Goal: Task Accomplishment & Management: Complete application form

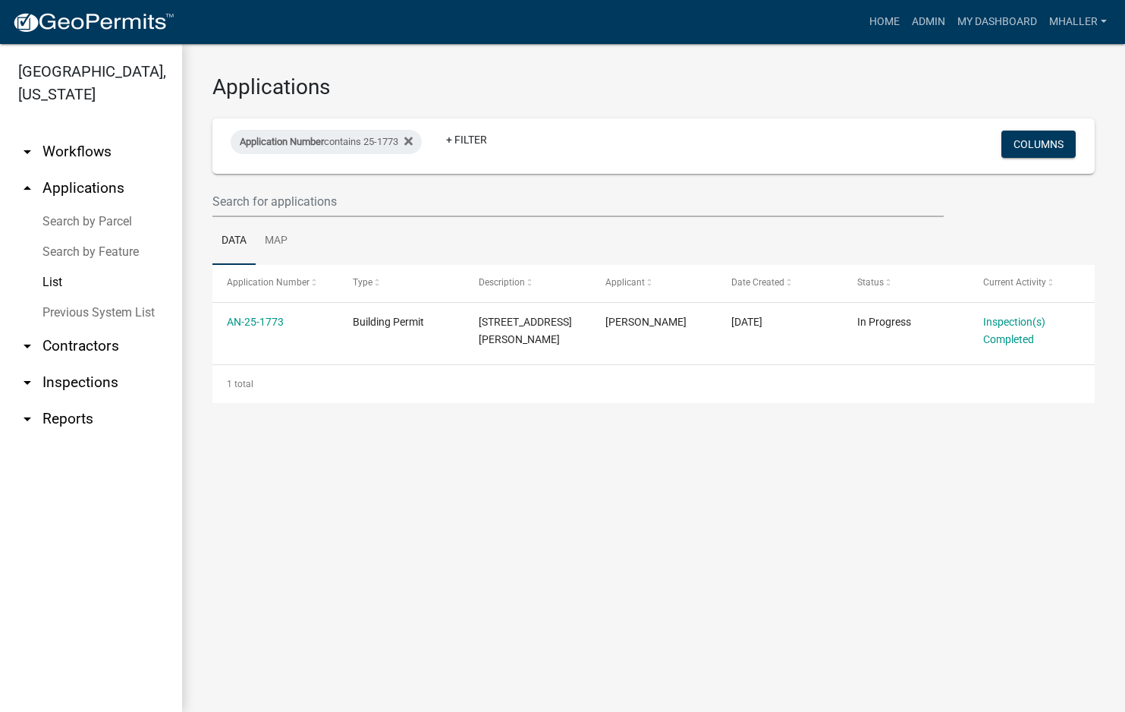
click at [74, 365] on link "arrow_drop_down Inspections" at bounding box center [91, 382] width 182 height 36
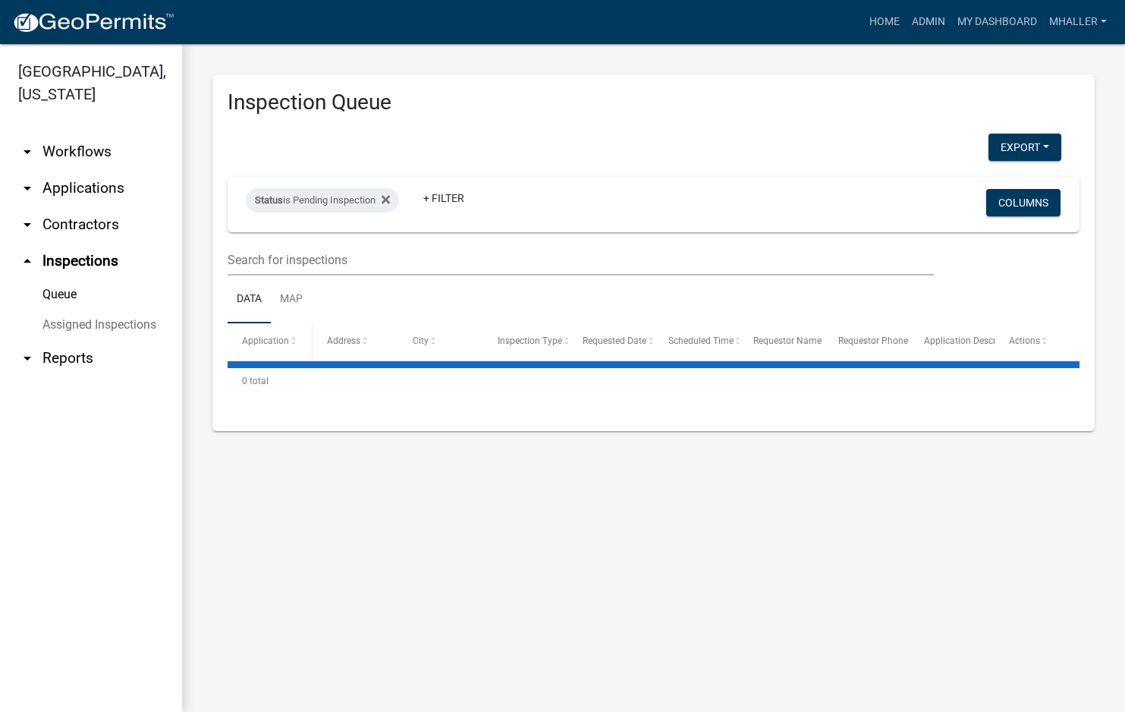
select select "1: 25"
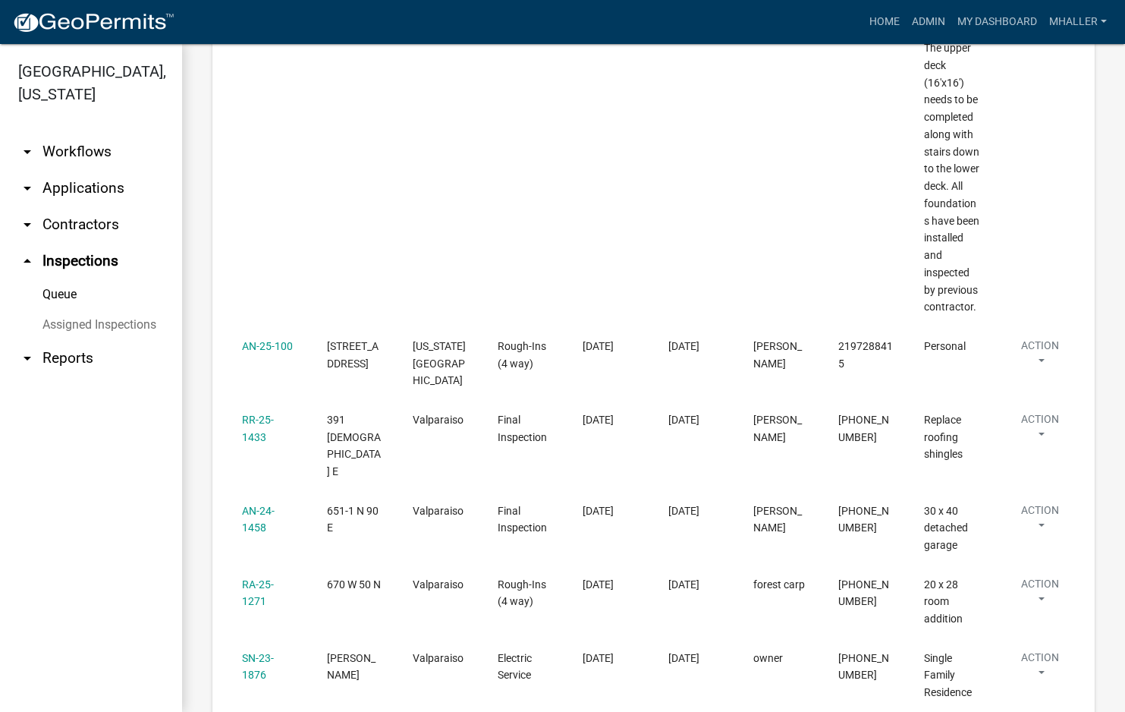
scroll to position [1138, 0]
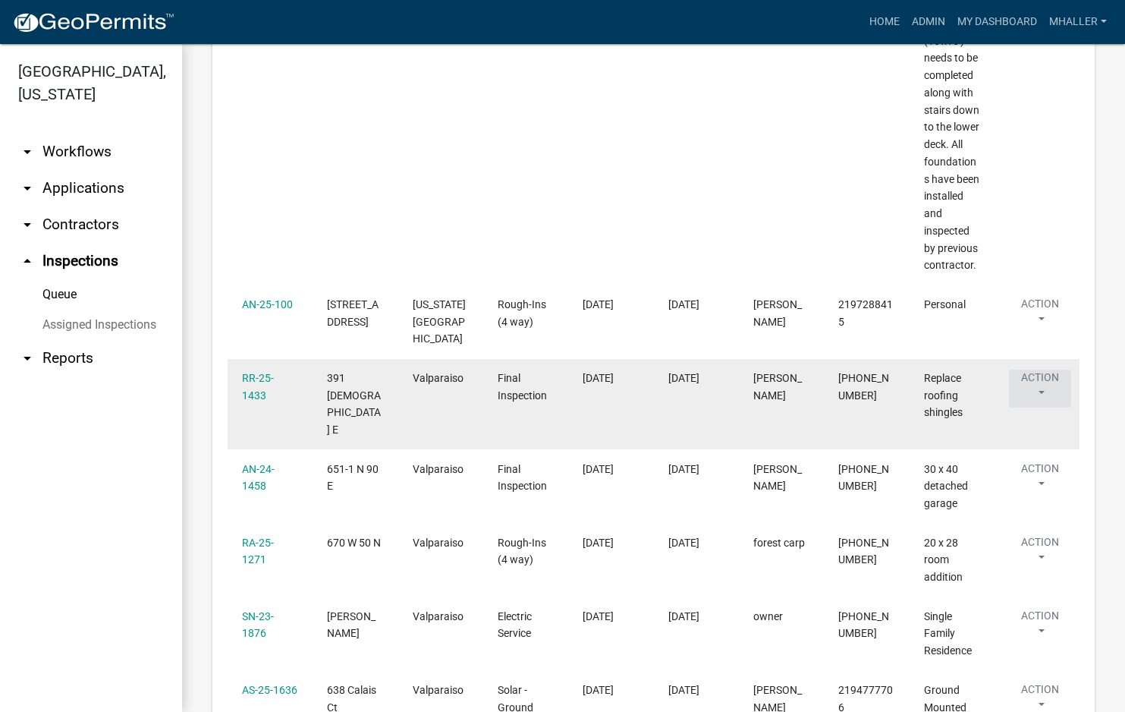
click at [1040, 372] on button "Action" at bounding box center [1040, 388] width 62 height 38
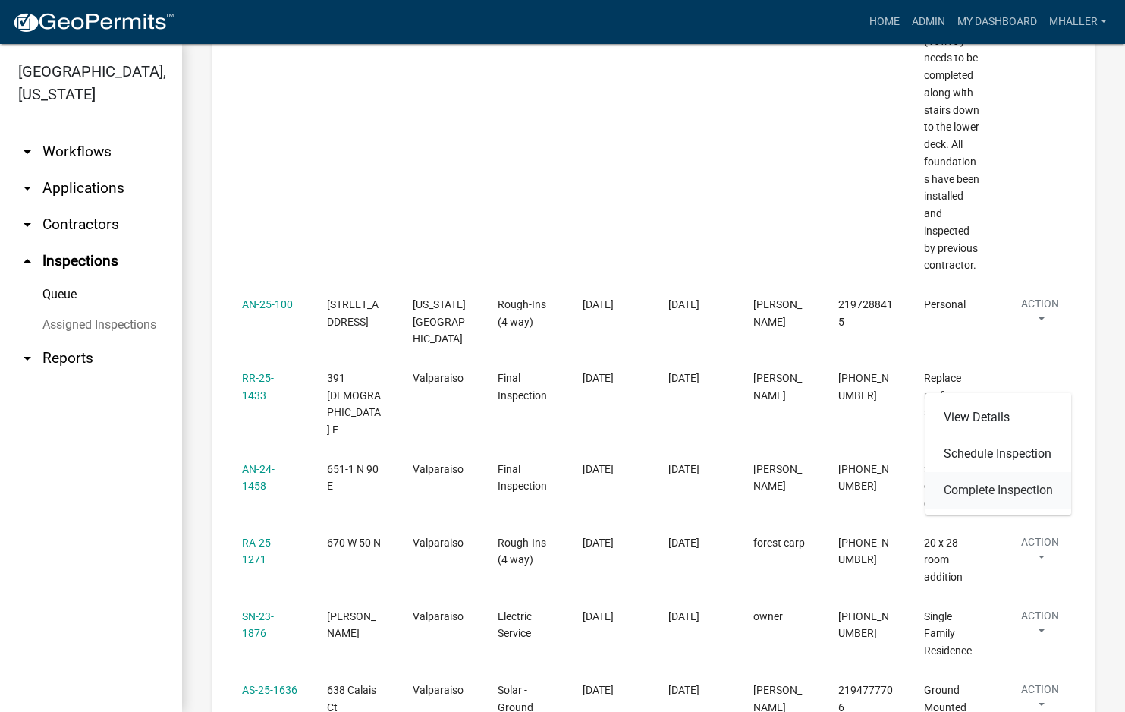
click at [1010, 491] on link "Complete Inspection" at bounding box center [998, 490] width 146 height 36
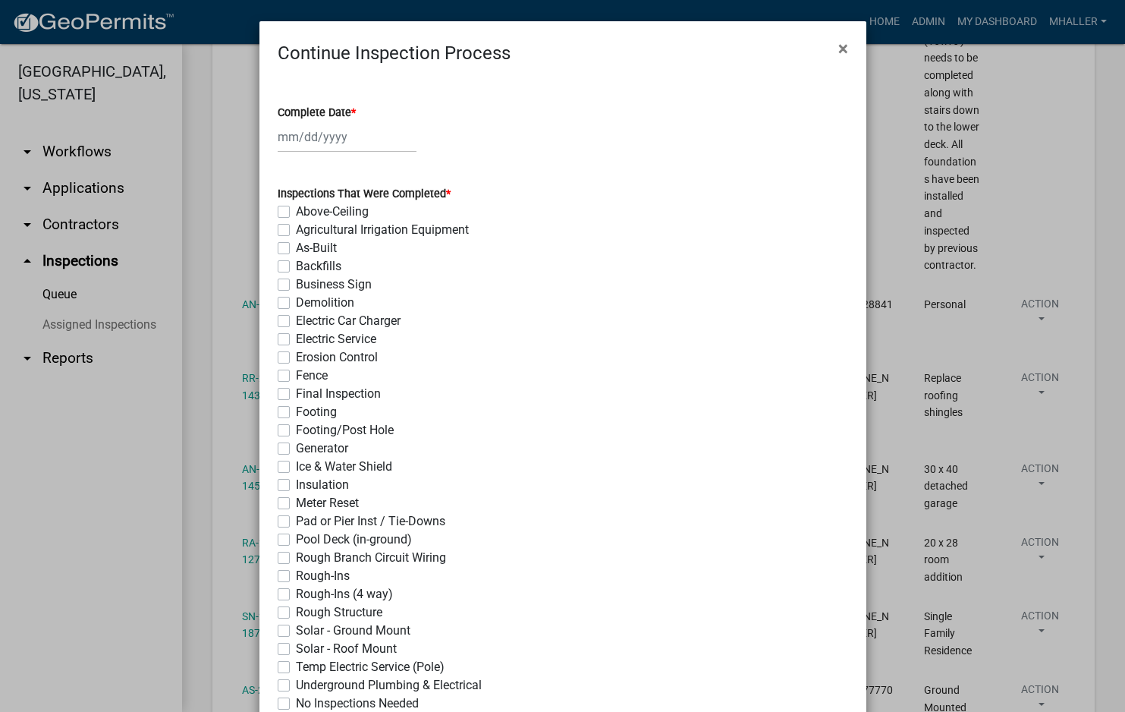
click at [316, 135] on div at bounding box center [347, 136] width 139 height 31
select select "10"
select select "2025"
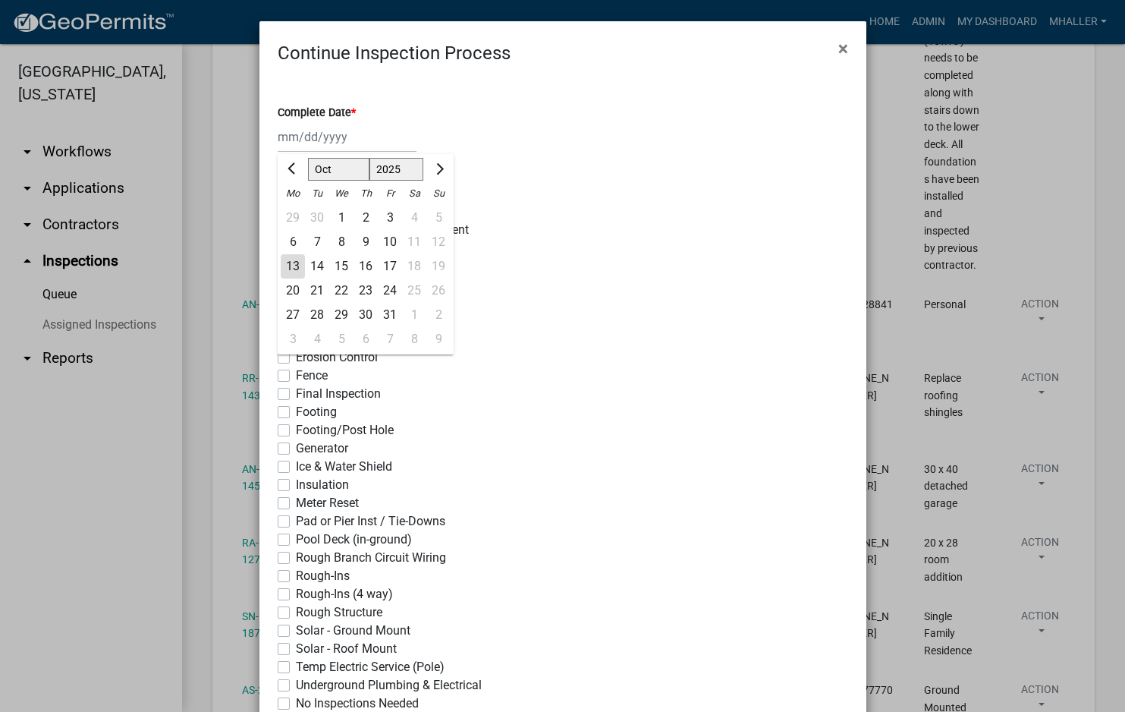
drag, startPoint x: 287, startPoint y: 265, endPoint x: 284, endPoint y: 291, distance: 26.7
click at [287, 265] on div "13" at bounding box center [293, 266] width 24 height 24
type input "[DATE]"
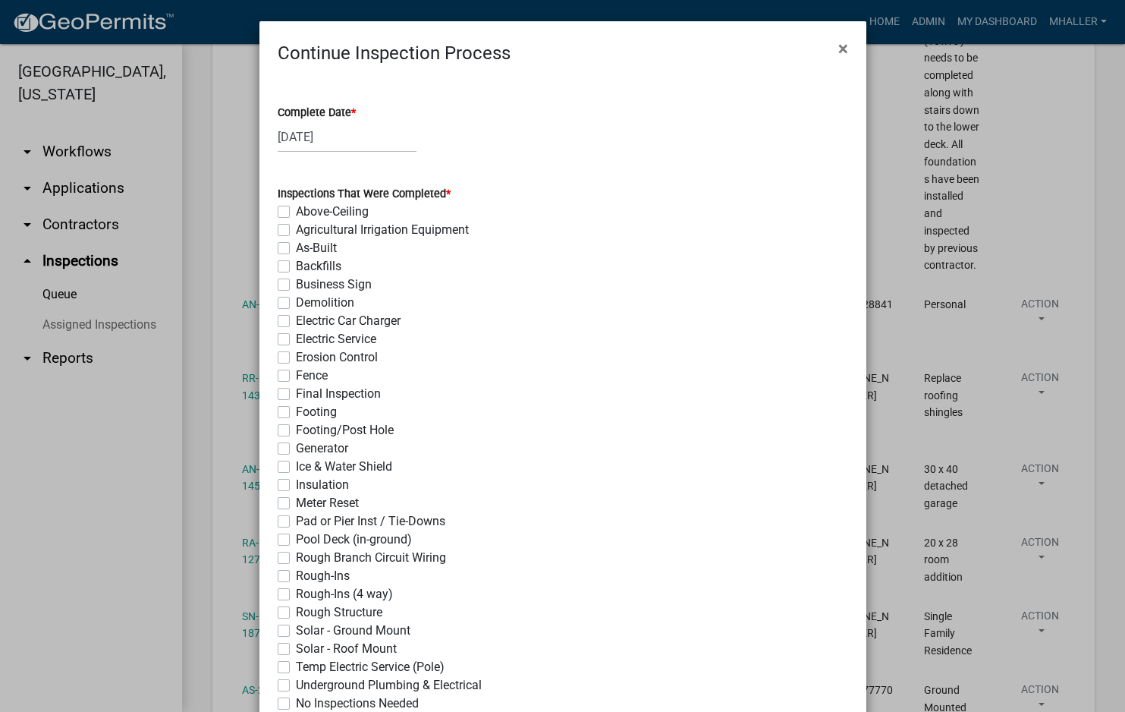
click at [296, 394] on label "Final Inspection" at bounding box center [338, 394] width 85 height 18
click at [296, 394] on input "Final Inspection" at bounding box center [301, 390] width 10 height 10
checkbox input "true"
checkbox input "false"
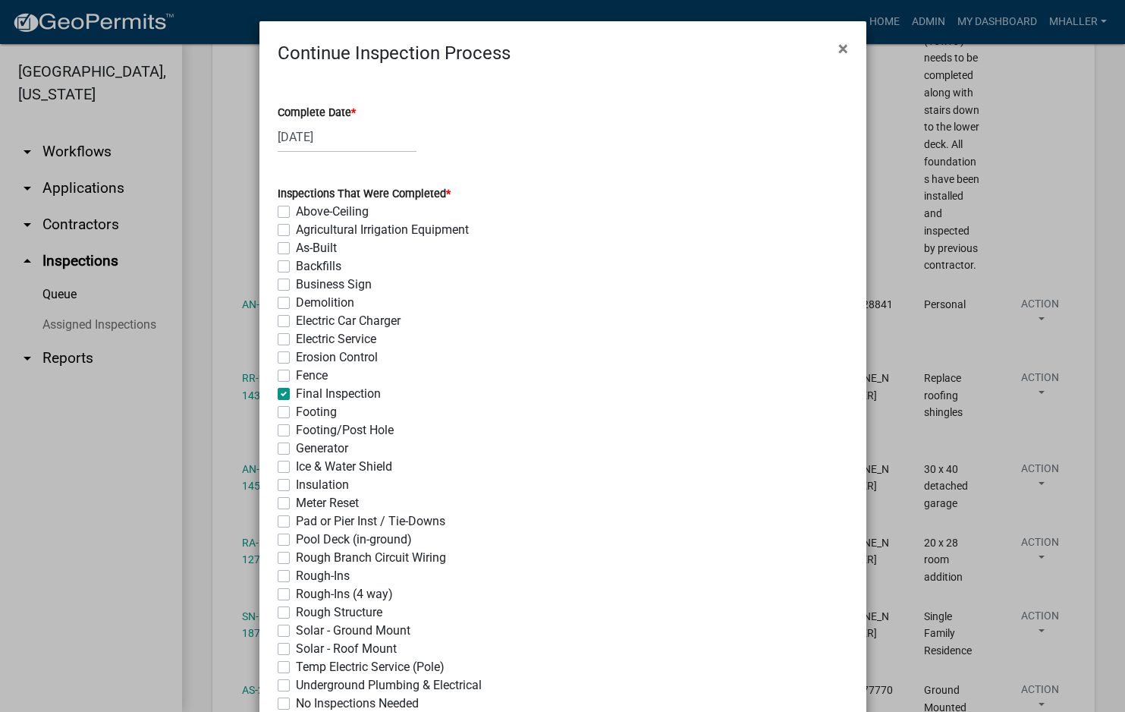
checkbox input "false"
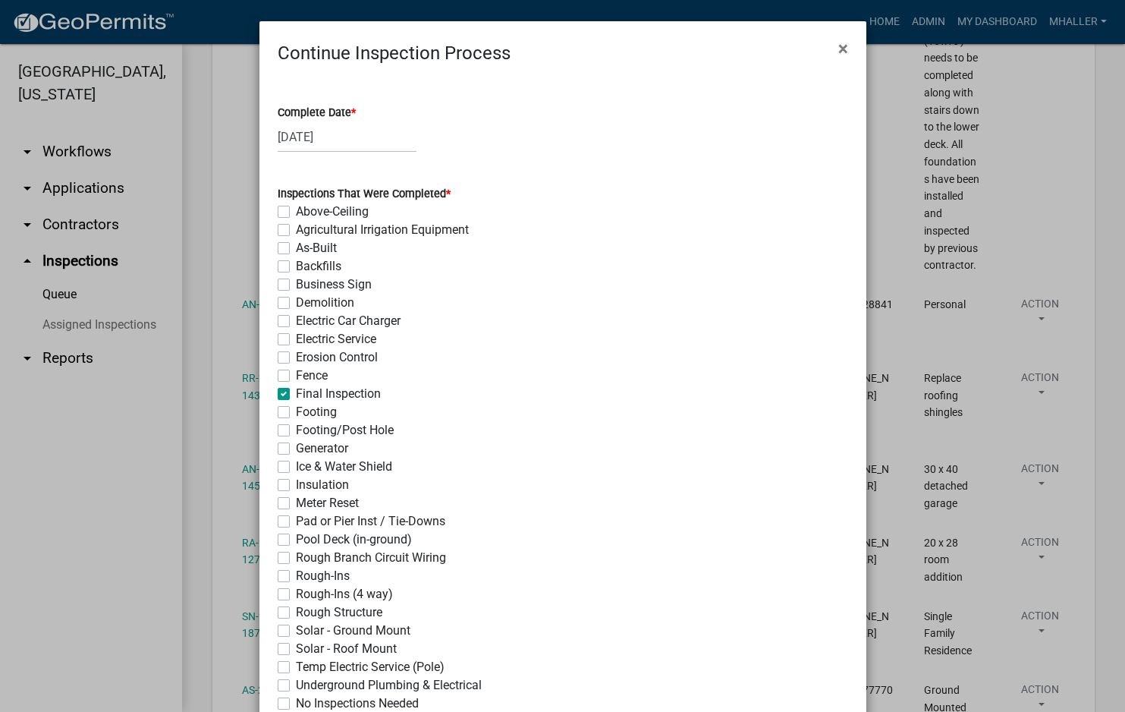
checkbox input "false"
checkbox input "true"
checkbox input "false"
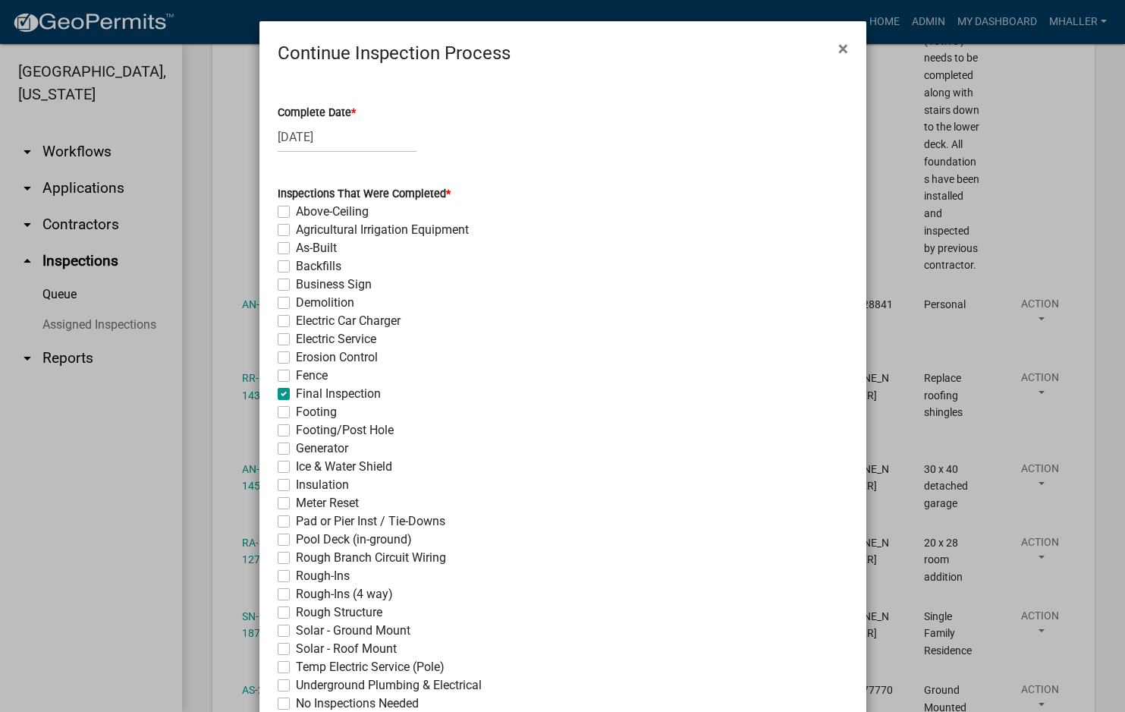
checkbox input "false"
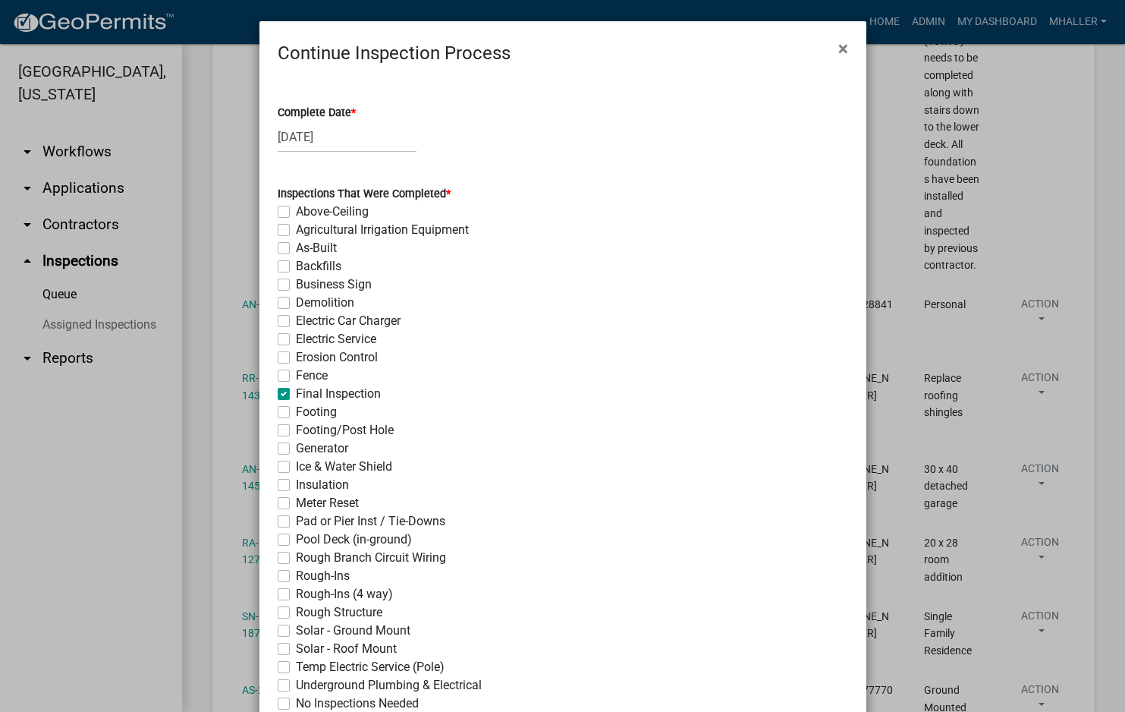
checkbox input "false"
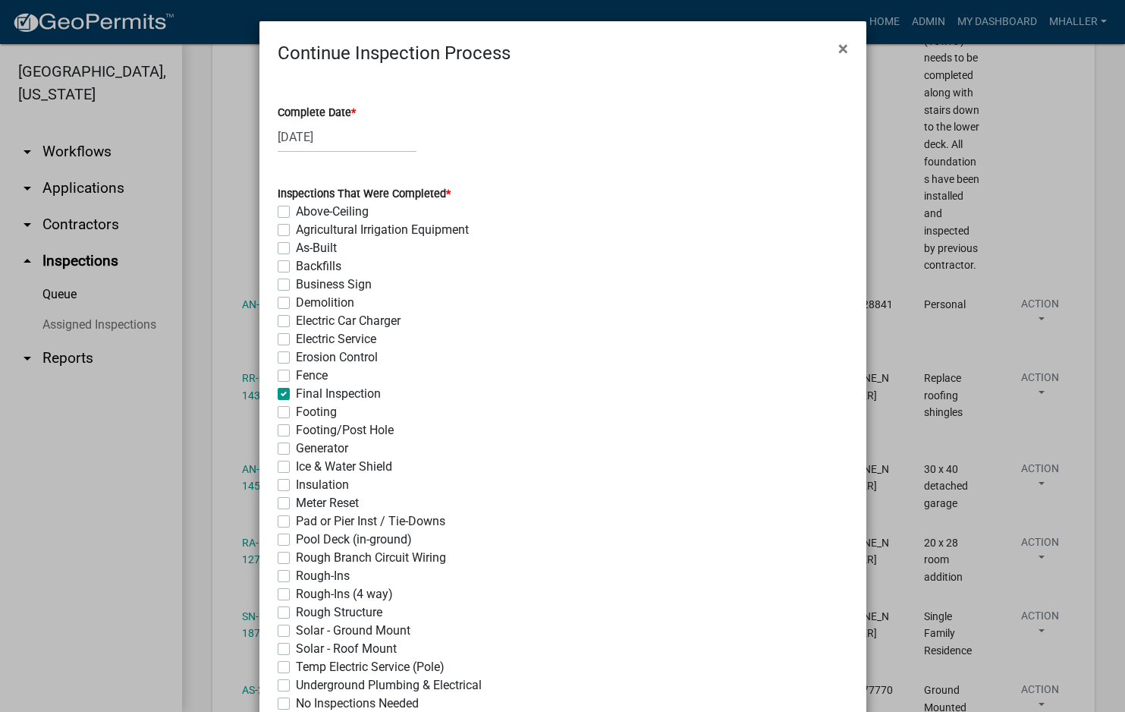
checkbox input "false"
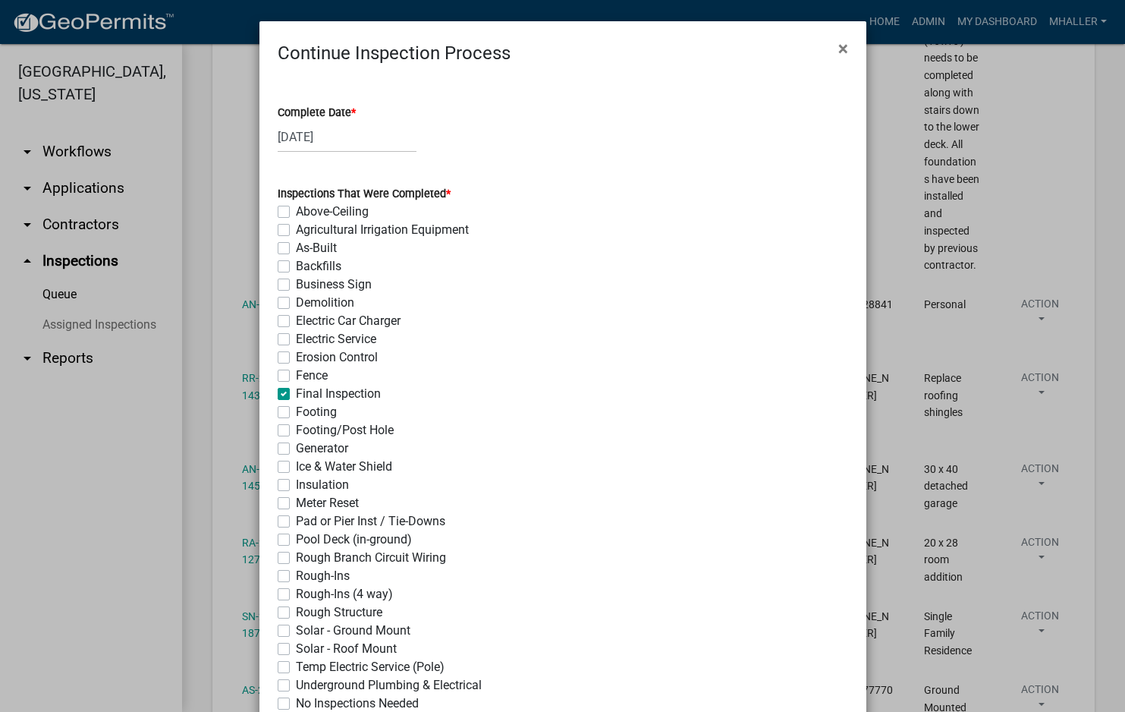
checkbox input "false"
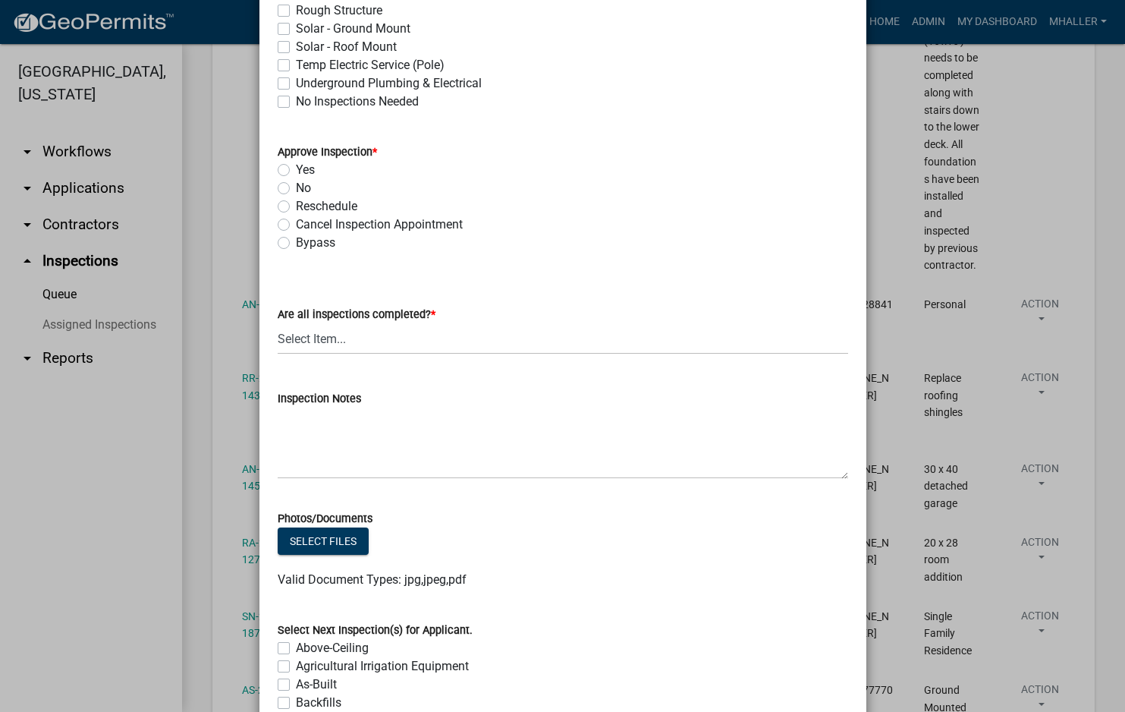
scroll to position [607, 0]
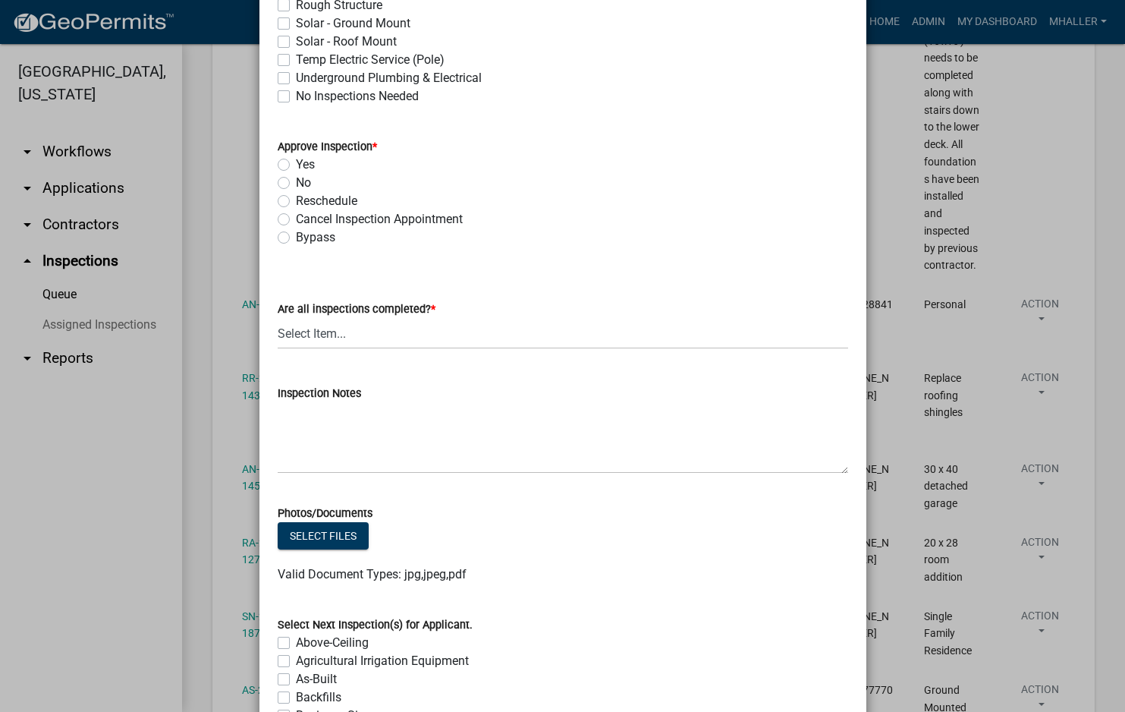
click at [296, 161] on label "Yes" at bounding box center [305, 165] width 19 height 18
click at [296, 161] on input "Yes" at bounding box center [301, 161] width 10 height 10
radio input "true"
click at [366, 333] on select "Select Item... Yes - All Inspections Have Been Completed No - More Inspections …" at bounding box center [563, 333] width 570 height 31
click at [278, 318] on select "Select Item... Yes - All Inspections Have Been Completed No - More Inspections …" at bounding box center [563, 333] width 570 height 31
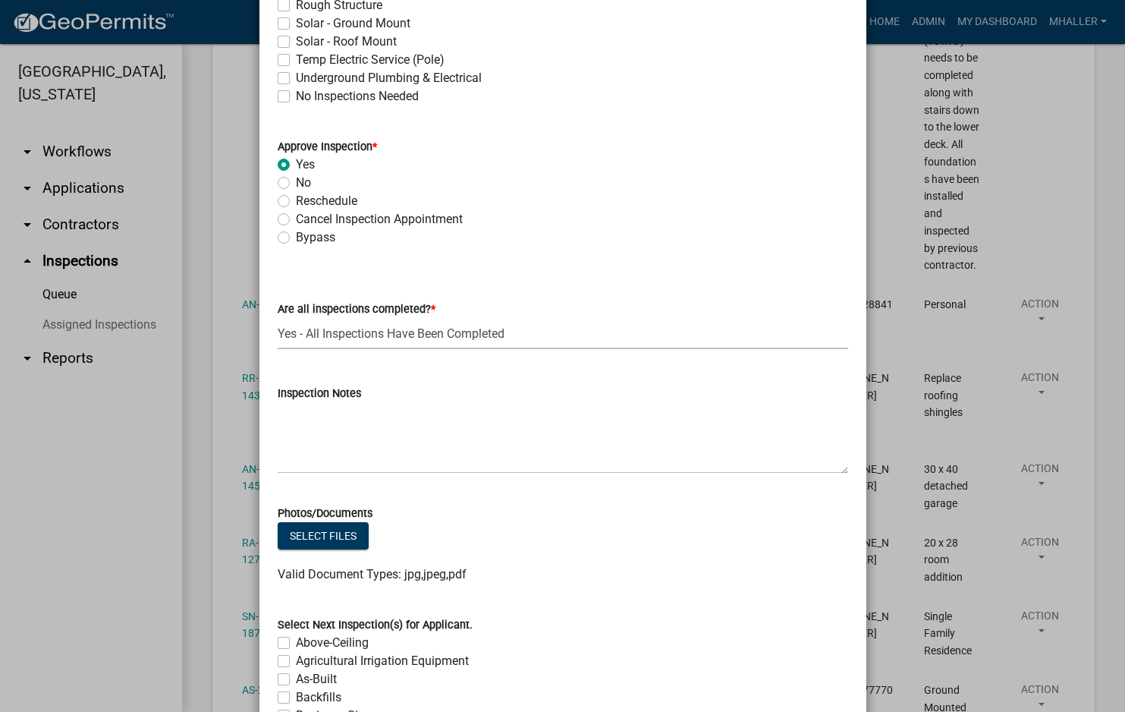
select select "9a8ccc90-dcd1-4d2c-ac64-5460e8d85408"
click at [341, 438] on textarea "Inspection Notes" at bounding box center [563, 437] width 570 height 71
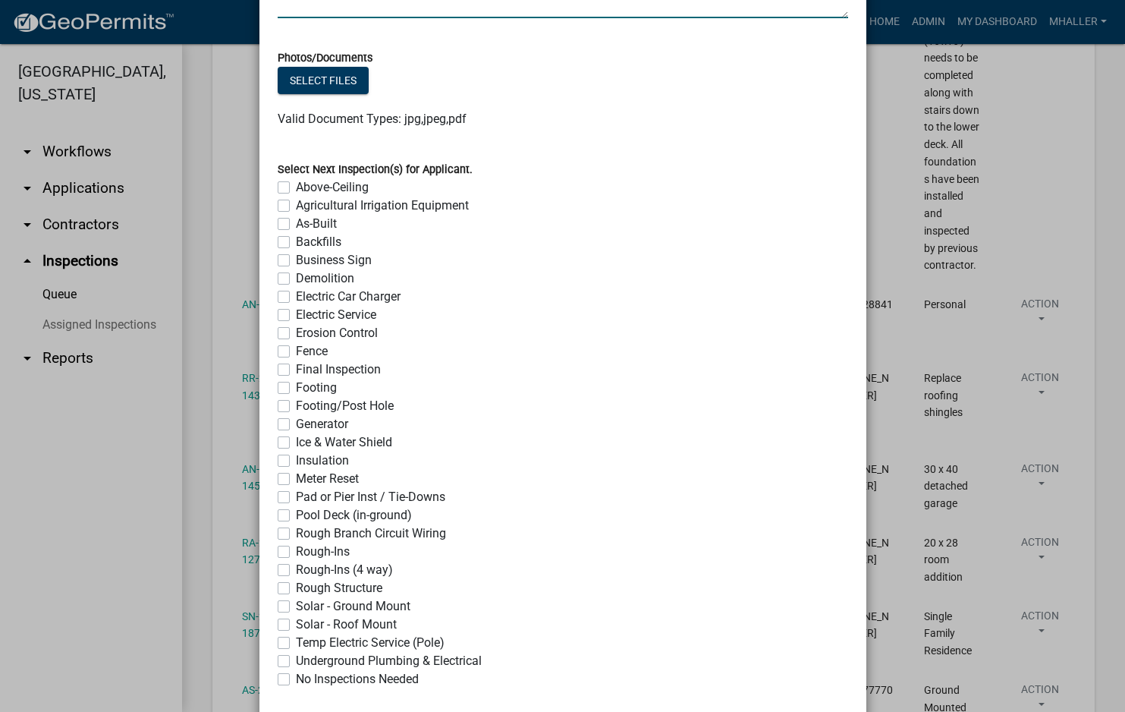
scroll to position [1148, 0]
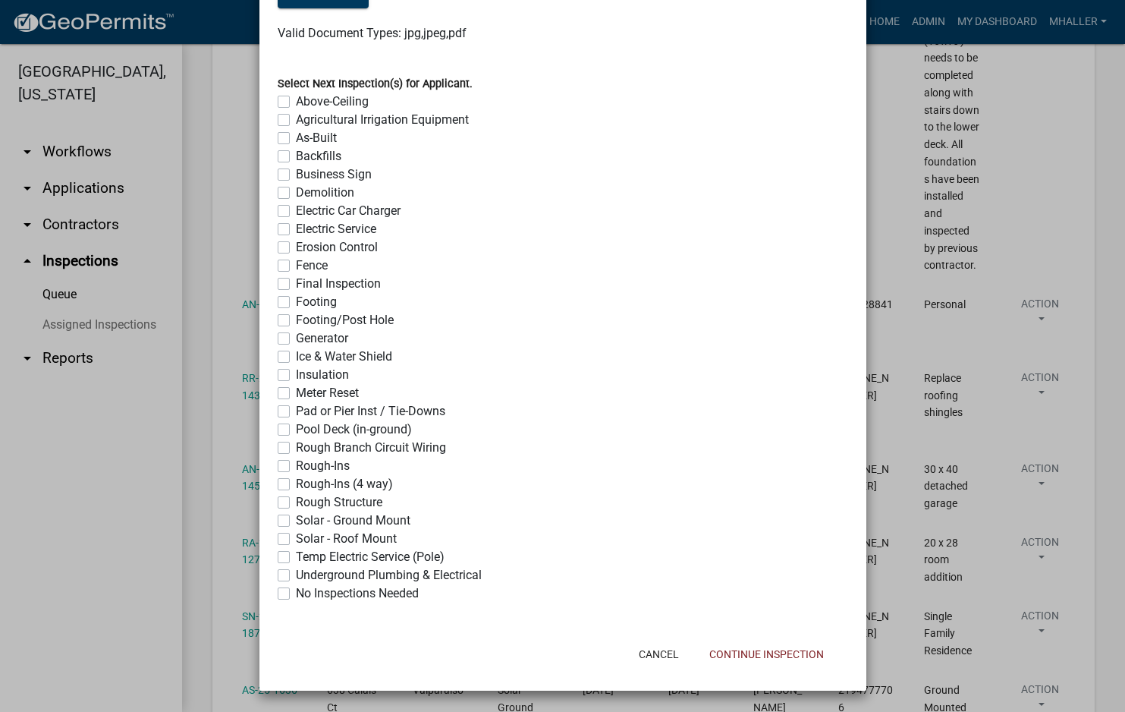
type textarea "complete"
click at [296, 597] on label "No Inspections Needed" at bounding box center [357, 593] width 123 height 18
click at [296, 594] on input "No Inspections Needed" at bounding box center [301, 589] width 10 height 10
checkbox input "true"
checkbox input "false"
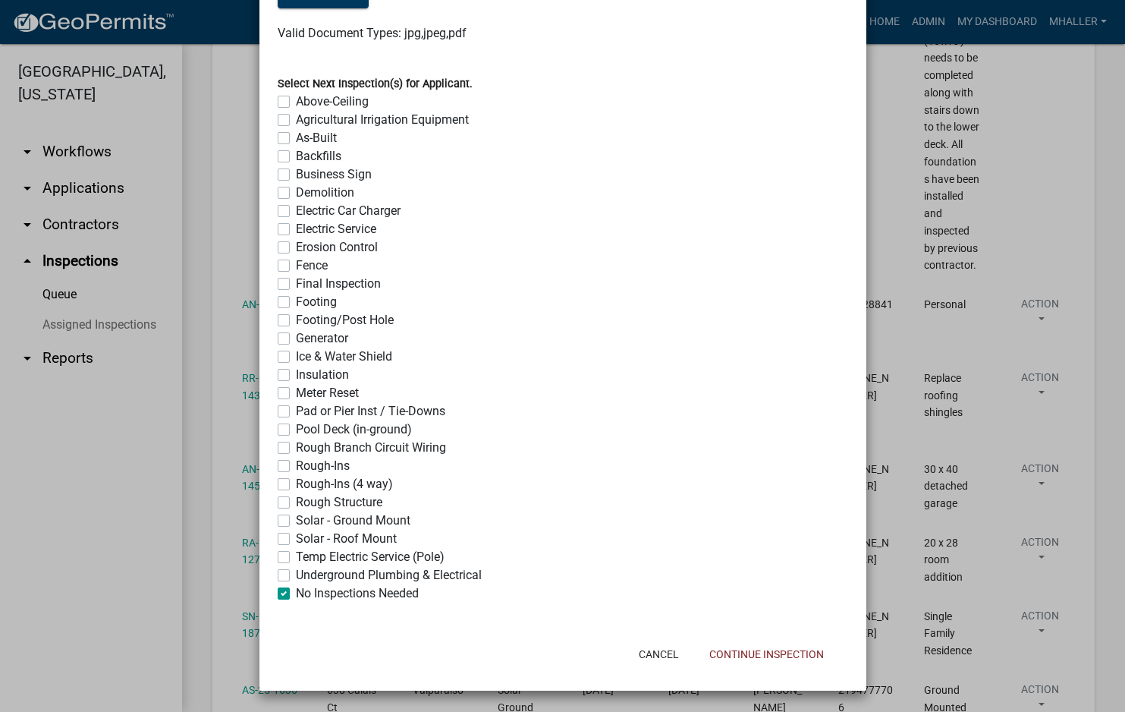
checkbox input "false"
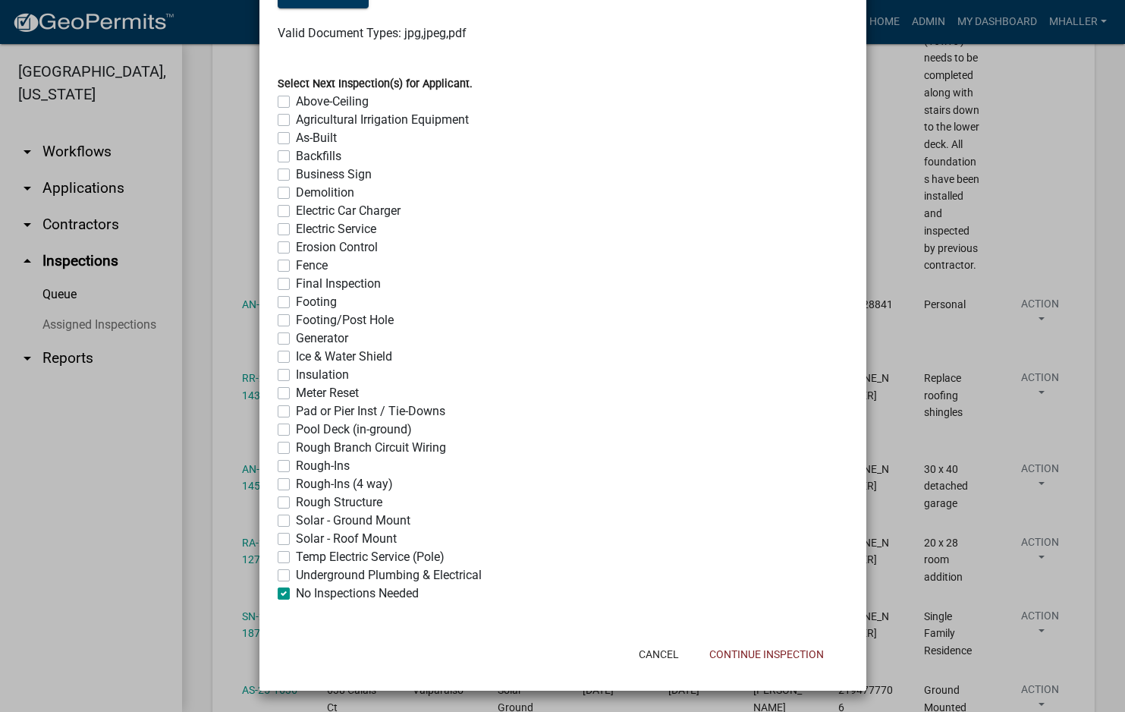
checkbox input "false"
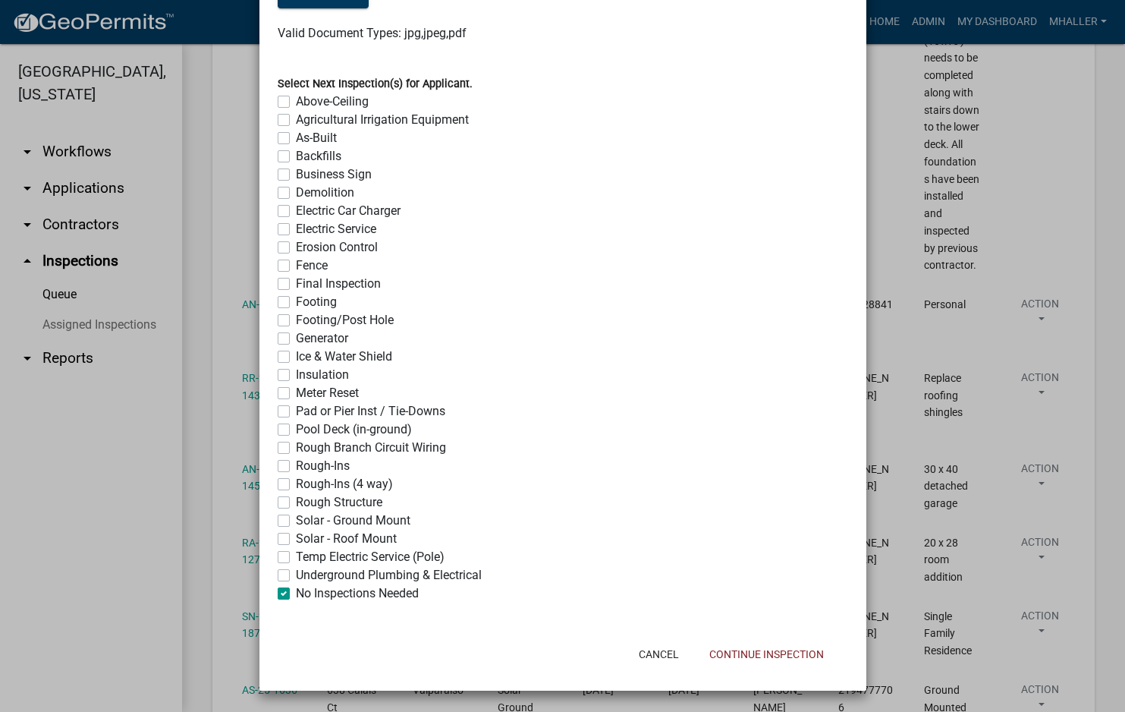
checkbox input "false"
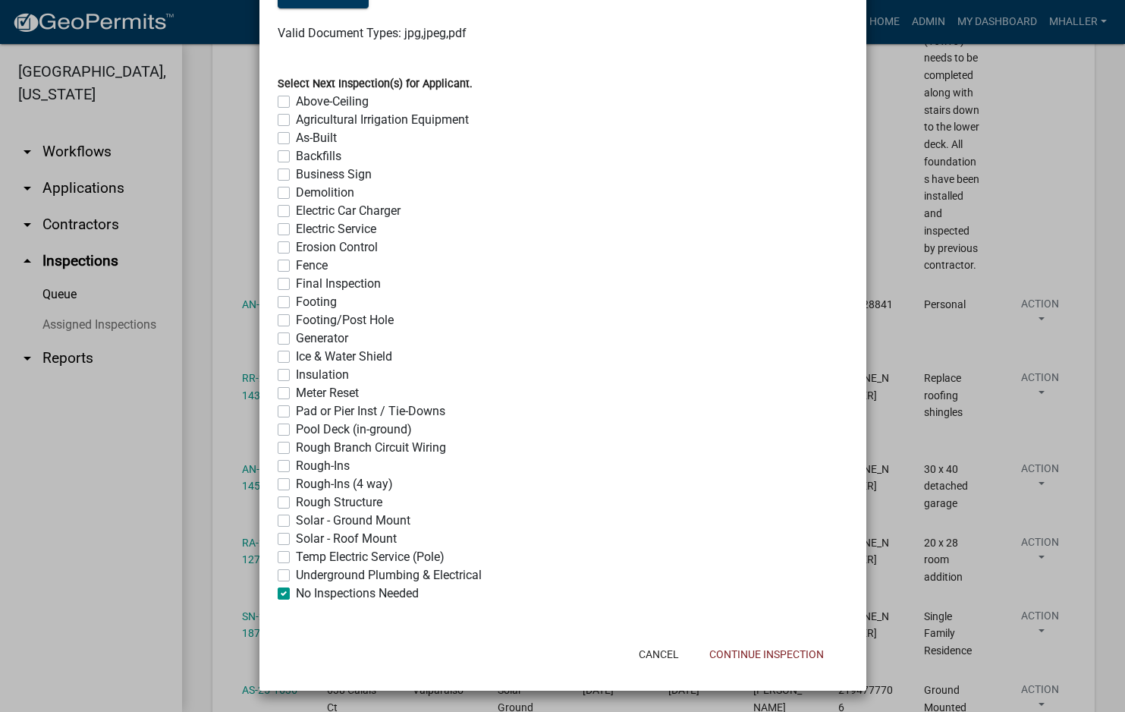
checkbox input "false"
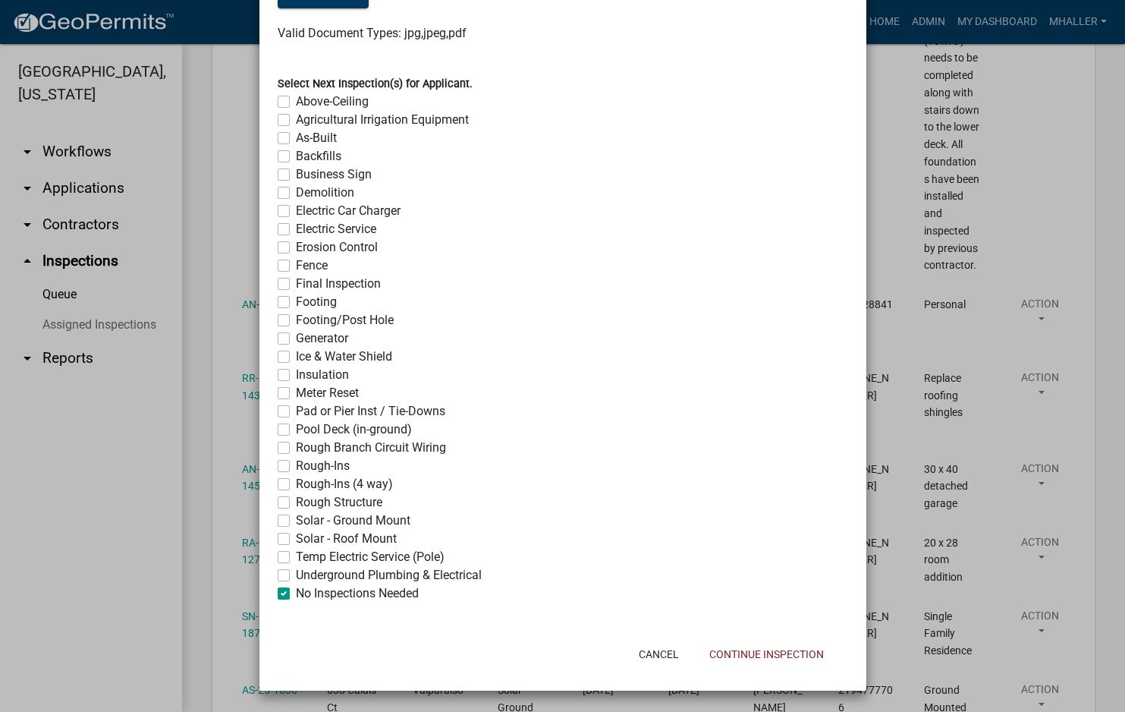
checkbox input "false"
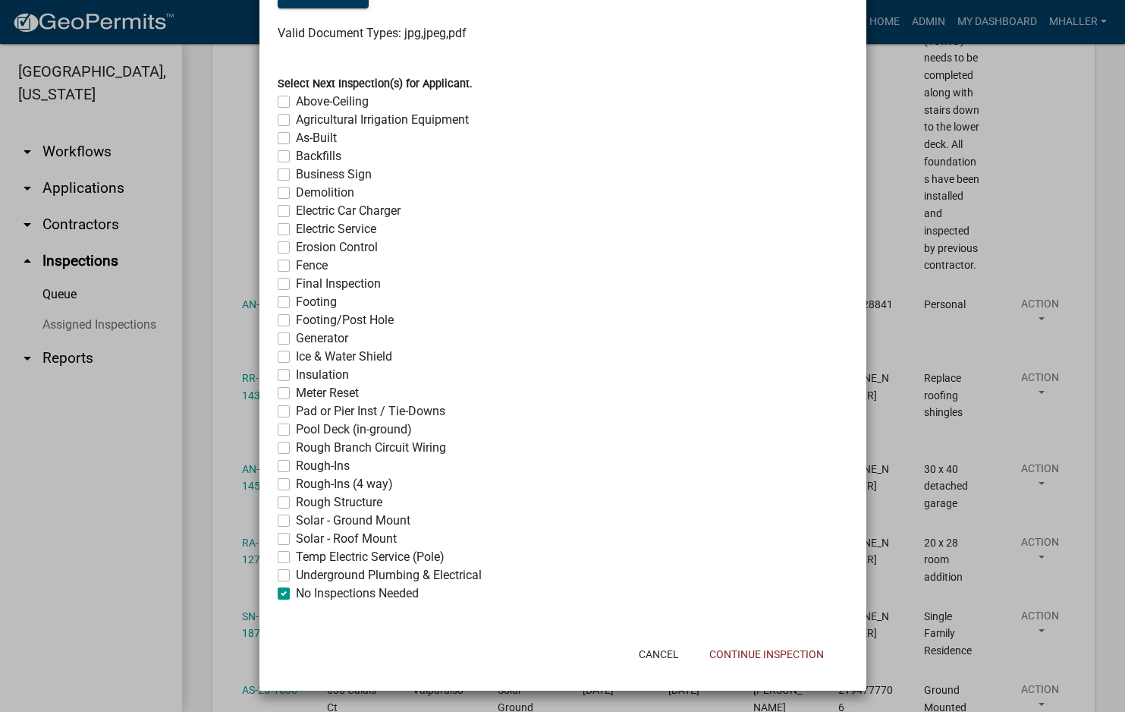
checkbox input "false"
checkbox input "true"
click at [797, 649] on button "Continue Inspection" at bounding box center [766, 653] width 139 height 27
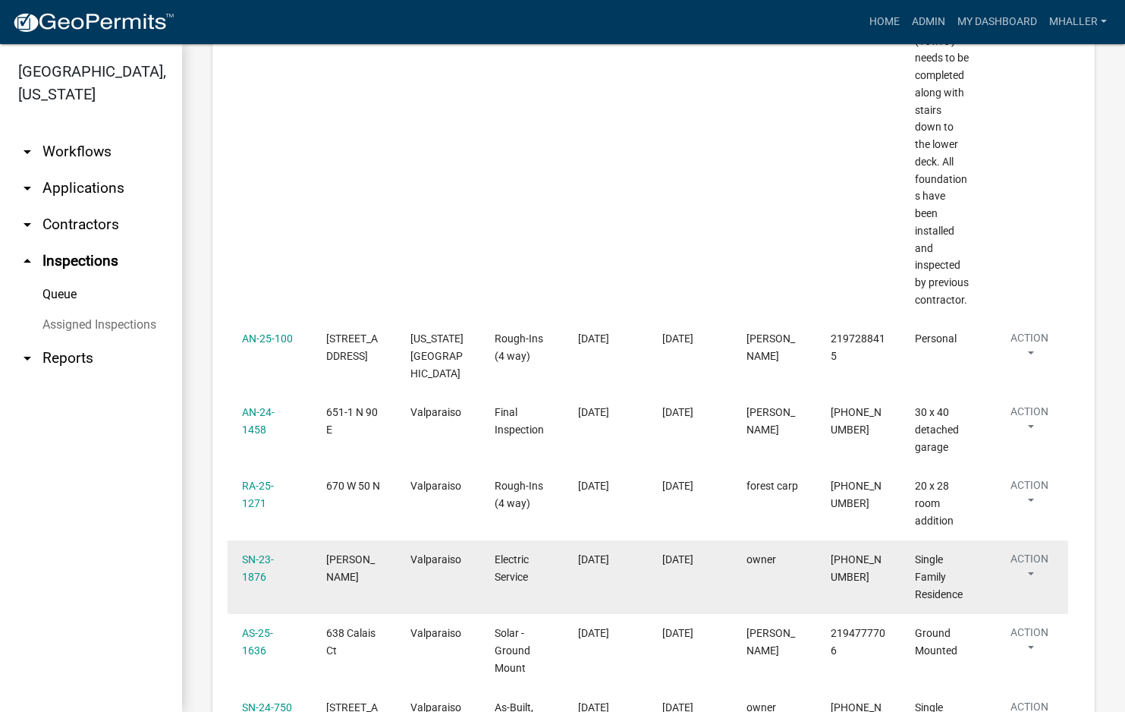
scroll to position [1290, 0]
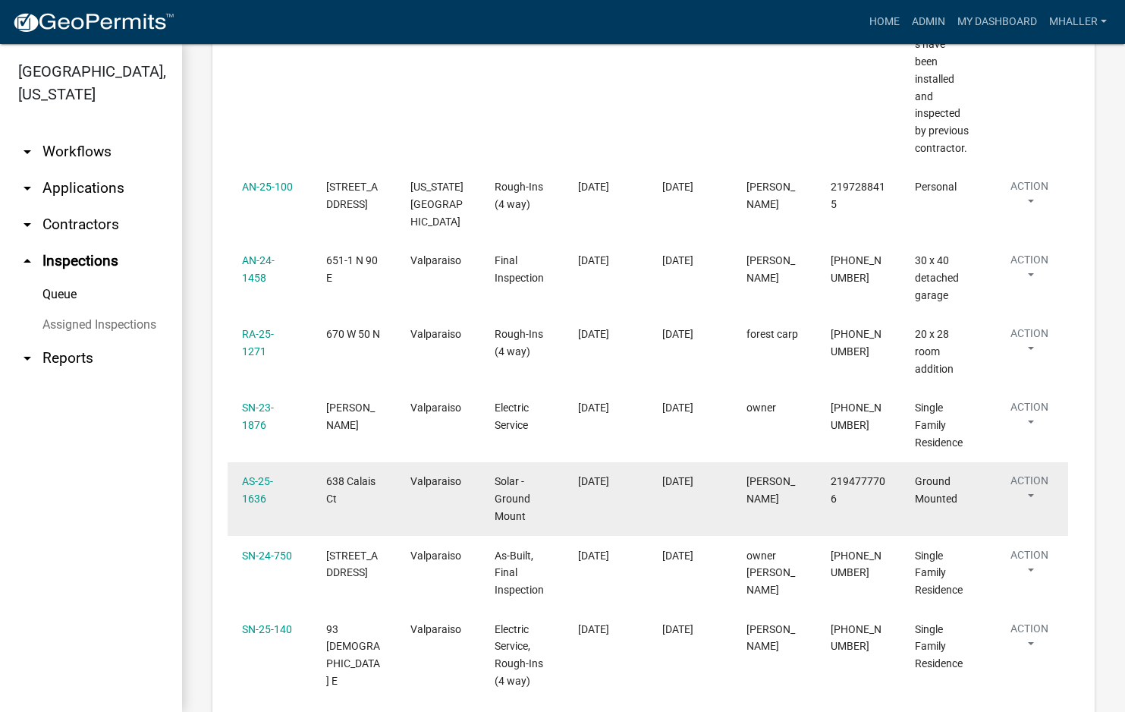
click at [1029, 473] on button "Action" at bounding box center [1029, 492] width 62 height 38
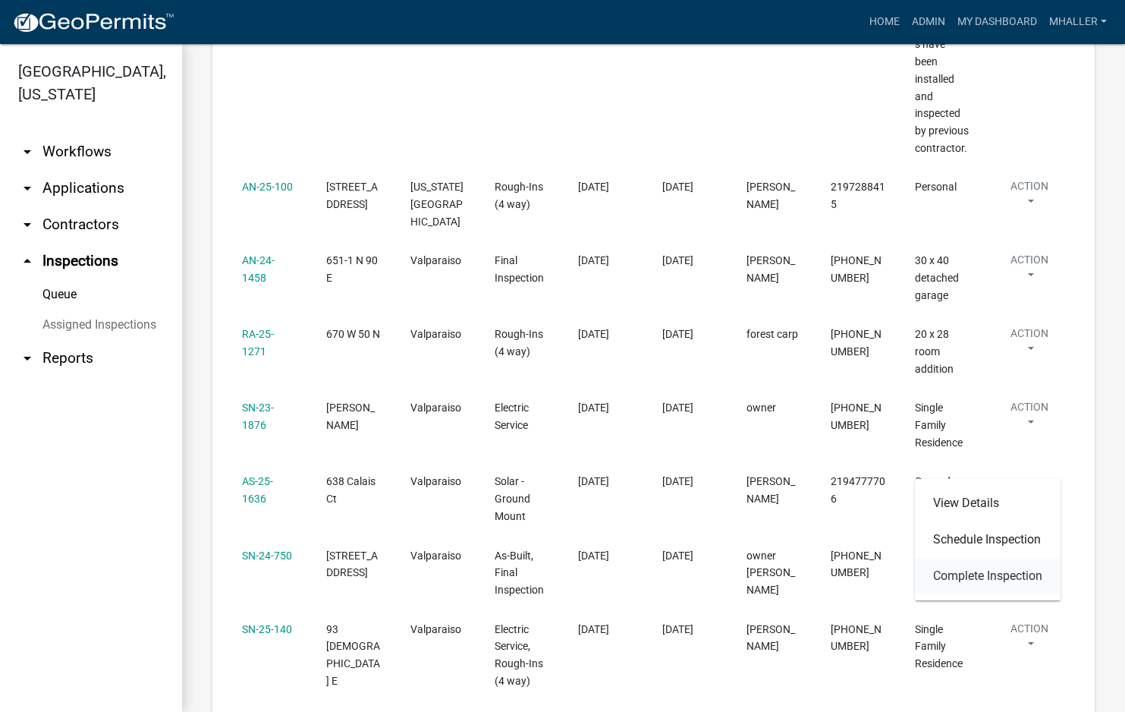
click at [1004, 575] on link "Complete Inspection" at bounding box center [988, 576] width 146 height 36
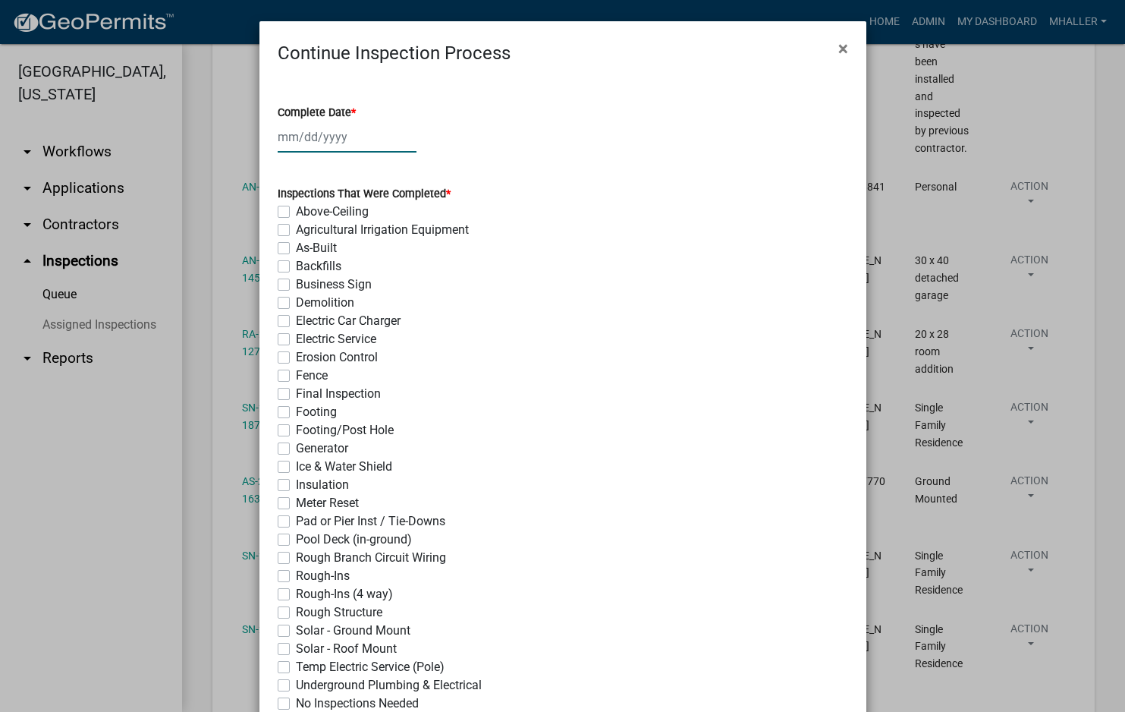
click at [339, 130] on div at bounding box center [347, 136] width 139 height 31
select select "10"
select select "2025"
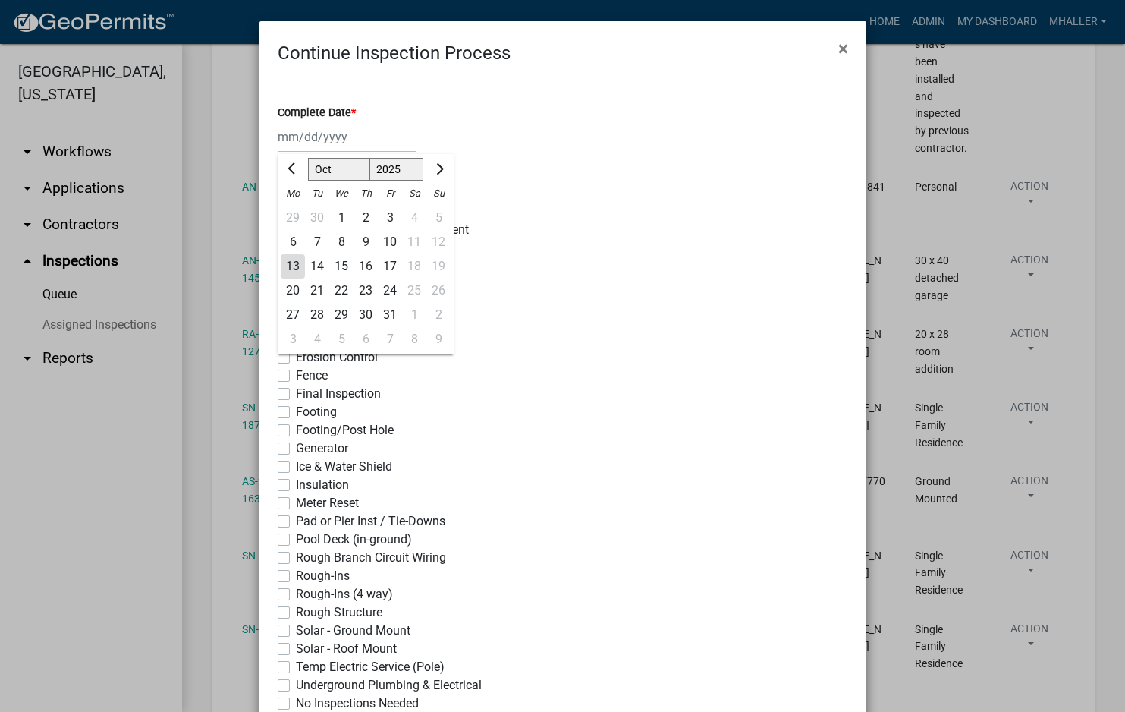
click at [281, 269] on div "13" at bounding box center [293, 266] width 24 height 24
type input "[DATE]"
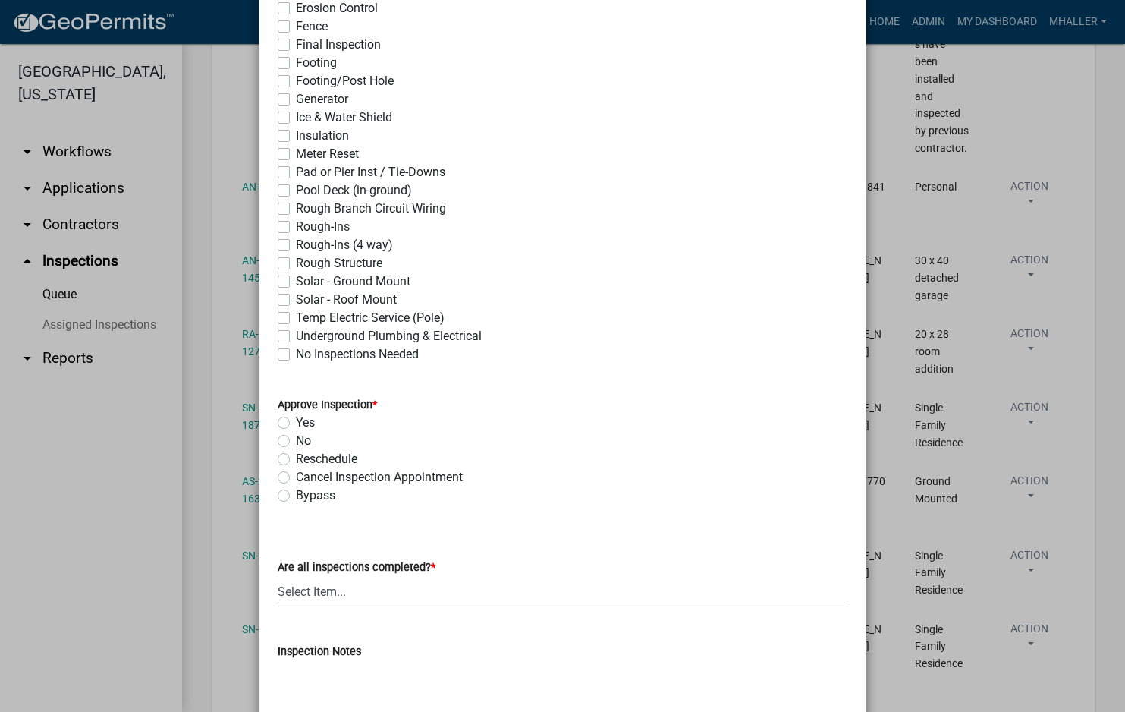
scroll to position [379, 0]
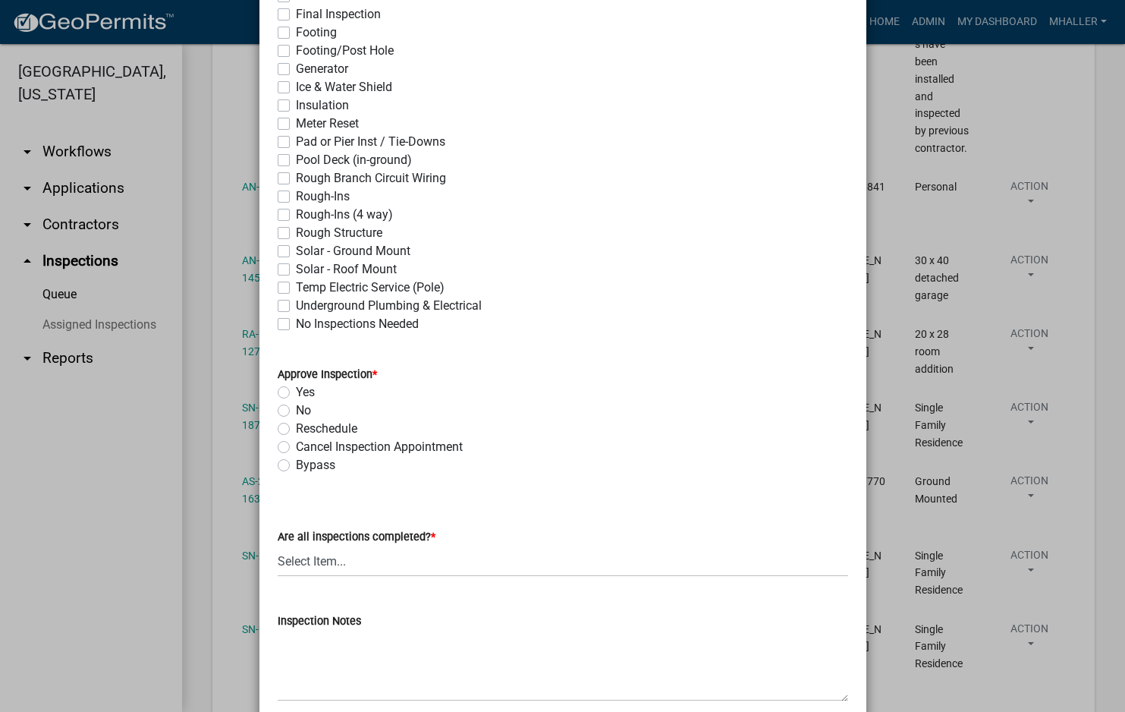
drag, startPoint x: 277, startPoint y: 251, endPoint x: 276, endPoint y: 305, distance: 53.9
click at [296, 250] on label "Solar - Ground Mount" at bounding box center [353, 251] width 115 height 18
click at [296, 250] on input "Solar - Ground Mount" at bounding box center [301, 247] width 10 height 10
checkbox input "true"
checkbox input "false"
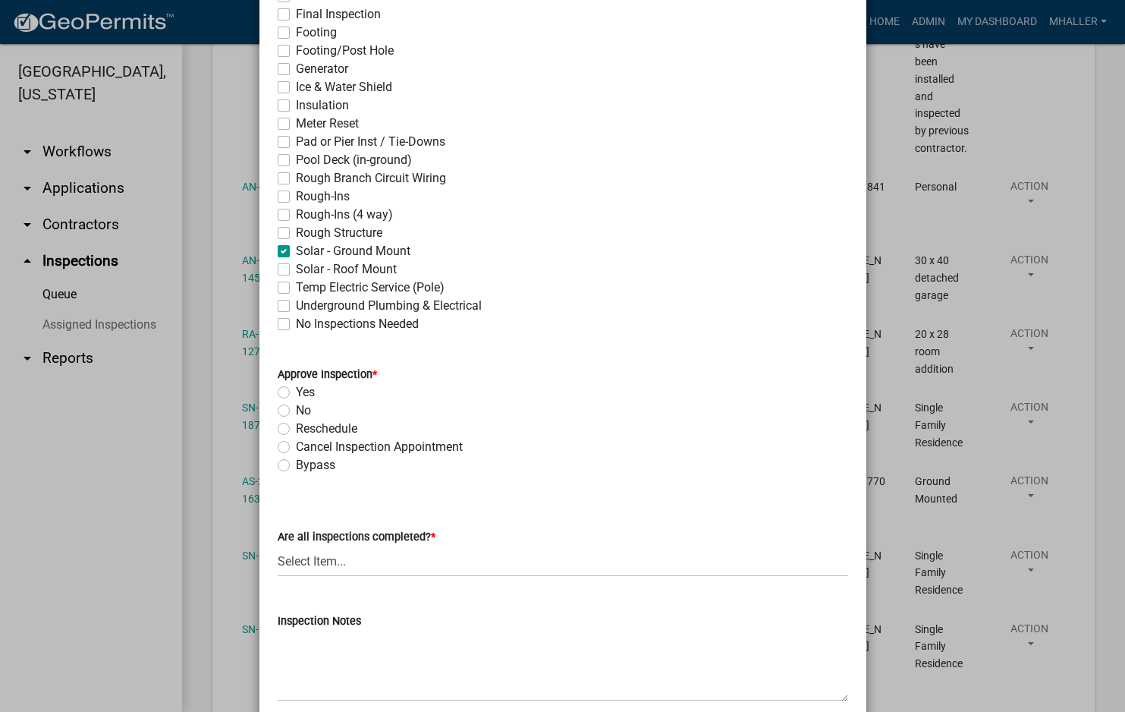
checkbox input "false"
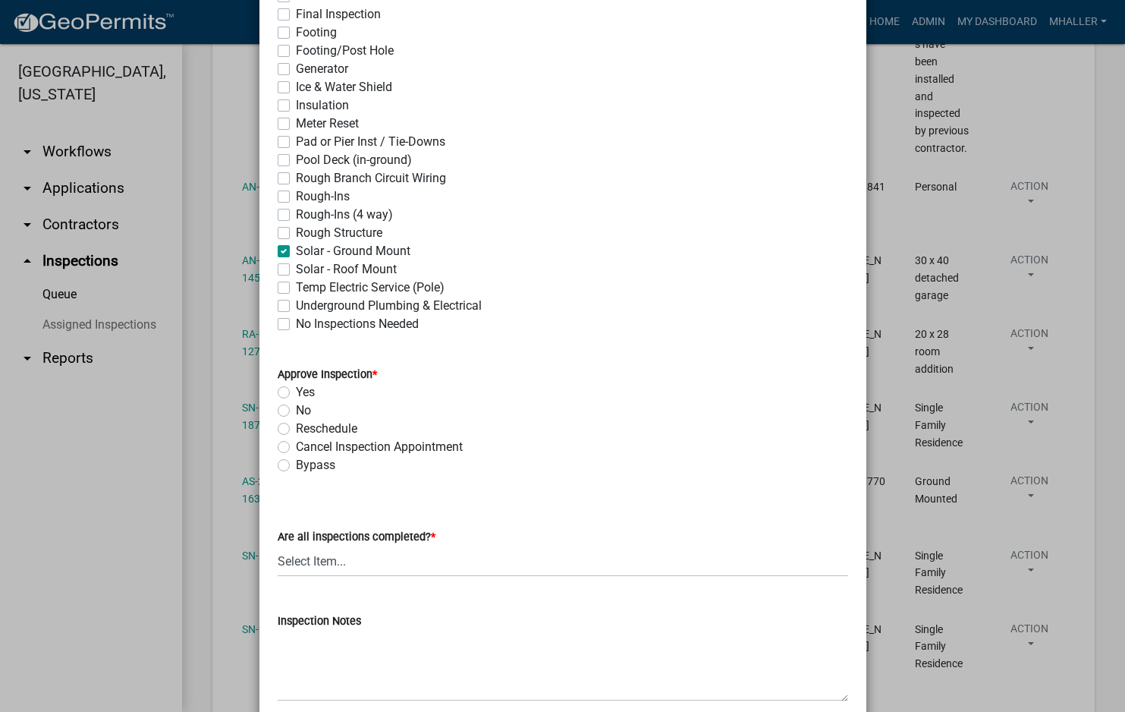
checkbox input "false"
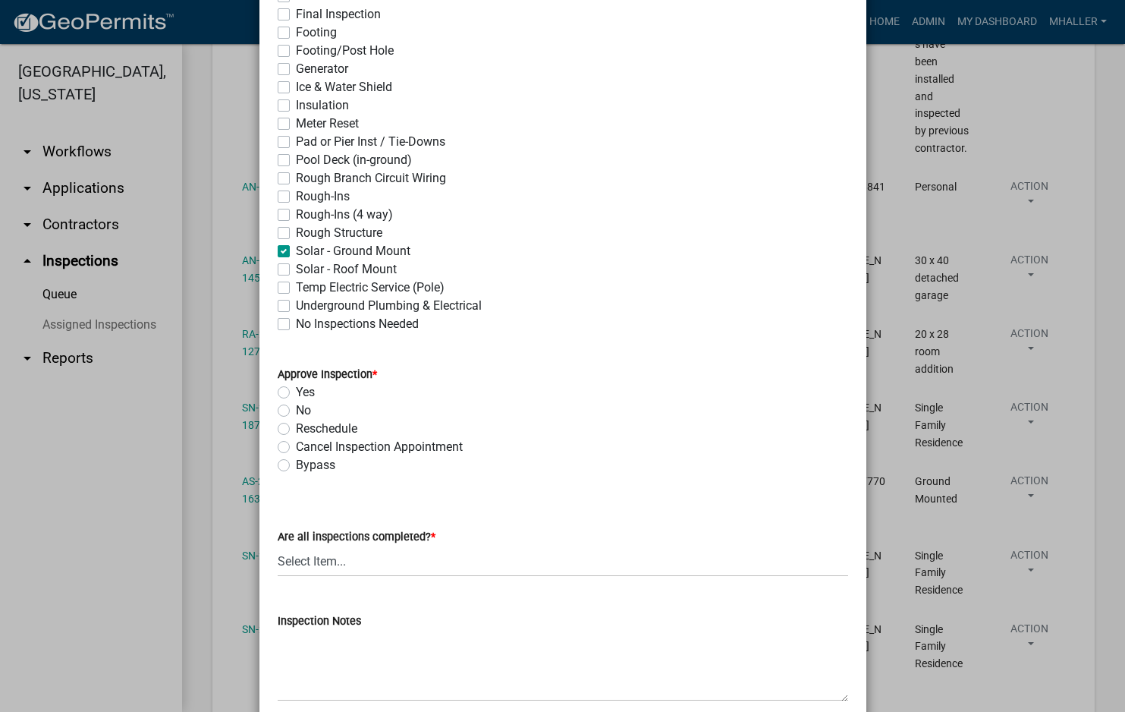
checkbox input "false"
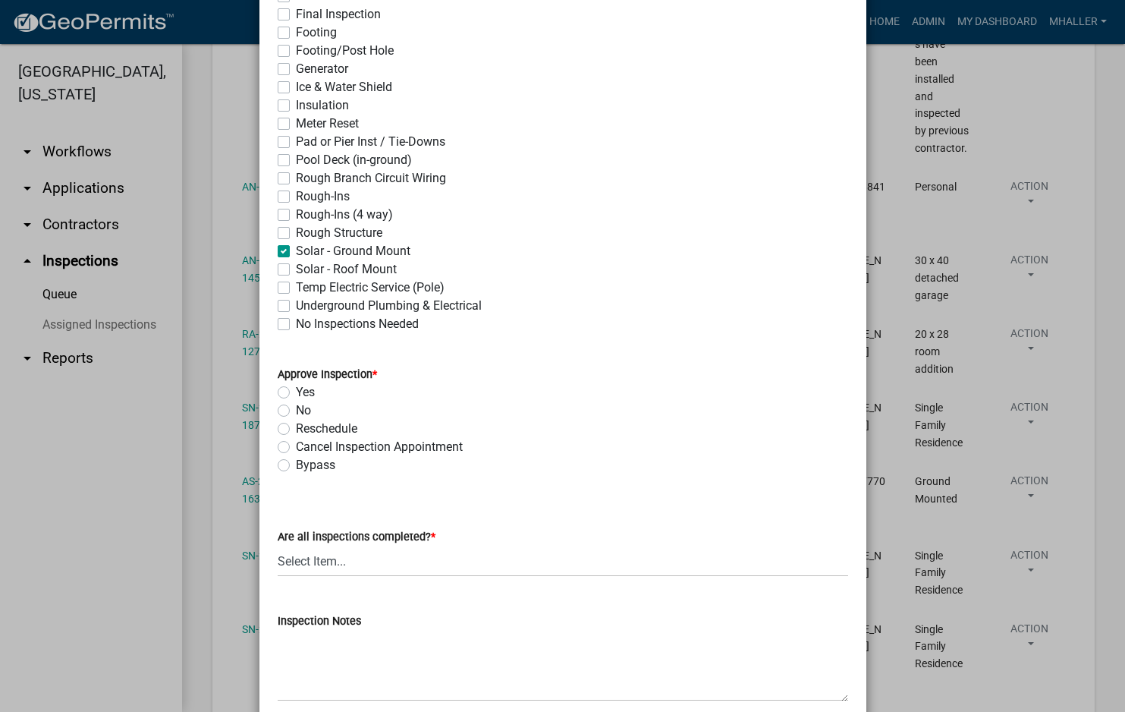
checkbox input "false"
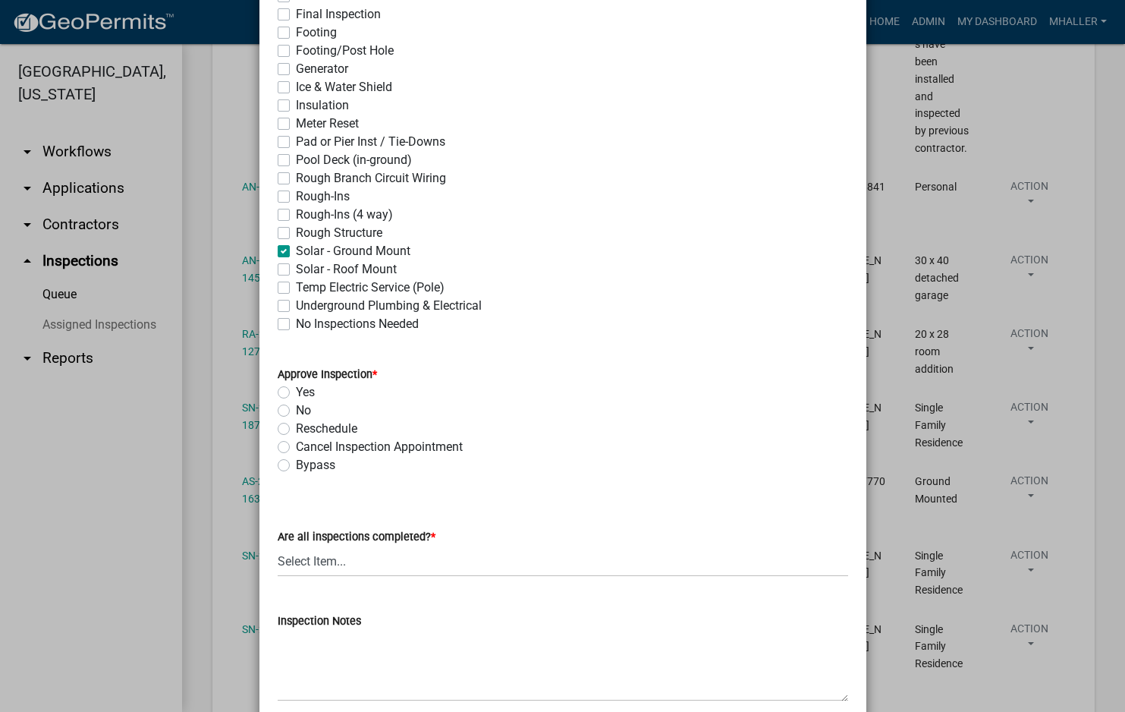
checkbox input "false"
checkbox input "true"
checkbox input "false"
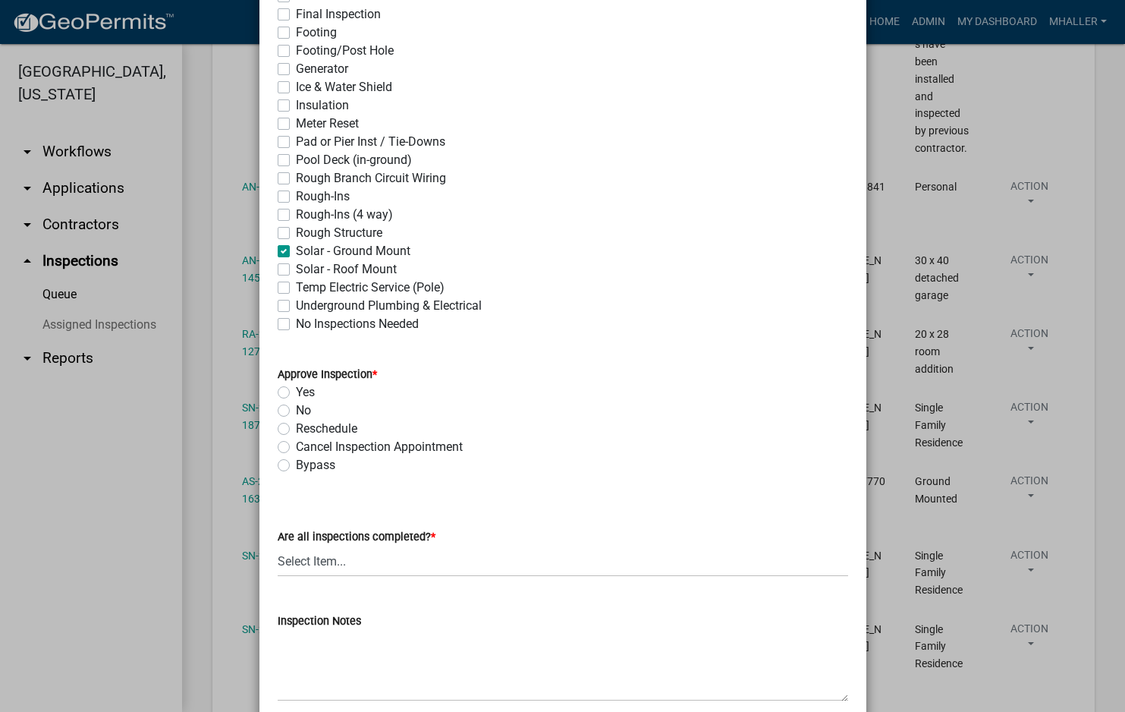
checkbox input "false"
click at [296, 392] on label "Yes" at bounding box center [305, 392] width 19 height 18
click at [296, 392] on input "Yes" at bounding box center [301, 388] width 10 height 10
radio input "true"
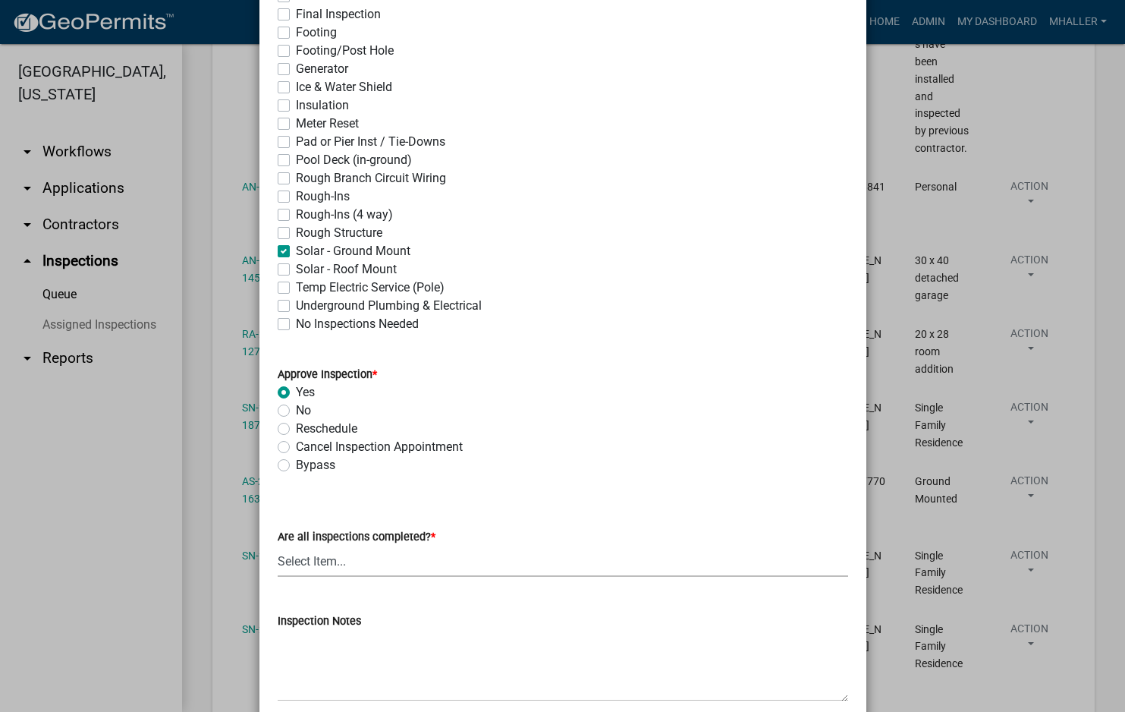
click at [390, 567] on select "Select Item... Yes - All Inspections Have Been Completed No - More Inspections …" at bounding box center [563, 560] width 570 height 31
click at [278, 545] on select "Select Item... Yes - All Inspections Have Been Completed No - More Inspections …" at bounding box center [563, 560] width 570 height 31
select select "9a8ccc90-dcd1-4d2c-ac64-5460e8d85408"
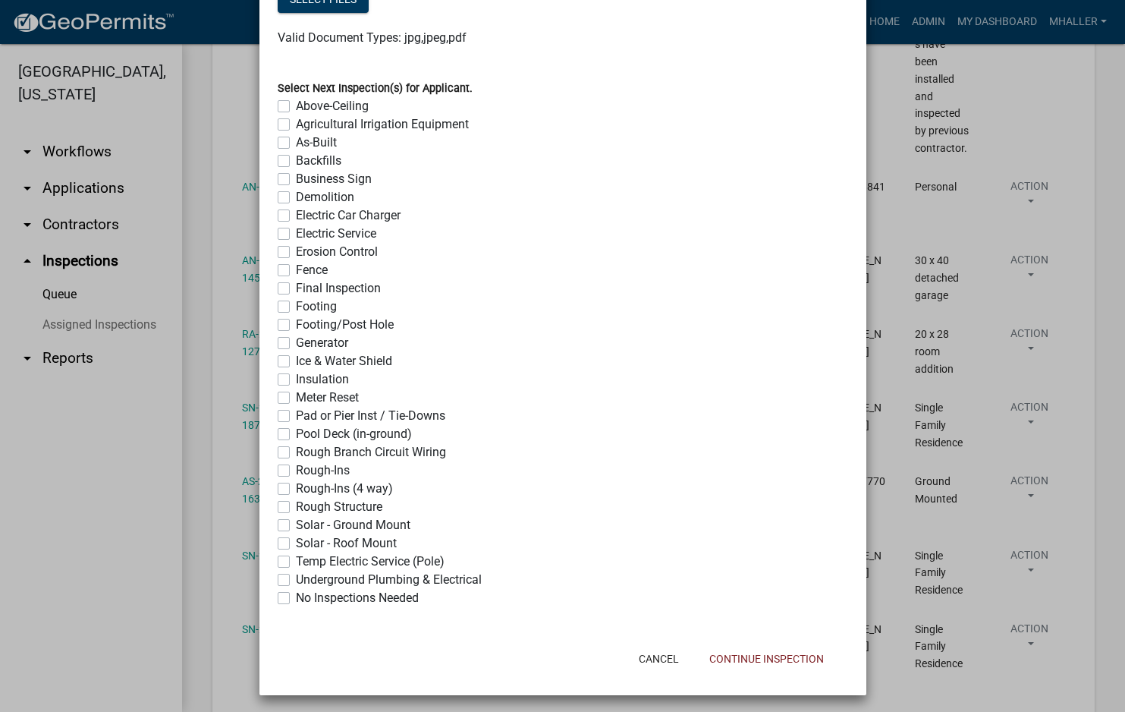
scroll to position [1148, 0]
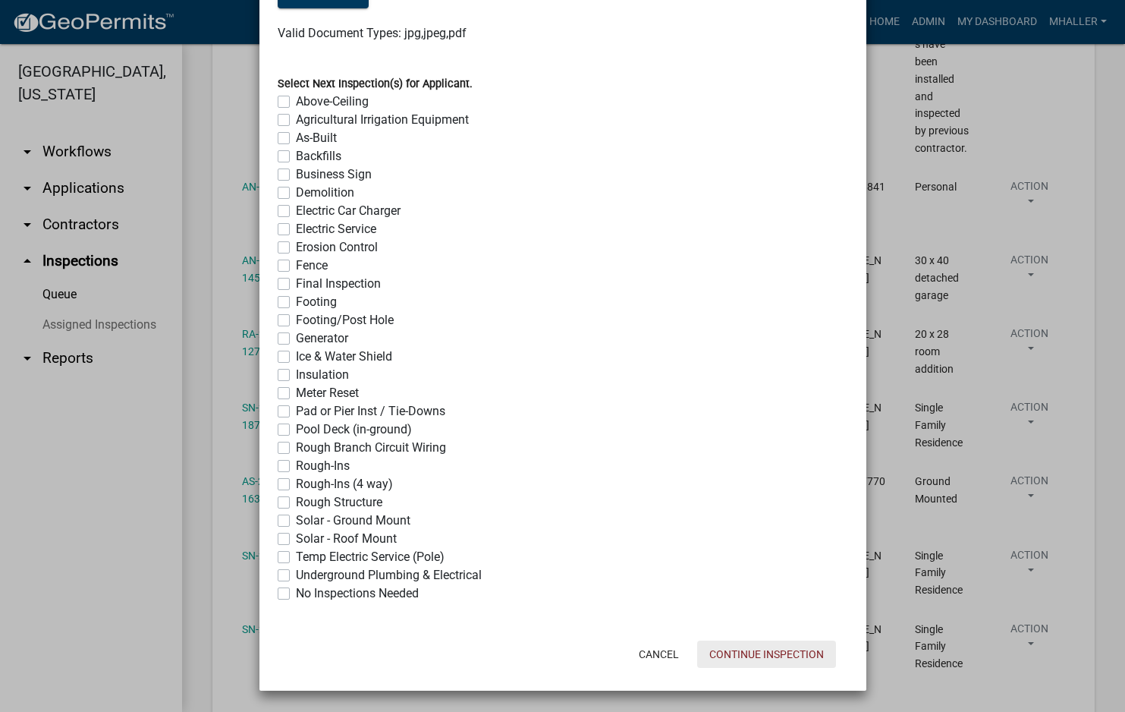
click at [790, 654] on button "Continue Inspection" at bounding box center [766, 653] width 139 height 27
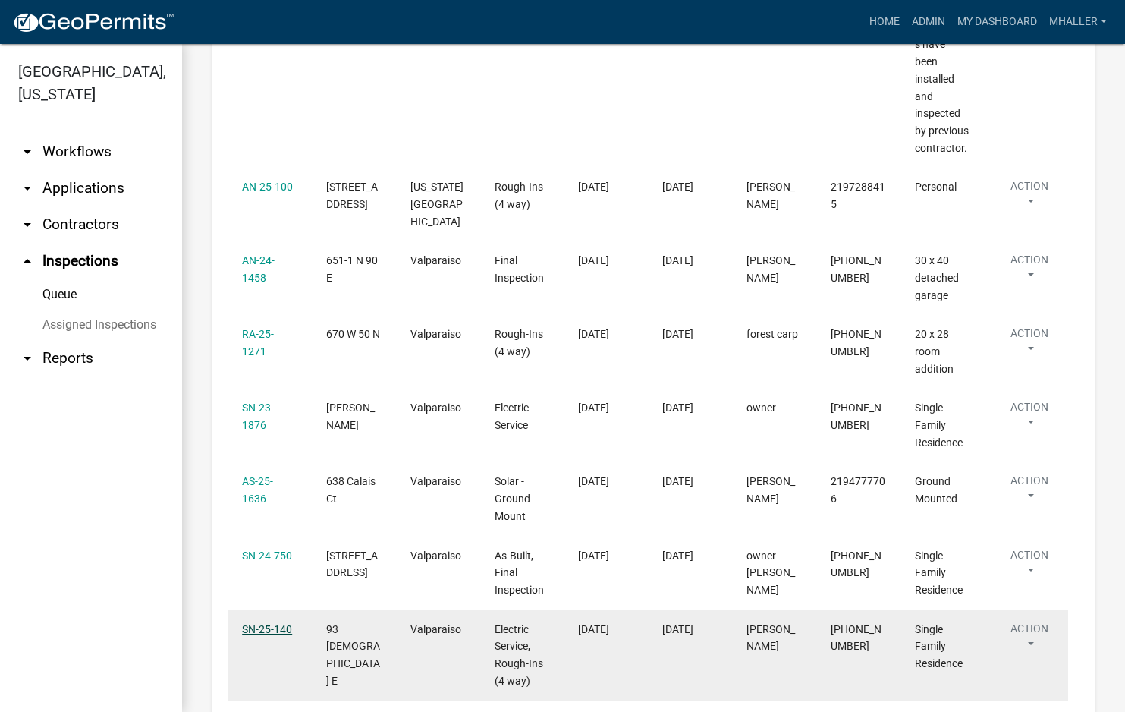
click at [256, 623] on link "SN-25-140" at bounding box center [267, 629] width 50 height 12
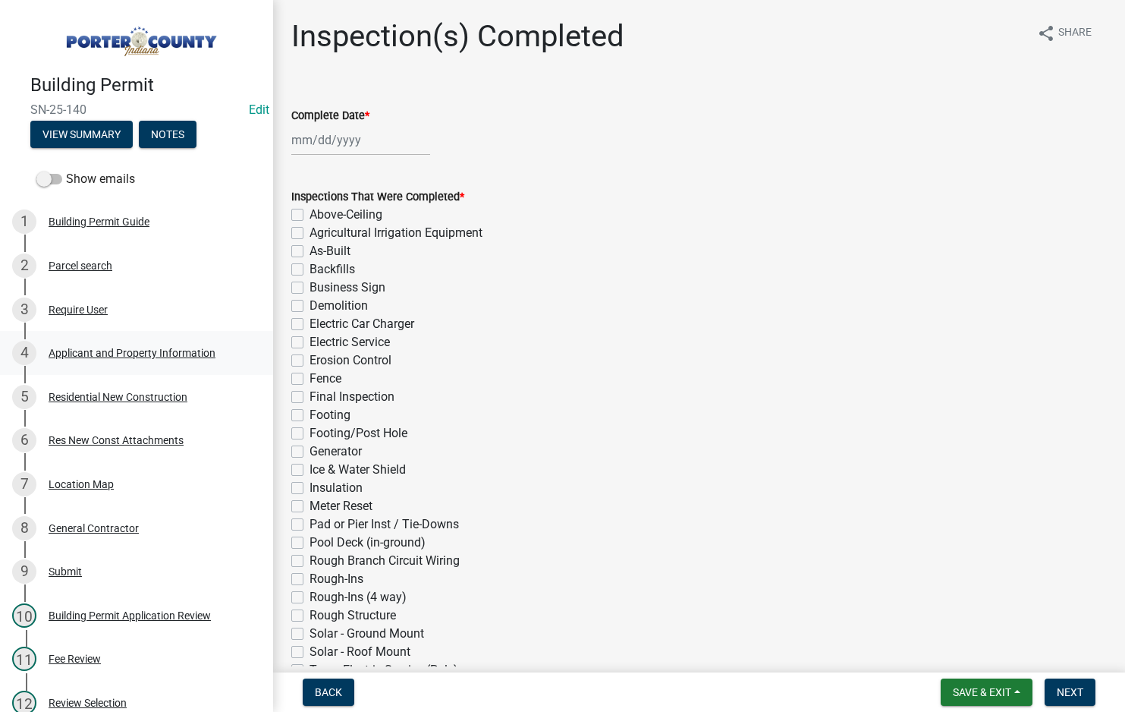
click at [102, 349] on div "Applicant and Property Information" at bounding box center [132, 352] width 167 height 11
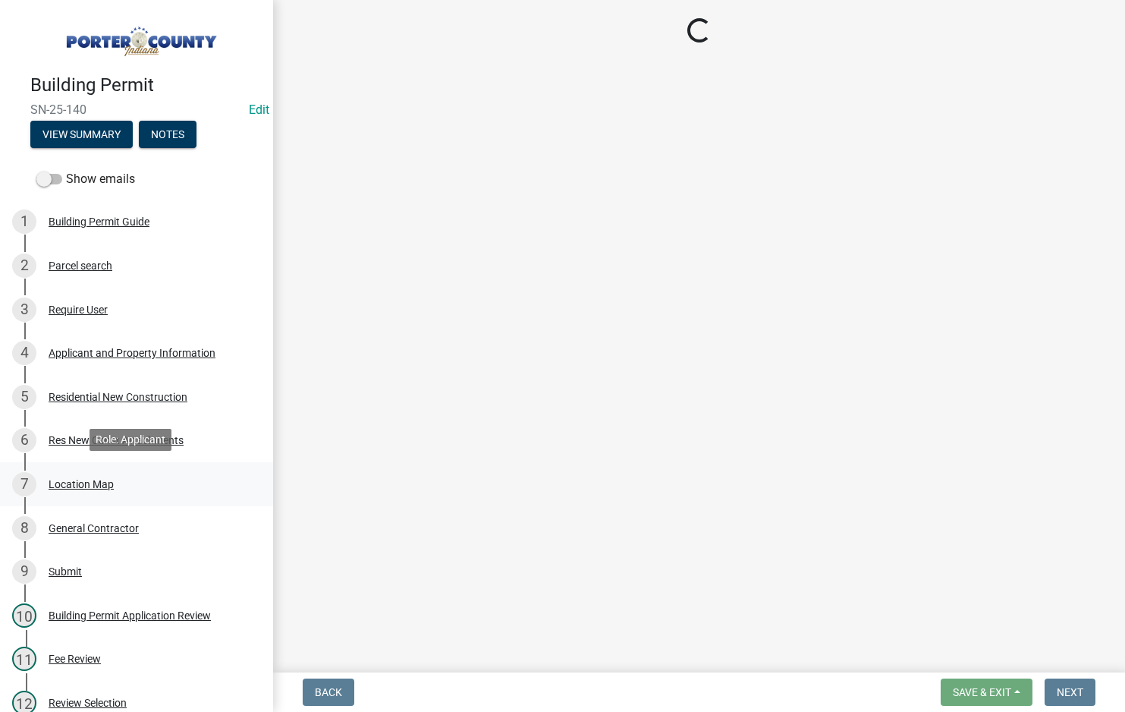
select select "3d0e3105-d46a-462c-9cf4-b32453f427e3"
select select "b0f6f87b-588c-48c3-b728-322303c6bafe"
select select "ea6751d4-6bf7-4a16-89ee-f7801ab82aa1"
select select "271bd504-2c49-4a3f-937e-0db1d3436bac"
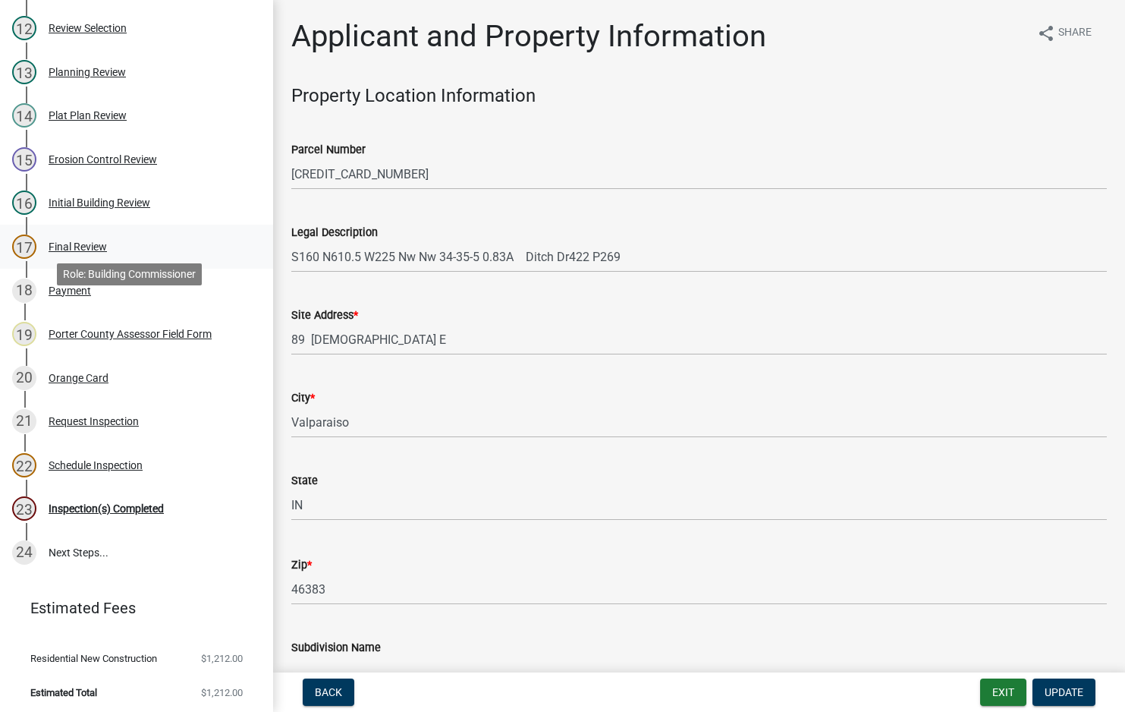
scroll to position [676, 0]
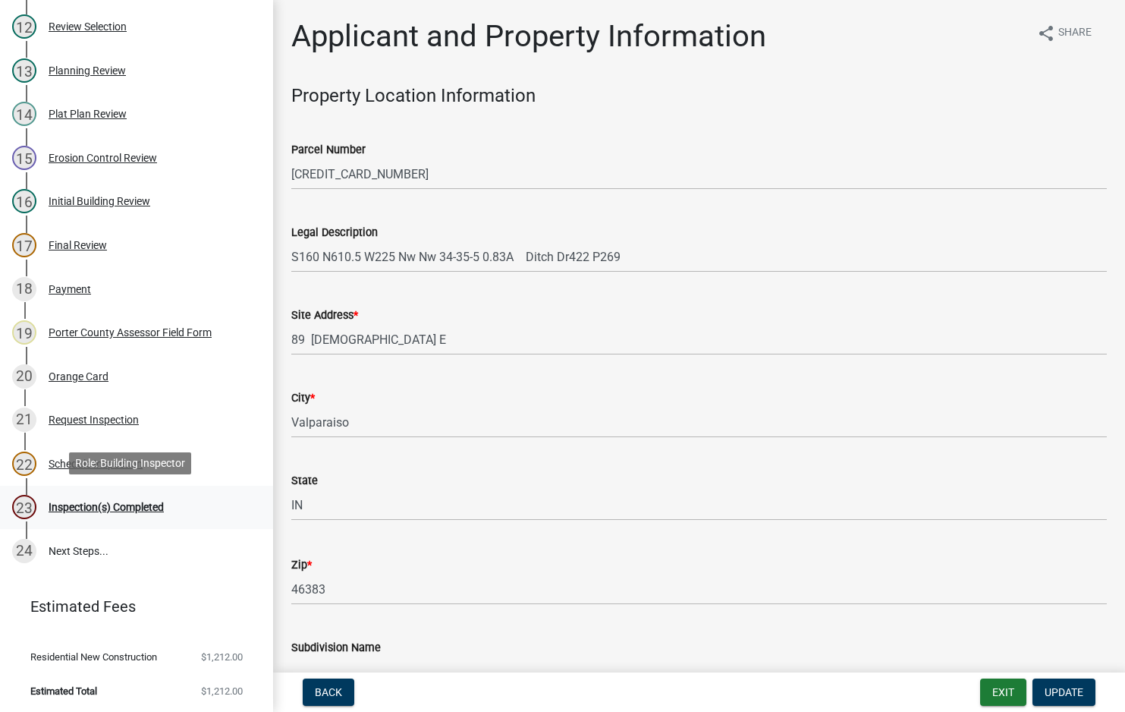
click at [86, 506] on div "Inspection(s) Completed" at bounding box center [106, 506] width 115 height 11
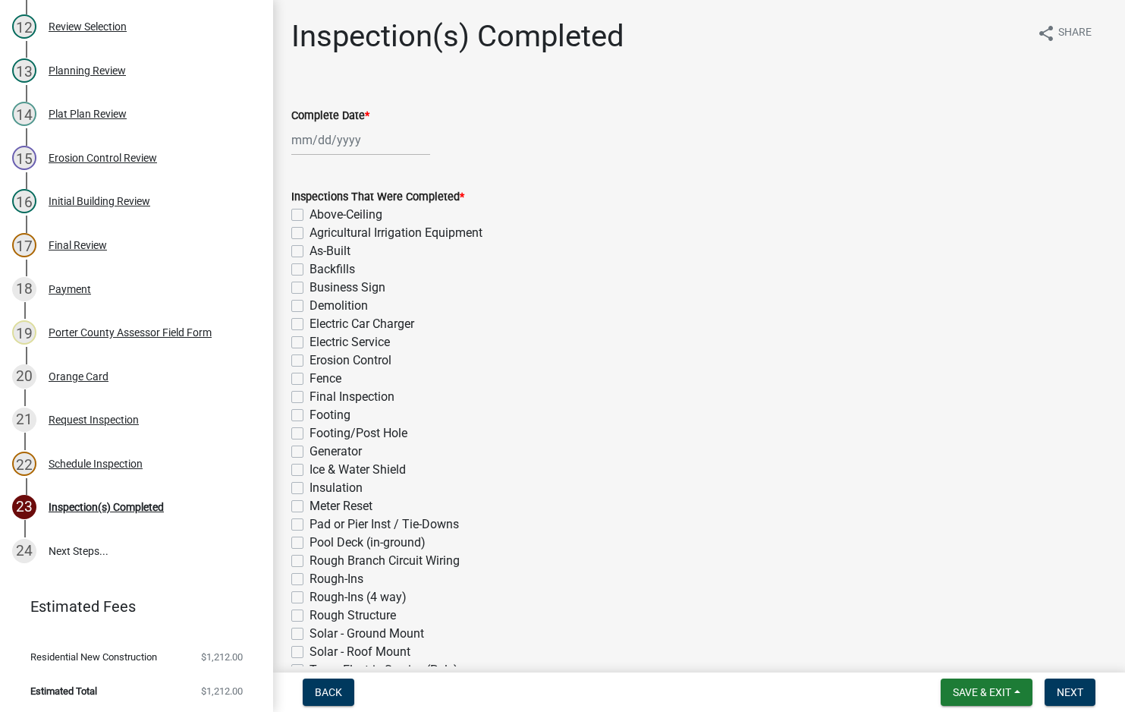
click at [322, 137] on div at bounding box center [360, 139] width 139 height 31
select select "10"
select select "2025"
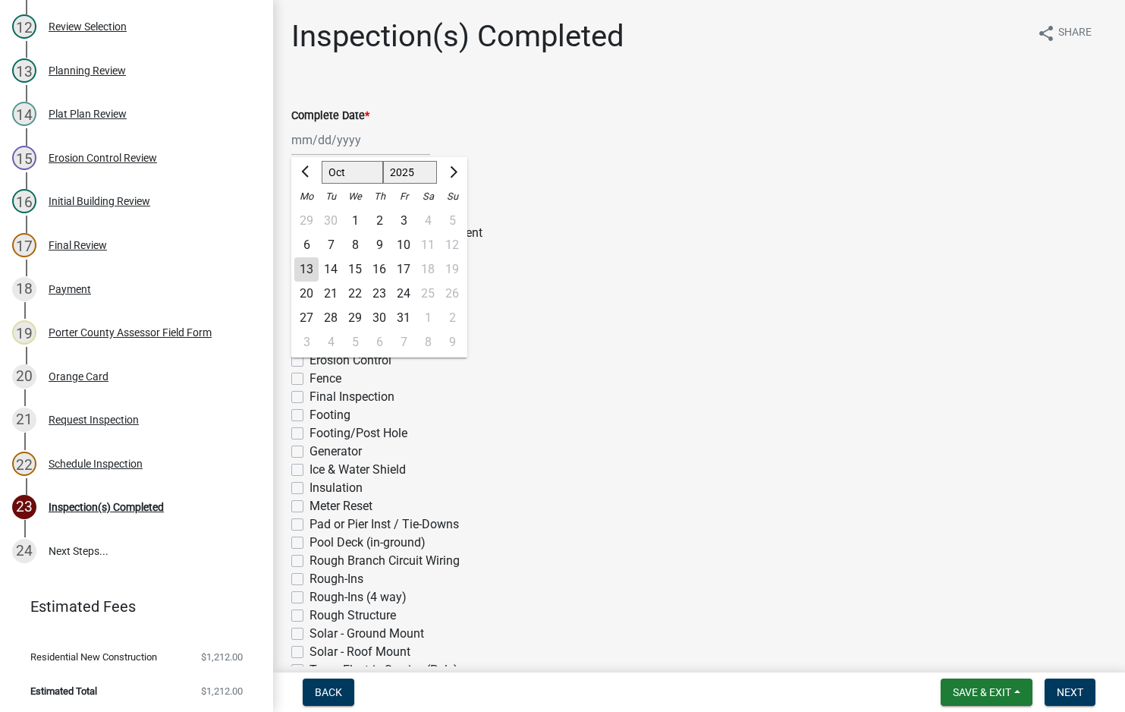
click at [307, 264] on div "13" at bounding box center [306, 269] width 24 height 24
type input "[DATE]"
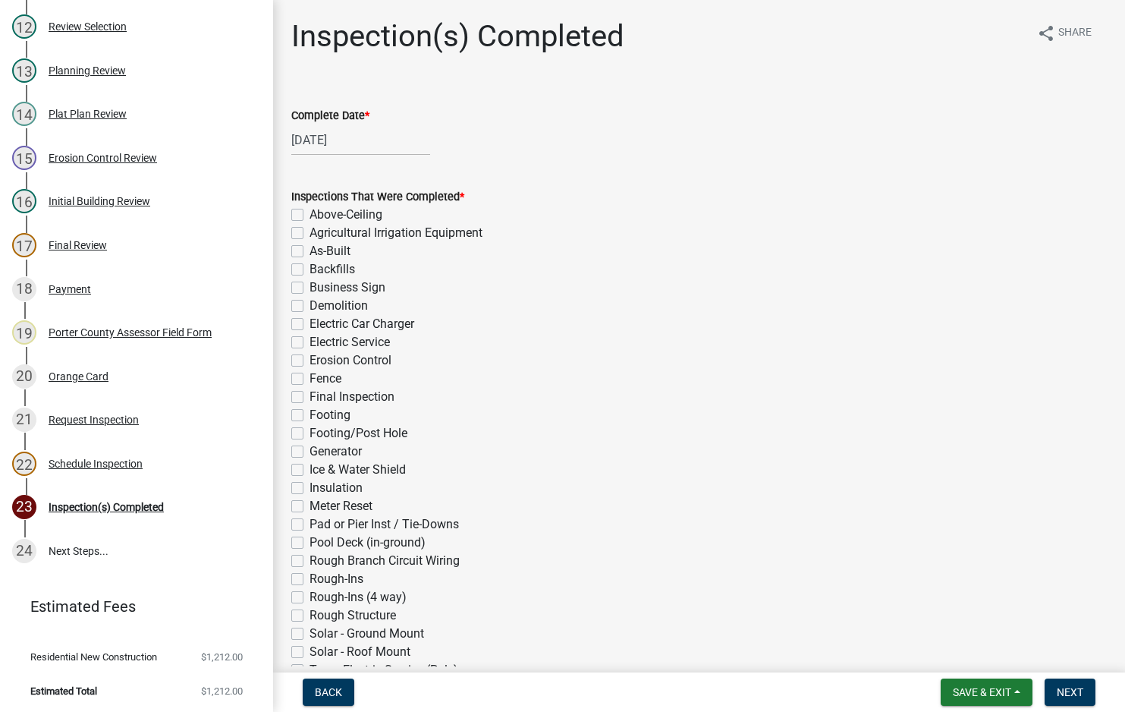
click at [309, 341] on label "Electric Service" at bounding box center [349, 342] width 80 height 18
click at [309, 341] on input "Electric Service" at bounding box center [314, 338] width 10 height 10
checkbox input "true"
checkbox input "false"
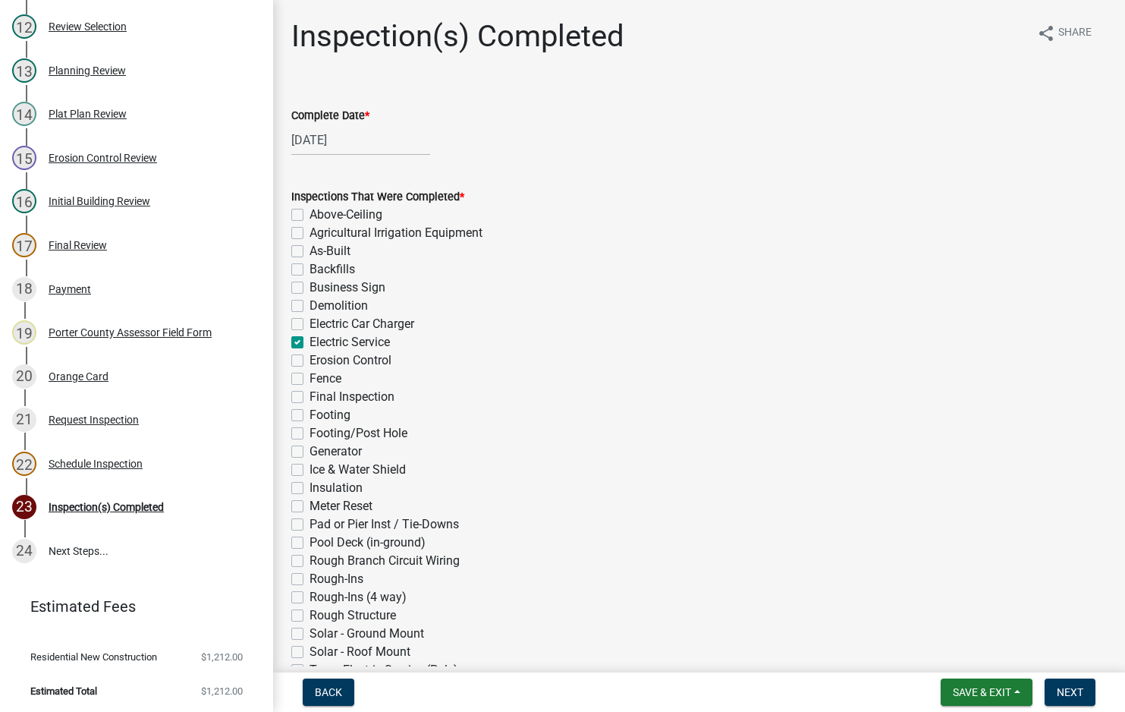
checkbox input "false"
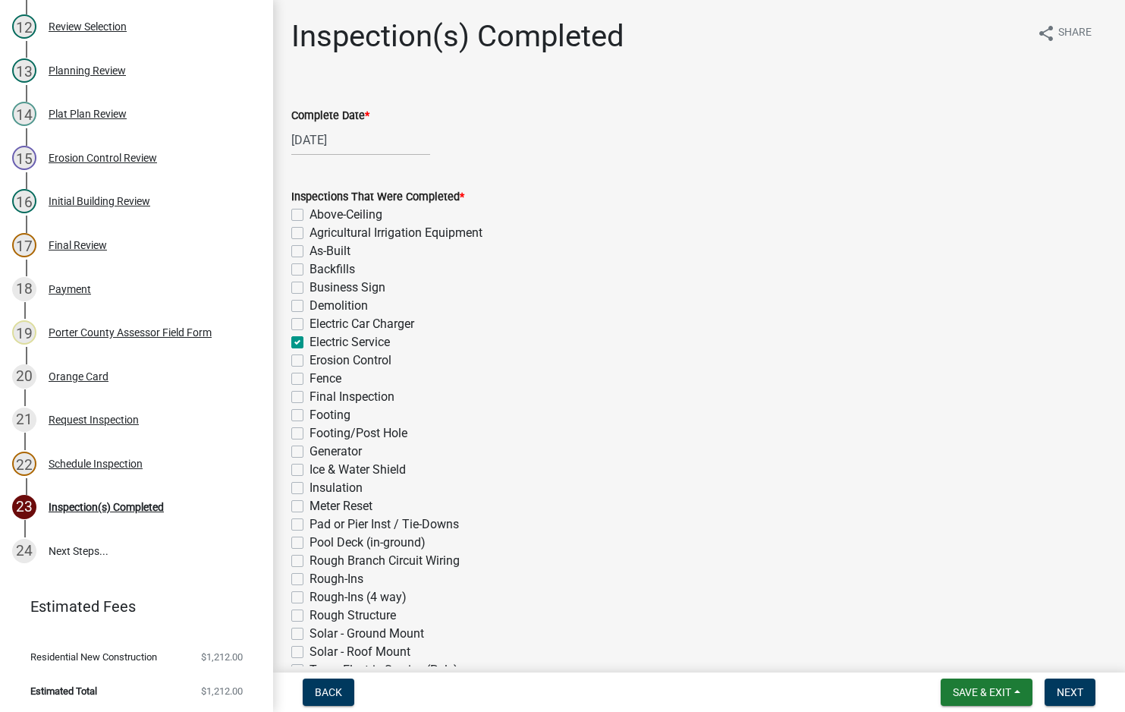
checkbox input "true"
checkbox input "false"
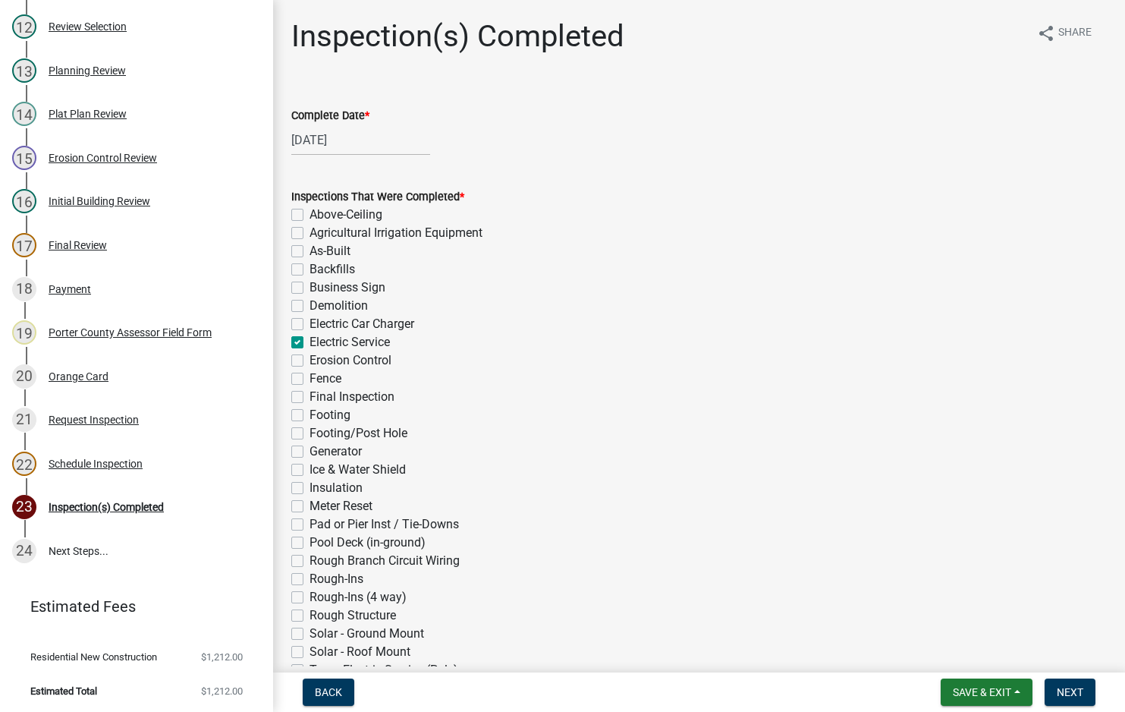
checkbox input "false"
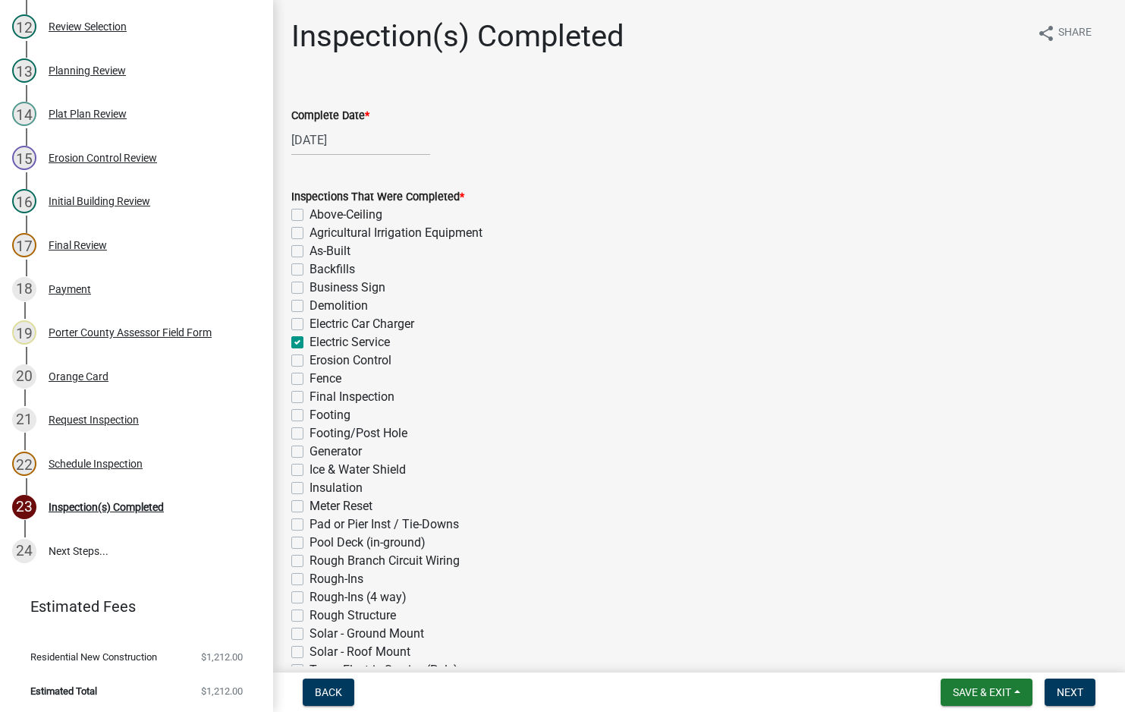
checkbox input "false"
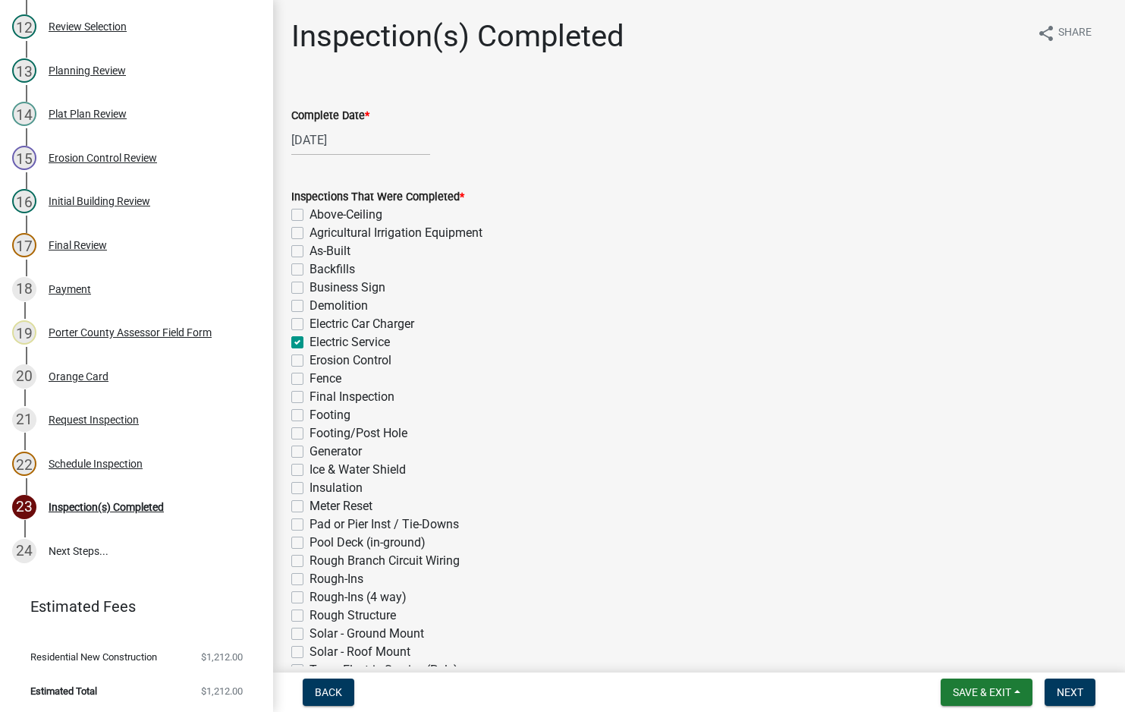
checkbox input "false"
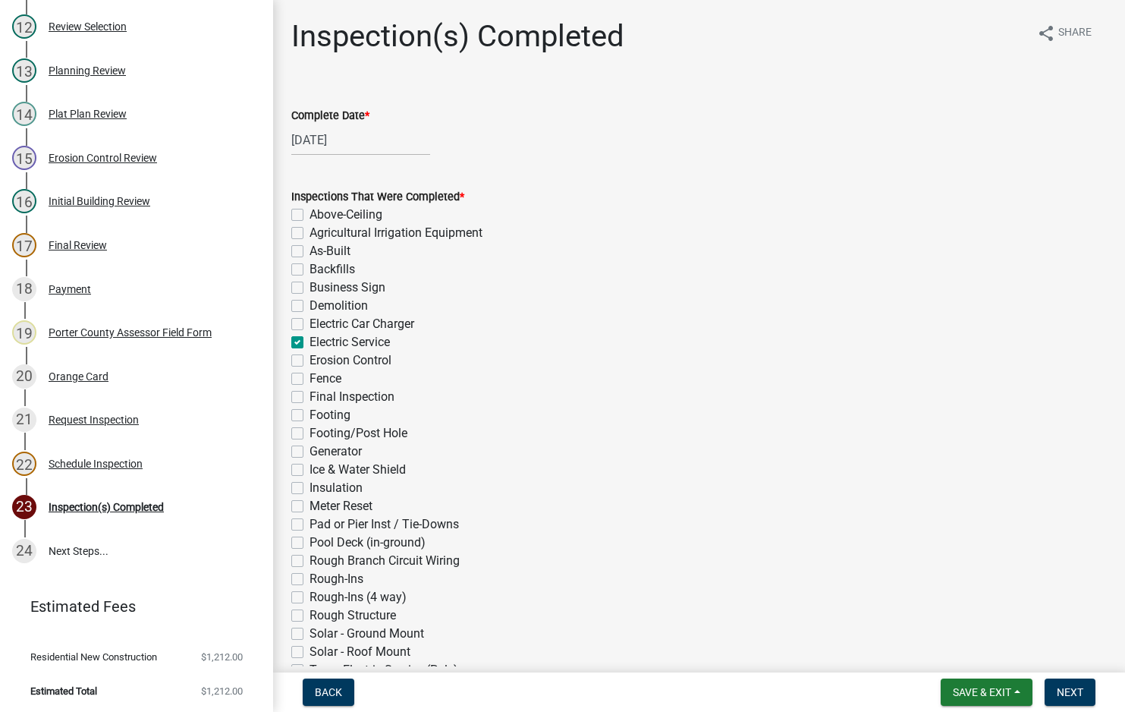
checkbox input "false"
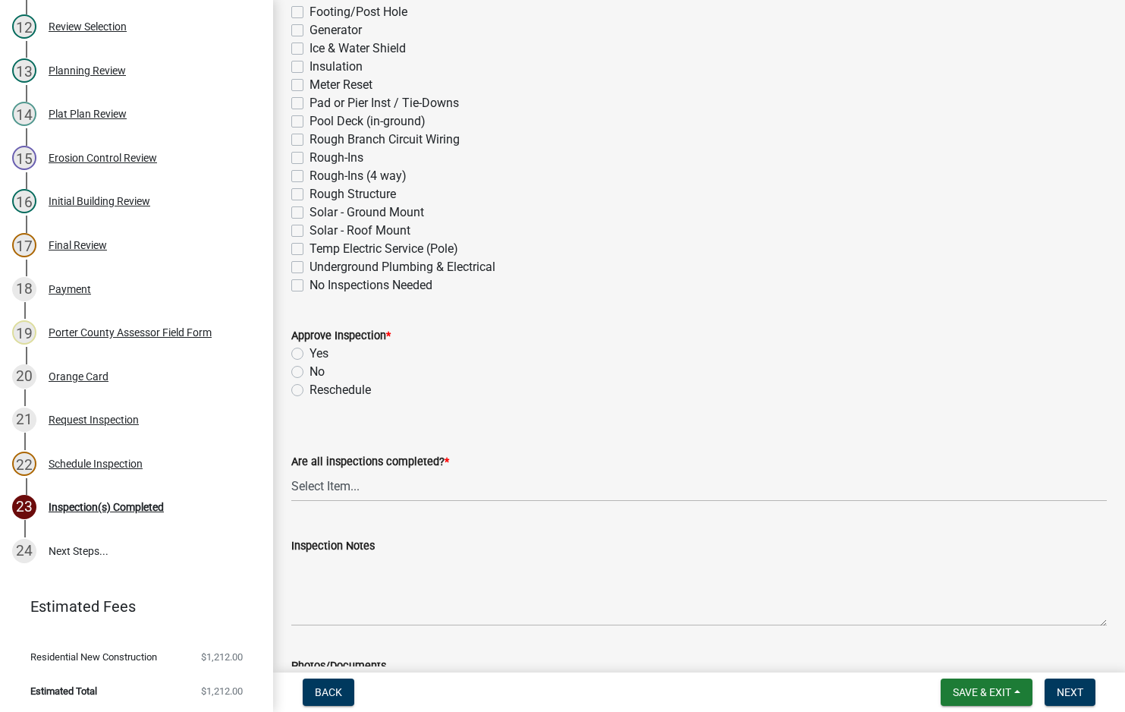
scroll to position [531, 0]
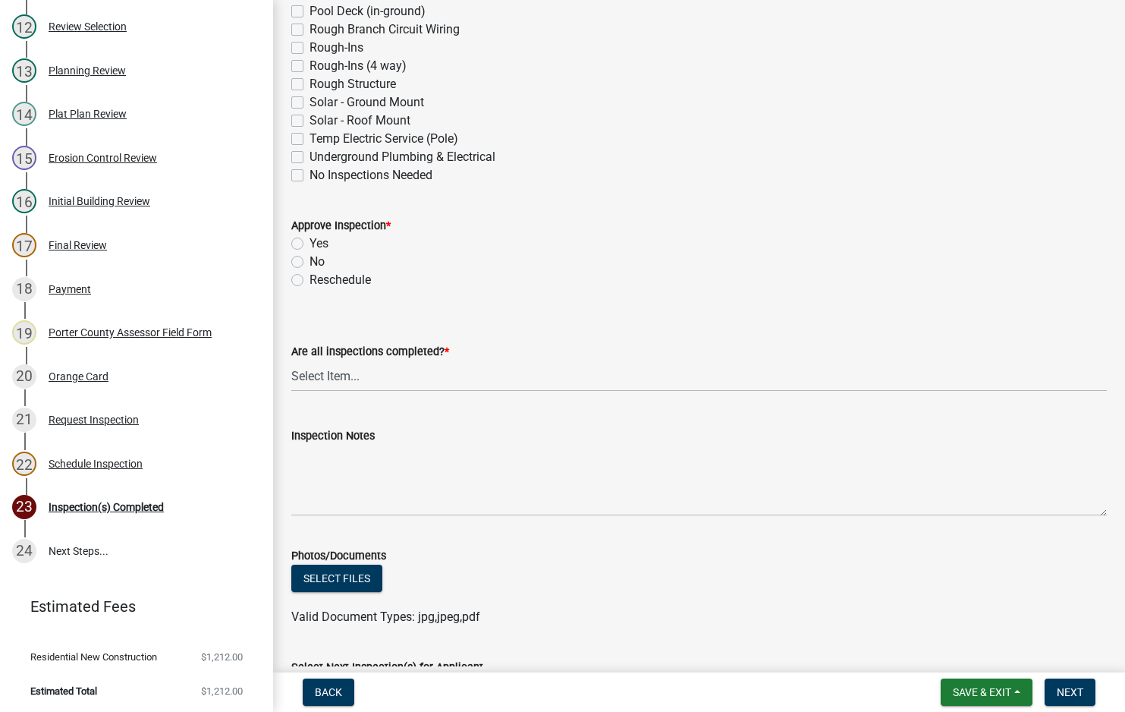
click at [309, 66] on label "Rough-Ins (4 way)" at bounding box center [357, 66] width 97 height 18
click at [309, 66] on input "Rough-Ins (4 way)" at bounding box center [314, 62] width 10 height 10
checkbox input "true"
checkbox input "false"
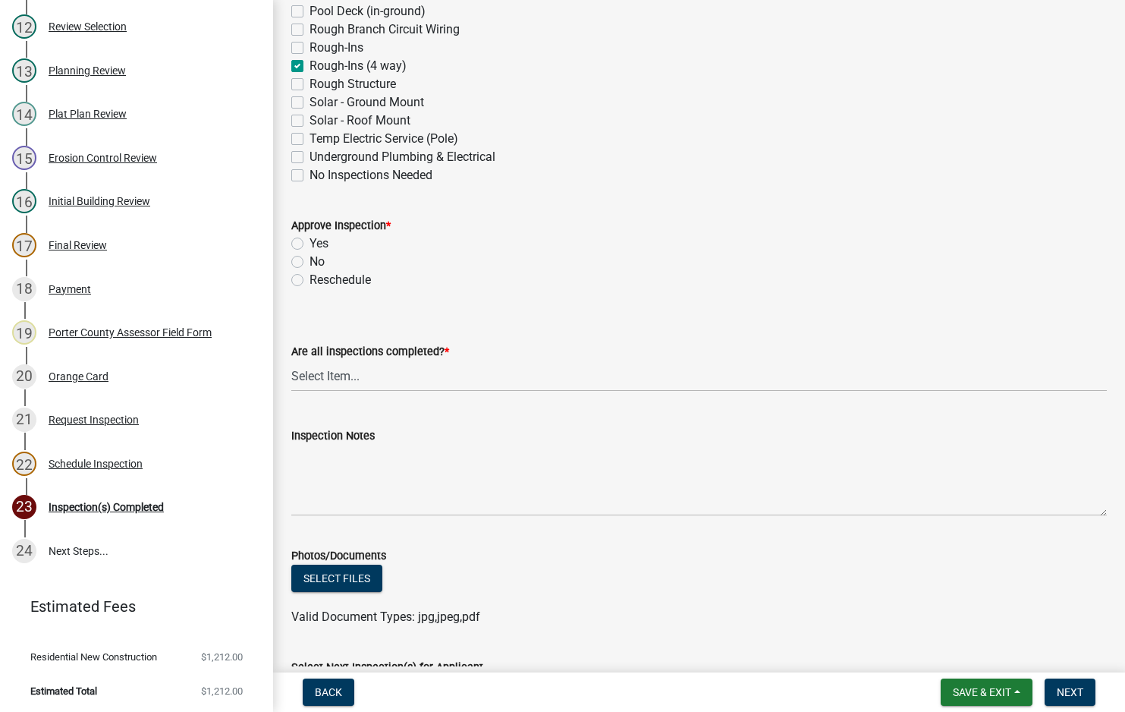
checkbox input "false"
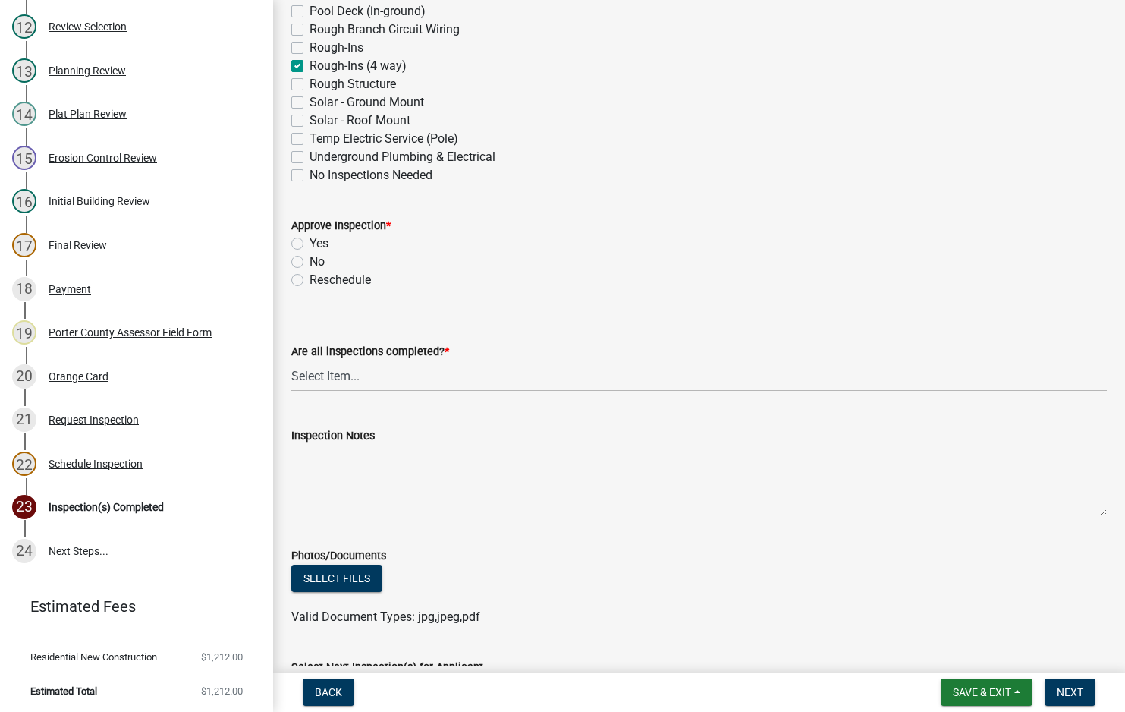
checkbox input "true"
checkbox input "false"
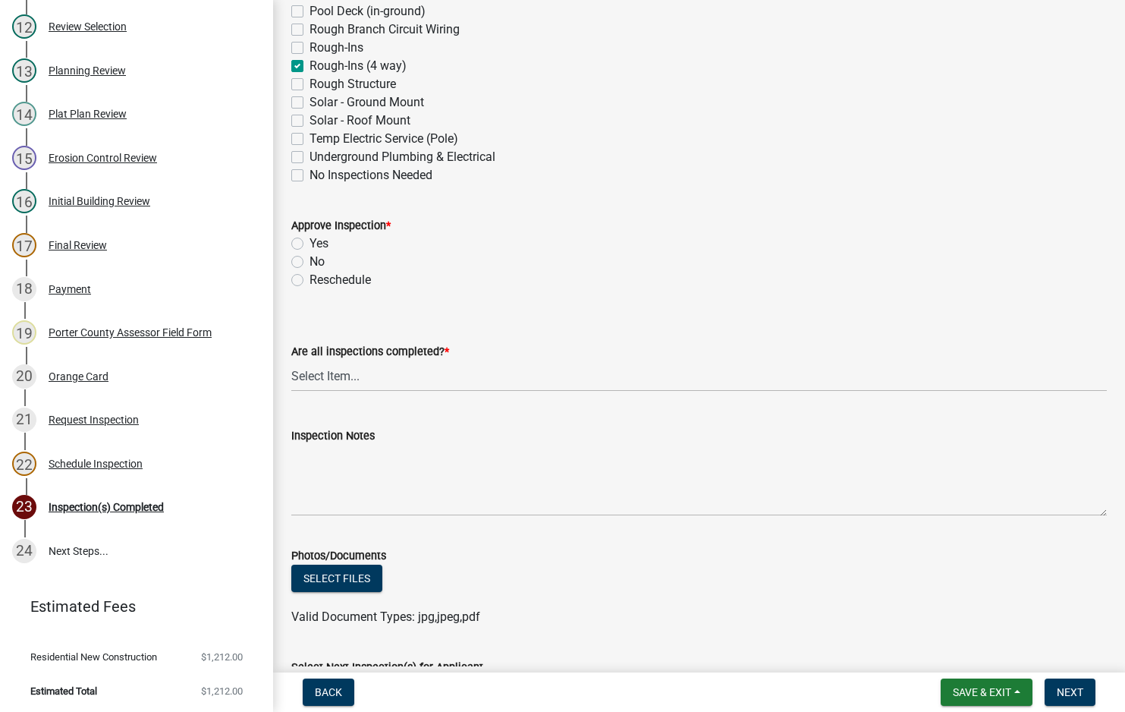
checkbox input "false"
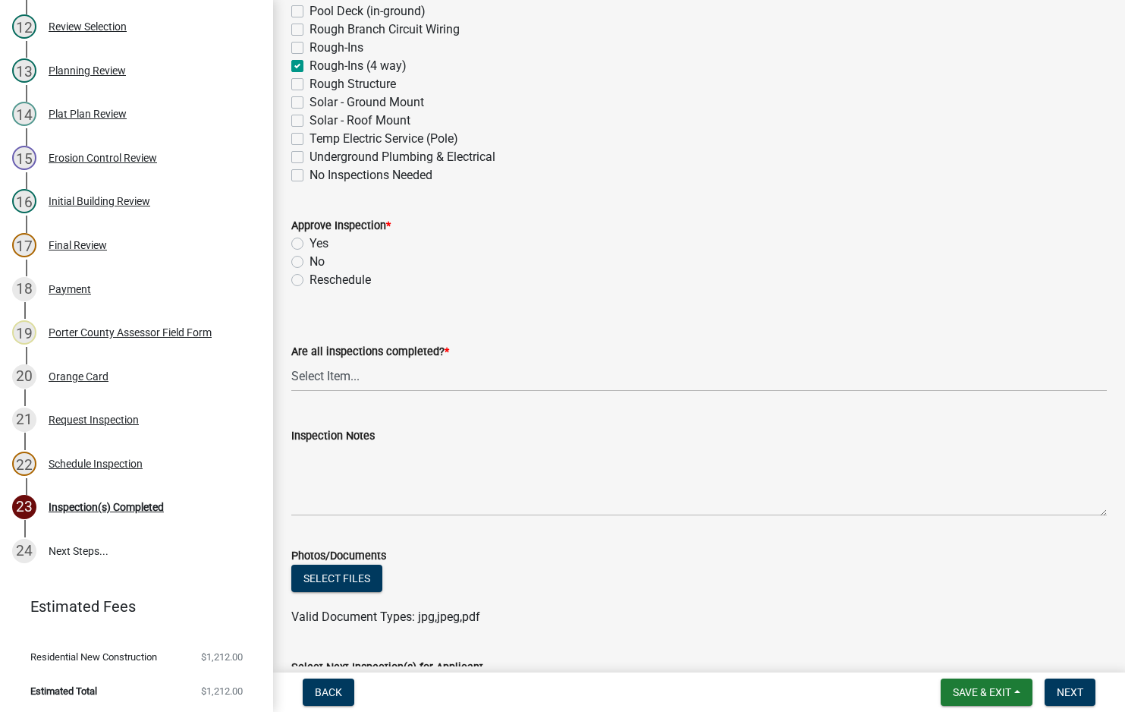
checkbox input "false"
checkbox input "true"
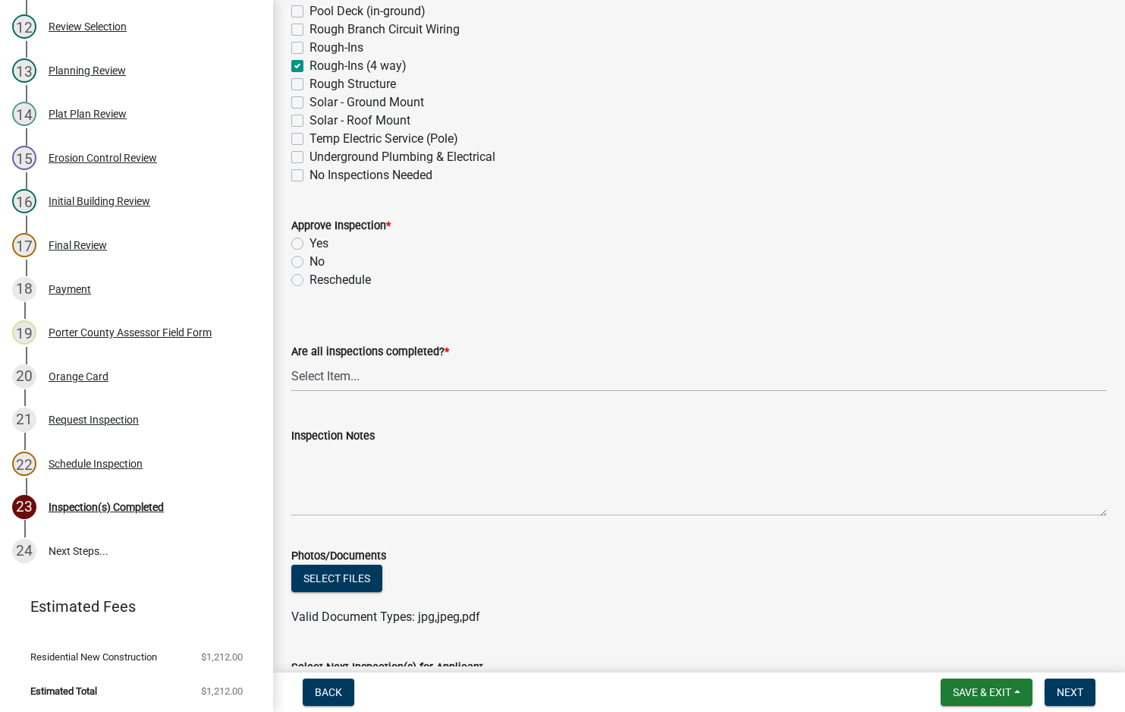
checkbox input "false"
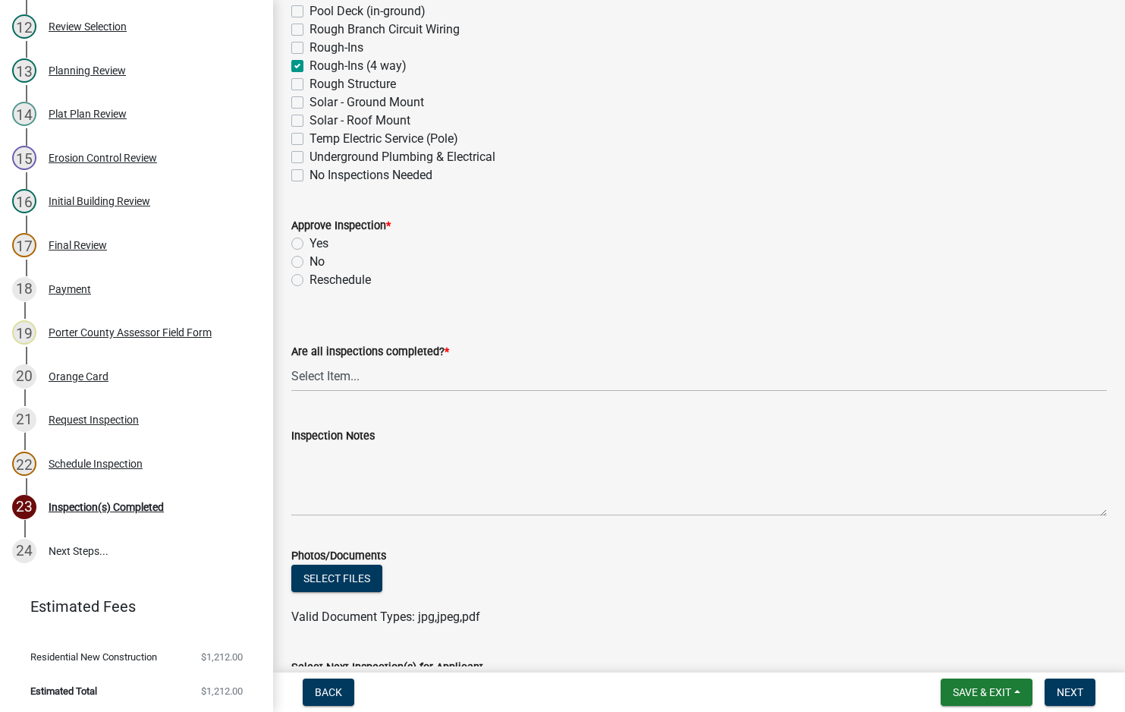
checkbox input "false"
click at [309, 242] on label "Yes" at bounding box center [318, 243] width 19 height 18
click at [309, 242] on input "Yes" at bounding box center [314, 239] width 10 height 10
radio input "true"
click at [367, 385] on select "Select Item... Yes - All Inspections Have Been Completed No - More Inspections …" at bounding box center [698, 375] width 815 height 31
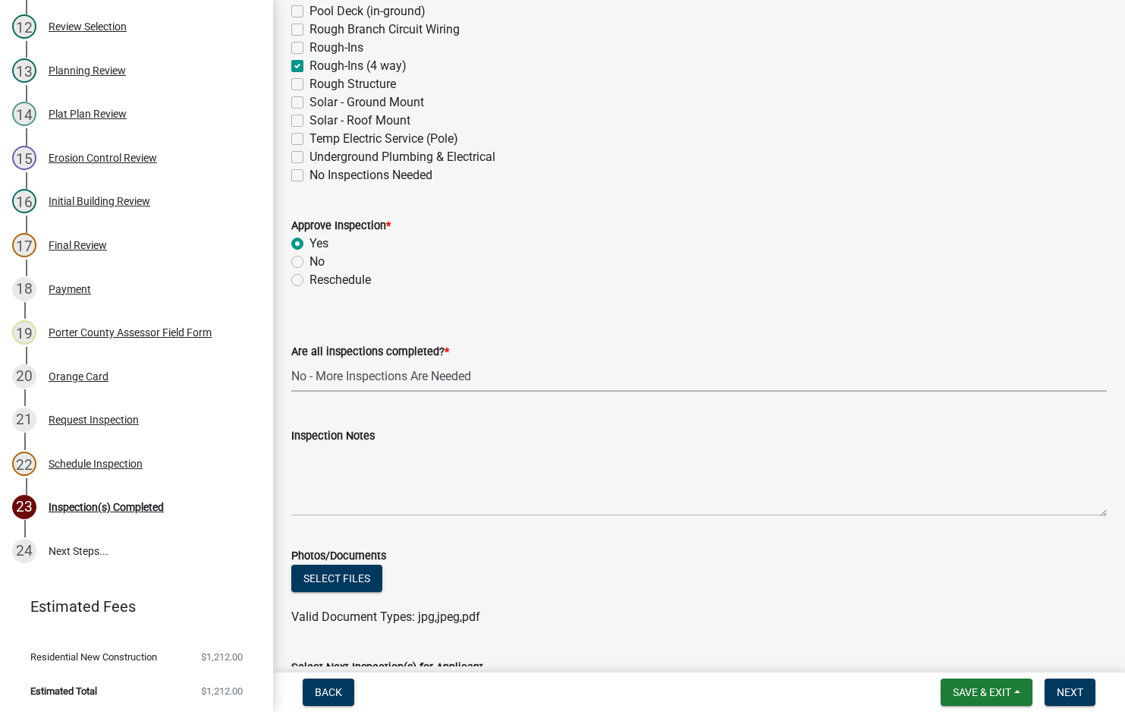
click at [291, 360] on select "Select Item... Yes - All Inspections Have Been Completed No - More Inspections …" at bounding box center [698, 375] width 815 height 31
select select "eafbae6d-cbce-48e8-be87-ded322027707"
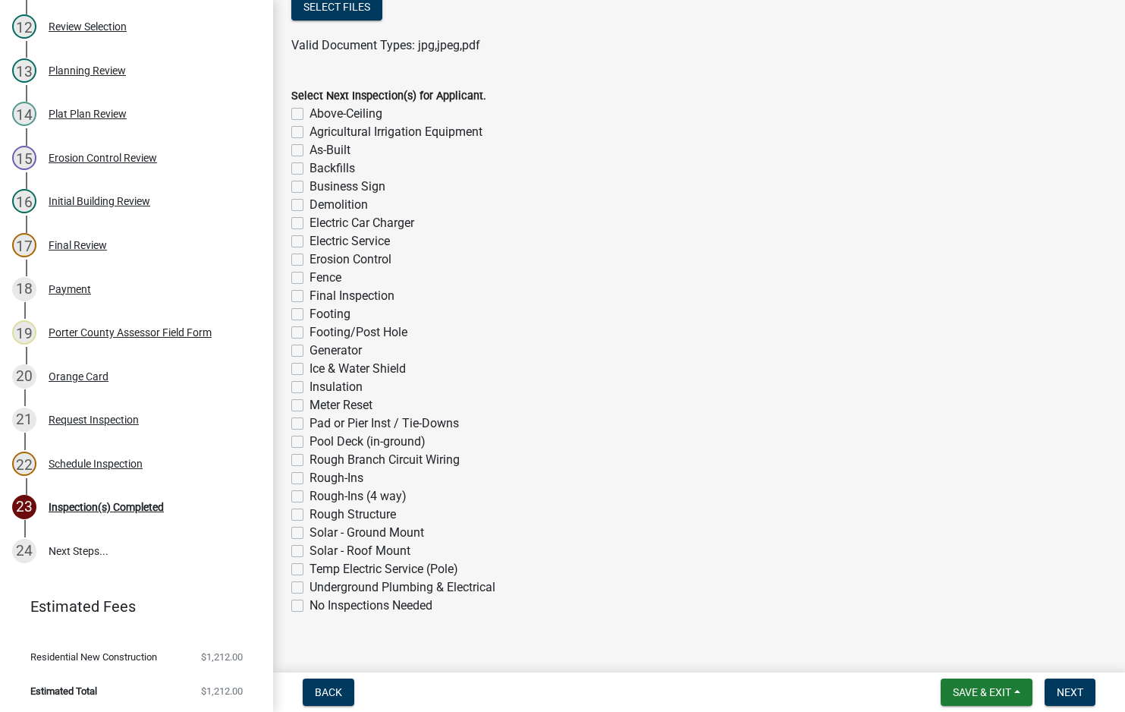
scroll to position [1123, 0]
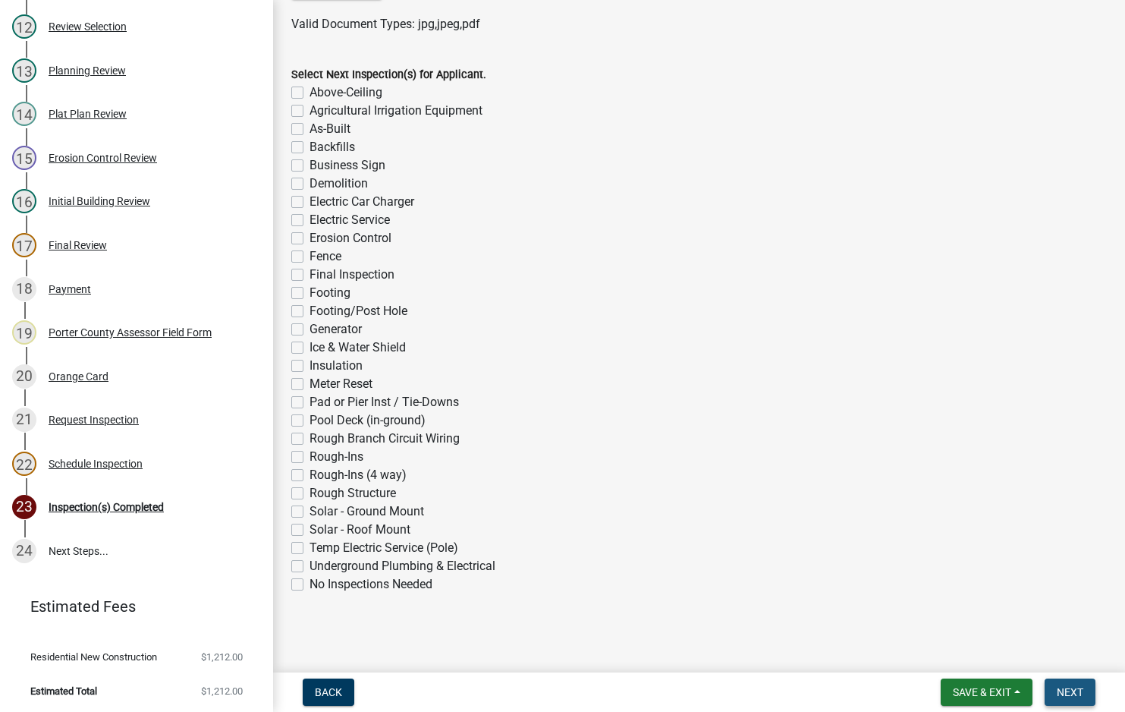
click at [1064, 685] on button "Next" at bounding box center [1070, 691] width 51 height 27
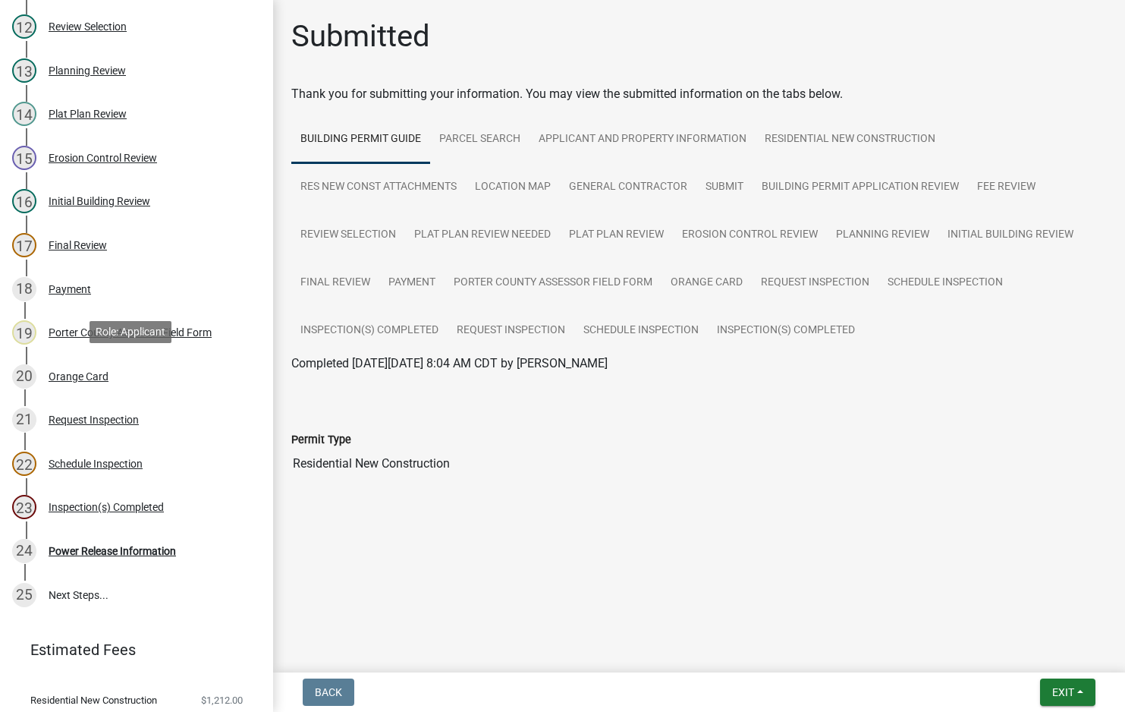
scroll to position [720, 0]
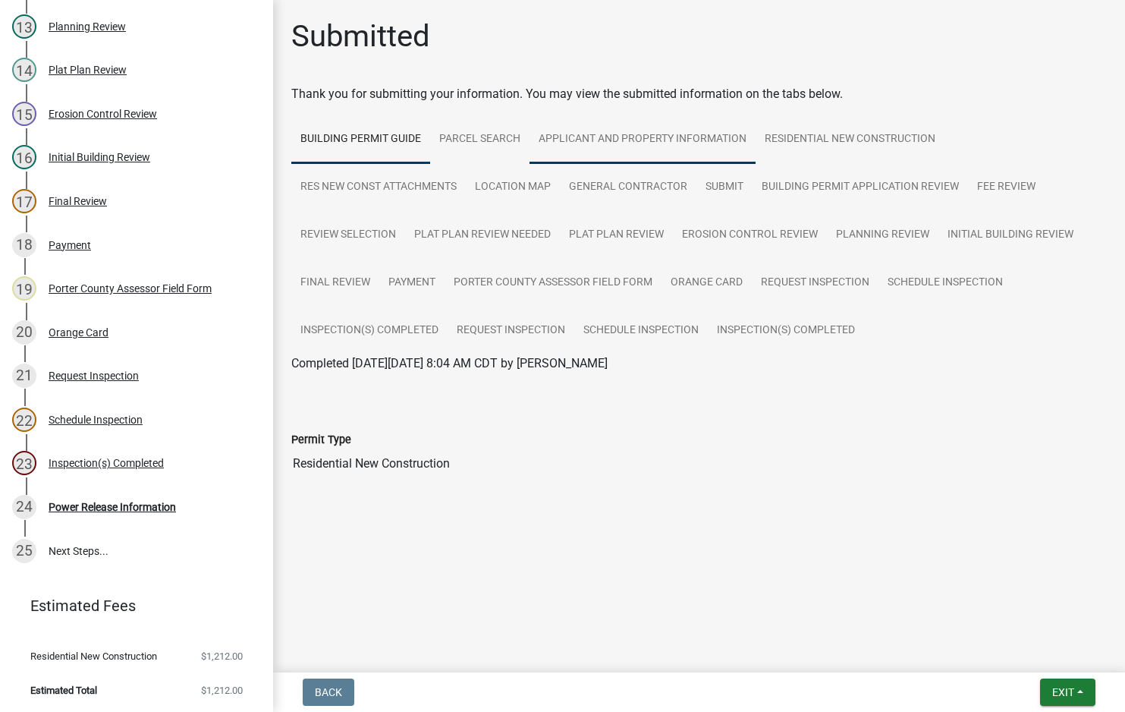
click at [676, 138] on link "Applicant and Property Information" at bounding box center [642, 139] width 226 height 49
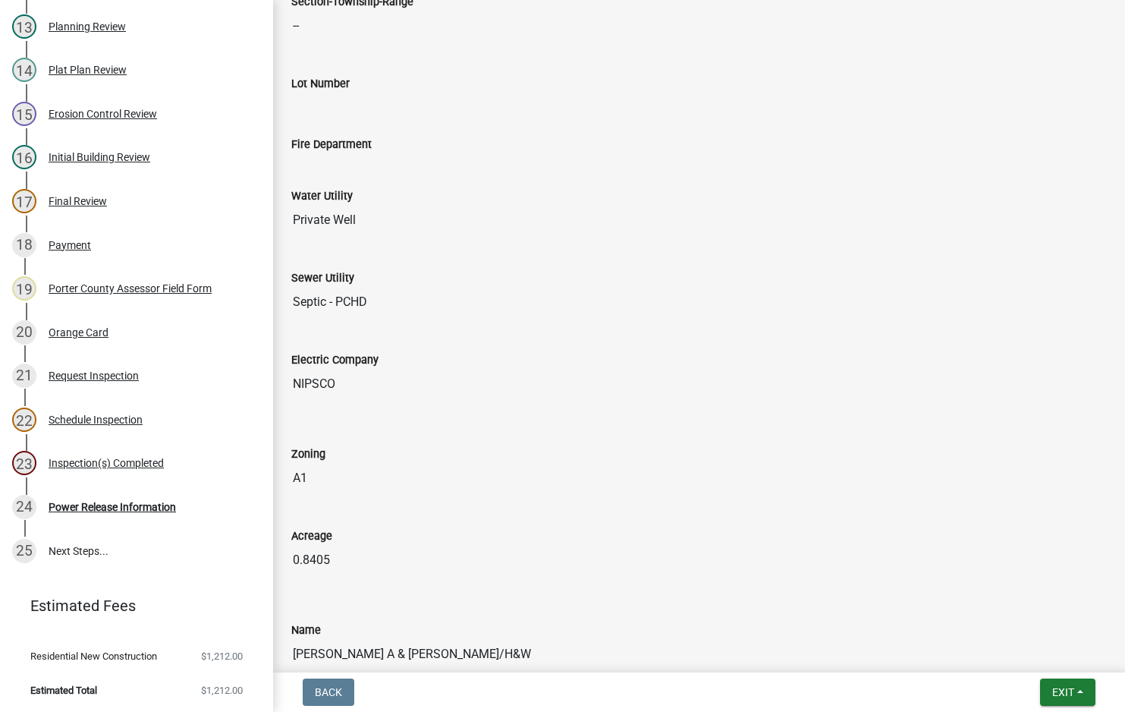
scroll to position [1214, 0]
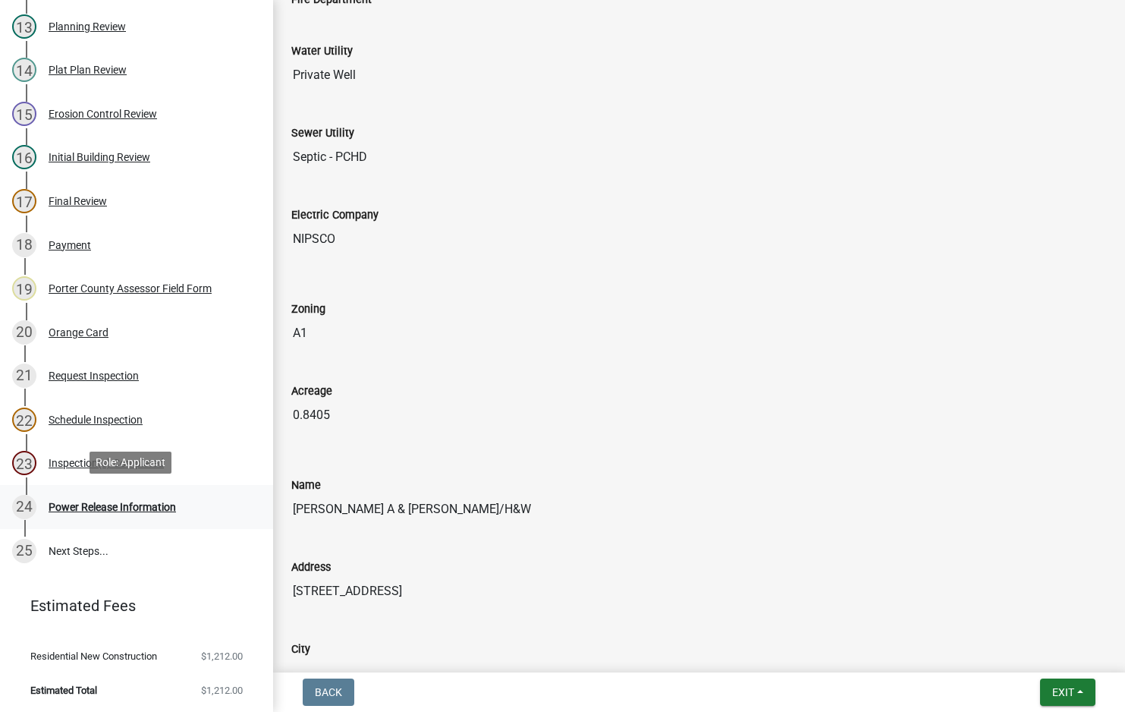
click at [65, 507] on div "Power Release Information" at bounding box center [112, 506] width 127 height 11
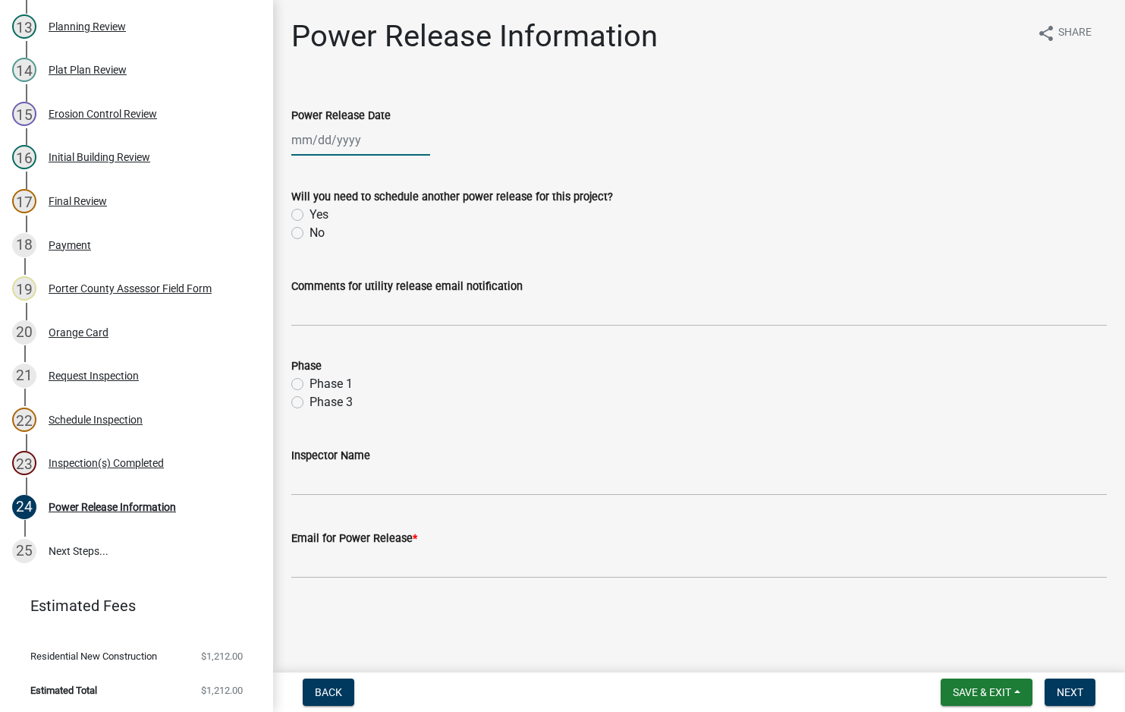
click at [317, 141] on div at bounding box center [360, 139] width 139 height 31
select select "10"
select select "2025"
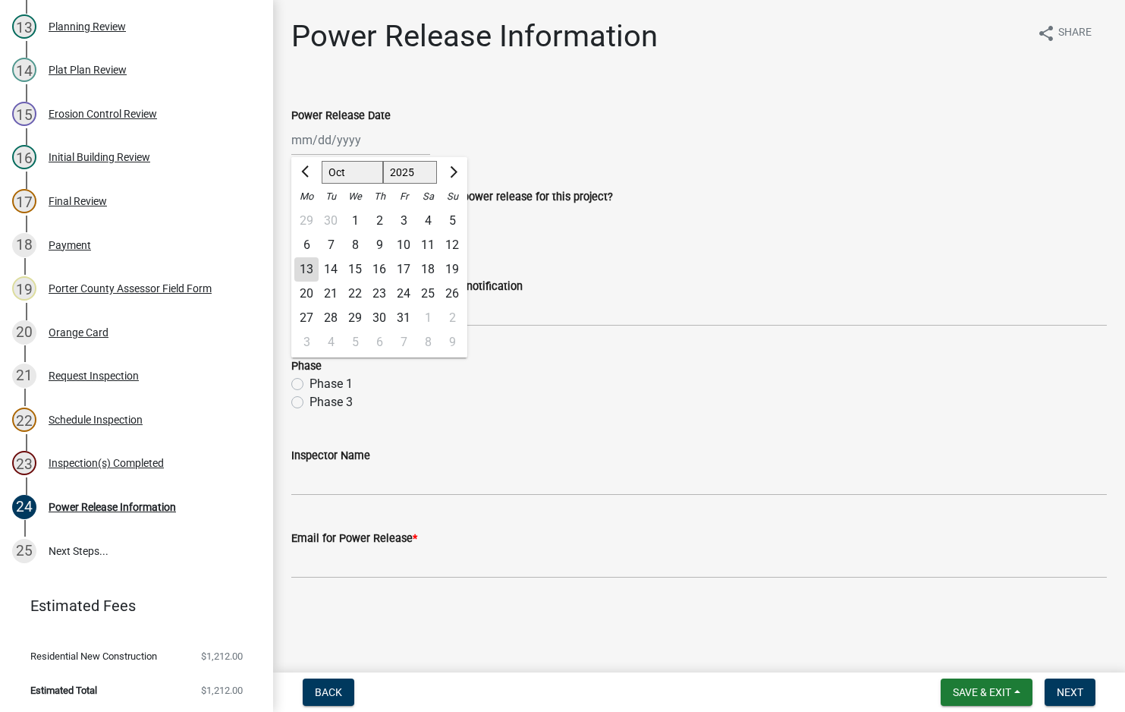
click at [302, 271] on div "13" at bounding box center [306, 269] width 24 height 24
type input "[DATE]"
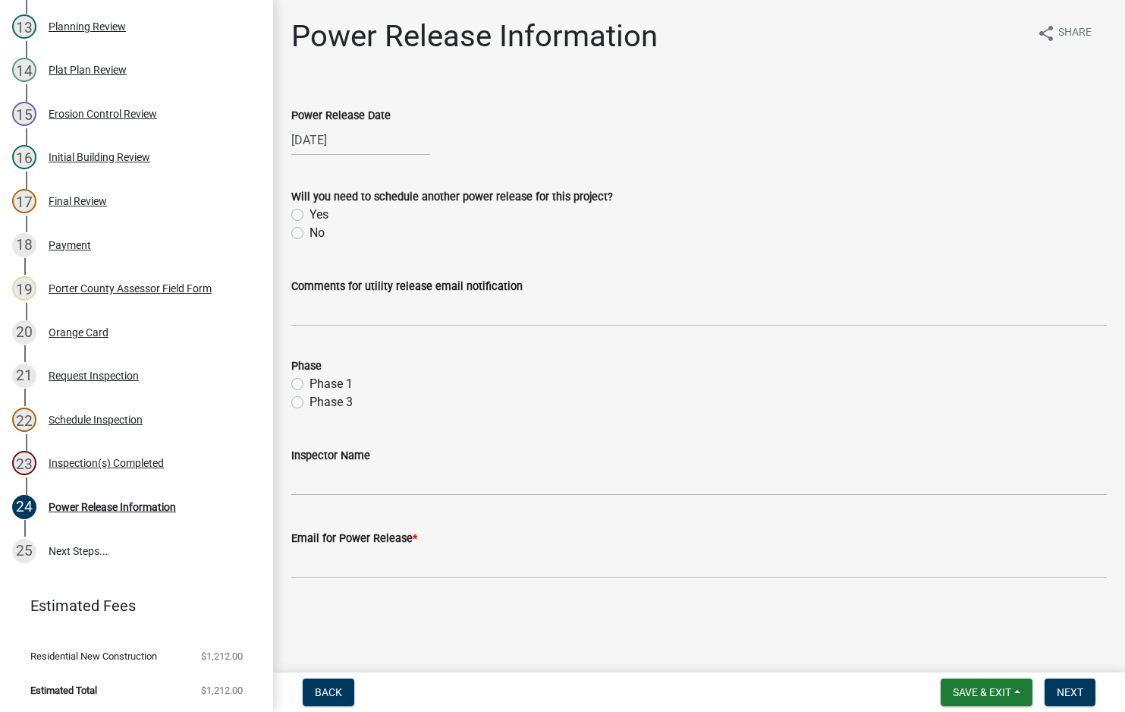
click at [309, 234] on label "No" at bounding box center [316, 233] width 15 height 18
click at [309, 234] on input "No" at bounding box center [314, 229] width 10 height 10
radio input "true"
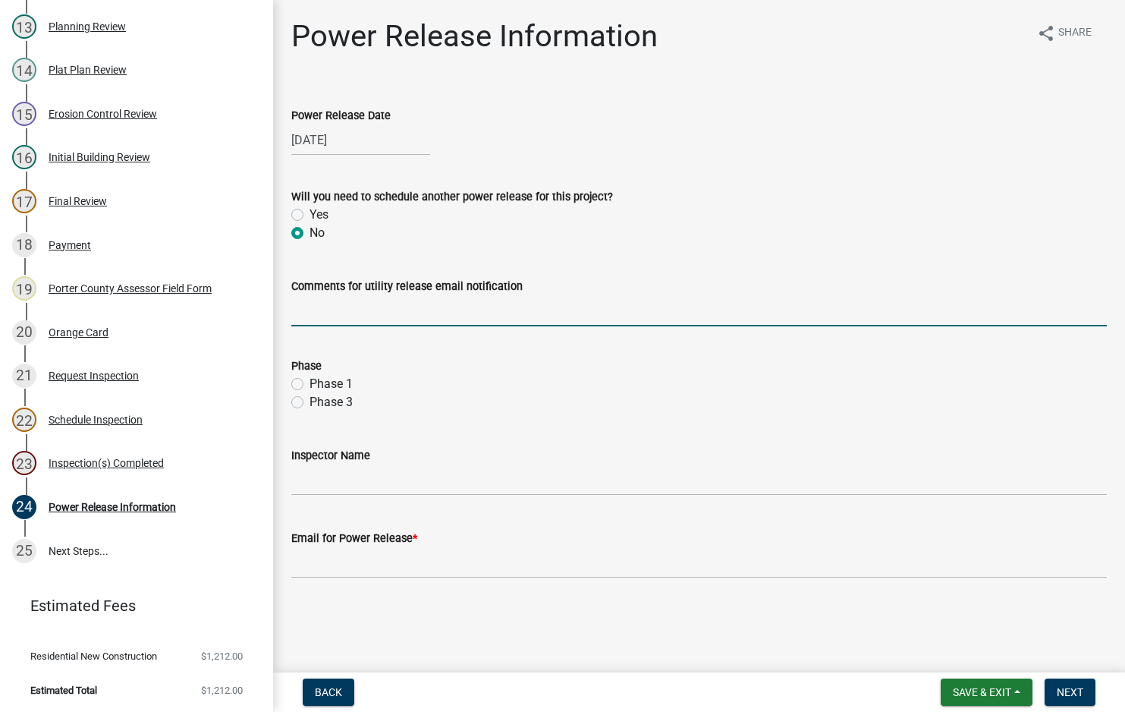
click at [357, 306] on input "Comments for utility release email notification" at bounding box center [698, 310] width 815 height 31
type input "new service new house"
click at [309, 384] on label "Phase 1" at bounding box center [330, 384] width 43 height 18
click at [309, 384] on input "Phase 1" at bounding box center [314, 380] width 10 height 10
radio input "true"
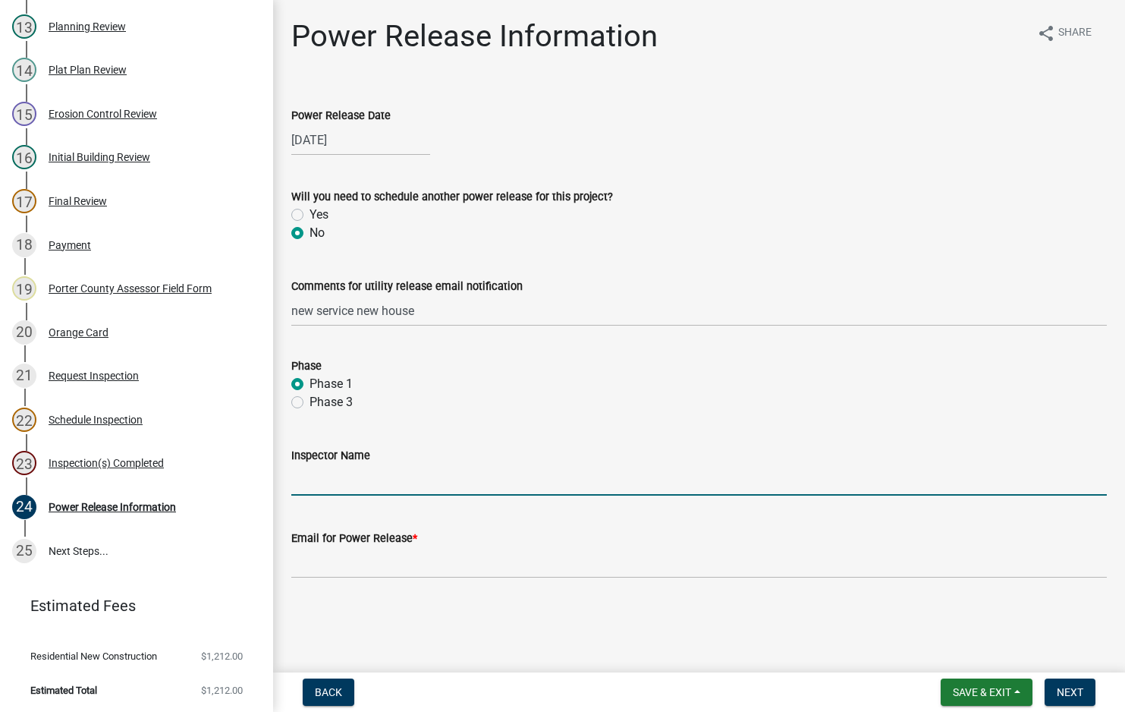
click at [359, 478] on input "Inspector Name" at bounding box center [698, 479] width 815 height 31
type input "[PERSON_NAME]"
click at [424, 567] on input "Email for Power Release *" at bounding box center [698, 562] width 815 height 31
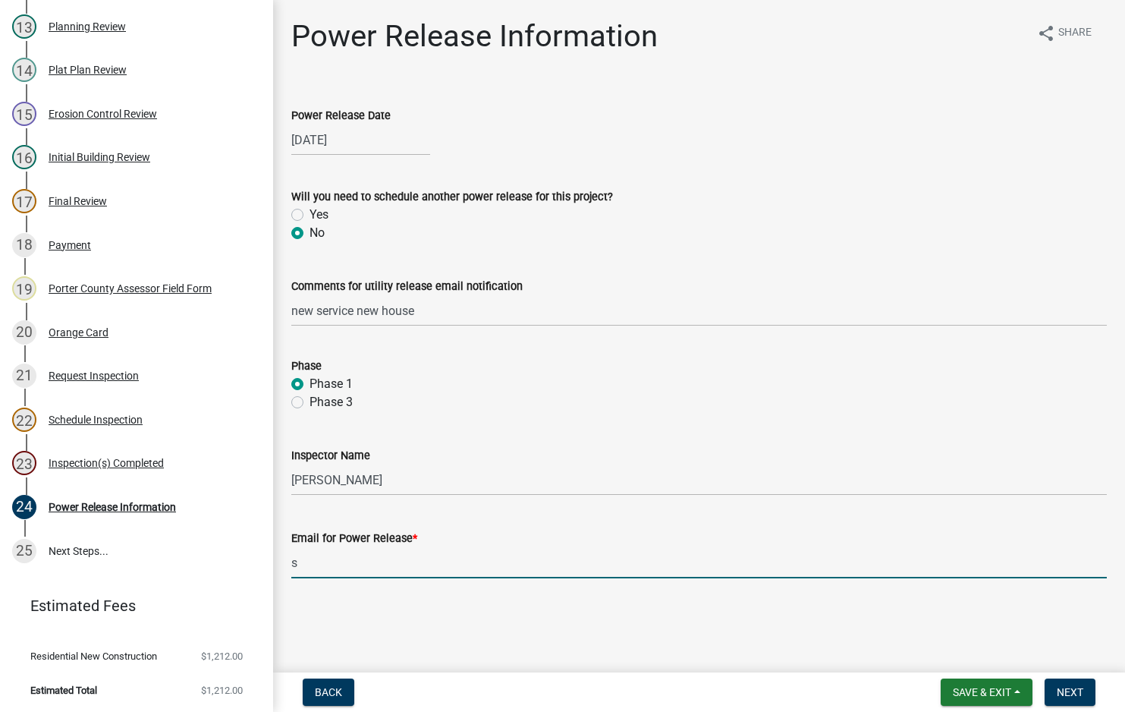
type input "[EMAIL_ADDRESS][DOMAIN_NAME]"
click at [1077, 688] on span "Next" at bounding box center [1070, 692] width 27 height 12
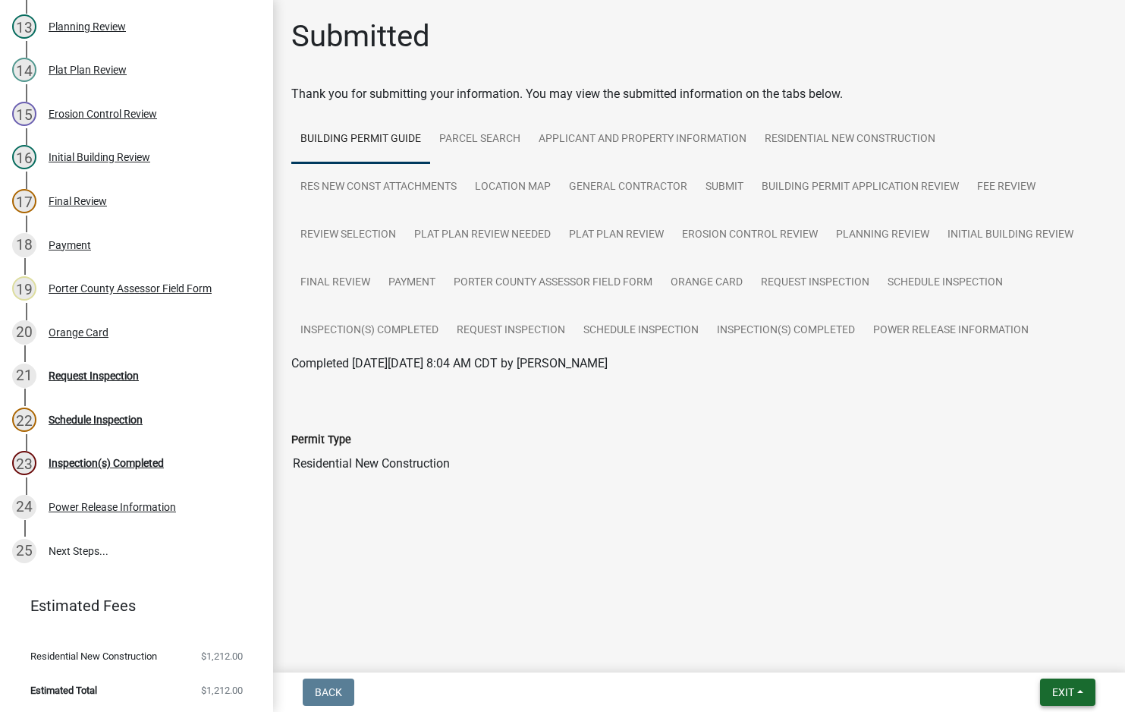
click at [1054, 688] on span "Exit" at bounding box center [1063, 692] width 22 height 12
click at [1063, 648] on button "Save & Exit" at bounding box center [1034, 652] width 121 height 36
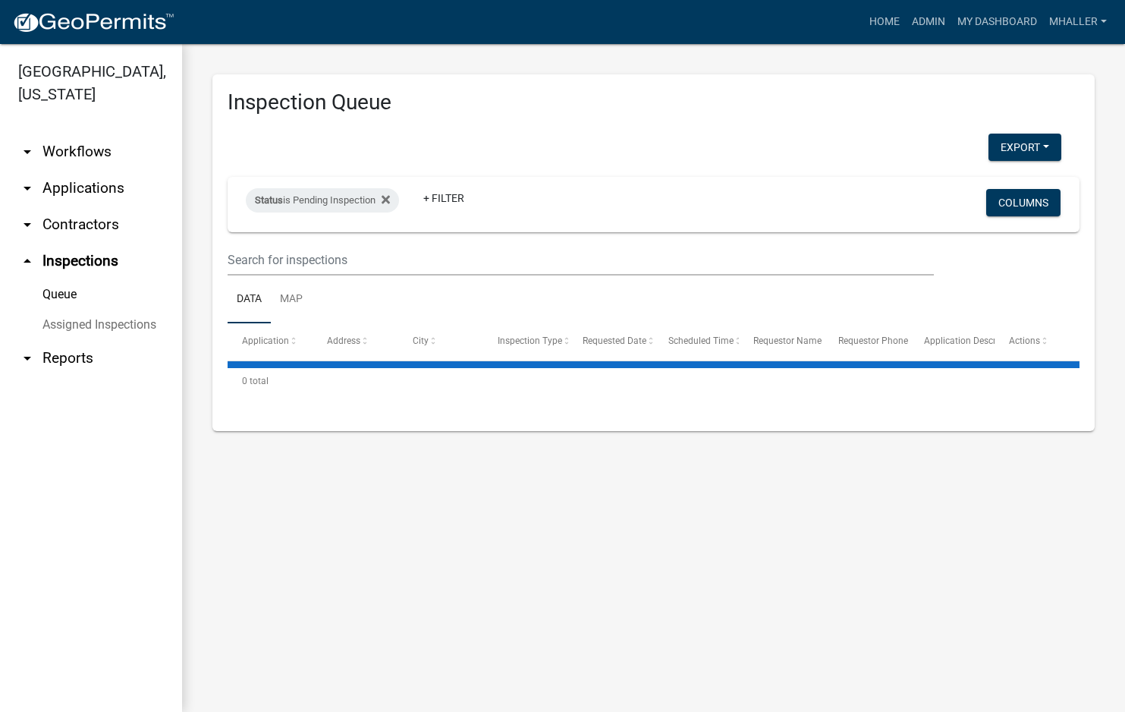
select select "1: 25"
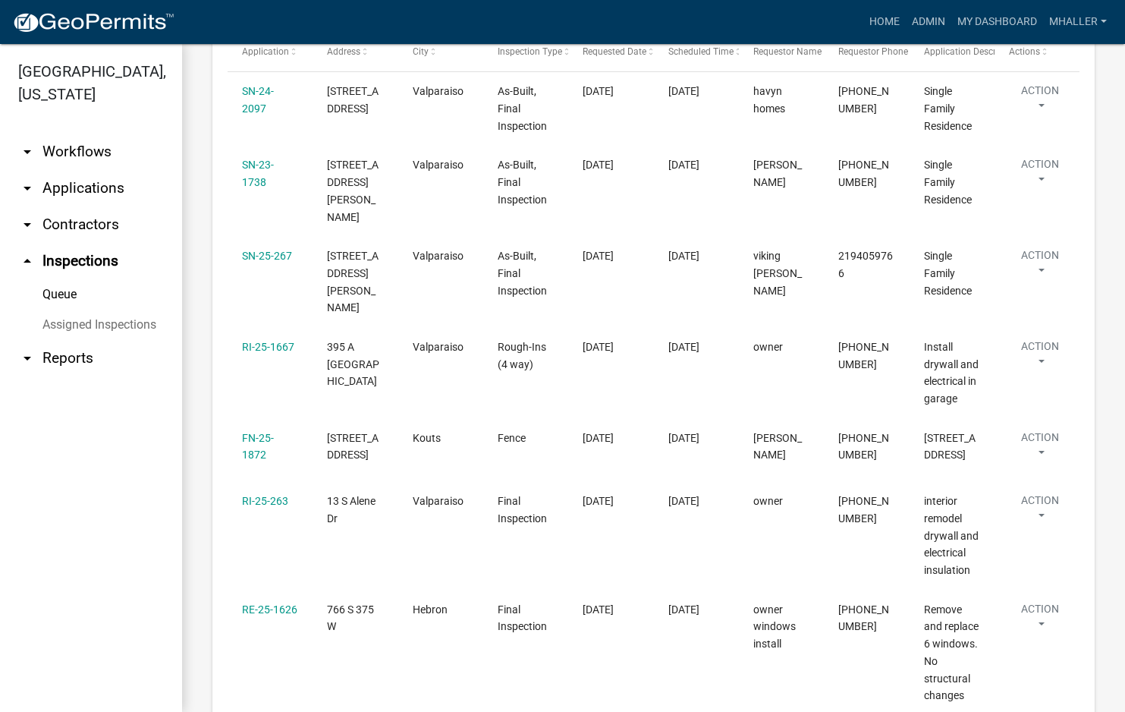
scroll to position [228, 0]
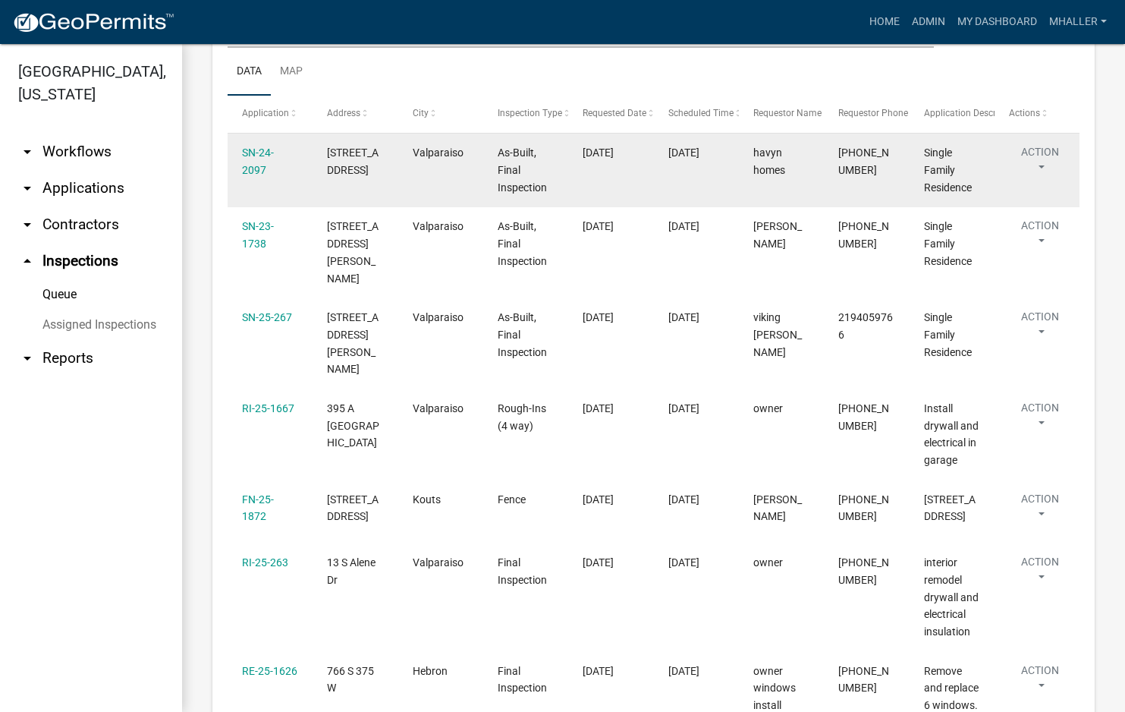
click at [1038, 166] on button "Action" at bounding box center [1040, 163] width 62 height 38
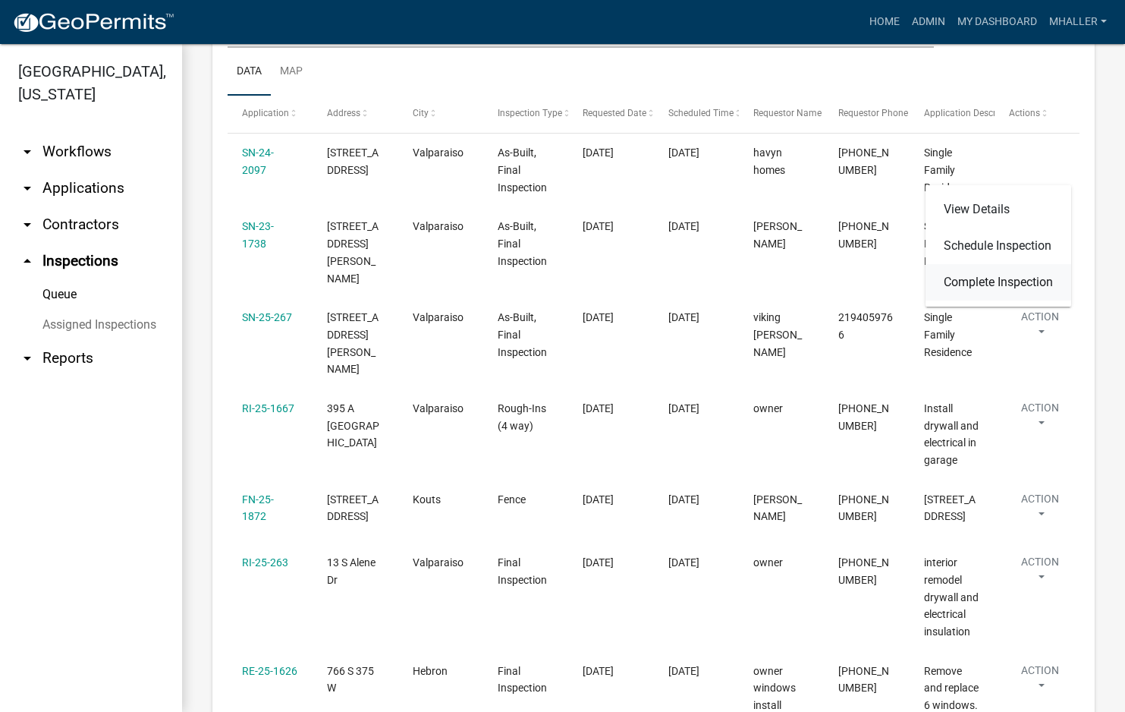
click at [1010, 281] on link "Complete Inspection" at bounding box center [998, 282] width 146 height 36
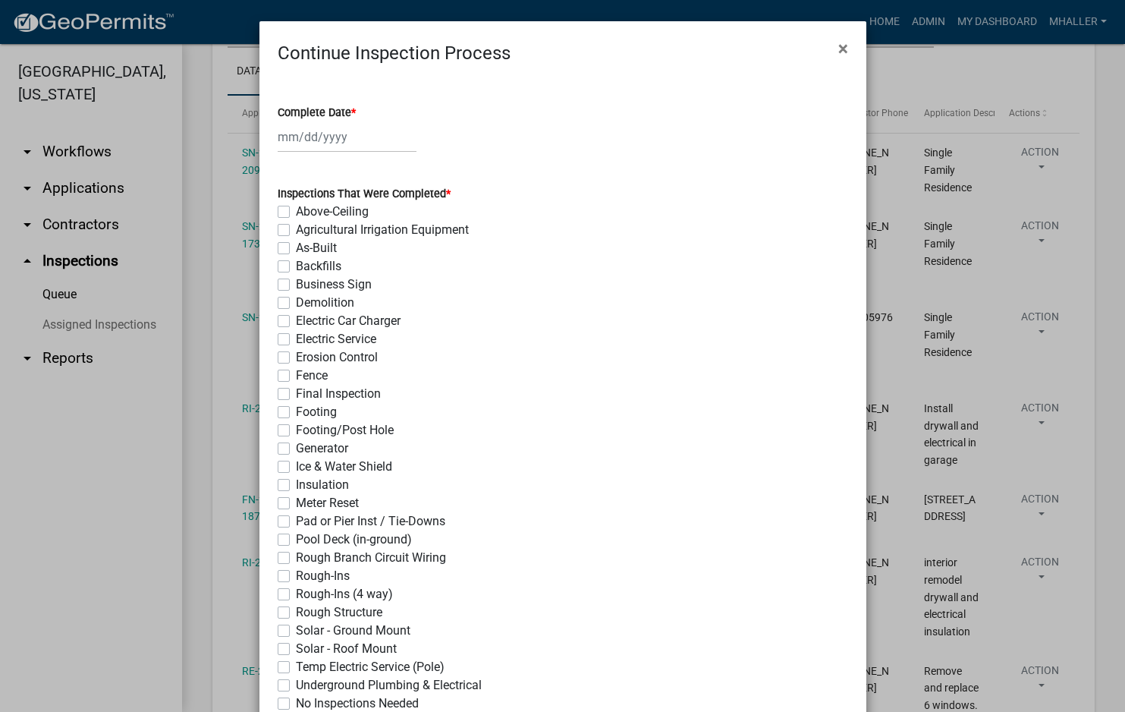
click at [294, 134] on div at bounding box center [347, 136] width 139 height 31
select select "10"
select select "2025"
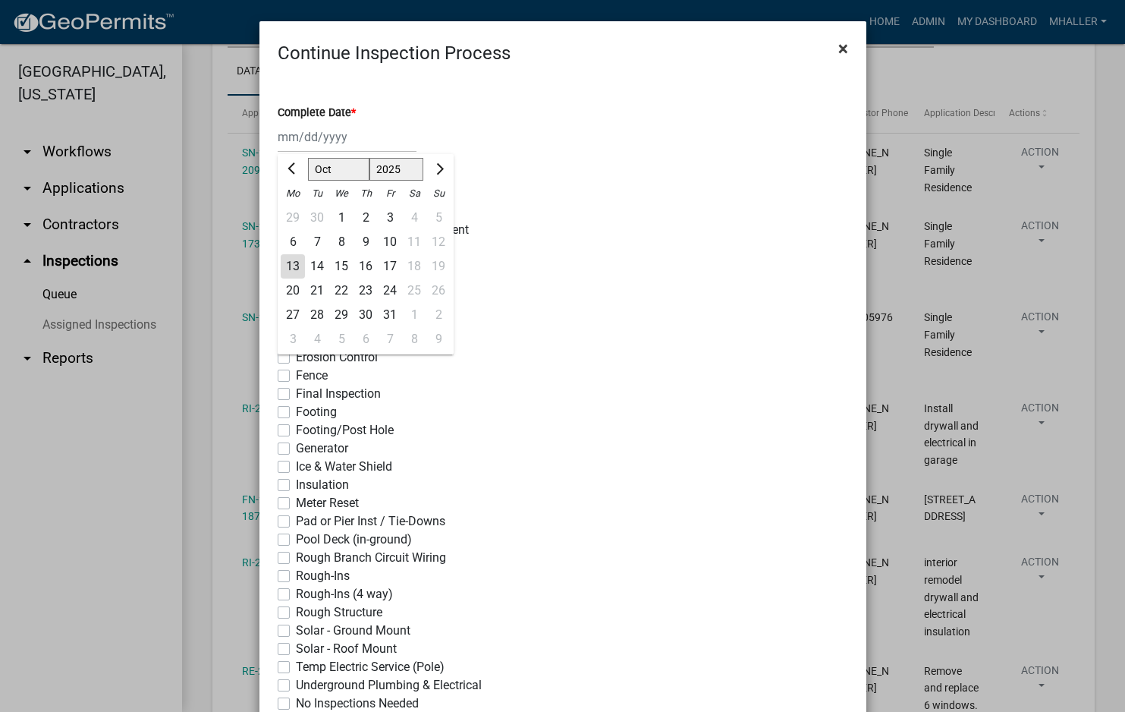
click at [838, 49] on span "×" at bounding box center [843, 48] width 10 height 21
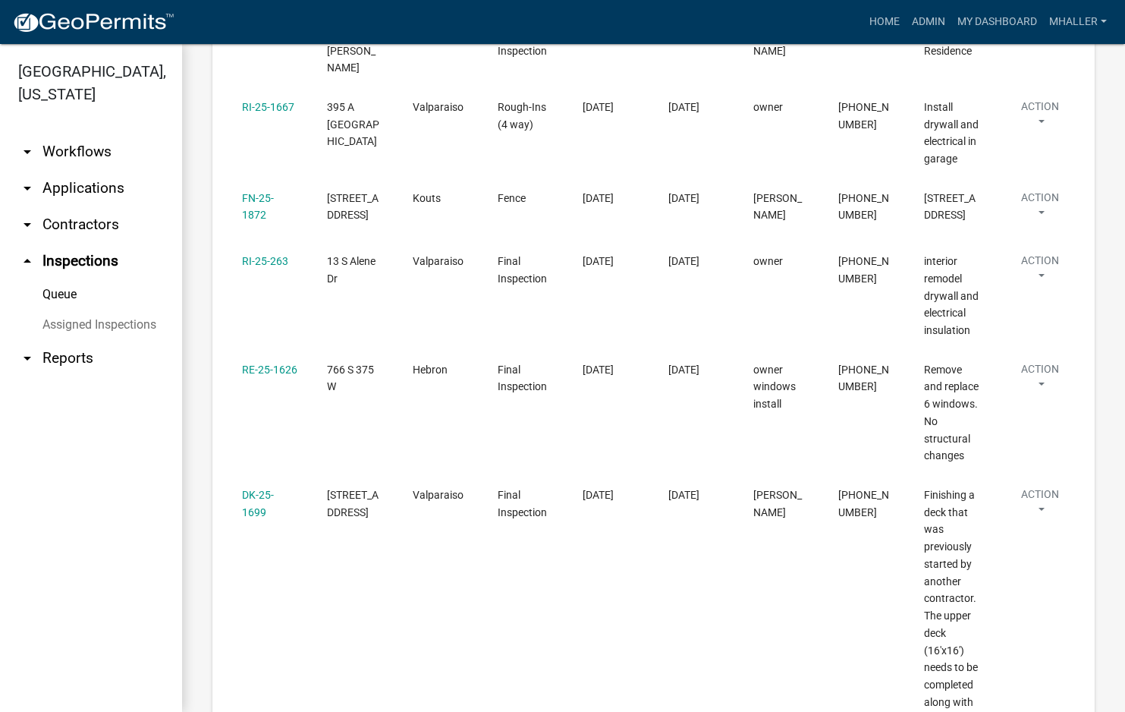
scroll to position [455, 0]
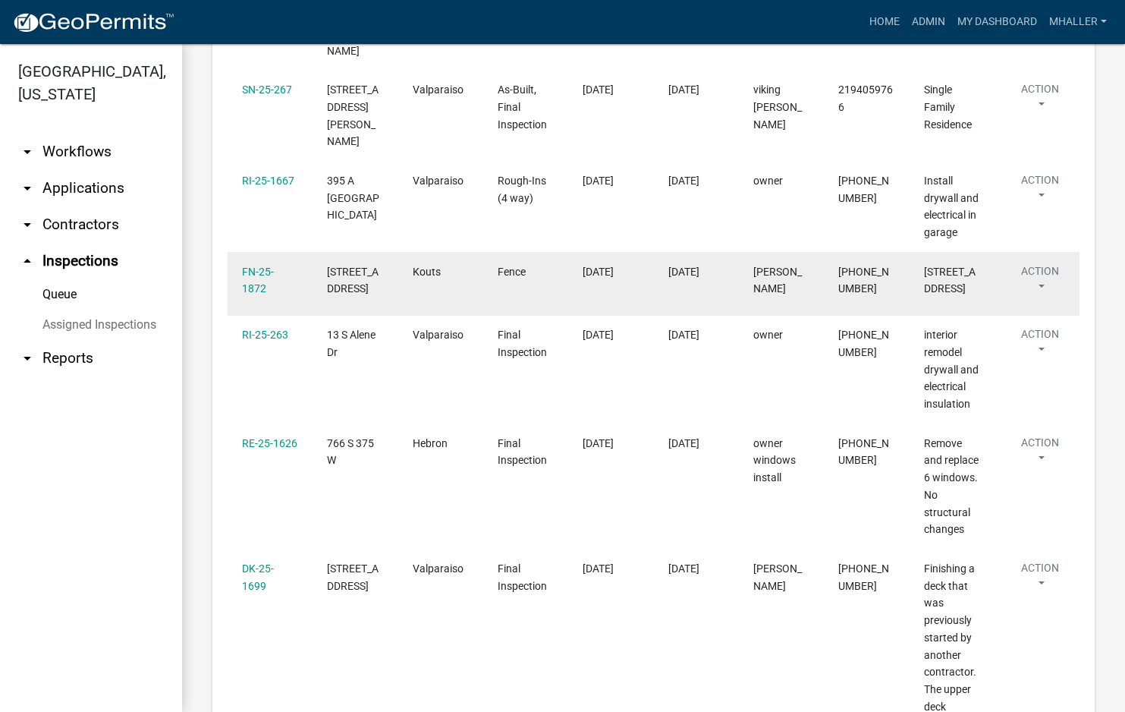
click at [1041, 263] on button "Action" at bounding box center [1040, 282] width 62 height 38
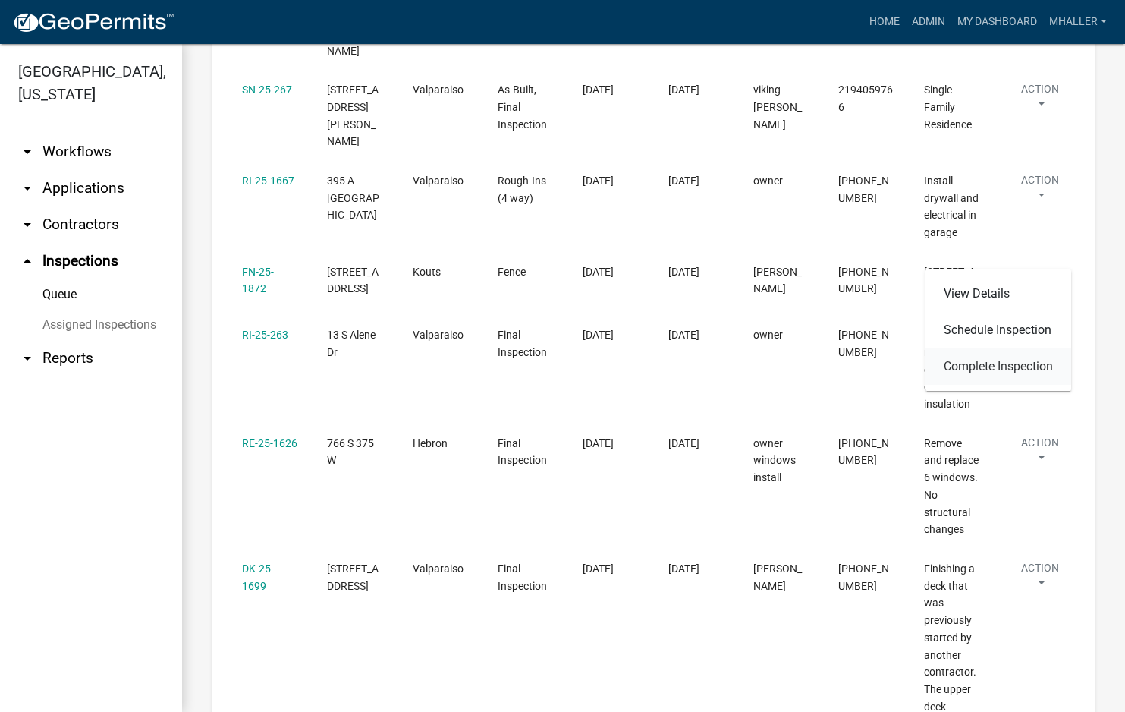
click at [1012, 360] on link "Complete Inspection" at bounding box center [998, 366] width 146 height 36
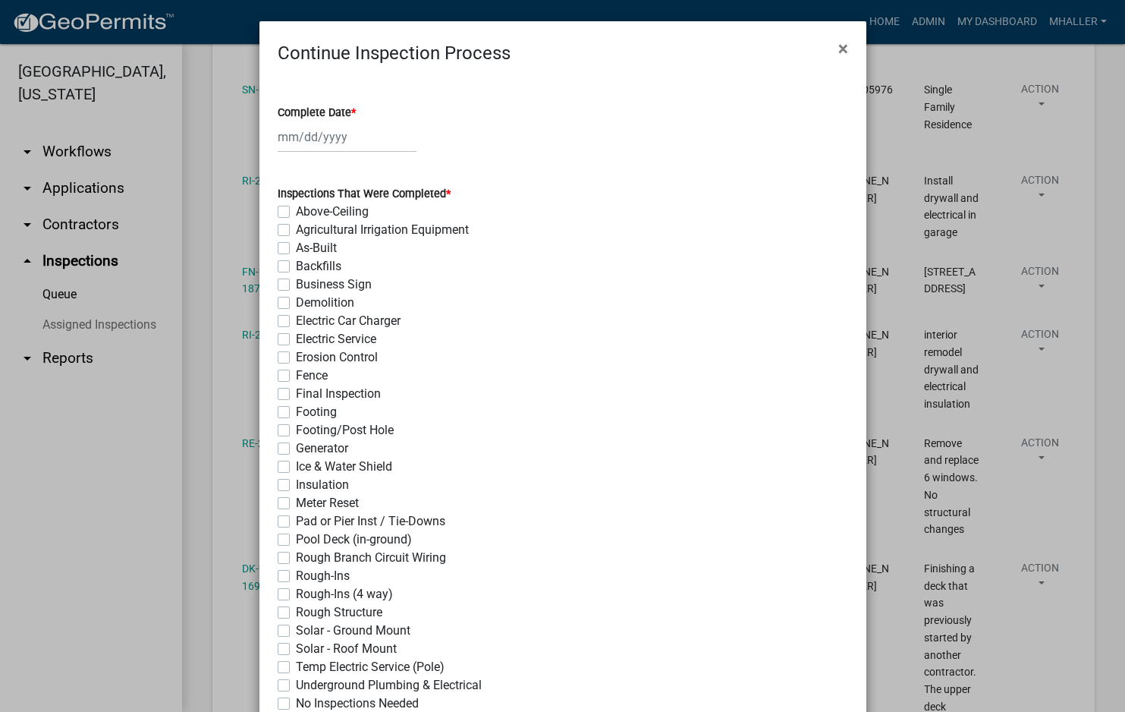
click at [292, 136] on div at bounding box center [347, 136] width 139 height 31
select select "10"
select select "2025"
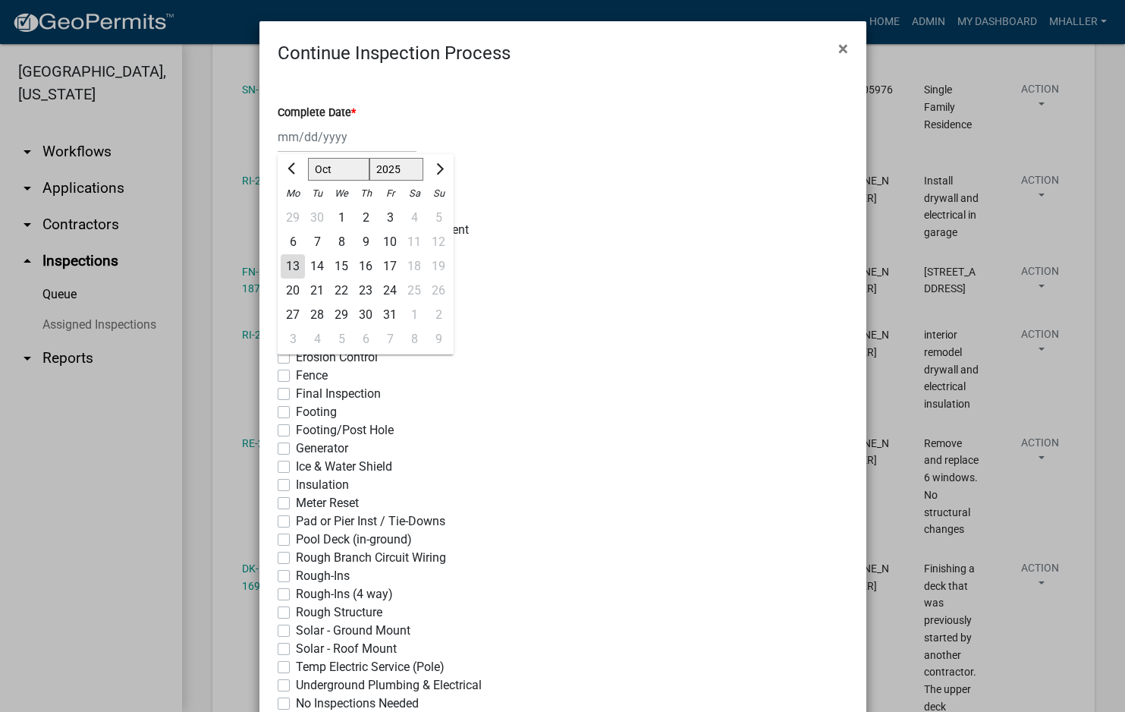
click at [289, 271] on div "13" at bounding box center [293, 266] width 24 height 24
type input "[DATE]"
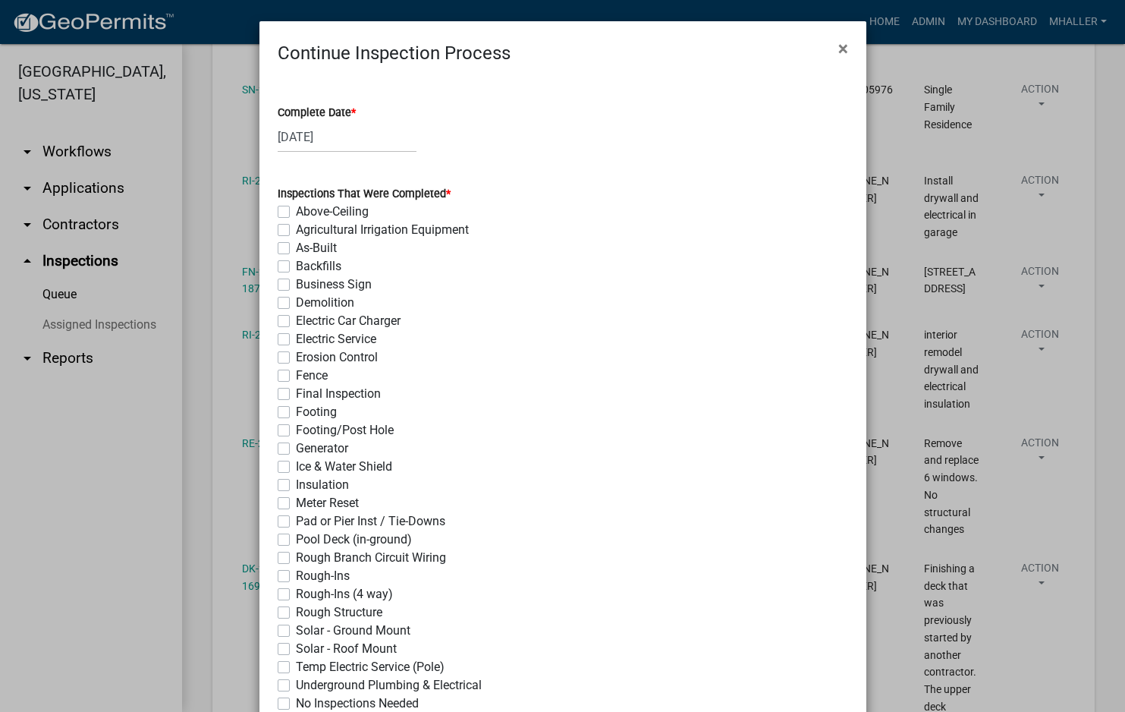
click at [296, 380] on label "Fence" at bounding box center [312, 375] width 32 height 18
click at [296, 376] on input "Fence" at bounding box center [301, 371] width 10 height 10
checkbox input "true"
checkbox input "false"
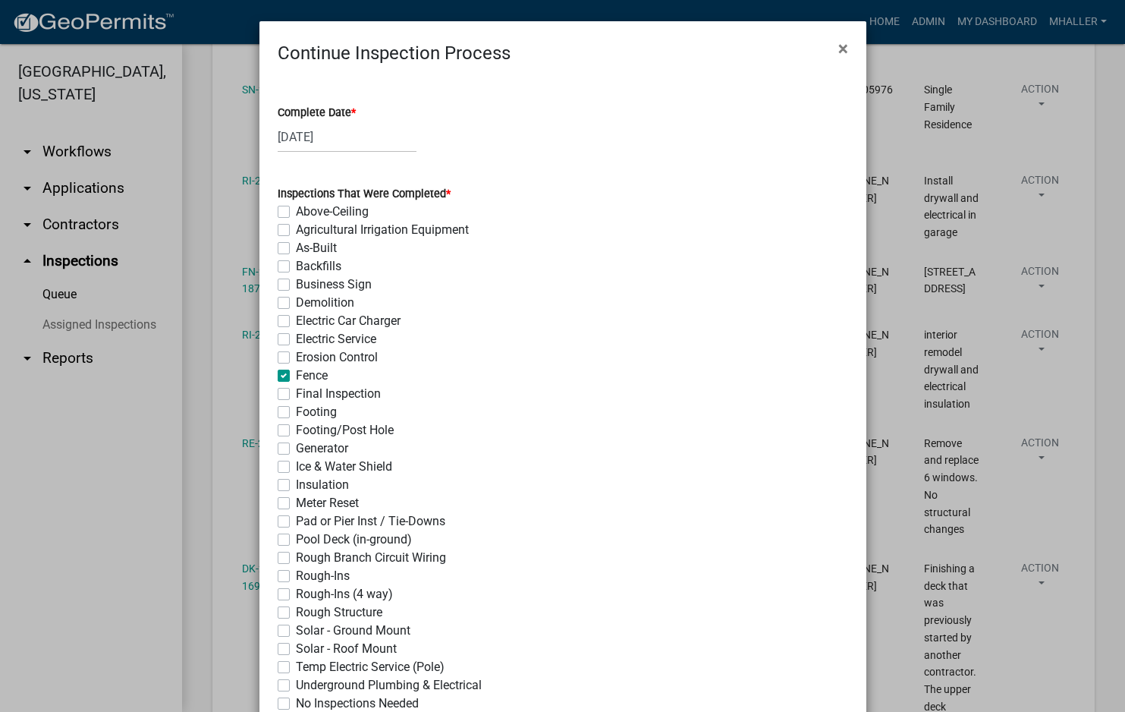
checkbox input "false"
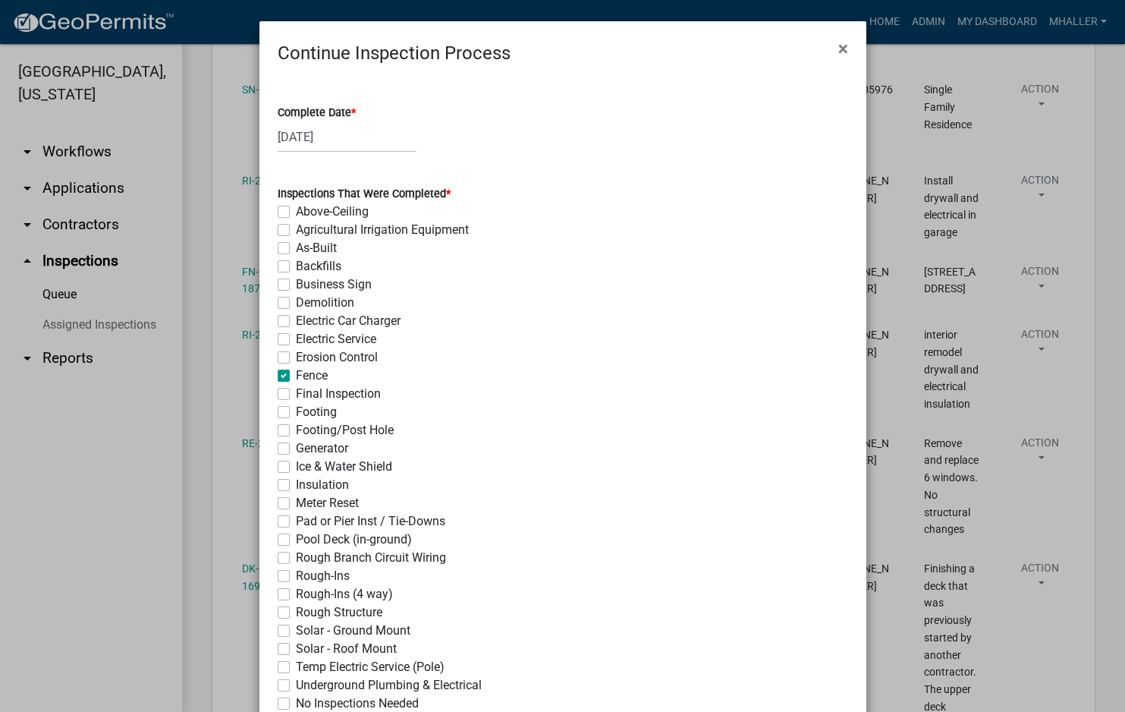
checkbox input "false"
checkbox input "true"
checkbox input "false"
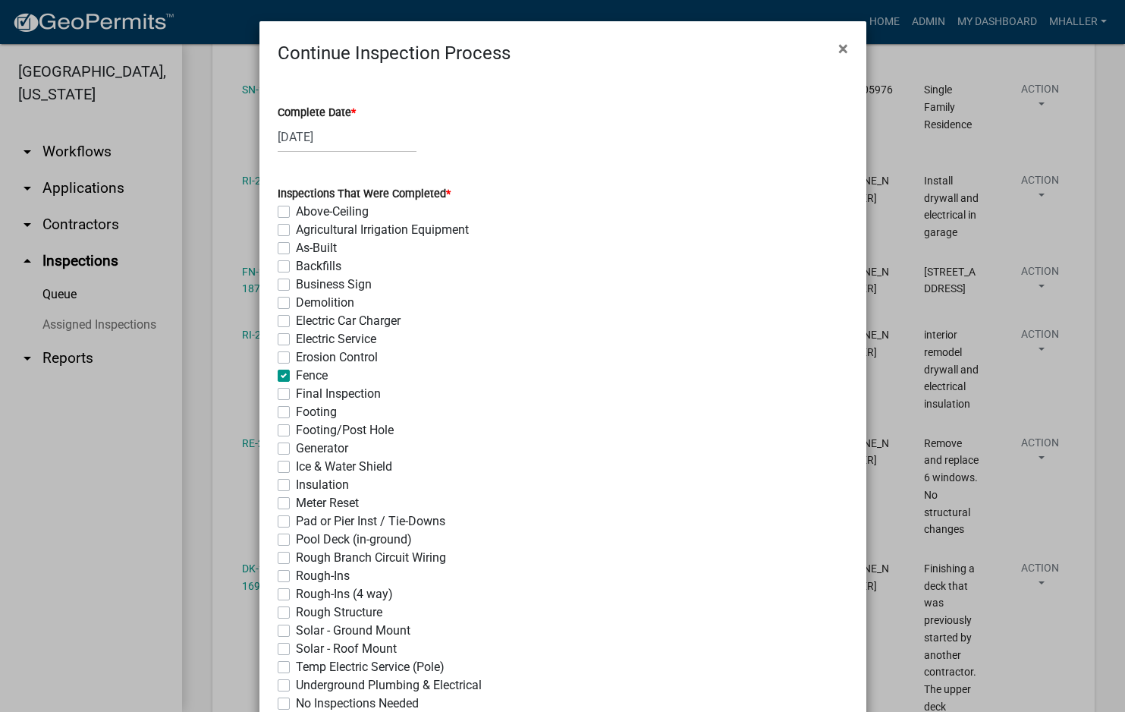
checkbox input "false"
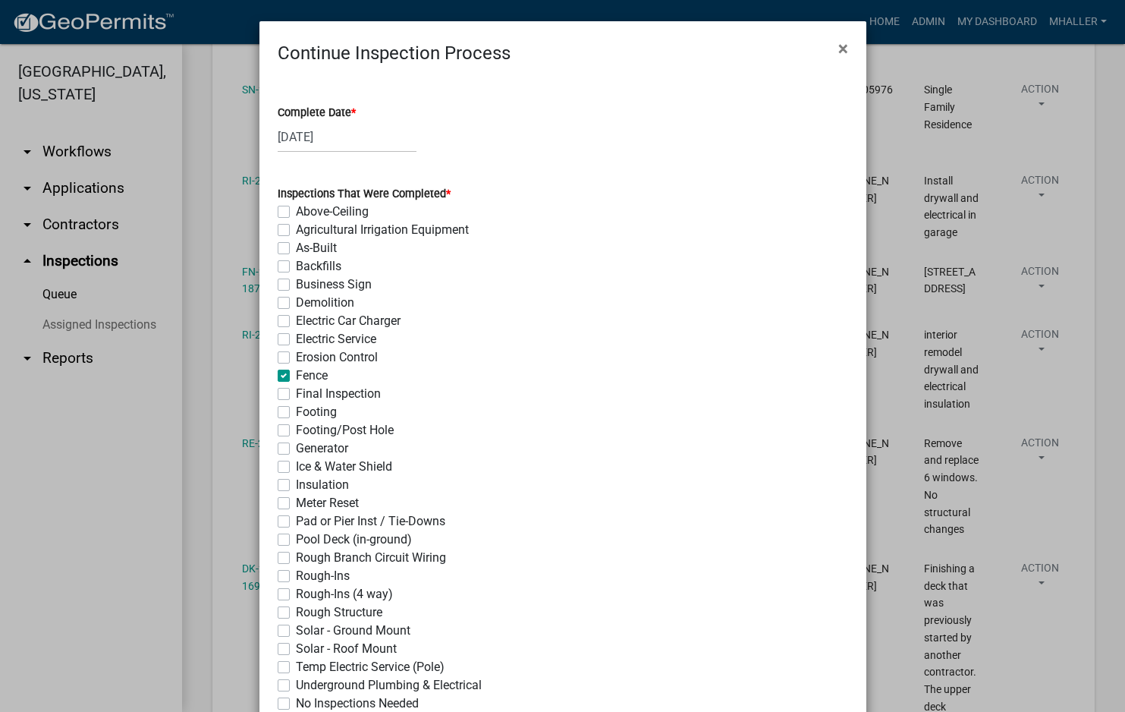
checkbox input "false"
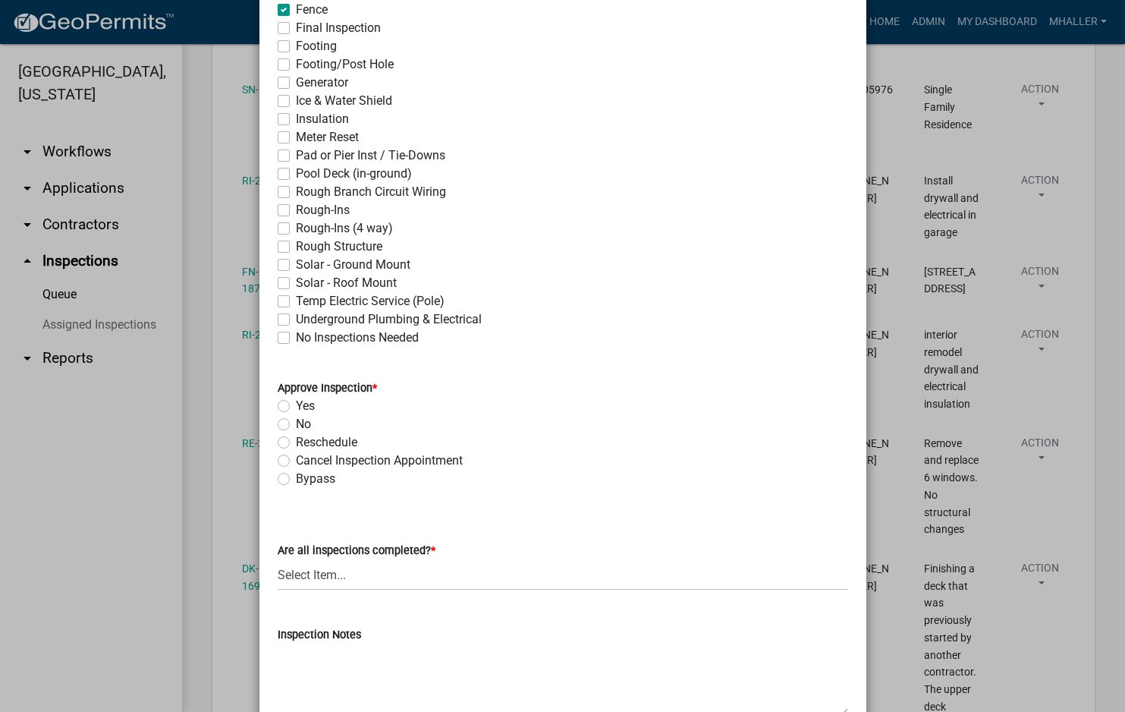
scroll to position [379, 0]
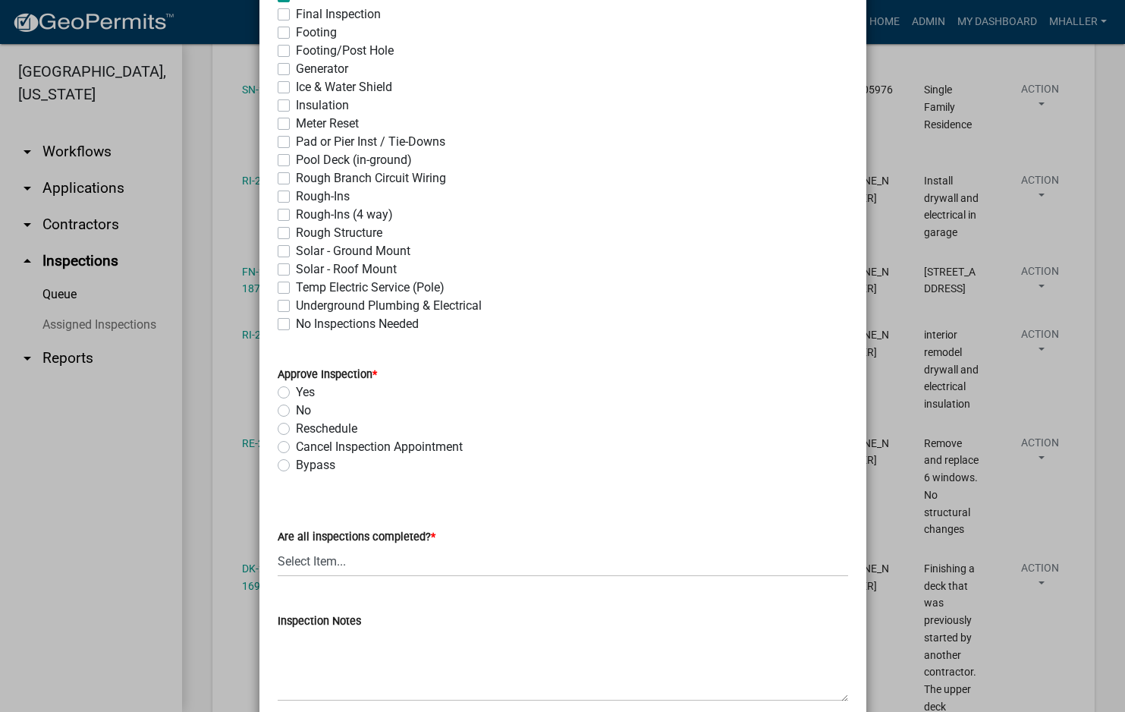
click at [296, 391] on label "Yes" at bounding box center [305, 392] width 19 height 18
click at [296, 391] on input "Yes" at bounding box center [301, 388] width 10 height 10
click at [381, 561] on select "Select Item... Yes - All Inspections Have Been Completed No - More Inspections …" at bounding box center [563, 560] width 570 height 31
click at [278, 545] on select "Select Item... Yes - All Inspections Have Been Completed No - More Inspections …" at bounding box center [563, 560] width 570 height 31
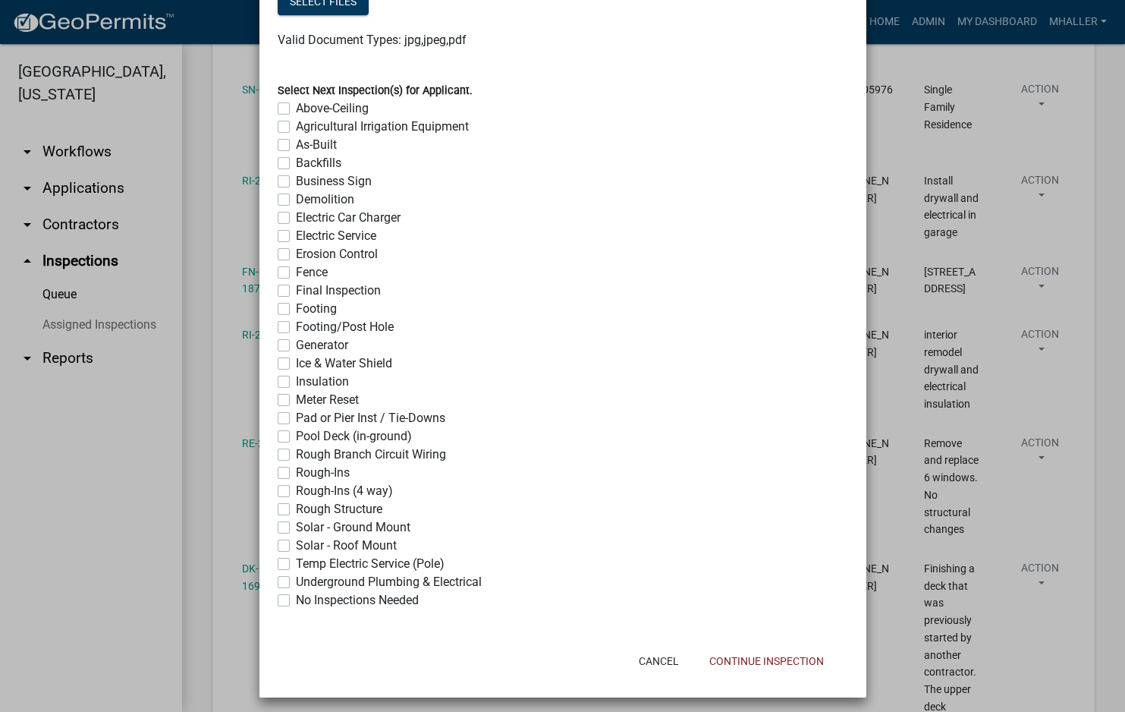
scroll to position [1148, 0]
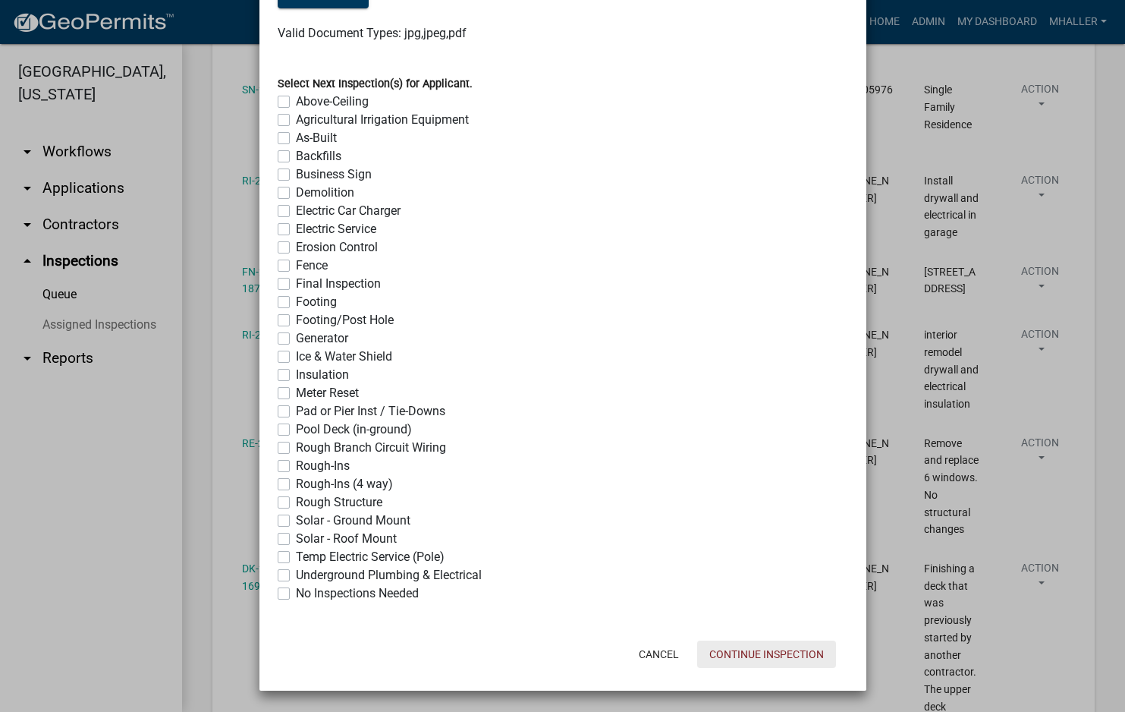
click at [762, 652] on button "Continue Inspection" at bounding box center [766, 653] width 139 height 27
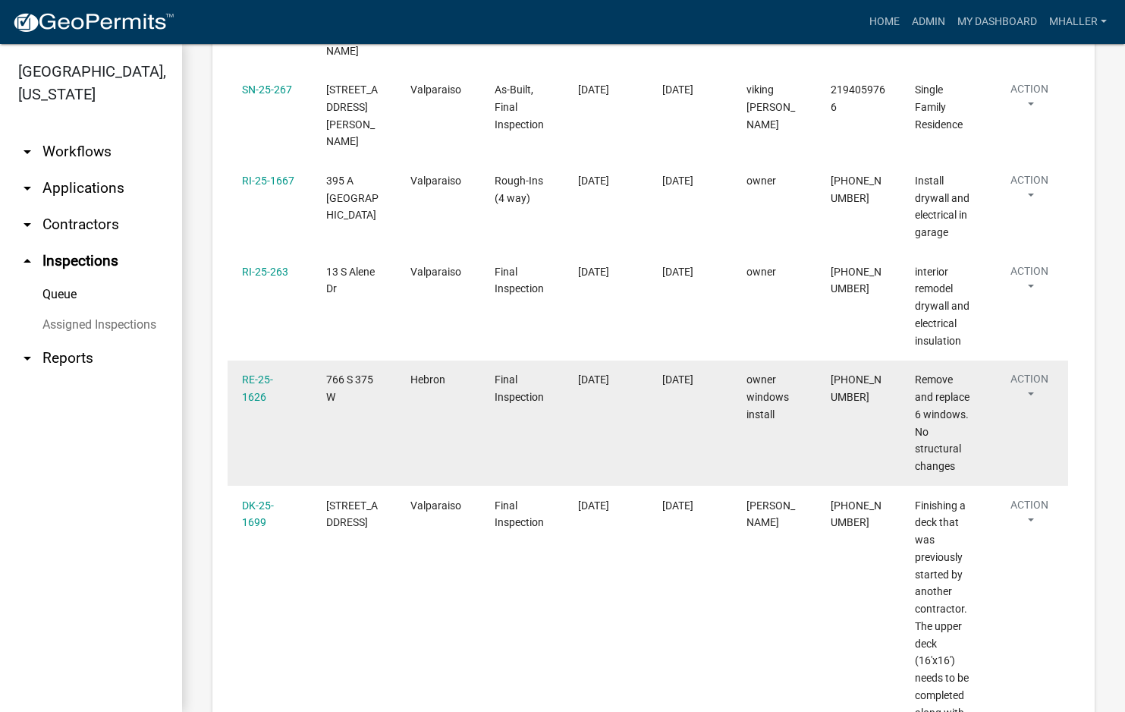
click at [1032, 371] on button "Action" at bounding box center [1029, 390] width 62 height 38
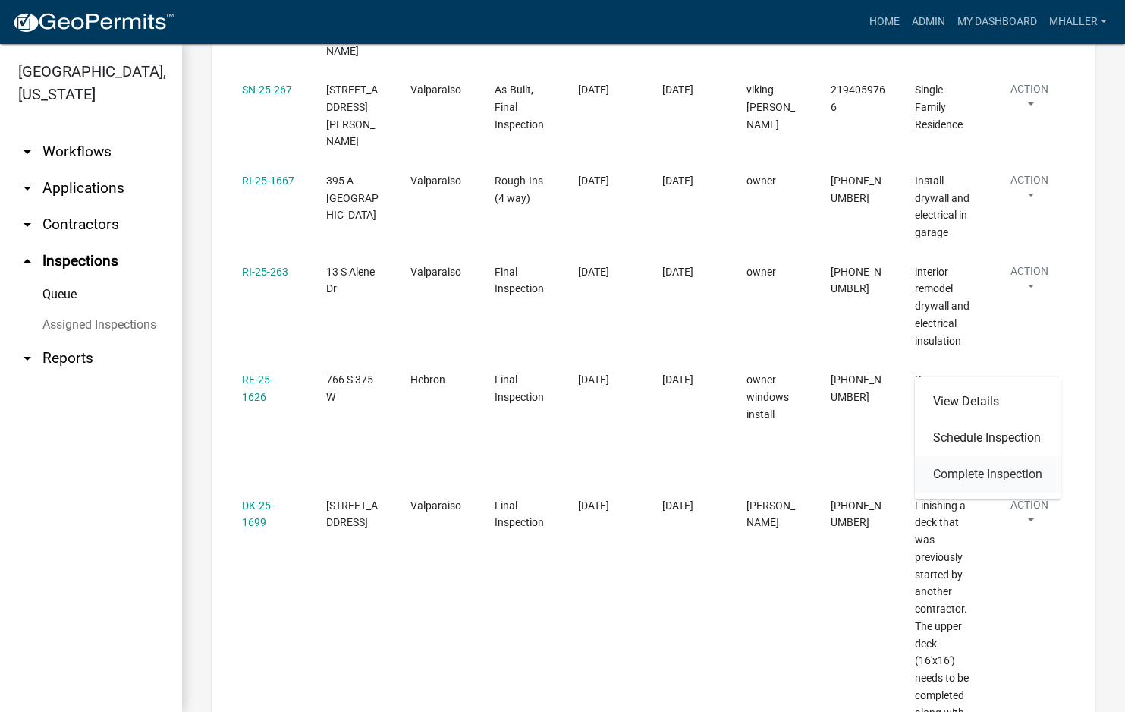
click at [1008, 475] on link "Complete Inspection" at bounding box center [988, 474] width 146 height 36
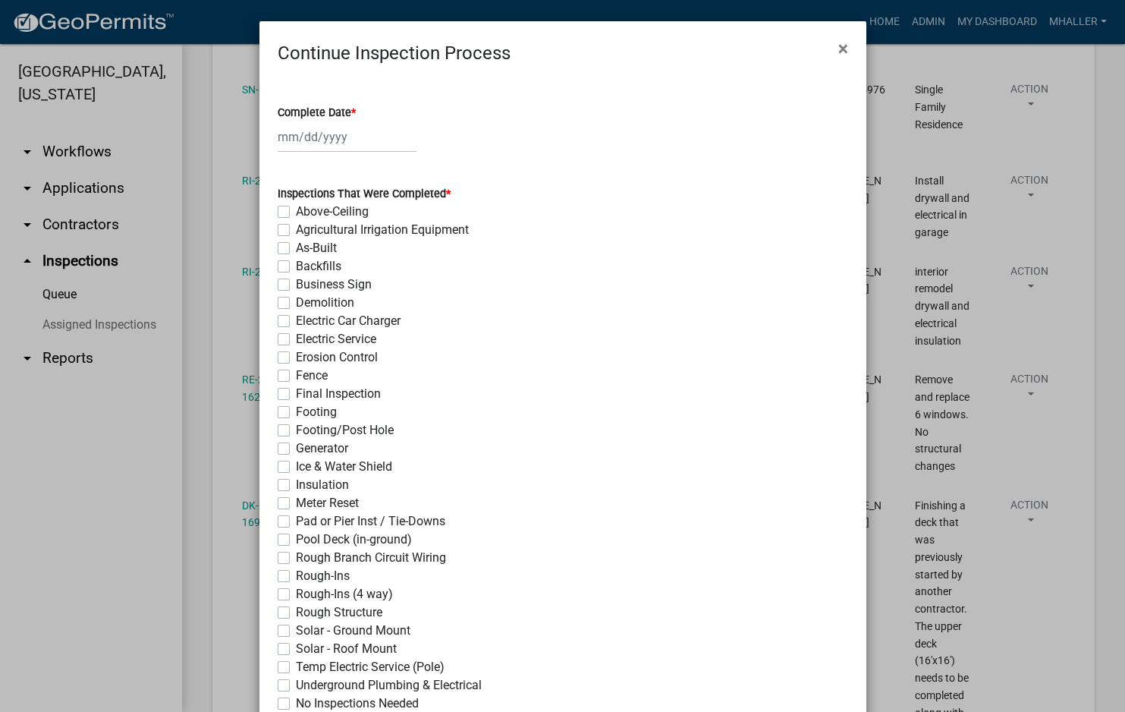
click at [289, 140] on div at bounding box center [347, 136] width 139 height 31
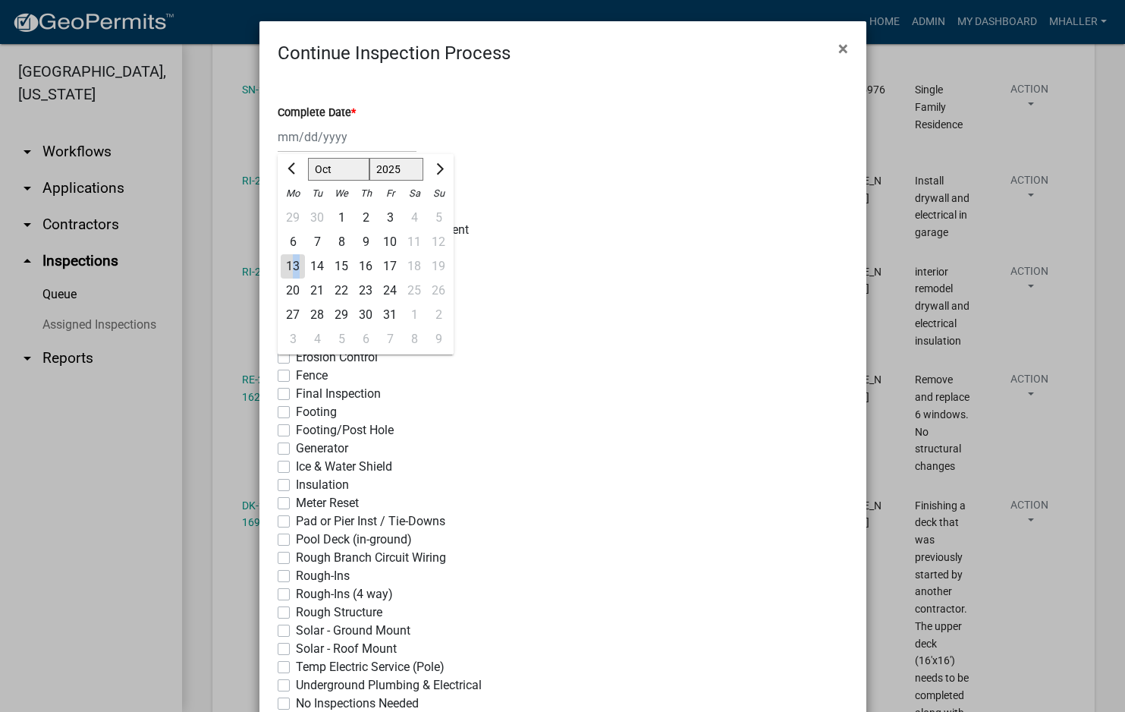
click at [290, 268] on div "13" at bounding box center [293, 266] width 24 height 24
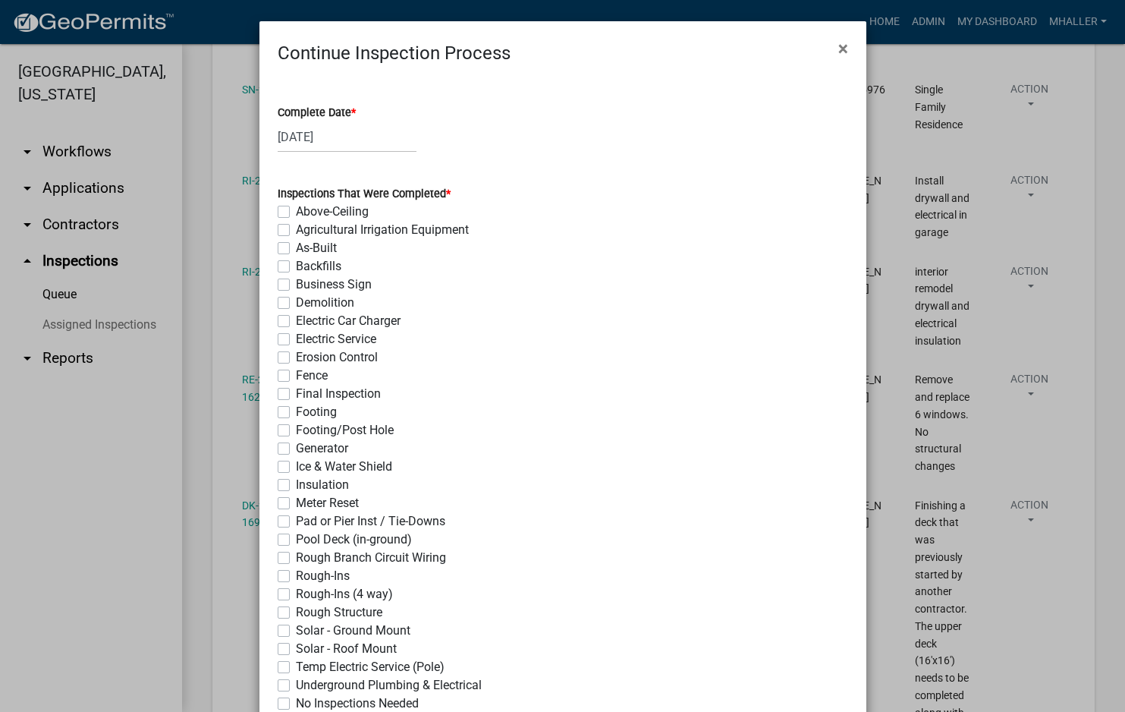
click at [296, 394] on label "Final Inspection" at bounding box center [338, 394] width 85 height 18
click at [296, 394] on input "Final Inspection" at bounding box center [301, 390] width 10 height 10
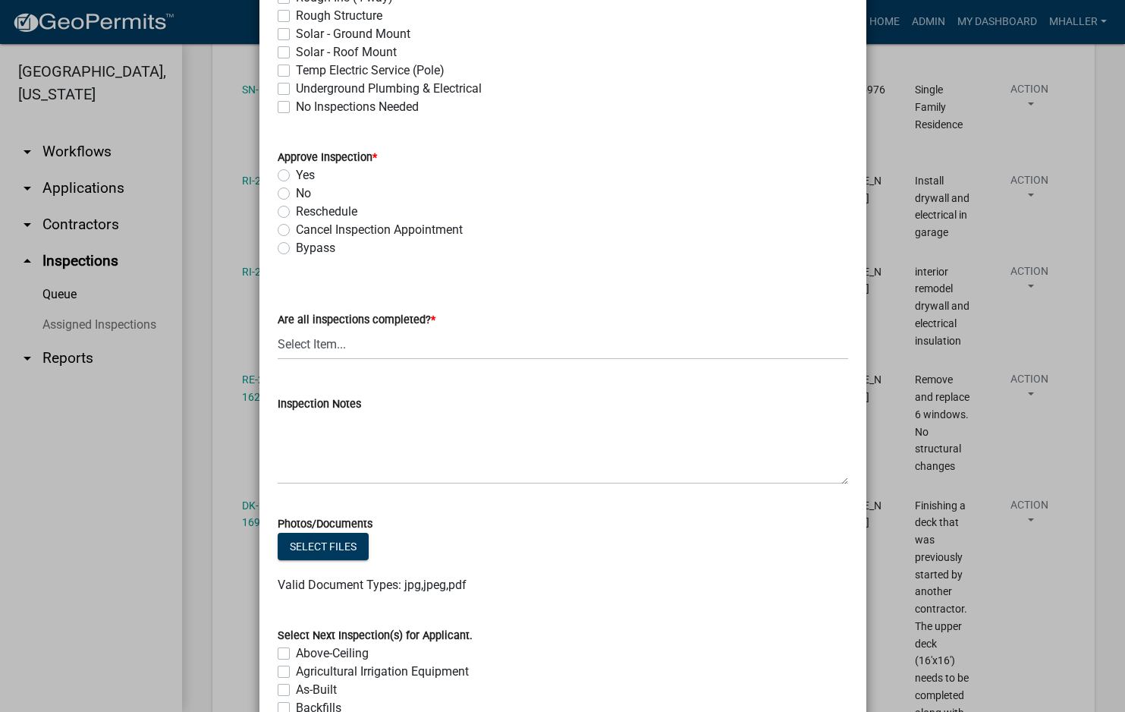
scroll to position [683, 0]
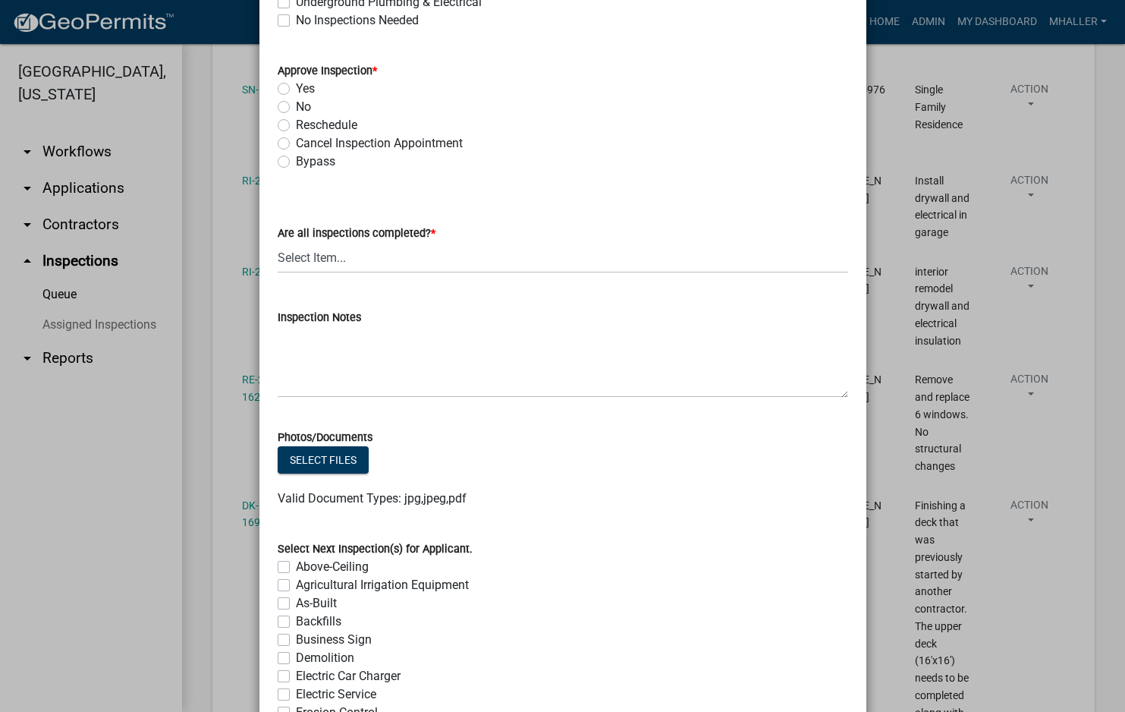
click at [296, 88] on label "Yes" at bounding box center [305, 89] width 19 height 18
click at [296, 88] on input "Yes" at bounding box center [301, 85] width 10 height 10
click at [348, 269] on select "Select Item... Yes - All Inspections Have Been Completed No - More Inspections …" at bounding box center [563, 257] width 570 height 31
click at [278, 242] on select "Select Item... Yes - All Inspections Have Been Completed No - More Inspections …" at bounding box center [563, 257] width 570 height 31
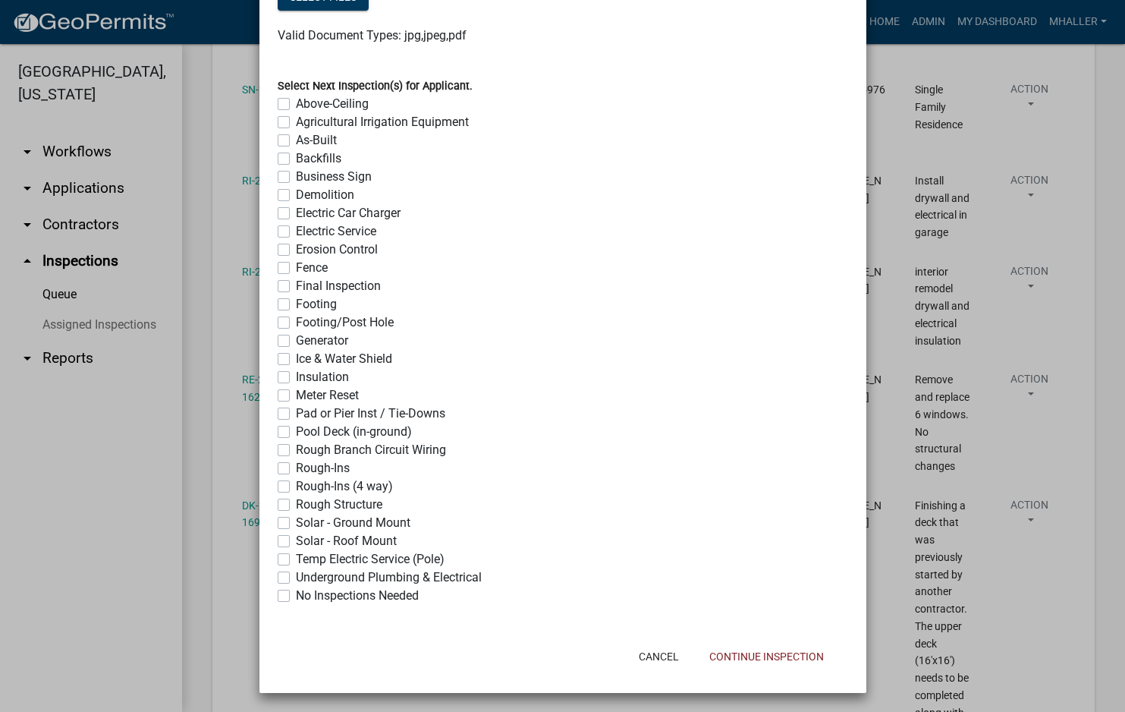
scroll to position [1148, 0]
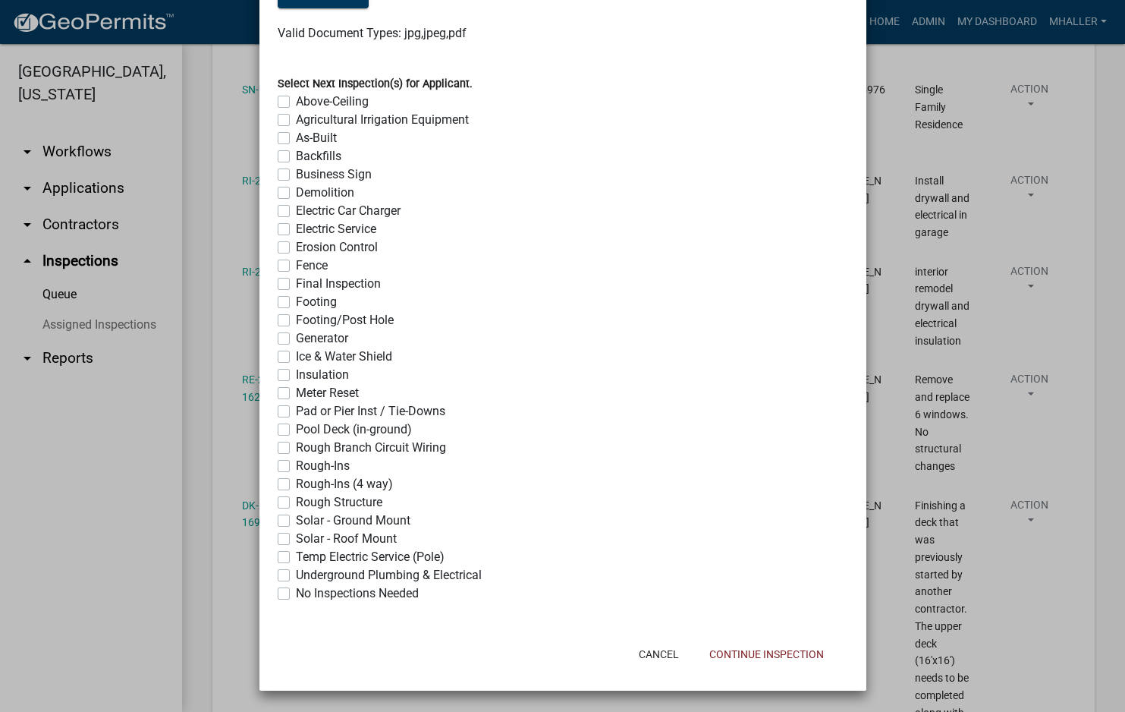
click at [296, 592] on label "No Inspections Needed" at bounding box center [357, 593] width 123 height 18
click at [296, 592] on input "No Inspections Needed" at bounding box center [301, 589] width 10 height 10
click at [717, 655] on button "Continue Inspection" at bounding box center [766, 653] width 139 height 27
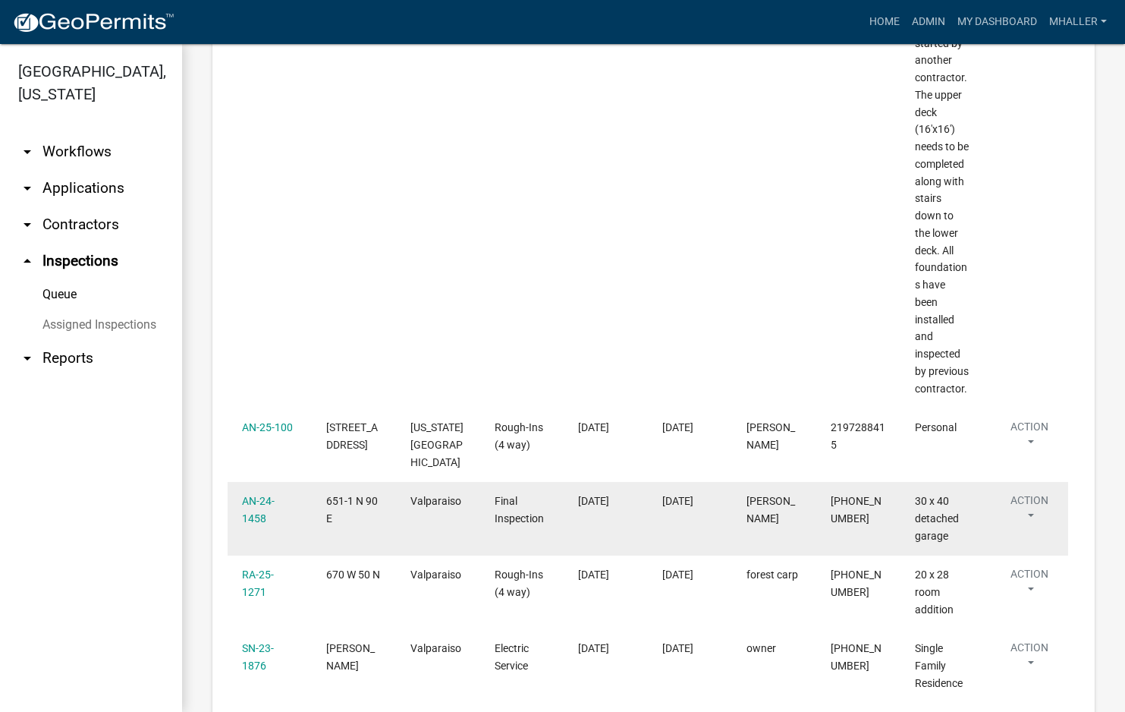
scroll to position [1315, 0]
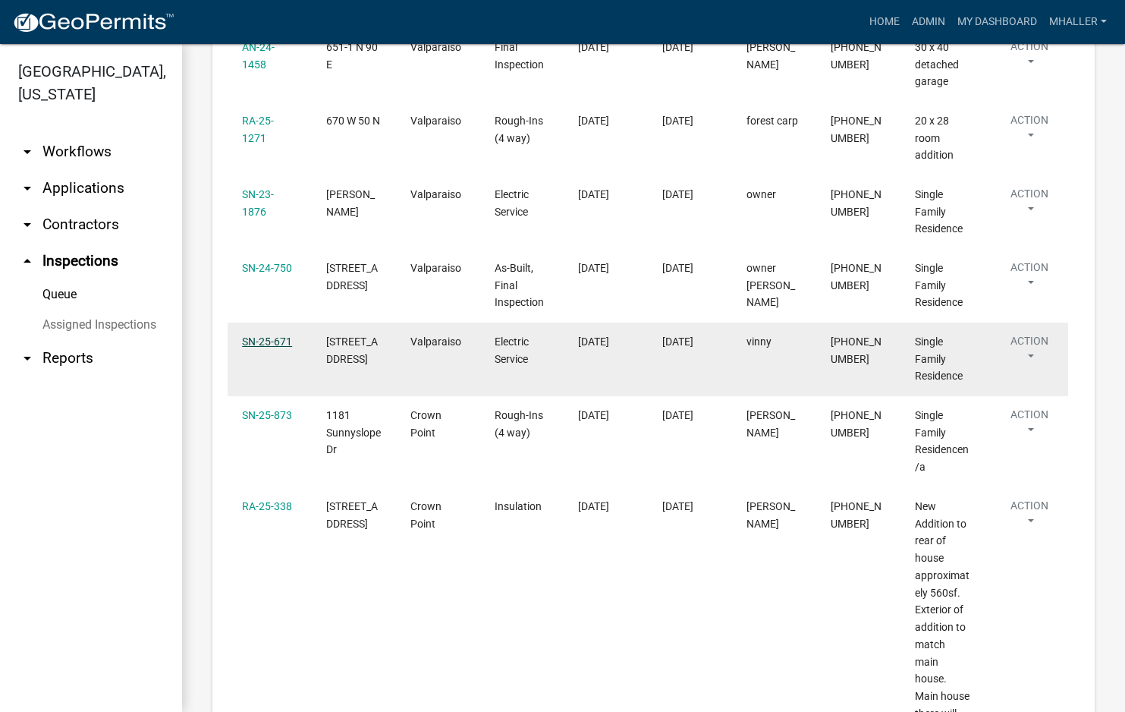
click at [264, 335] on link "SN-25-671" at bounding box center [267, 341] width 50 height 12
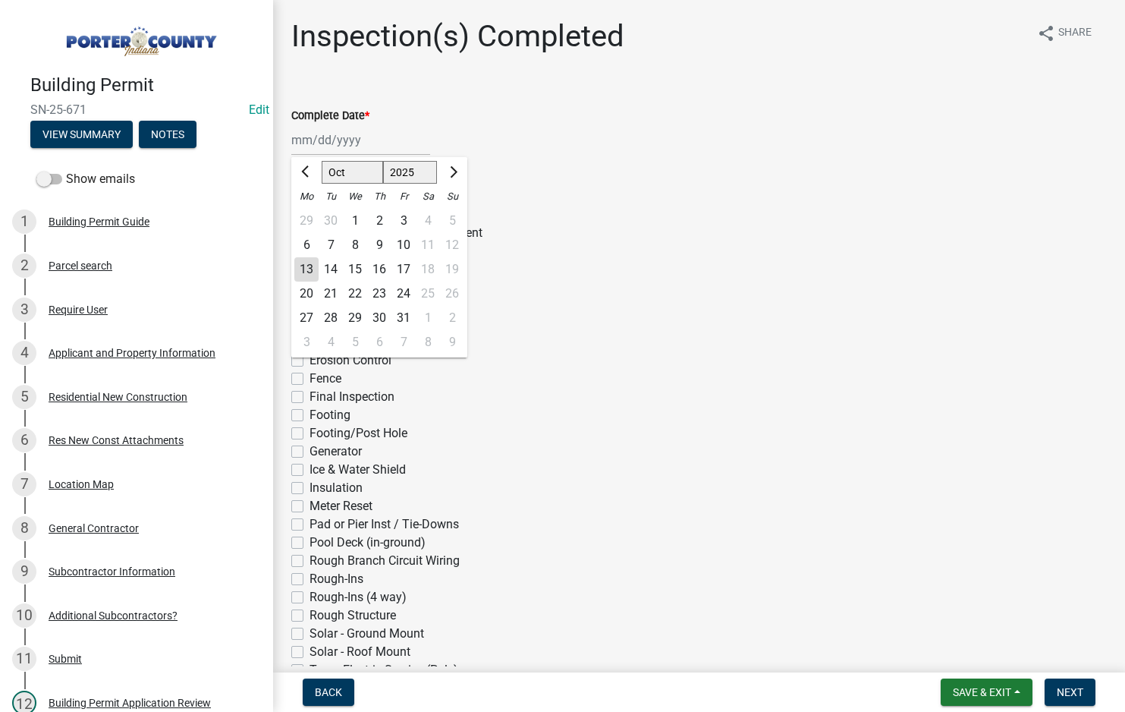
drag, startPoint x: 347, startPoint y: 138, endPoint x: 347, endPoint y: 150, distance: 12.1
click at [347, 138] on div "[PERSON_NAME] Feb Mar Apr [PERSON_NAME][DATE] Oct Nov [DATE] 1526 1527 1528 152…" at bounding box center [360, 139] width 139 height 31
click at [312, 271] on div "13" at bounding box center [306, 269] width 24 height 24
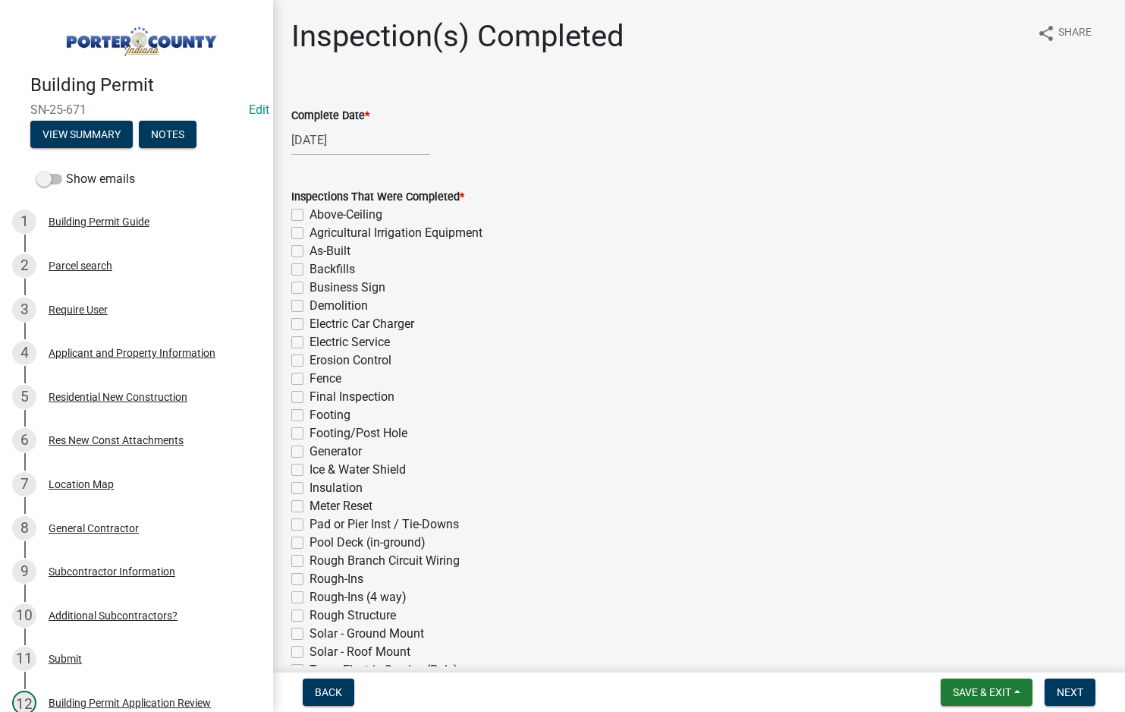
click at [309, 337] on label "Electric Service" at bounding box center [349, 342] width 80 height 18
click at [309, 337] on input "Electric Service" at bounding box center [314, 338] width 10 height 10
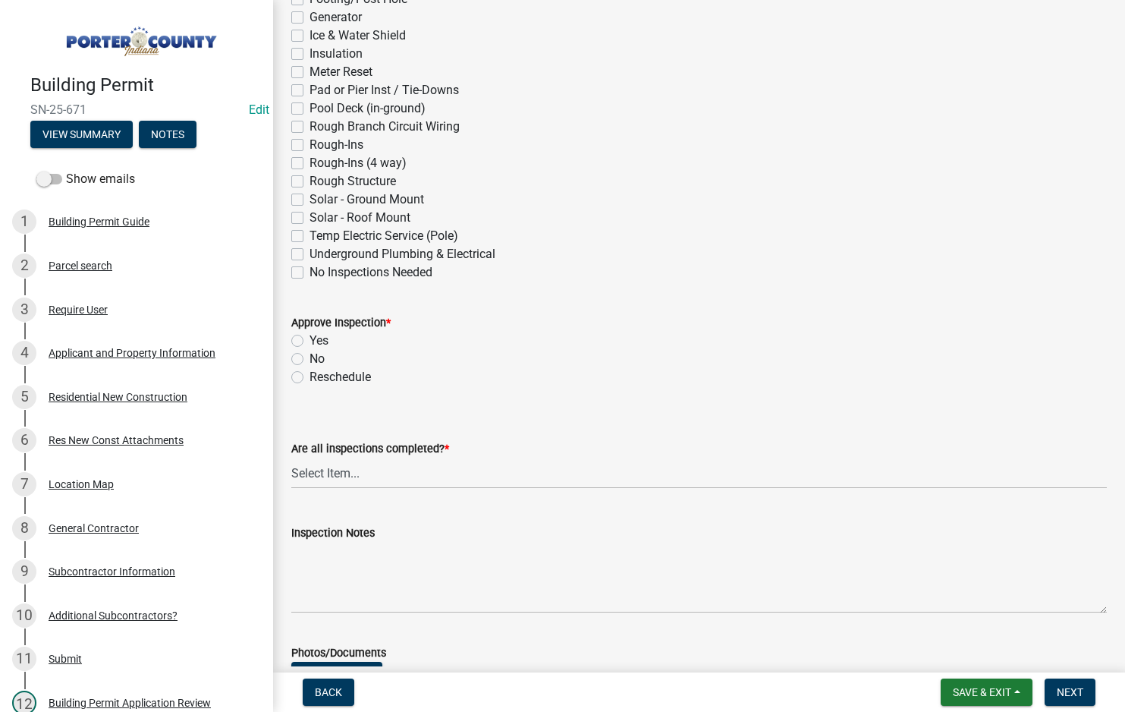
scroll to position [531, 0]
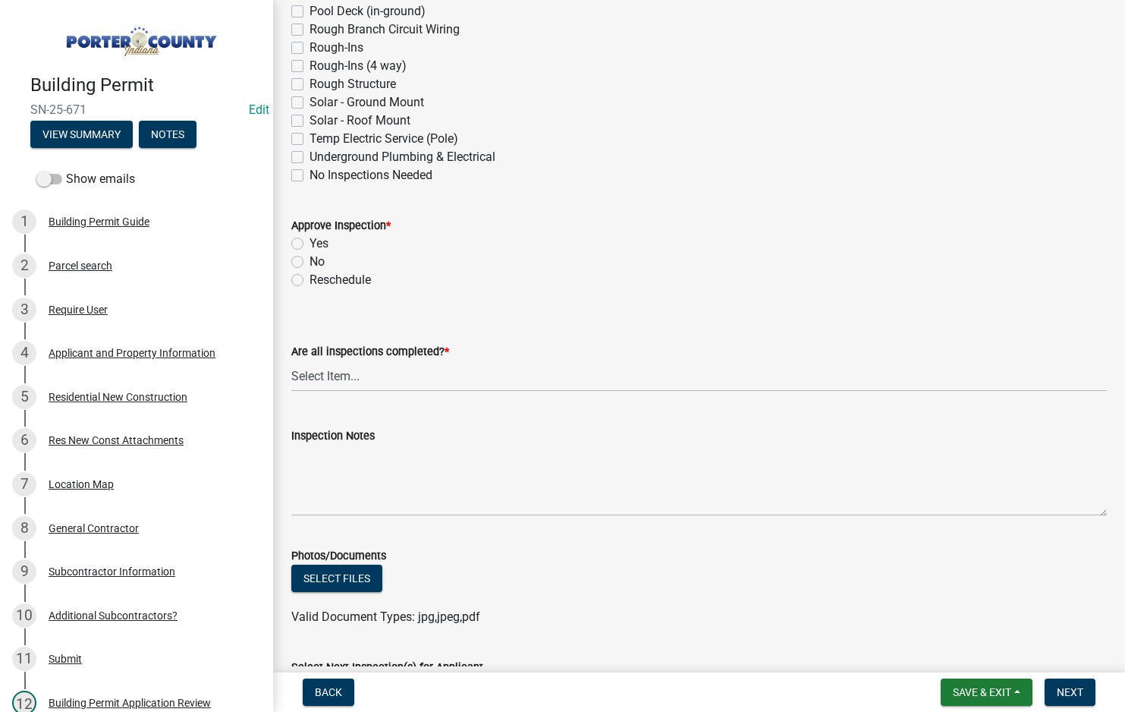
click at [309, 243] on label "Yes" at bounding box center [318, 243] width 19 height 18
click at [309, 243] on input "Yes" at bounding box center [314, 239] width 10 height 10
click at [388, 379] on select "Select Item... Yes - All Inspections Have Been Completed No - More Inspections …" at bounding box center [698, 375] width 815 height 31
click at [291, 360] on select "Select Item... Yes - All Inspections Have Been Completed No - More Inspections …" at bounding box center [698, 375] width 815 height 31
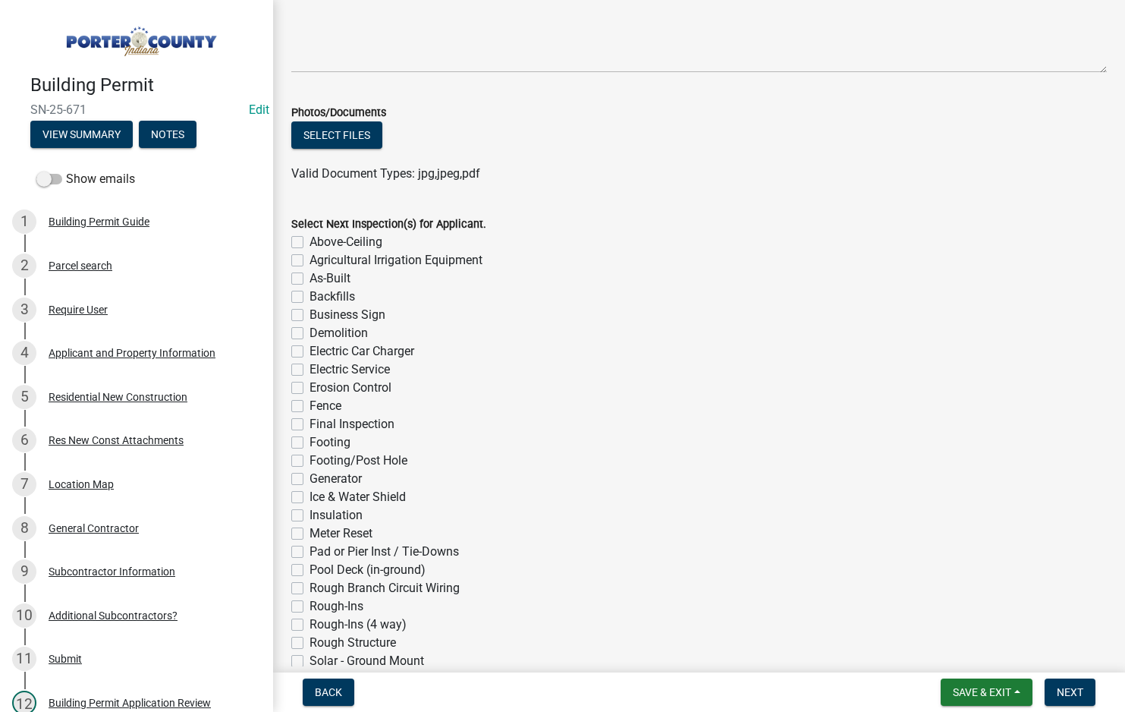
scroll to position [1123, 0]
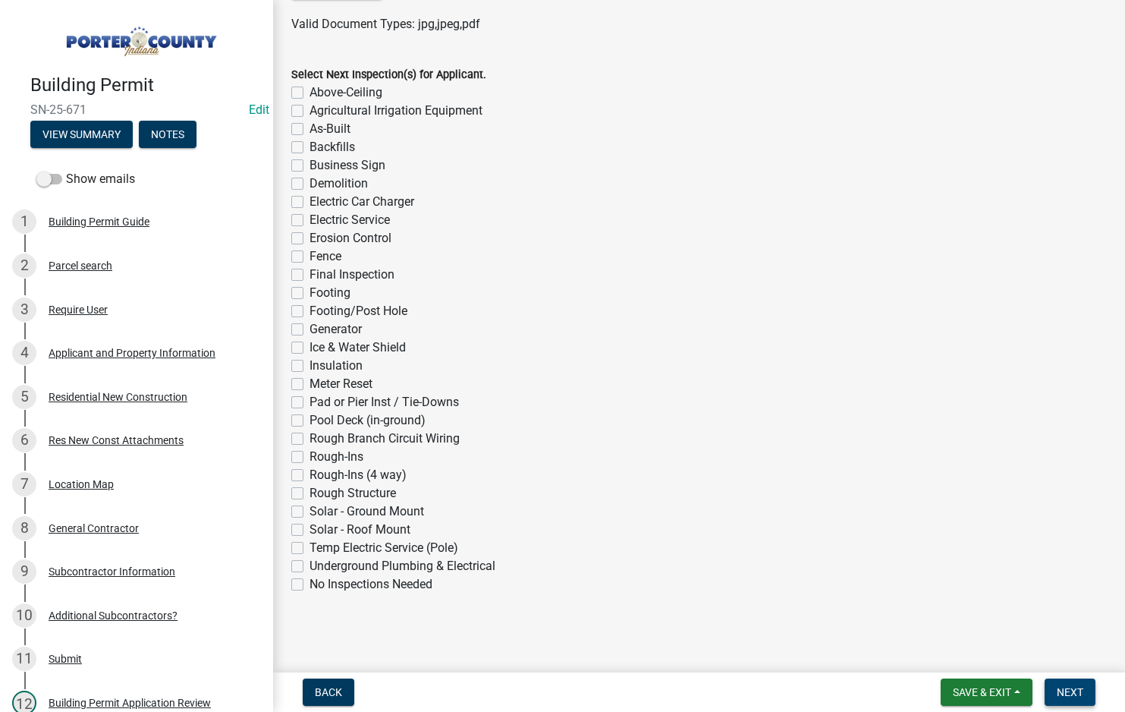
click at [1057, 686] on span "Next" at bounding box center [1070, 692] width 27 height 12
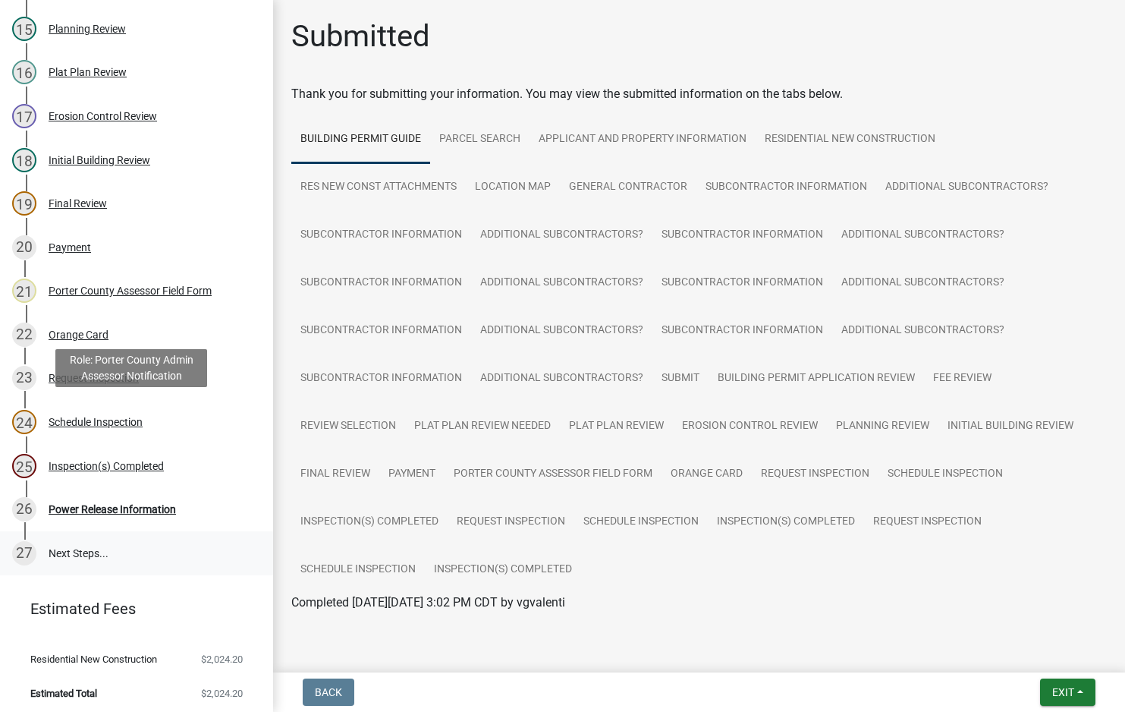
scroll to position [807, 0]
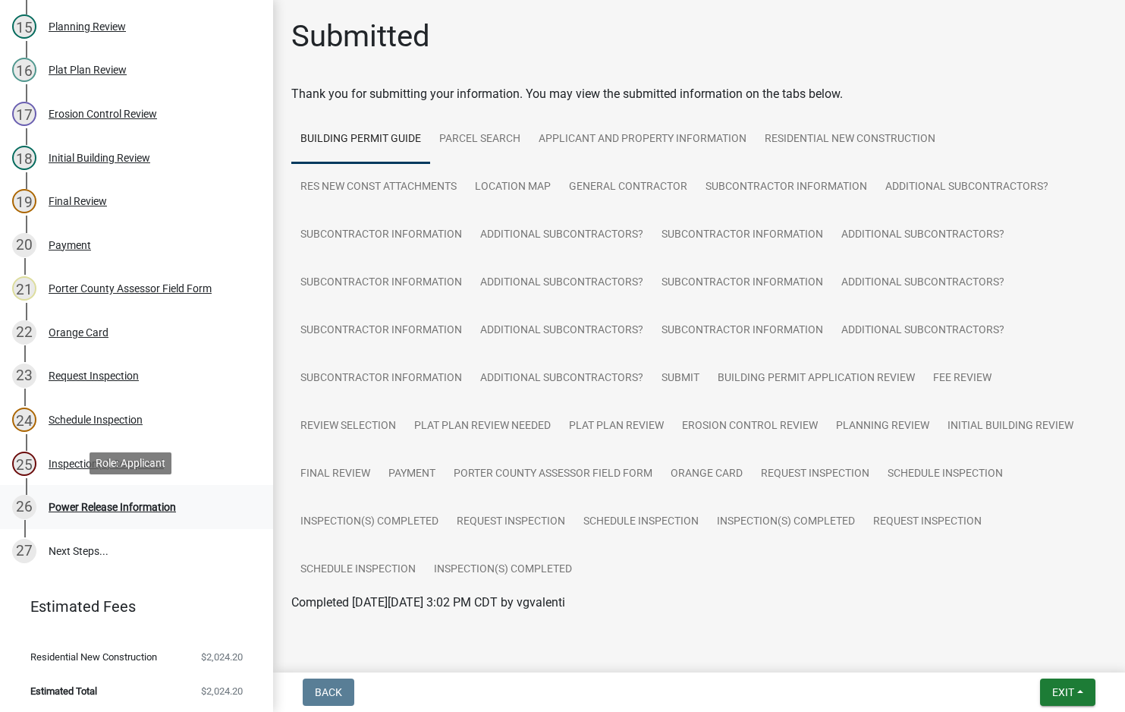
click at [107, 504] on div "Power Release Information" at bounding box center [112, 506] width 127 height 11
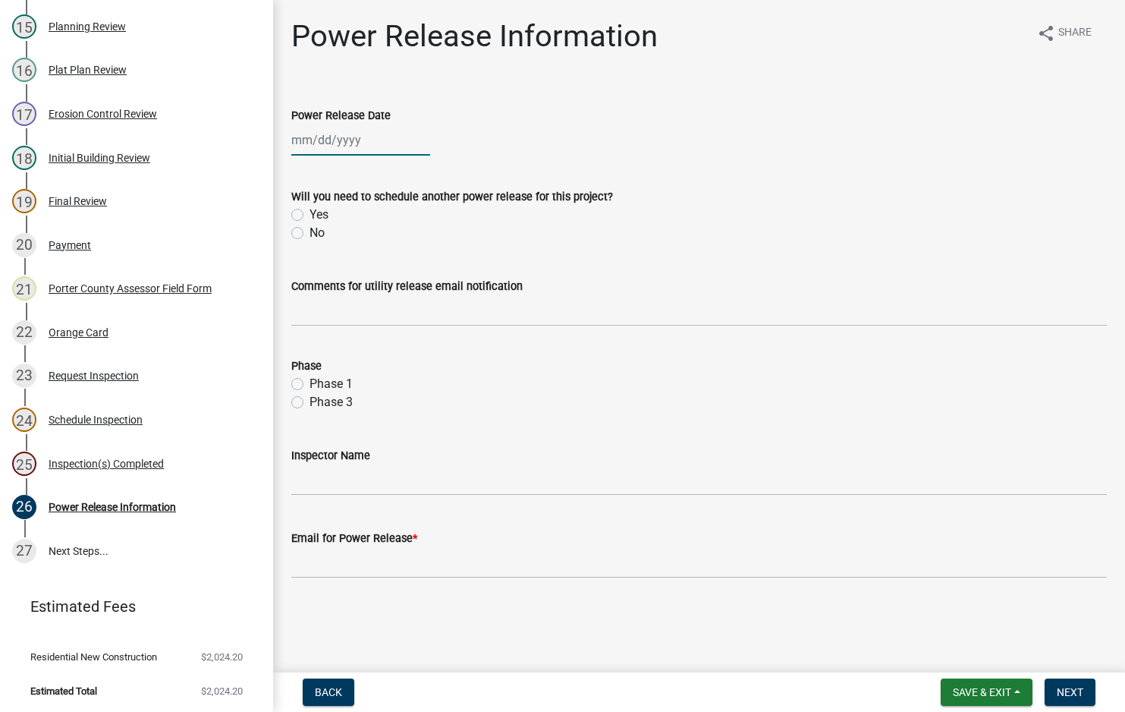
click at [335, 130] on div at bounding box center [360, 139] width 139 height 31
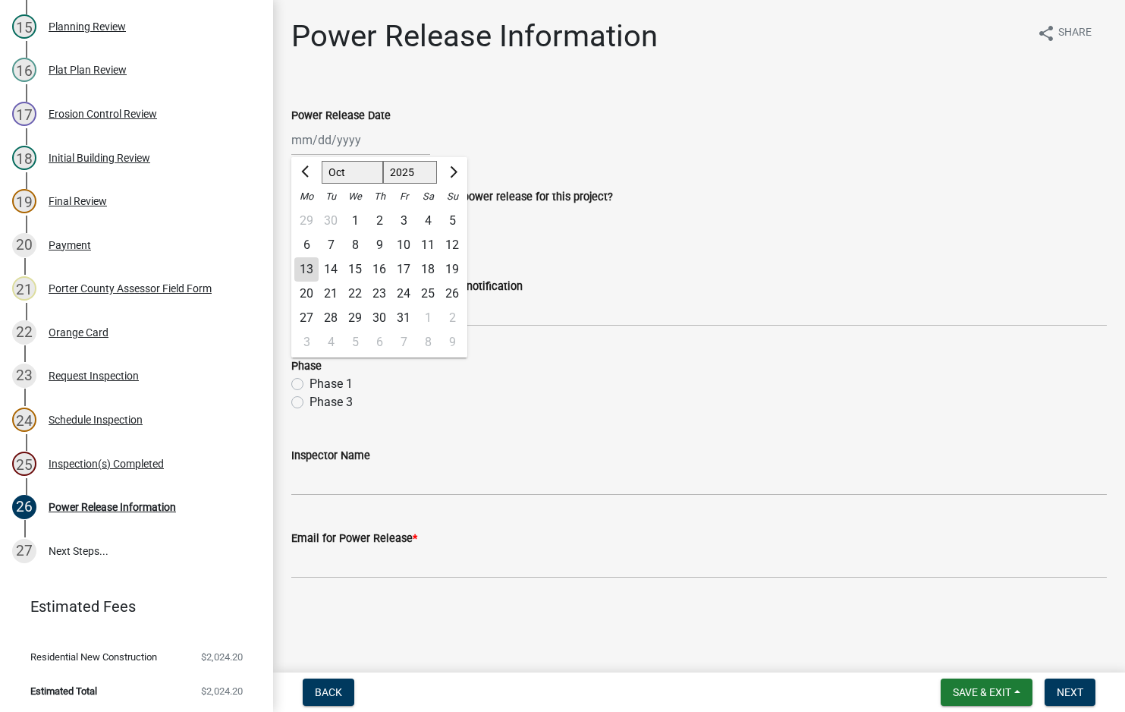
click at [301, 268] on div "13" at bounding box center [306, 269] width 24 height 24
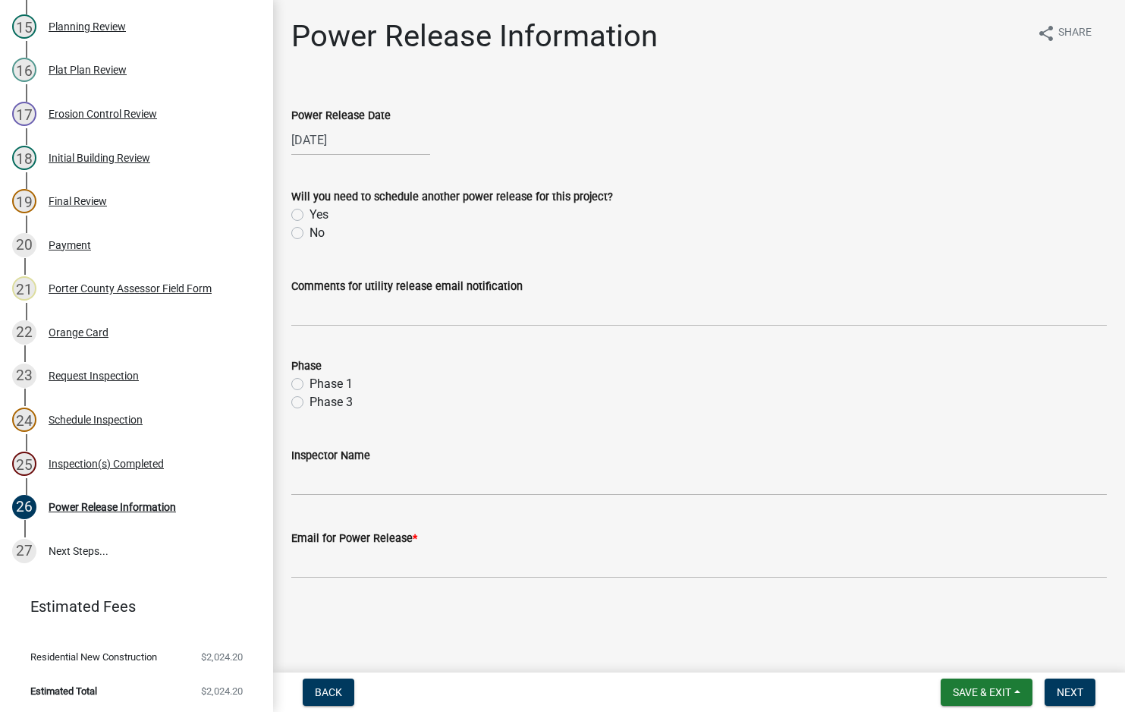
click at [309, 237] on label "No" at bounding box center [316, 233] width 15 height 18
click at [309, 234] on input "No" at bounding box center [314, 229] width 10 height 10
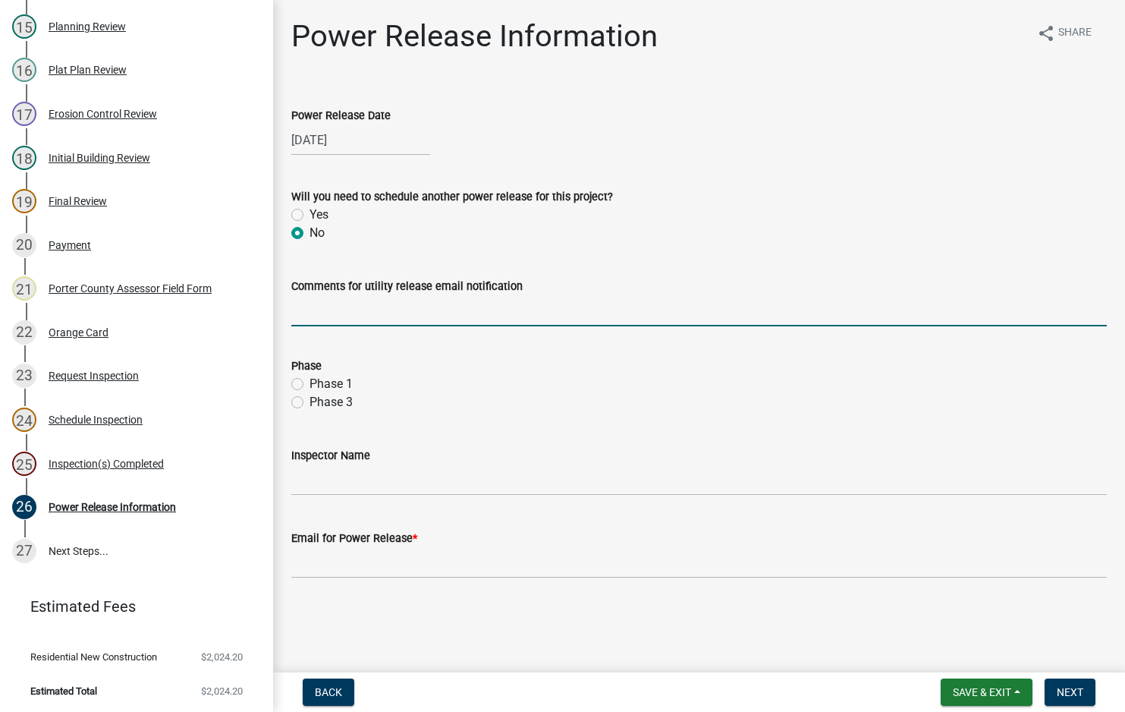
click at [335, 303] on input "Comments for utility release email notification" at bounding box center [698, 310] width 815 height 31
drag, startPoint x: 295, startPoint y: 380, endPoint x: 296, endPoint y: 388, distance: 8.4
click at [309, 380] on label "Phase 1" at bounding box center [330, 384] width 43 height 18
click at [309, 380] on input "Phase 1" at bounding box center [314, 380] width 10 height 10
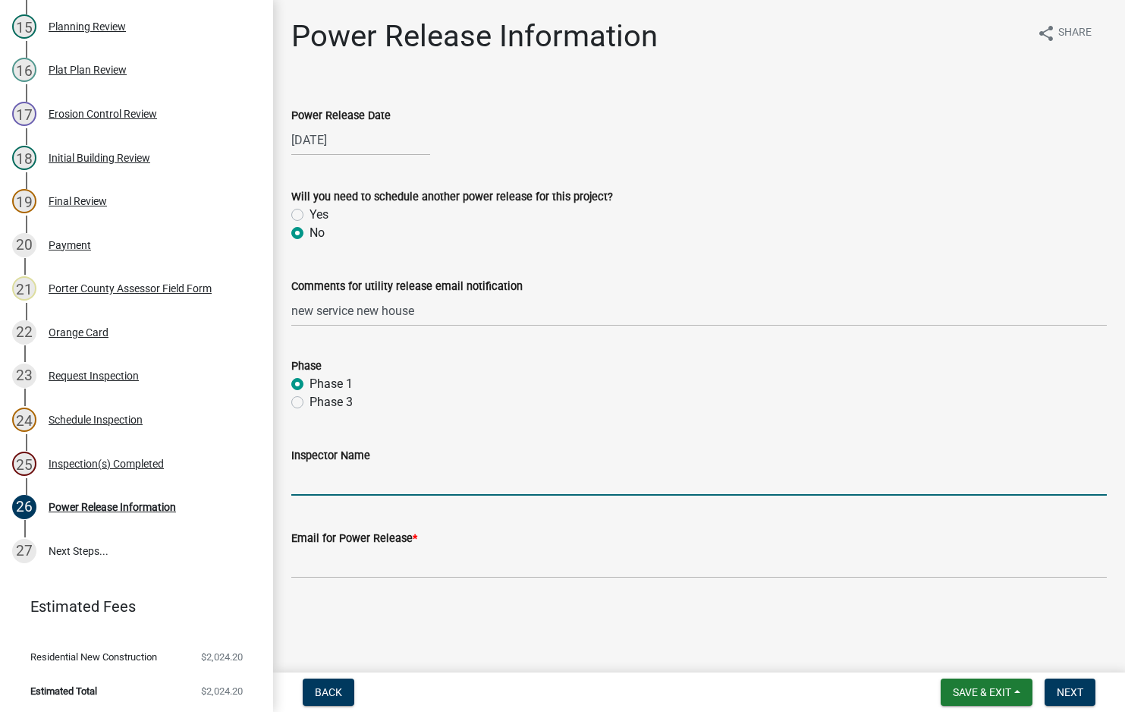
click at [349, 482] on input "Inspector Name" at bounding box center [698, 479] width 815 height 31
click at [407, 561] on input "Email for Power Release *" at bounding box center [698, 562] width 815 height 31
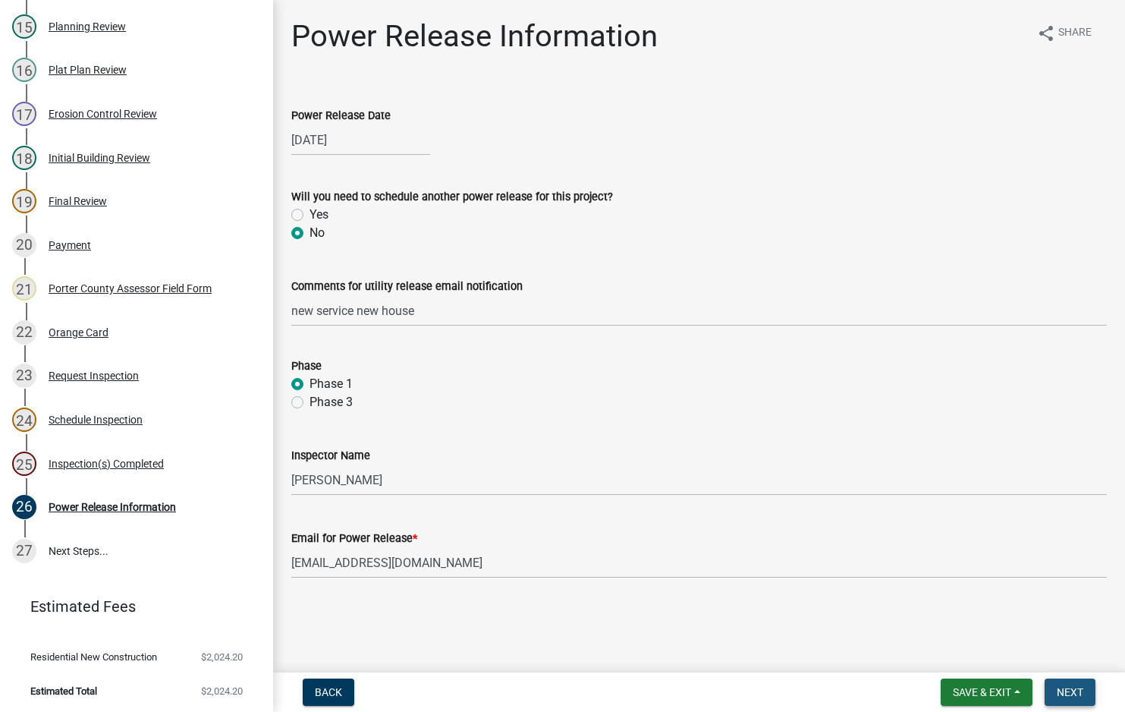
click at [1073, 695] on span "Next" at bounding box center [1070, 692] width 27 height 12
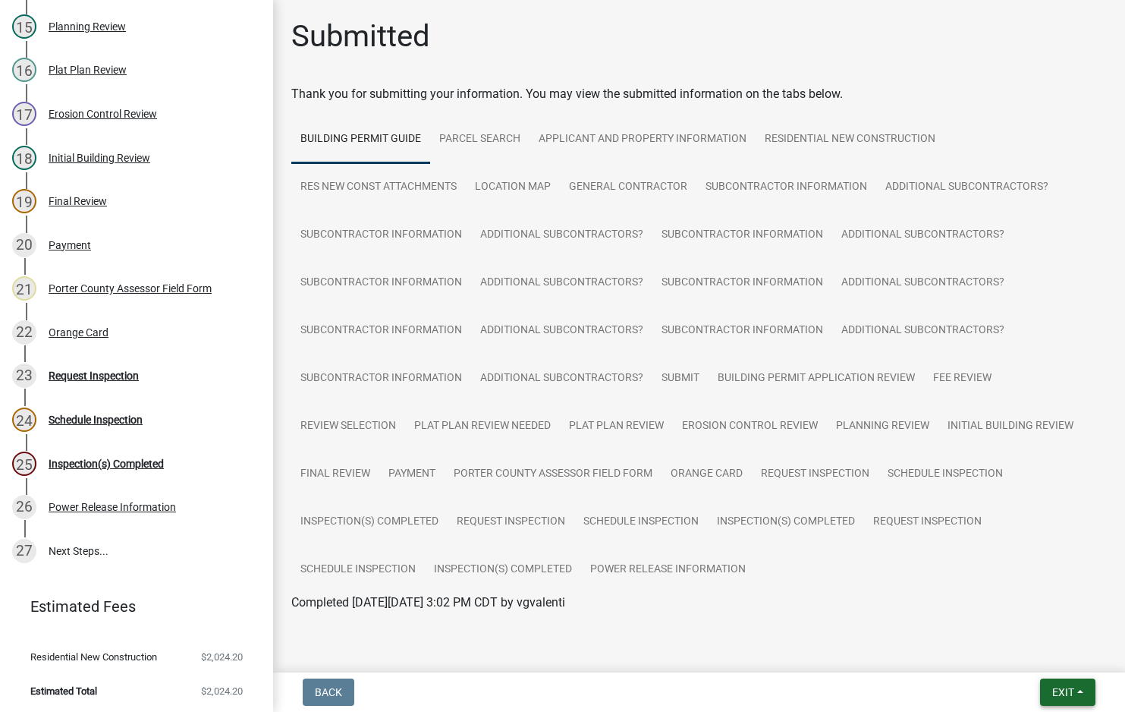
click at [1059, 696] on span "Exit" at bounding box center [1063, 692] width 22 height 12
click at [1054, 655] on button "Save & Exit" at bounding box center [1034, 652] width 121 height 36
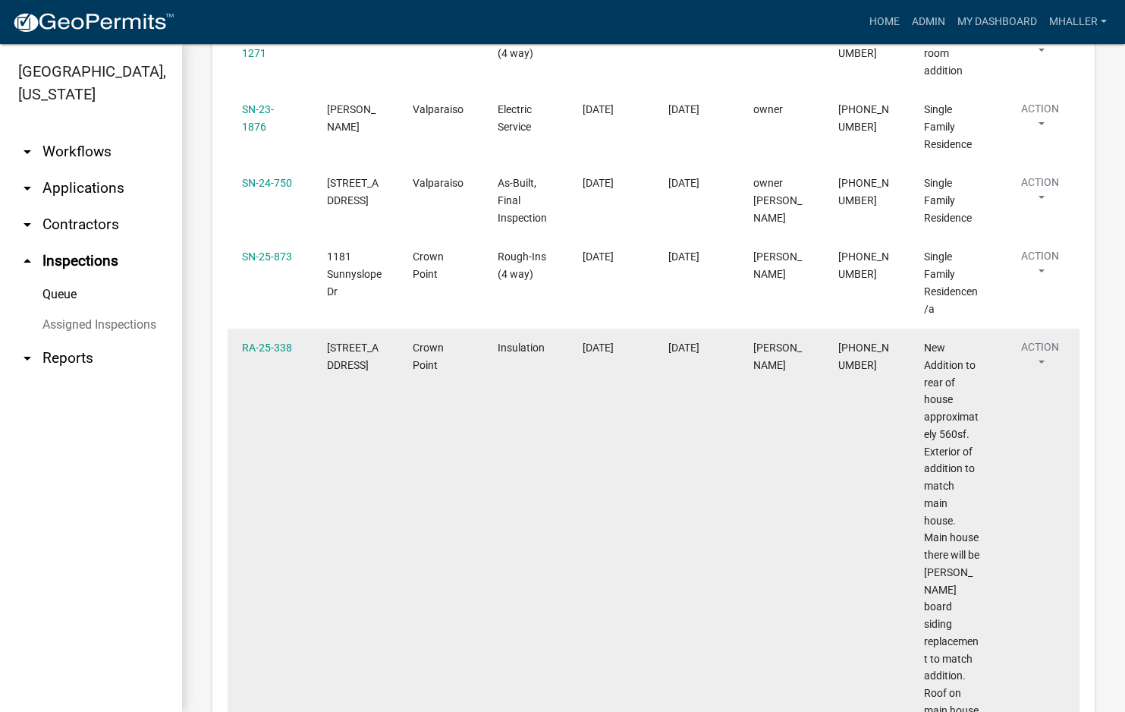
scroll to position [1365, 0]
click at [1040, 338] on button "Action" at bounding box center [1040, 357] width 62 height 38
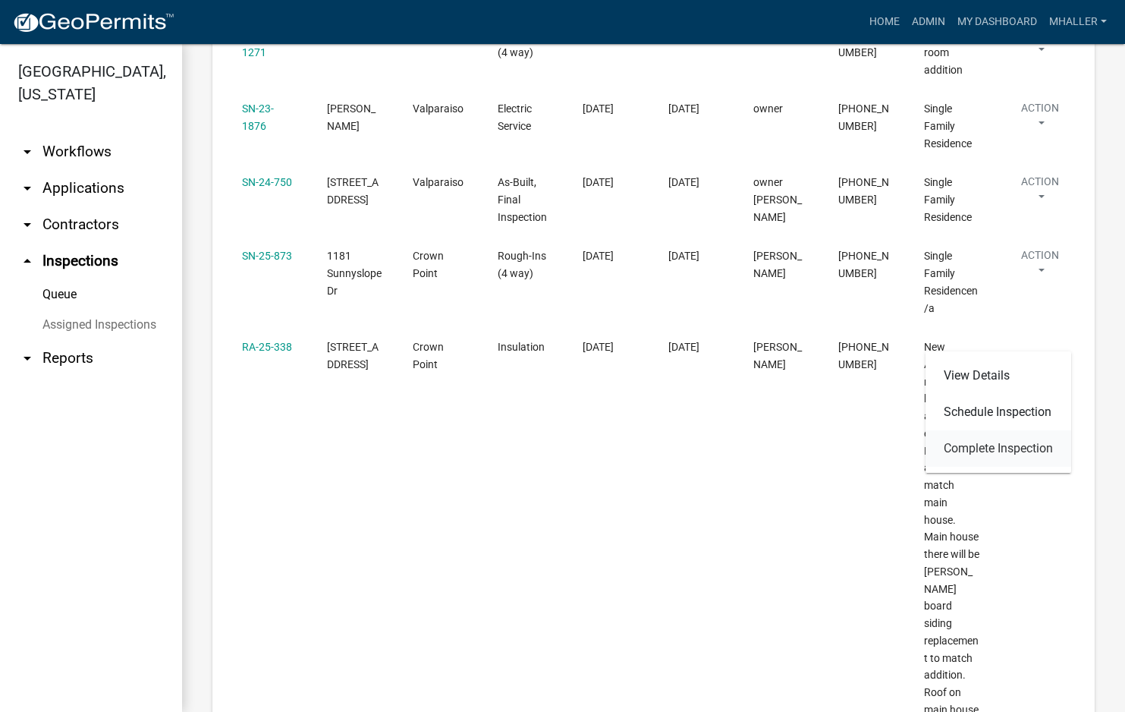
click at [980, 445] on link "Complete Inspection" at bounding box center [998, 448] width 146 height 36
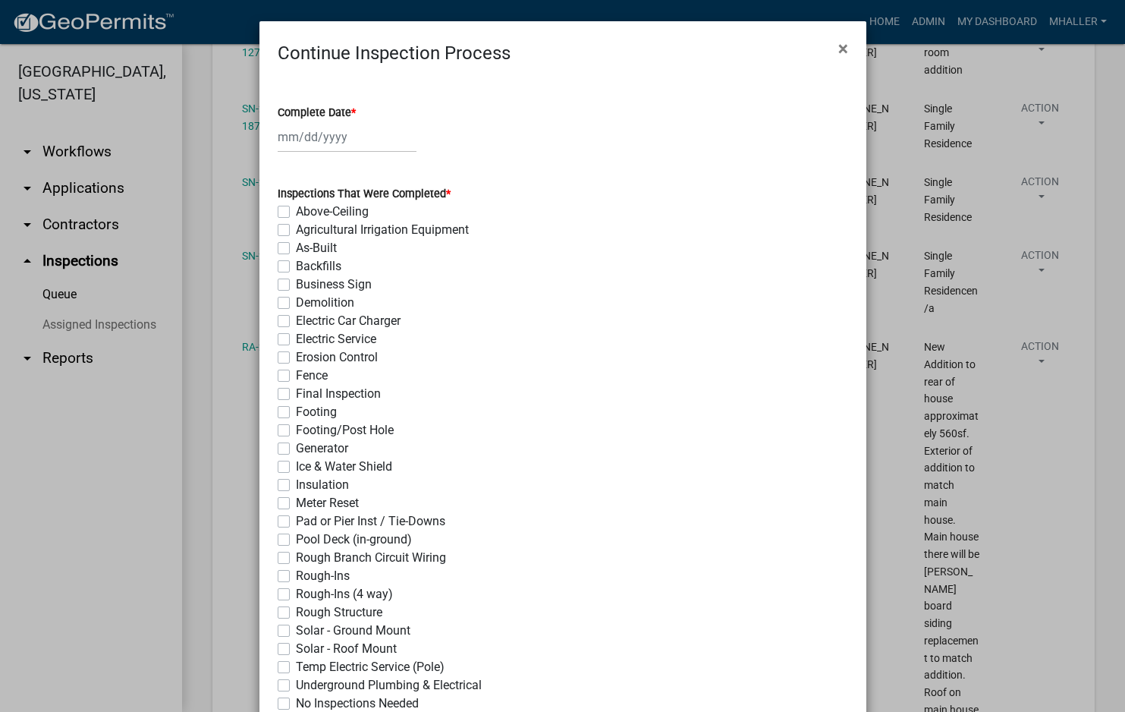
click at [297, 133] on div at bounding box center [347, 136] width 139 height 31
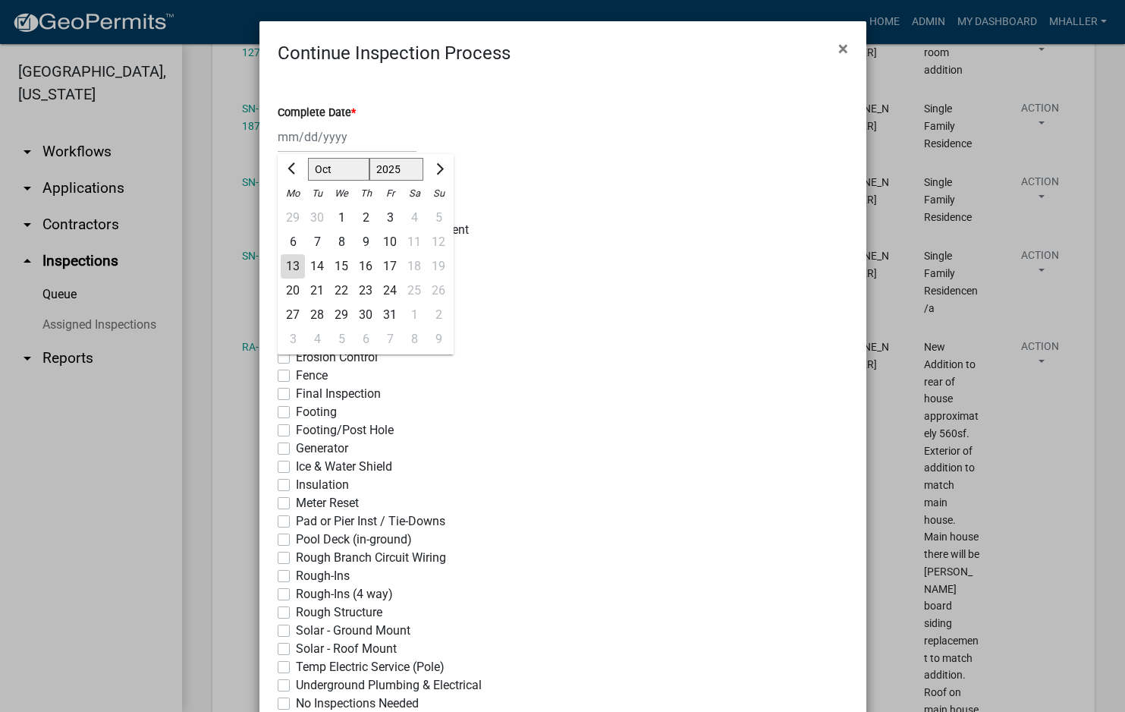
click at [287, 266] on div "13" at bounding box center [293, 266] width 24 height 24
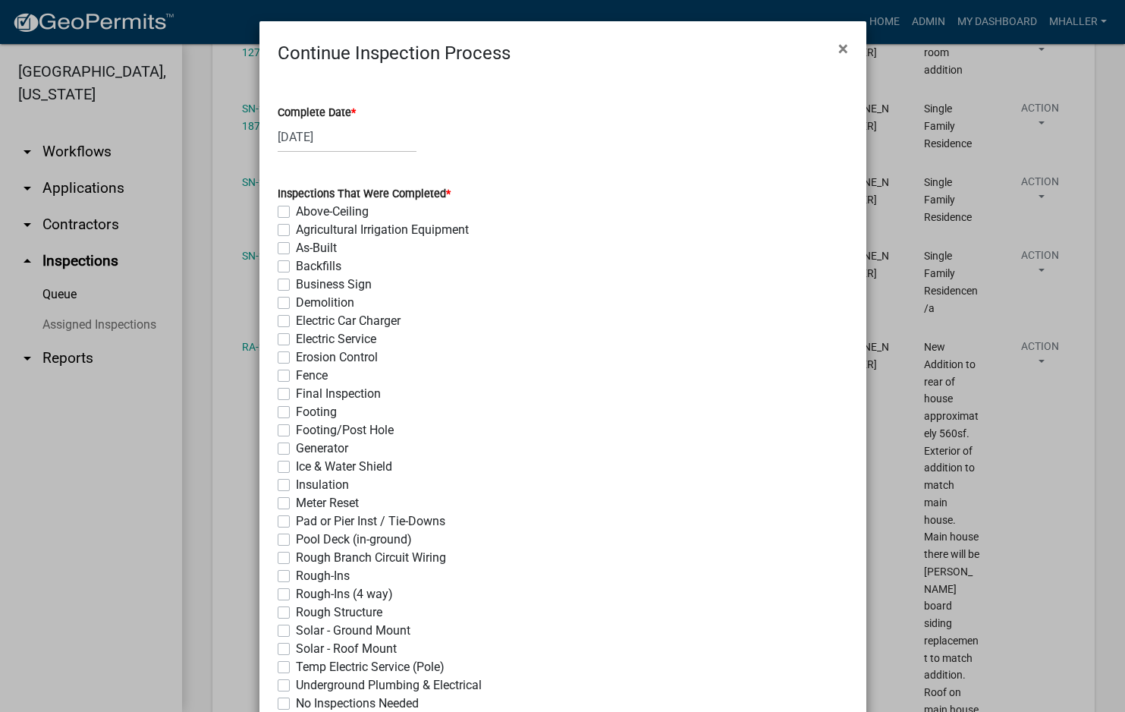
click at [296, 485] on label "Insulation" at bounding box center [322, 485] width 53 height 18
click at [296, 485] on input "Insulation" at bounding box center [301, 481] width 10 height 10
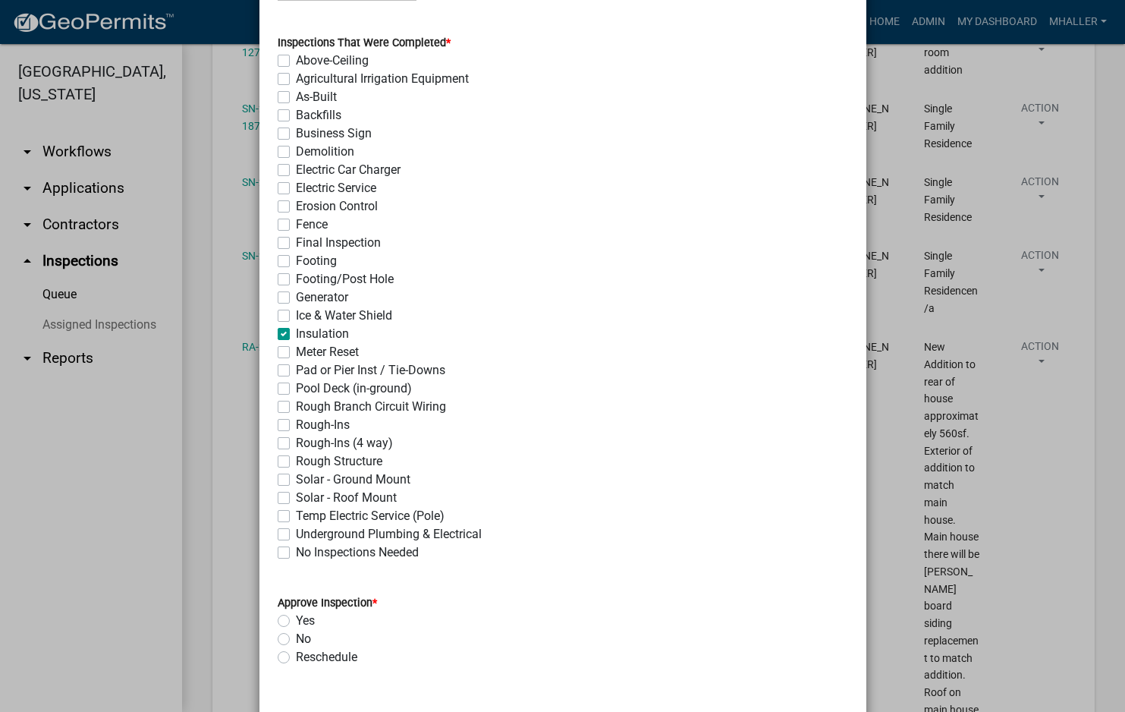
scroll to position [455, 0]
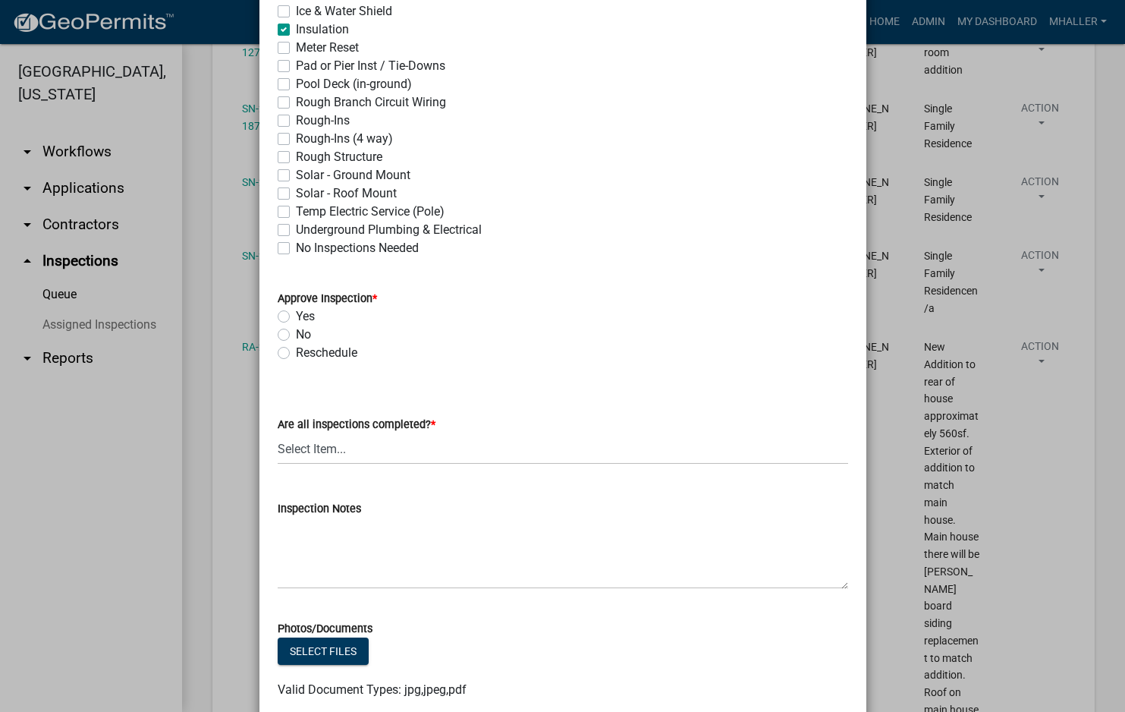
click at [296, 315] on label "Yes" at bounding box center [305, 316] width 19 height 18
click at [296, 315] on input "Yes" at bounding box center [301, 312] width 10 height 10
click at [385, 453] on select "Select Item... Yes - All Inspections Have Been Completed No - More Inspections …" at bounding box center [563, 448] width 570 height 31
click at [278, 433] on select "Select Item... Yes - All Inspections Have Been Completed No - More Inspections …" at bounding box center [563, 448] width 570 height 31
click at [339, 544] on textarea "Inspection Notes" at bounding box center [563, 552] width 570 height 71
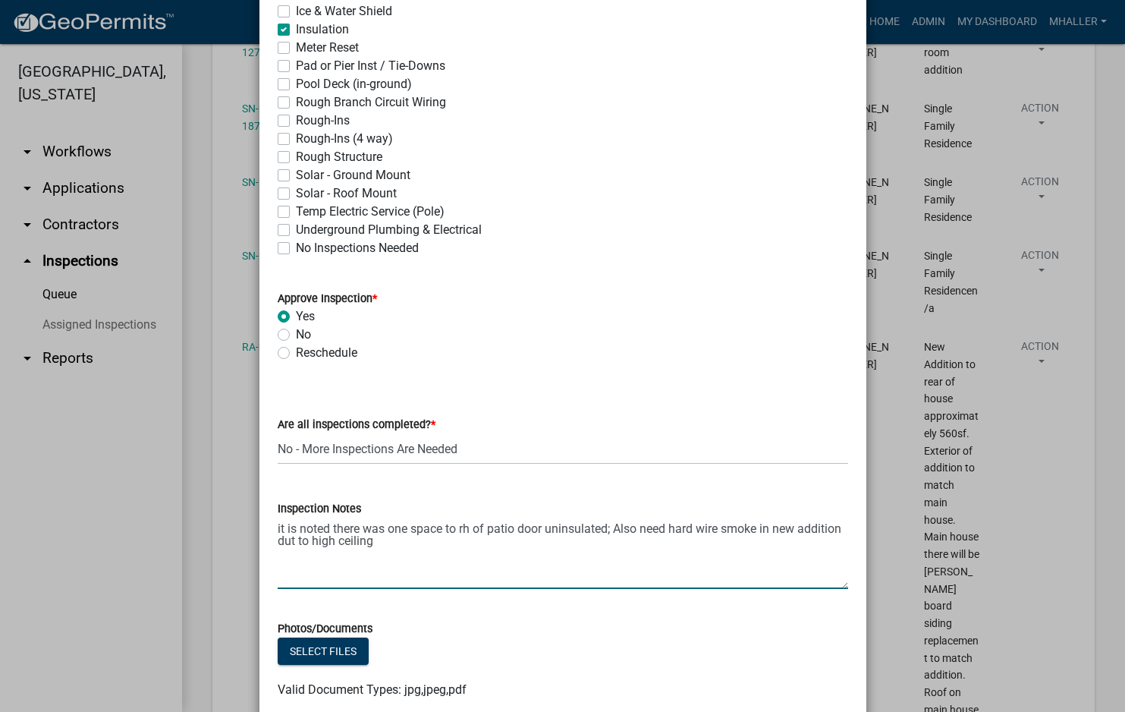
click at [290, 543] on textarea "it is noted there was one space to rh of patio door uninsulated; Also need hard…" at bounding box center [563, 552] width 570 height 71
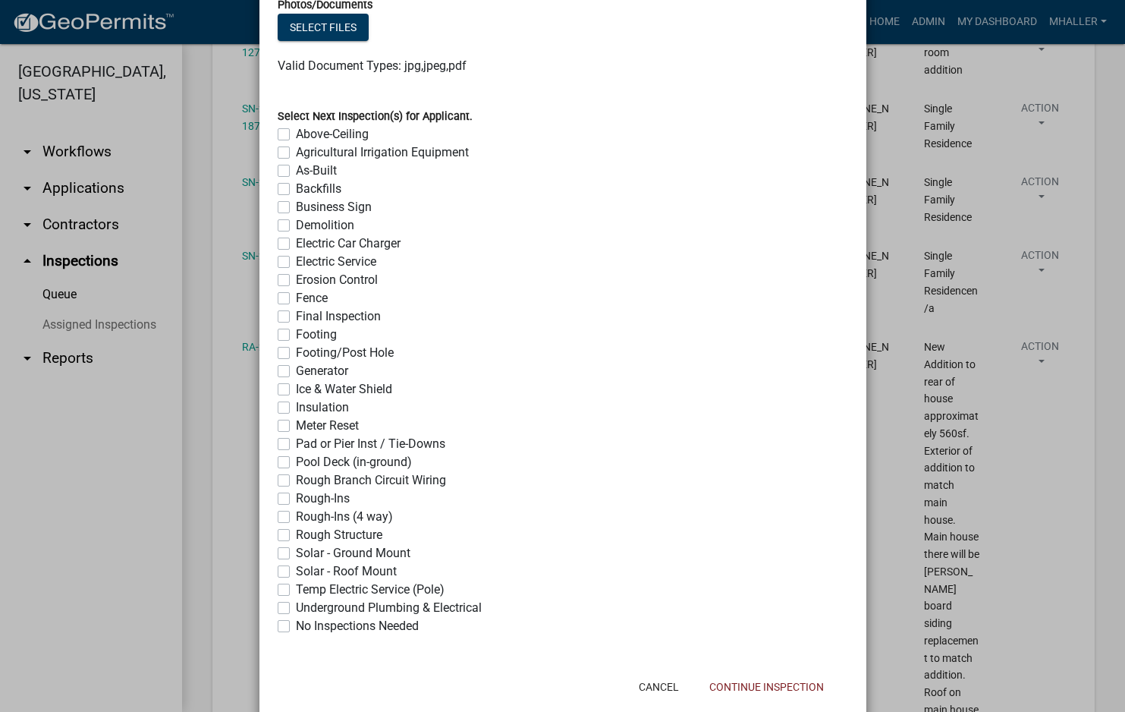
scroll to position [1111, 0]
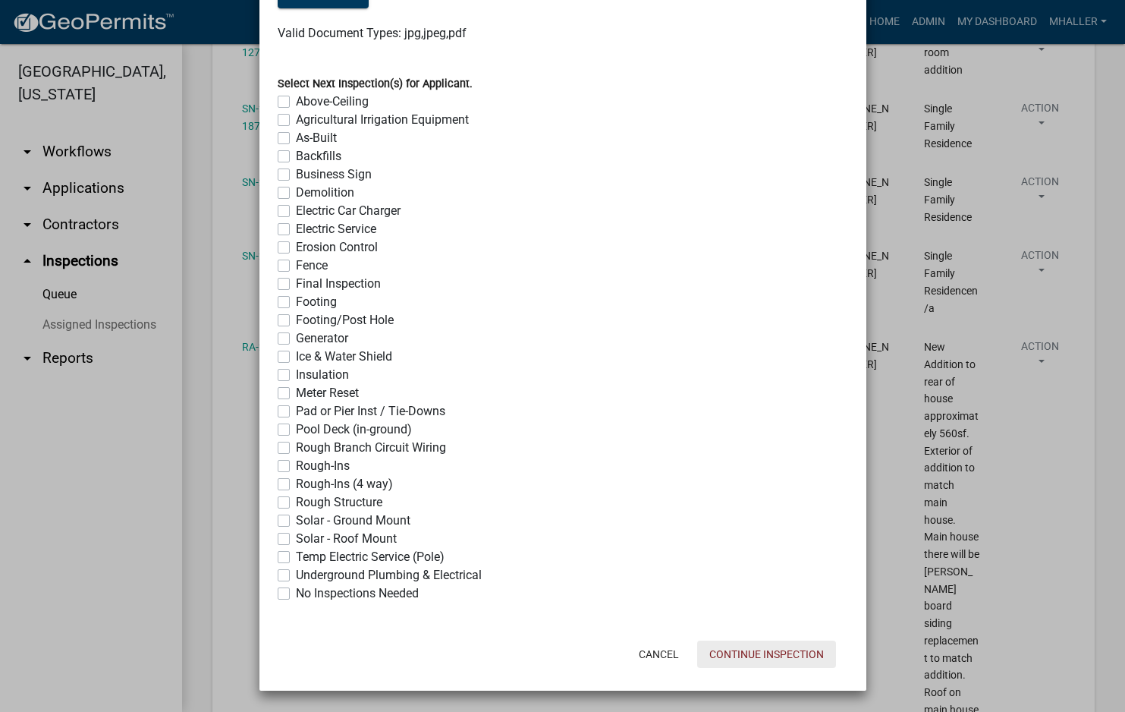
click at [774, 659] on button "Continue Inspection" at bounding box center [766, 653] width 139 height 27
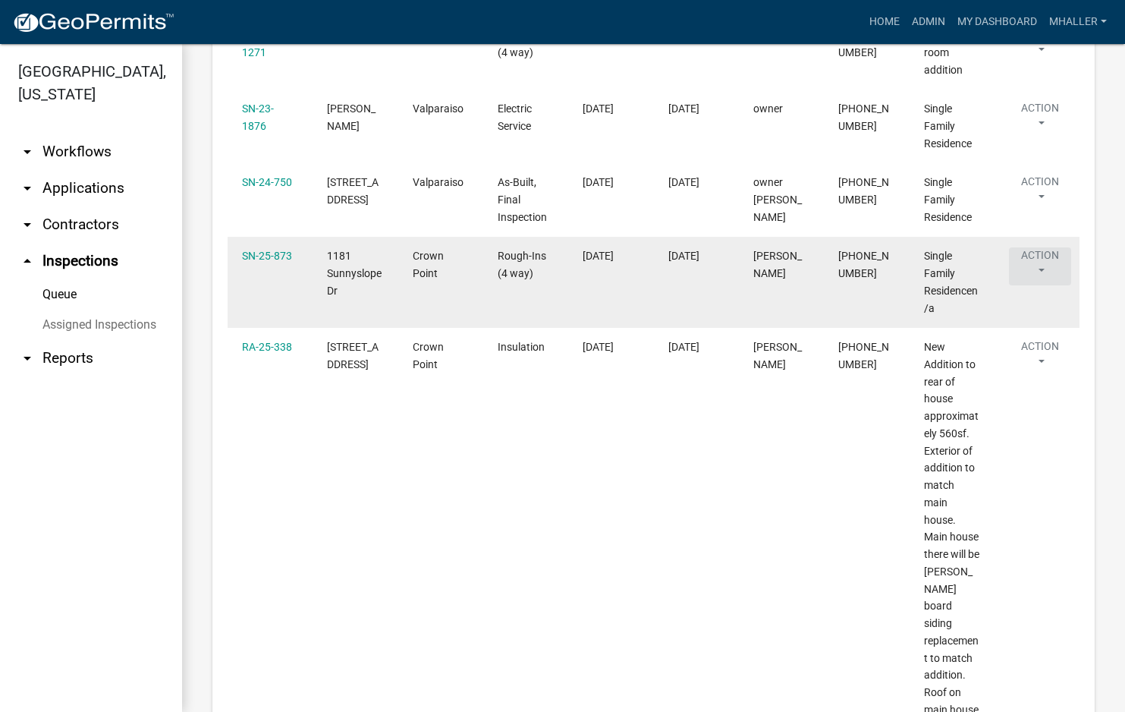
click at [1041, 247] on button "Action" at bounding box center [1040, 266] width 62 height 38
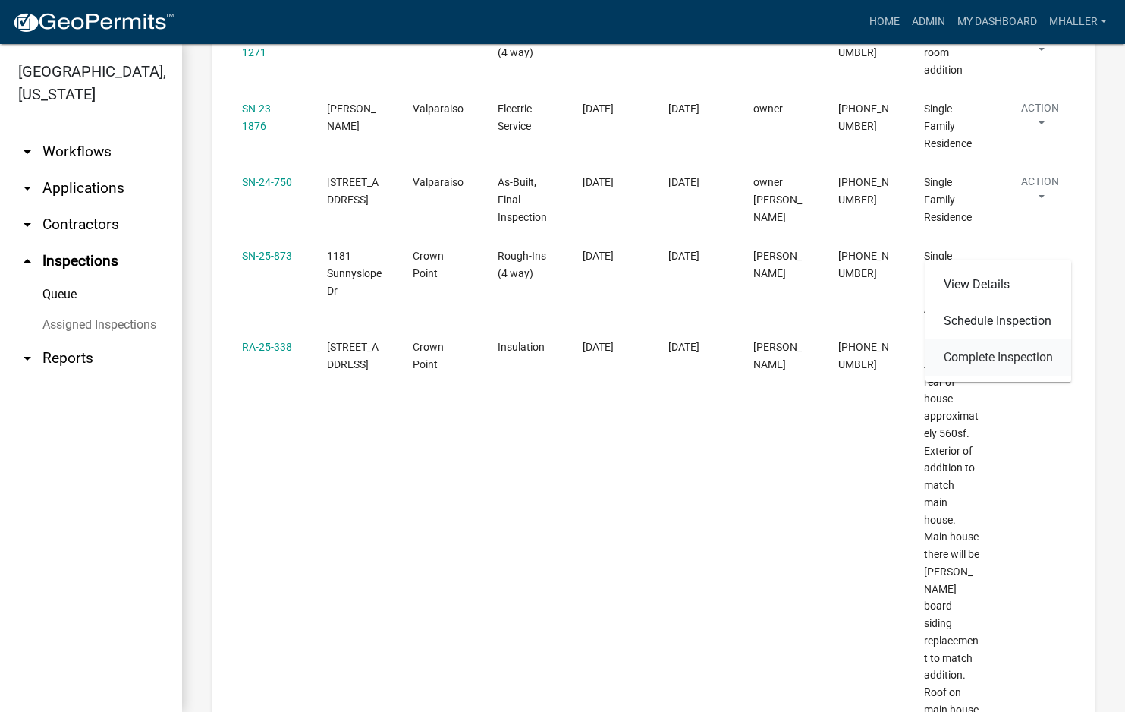
click at [1003, 354] on link "Complete Inspection" at bounding box center [998, 357] width 146 height 36
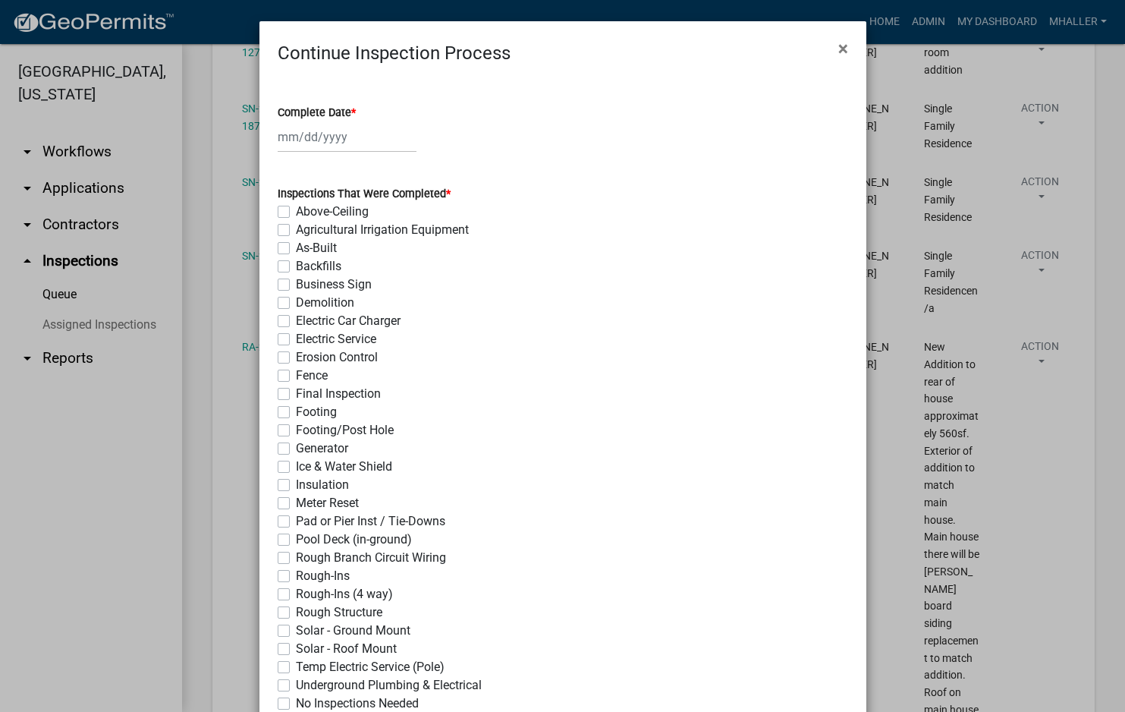
click at [322, 138] on div at bounding box center [347, 136] width 139 height 31
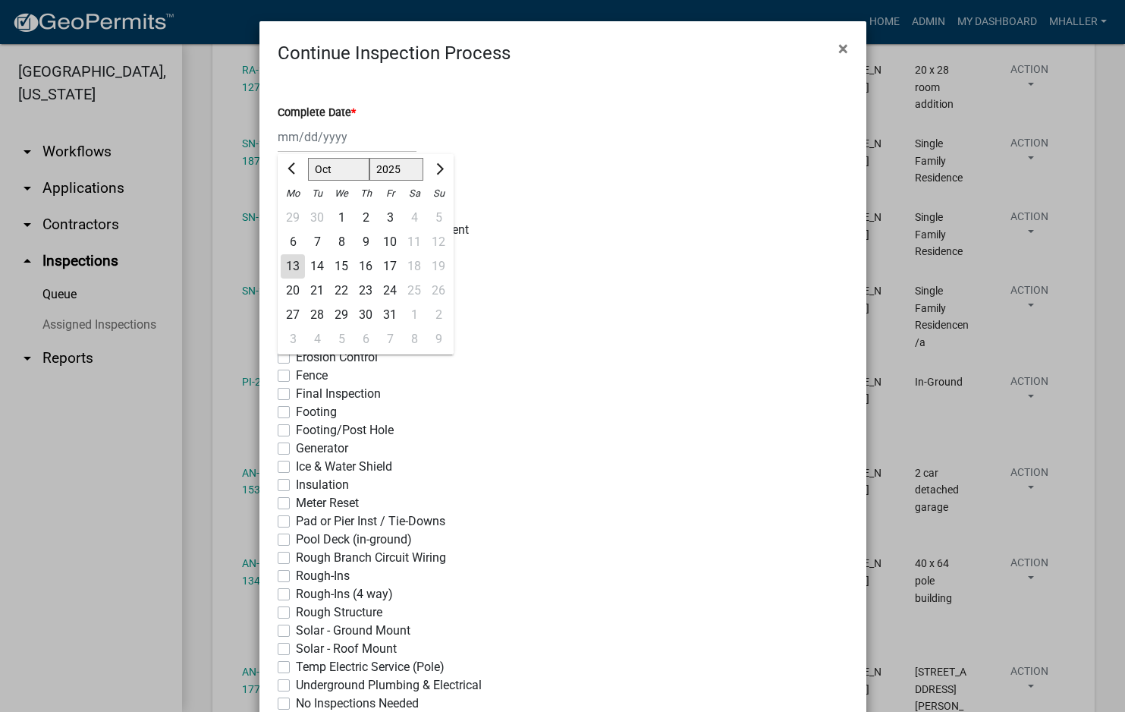
click at [287, 263] on div "13" at bounding box center [293, 266] width 24 height 24
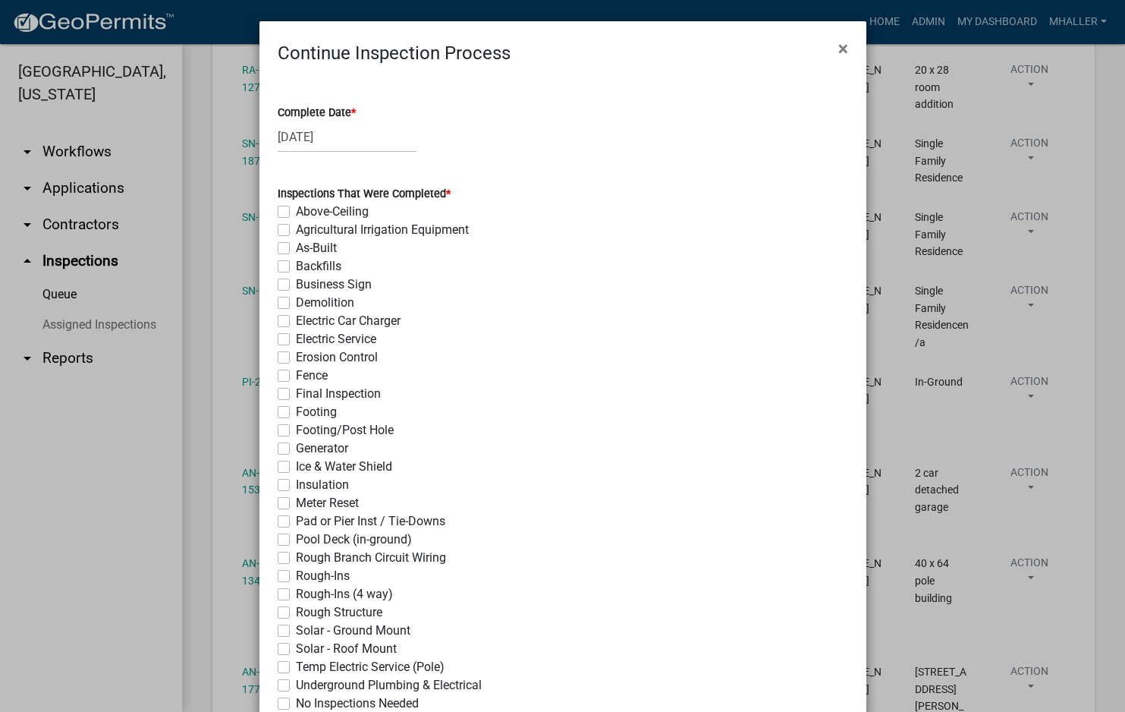
click at [296, 598] on label "Rough-Ins (4 way)" at bounding box center [344, 594] width 97 height 18
click at [296, 595] on input "Rough-Ins (4 way)" at bounding box center [301, 590] width 10 height 10
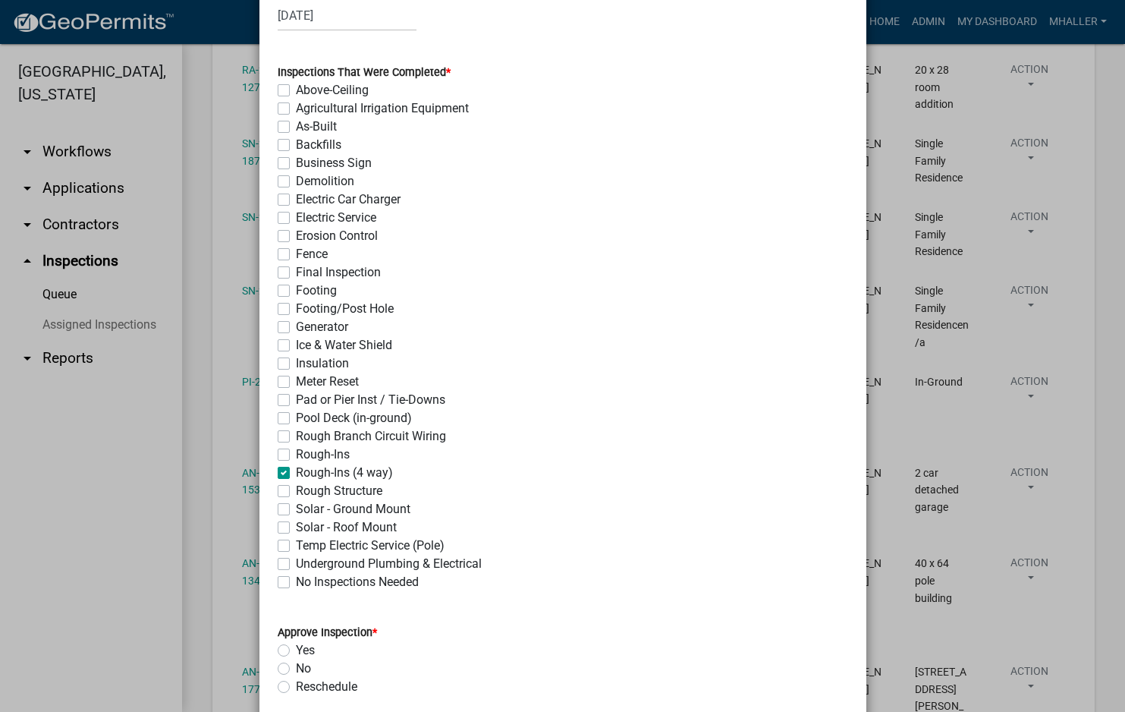
scroll to position [531, 0]
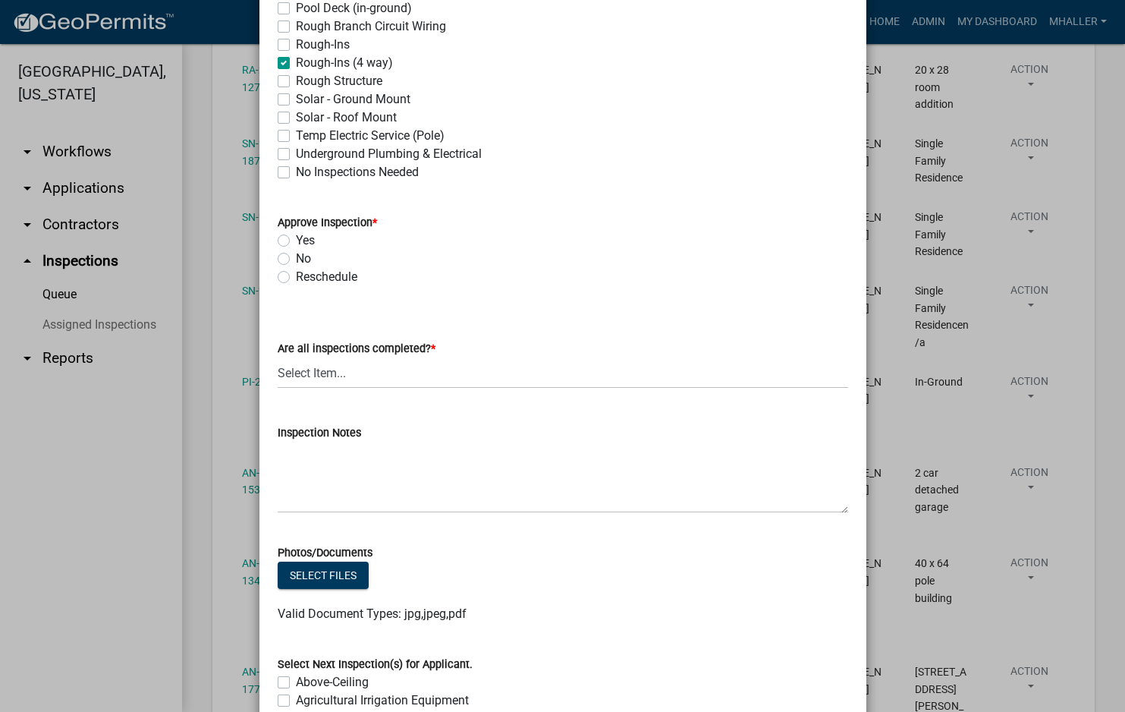
click at [296, 242] on label "Yes" at bounding box center [305, 240] width 19 height 18
click at [296, 241] on input "Yes" at bounding box center [301, 236] width 10 height 10
click at [388, 372] on select "Select Item... Yes - All Inspections Have Been Completed No - More Inspections …" at bounding box center [563, 372] width 570 height 31
click at [278, 357] on select "Select Item... Yes - All Inspections Have Been Completed No - More Inspections …" at bounding box center [563, 372] width 570 height 31
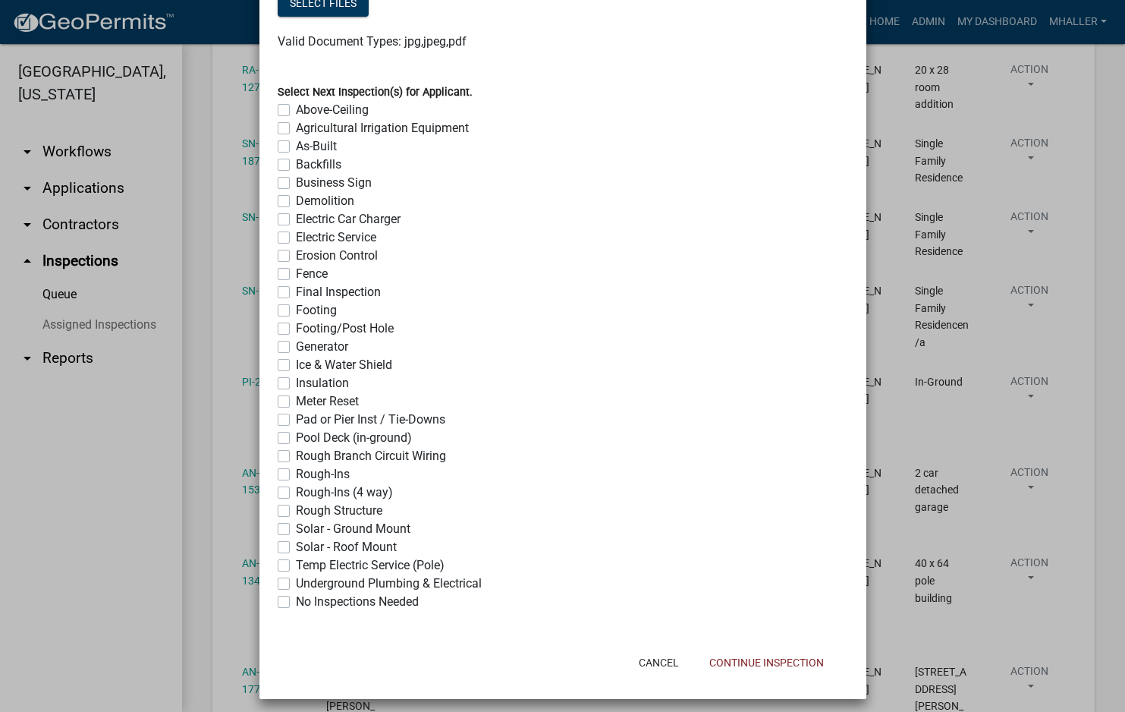
scroll to position [1111, 0]
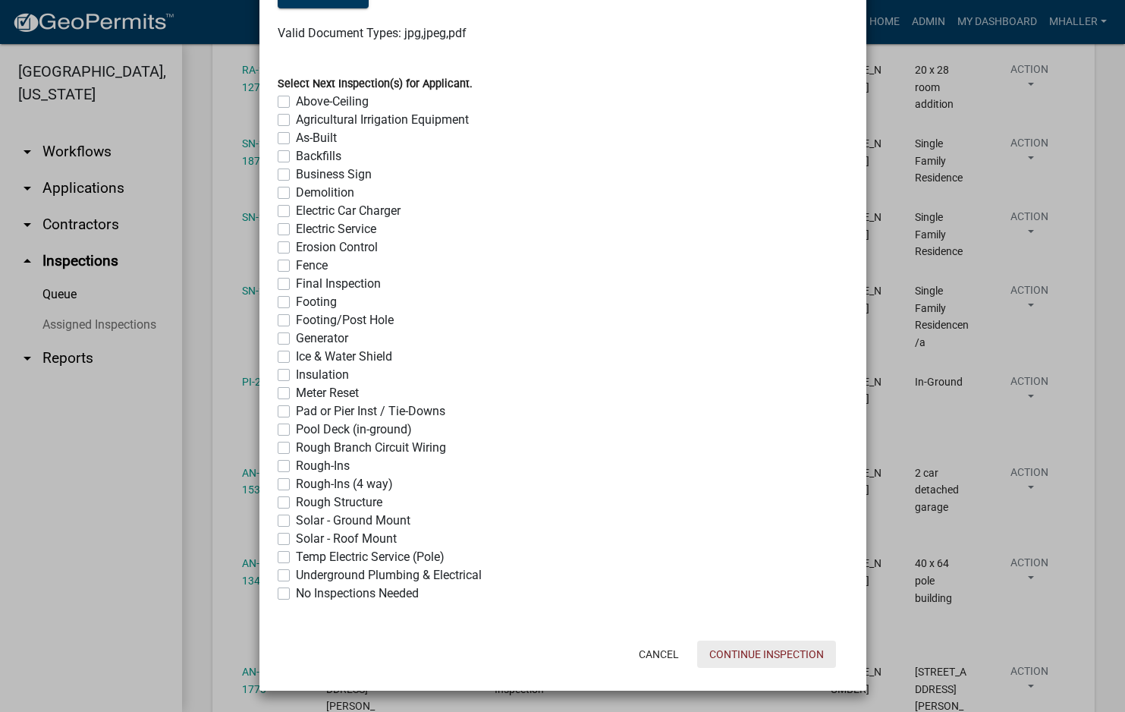
click at [759, 657] on button "Continue Inspection" at bounding box center [766, 653] width 139 height 27
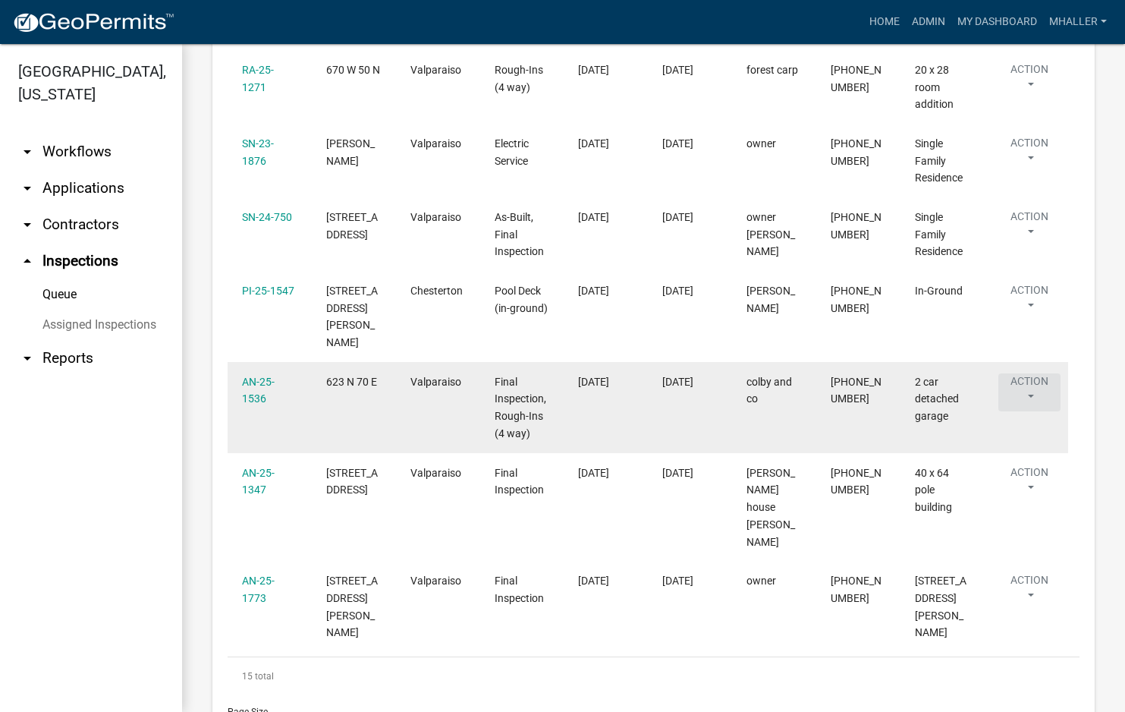
click at [1031, 373] on button "Action" at bounding box center [1029, 392] width 62 height 38
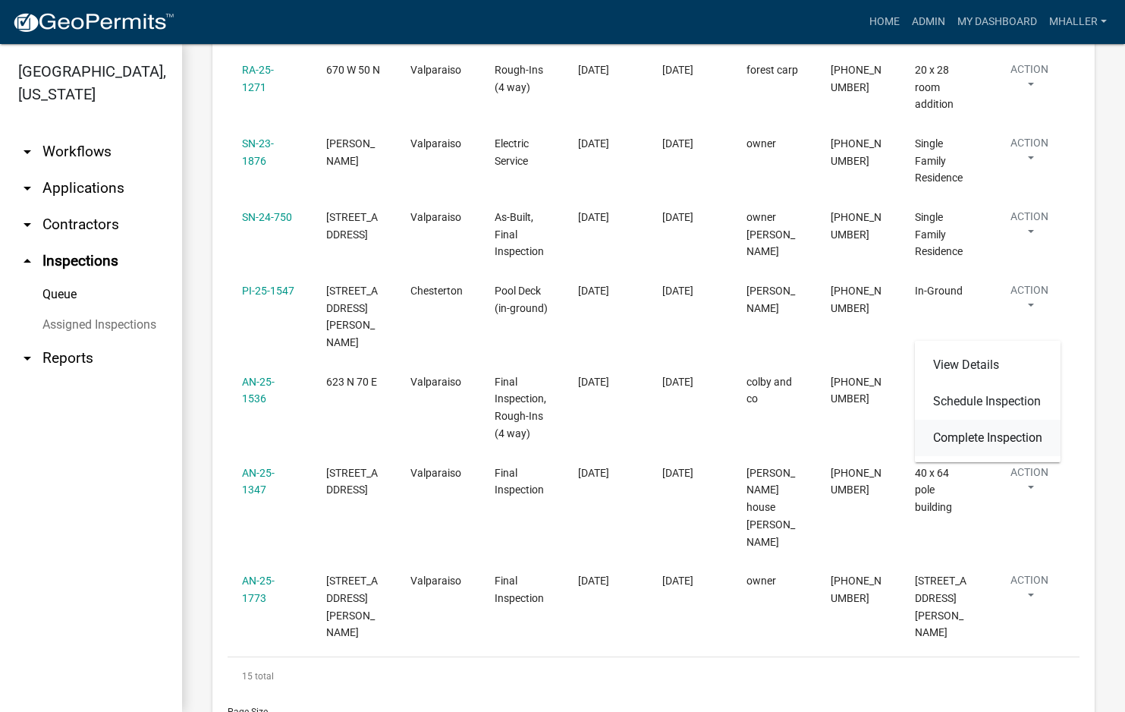
click at [975, 432] on link "Complete Inspection" at bounding box center [988, 437] width 146 height 36
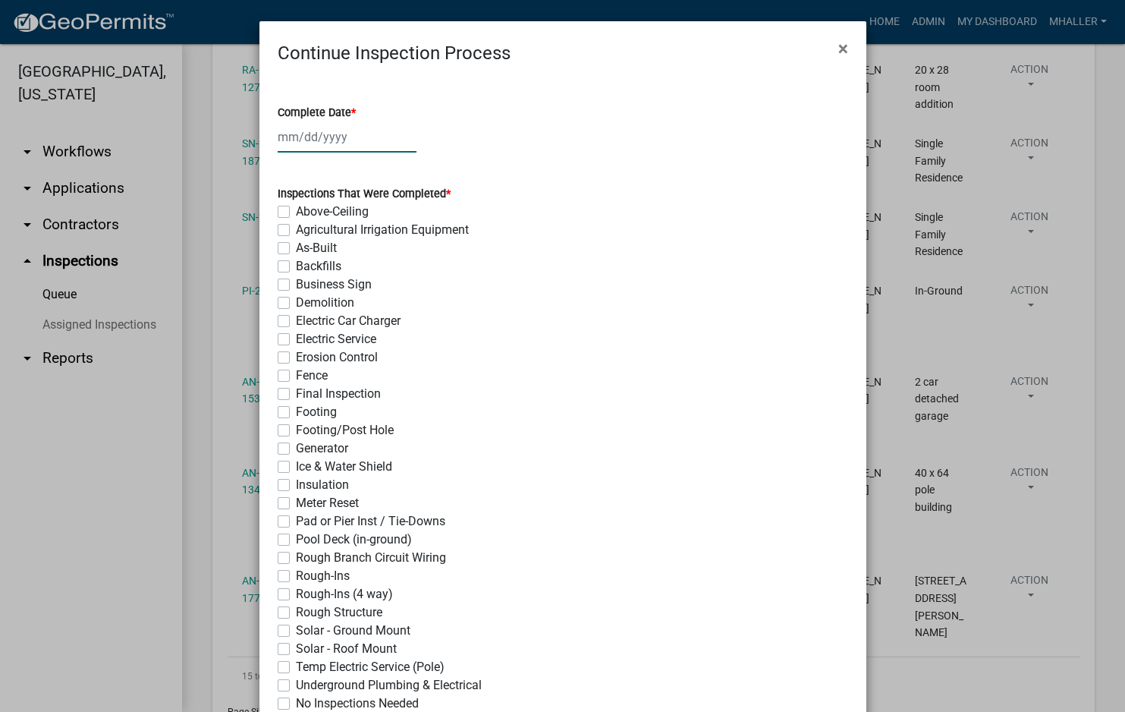
click at [296, 140] on div at bounding box center [347, 136] width 139 height 31
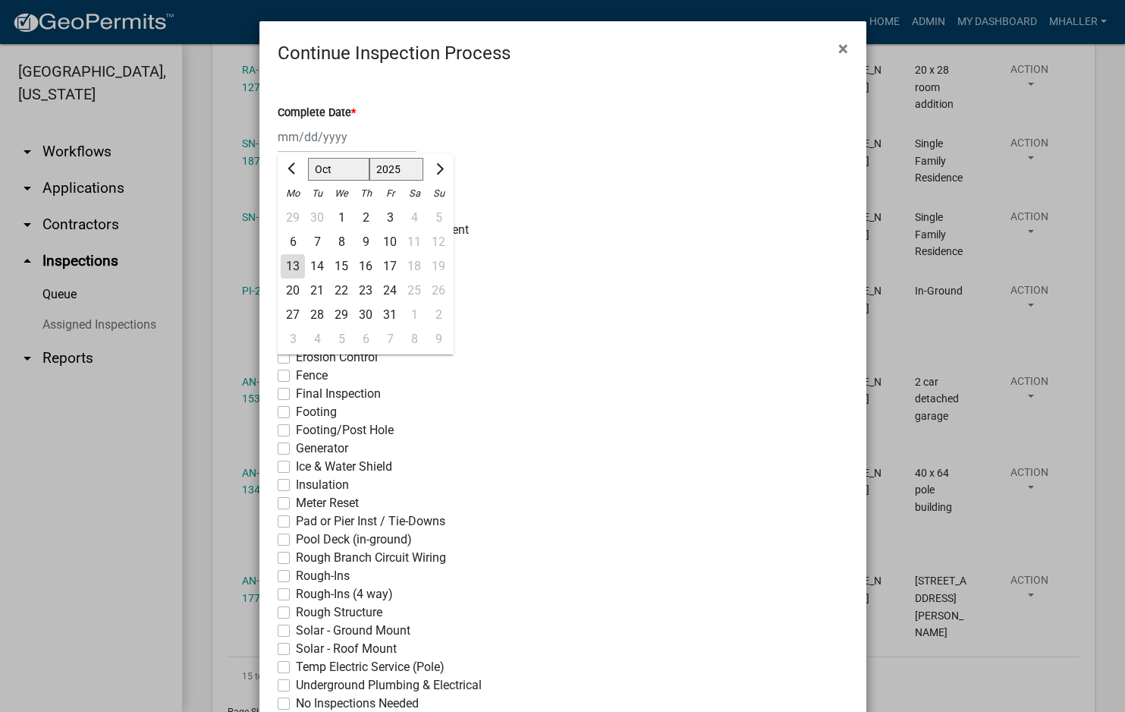
click at [284, 262] on div "13" at bounding box center [293, 266] width 24 height 24
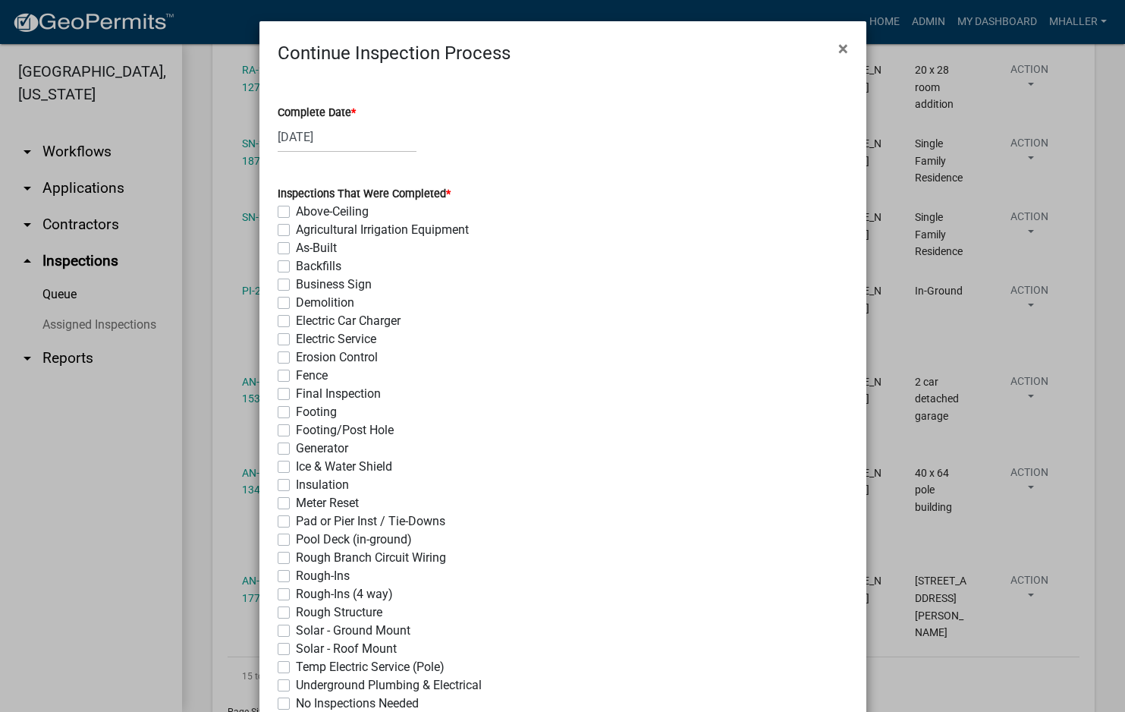
scroll to position [379, 0]
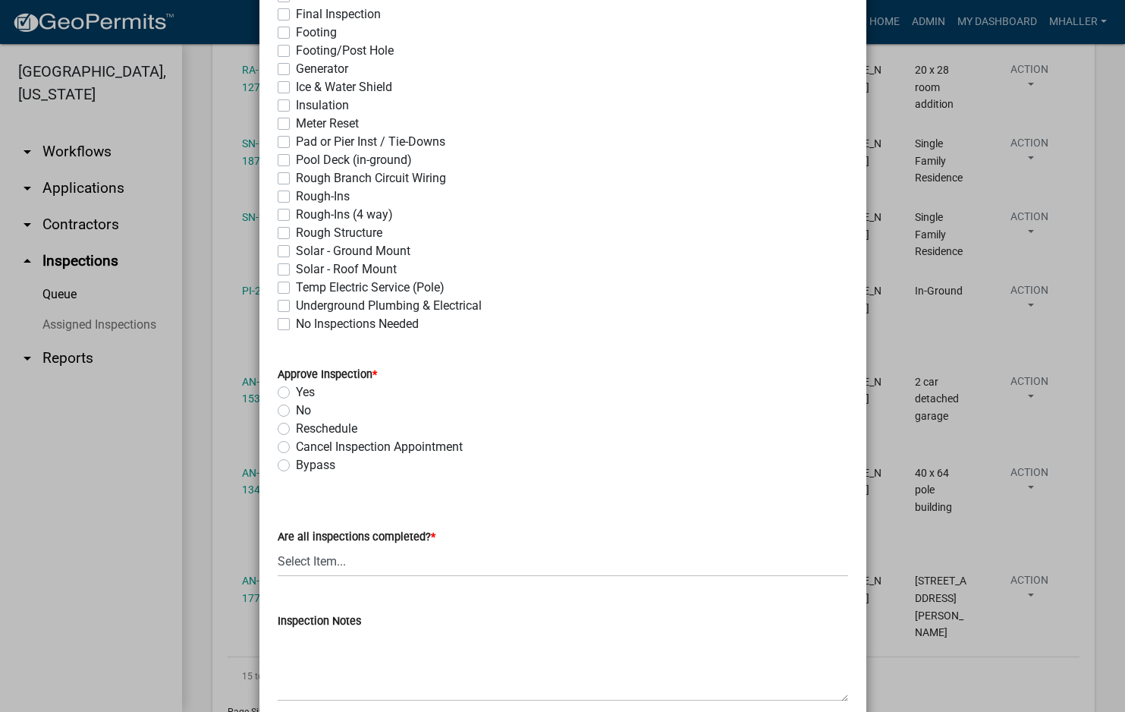
click at [296, 212] on label "Rough-Ins (4 way)" at bounding box center [344, 215] width 97 height 18
click at [296, 212] on input "Rough-Ins (4 way)" at bounding box center [301, 211] width 10 height 10
click at [296, 392] on label "Yes" at bounding box center [305, 392] width 19 height 18
click at [296, 392] on input "Yes" at bounding box center [301, 388] width 10 height 10
click at [375, 566] on select "Select Item... Yes - All Inspections Have Been Completed No - More Inspections …" at bounding box center [563, 560] width 570 height 31
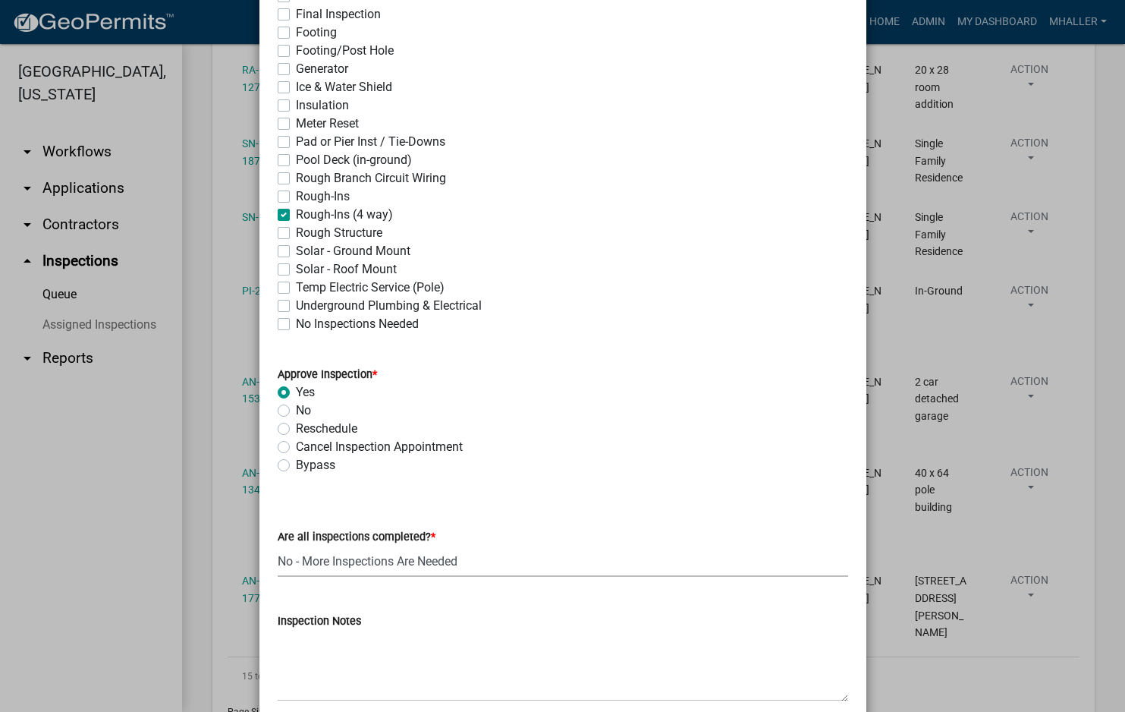
click at [278, 545] on select "Select Item... Yes - All Inspections Have Been Completed No - More Inspections …" at bounding box center [563, 560] width 570 height 31
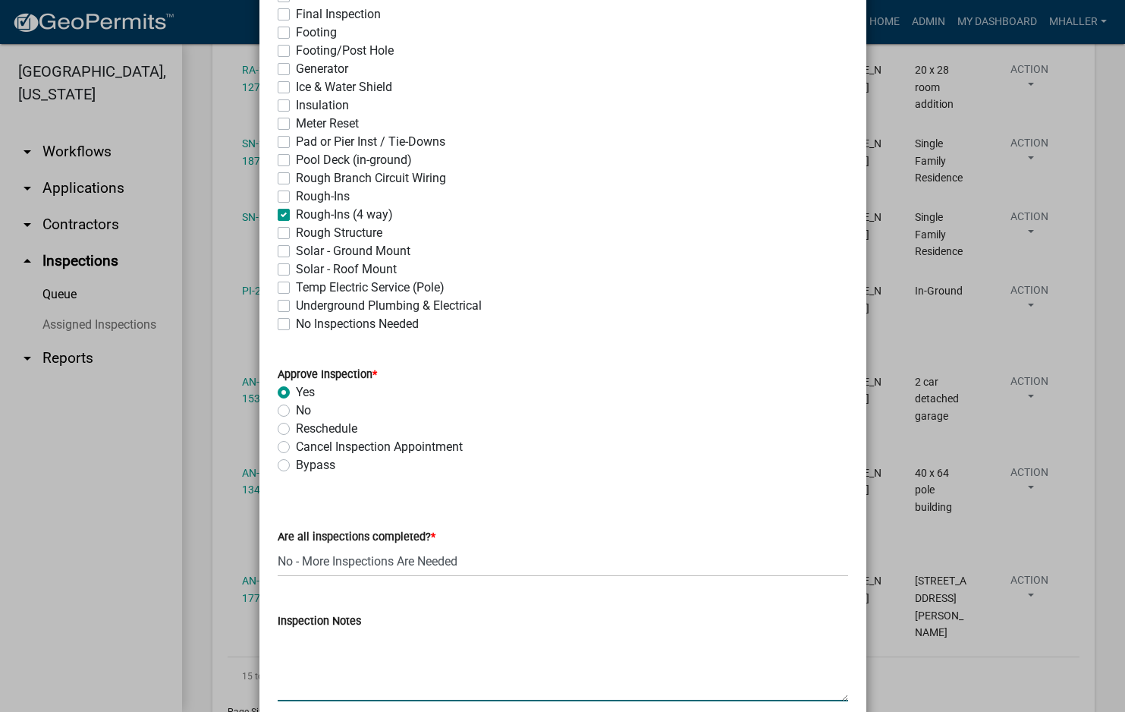
click at [313, 636] on textarea "Inspection Notes" at bounding box center [563, 665] width 570 height 71
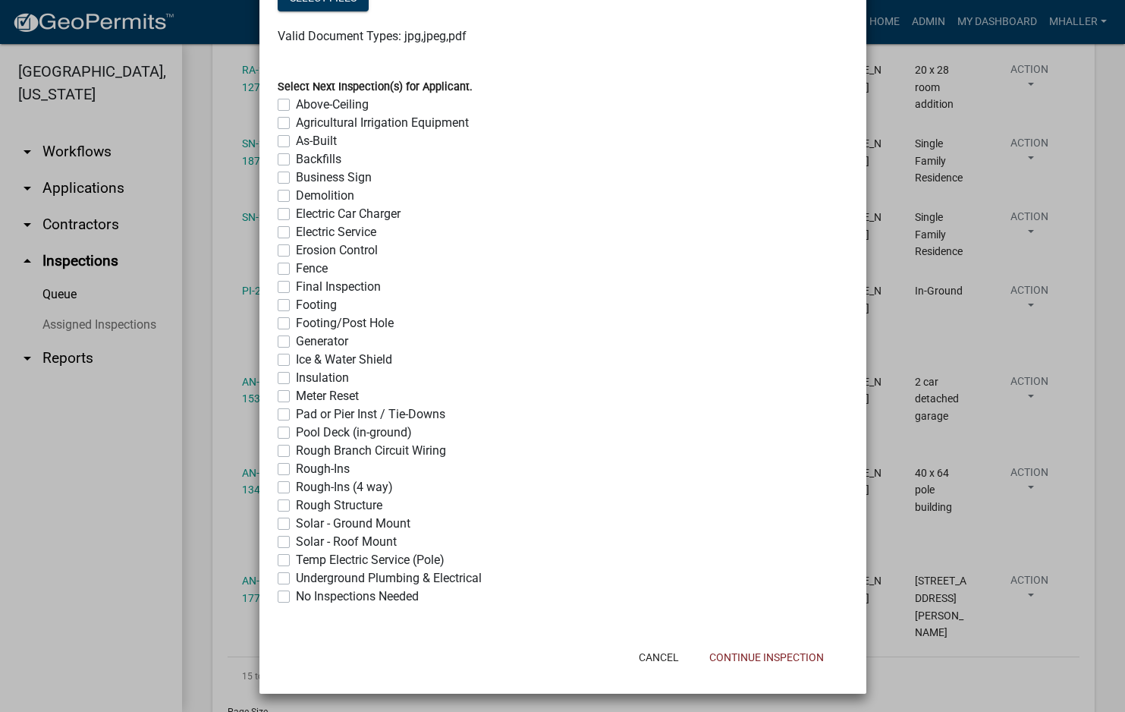
scroll to position [1148, 0]
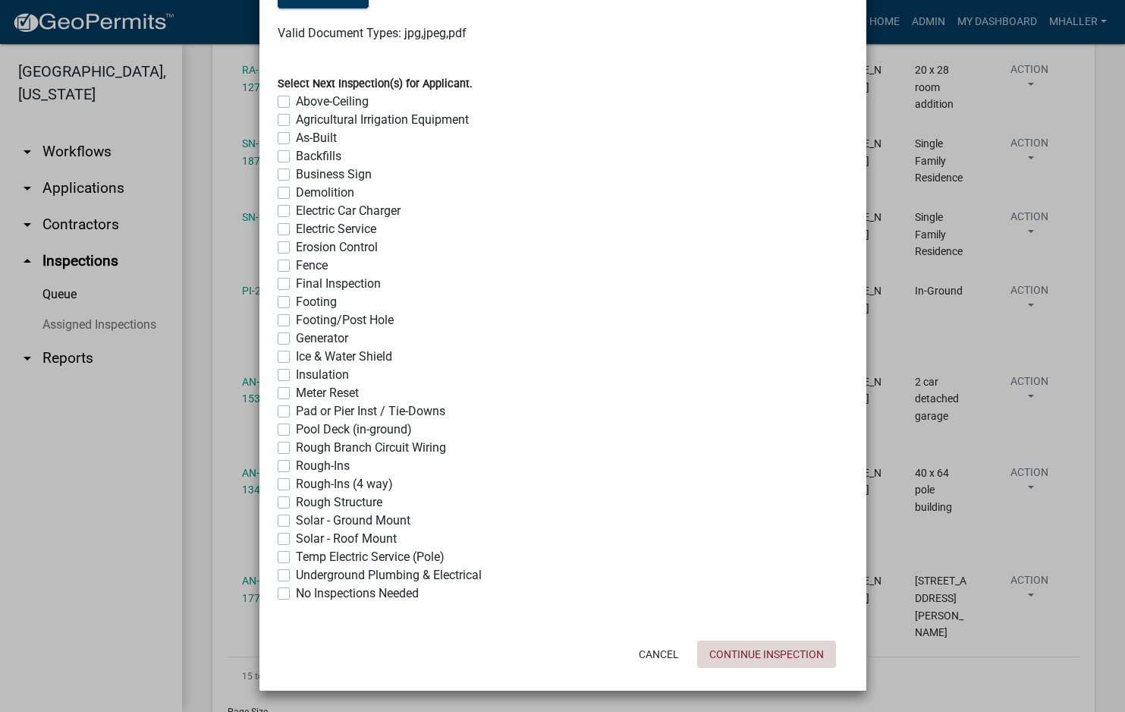
click at [772, 654] on button "Continue Inspection" at bounding box center [766, 653] width 139 height 27
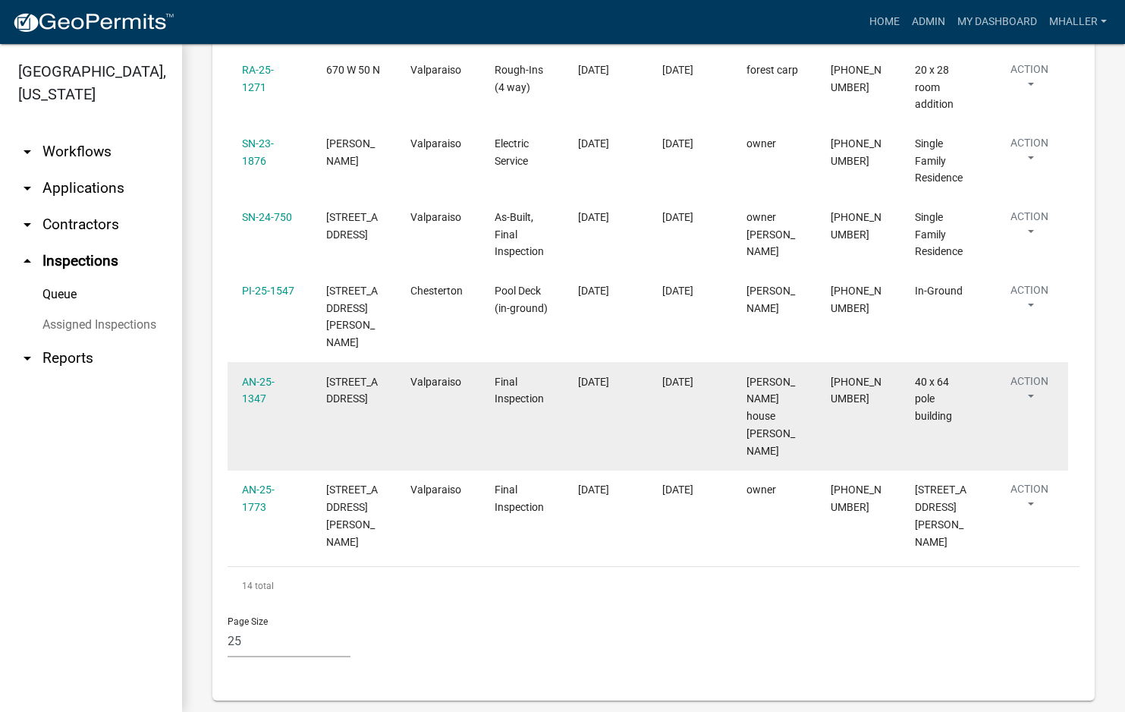
scroll to position [1294, 0]
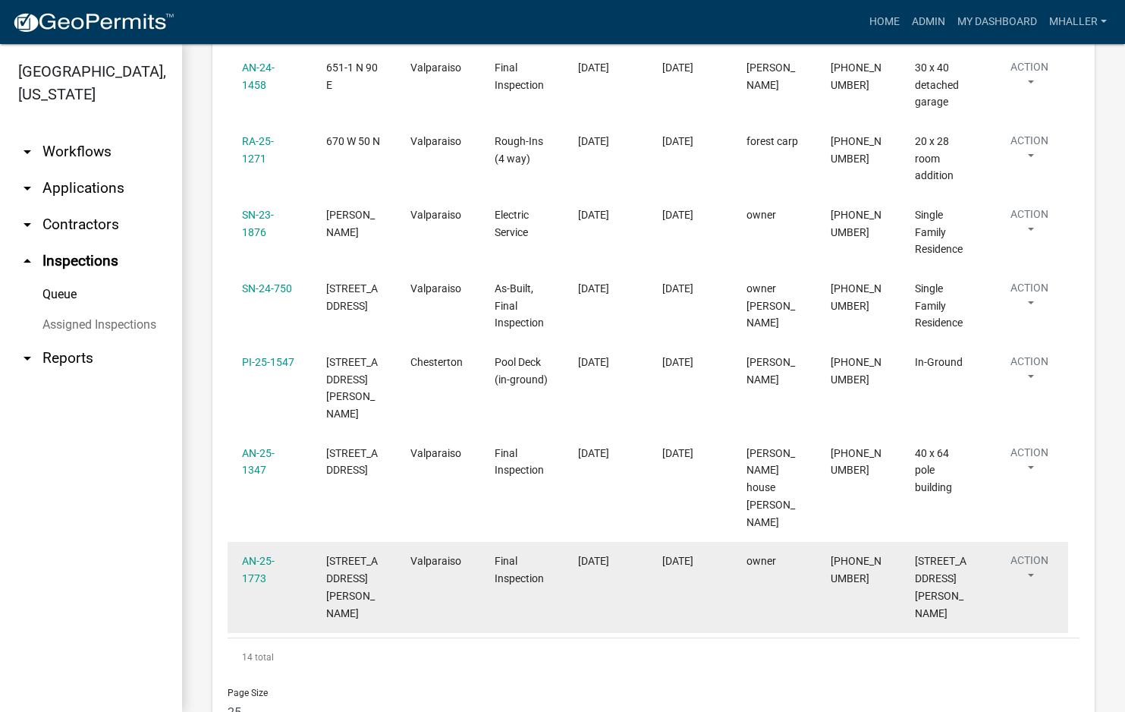
click at [1032, 552] on button "Action" at bounding box center [1029, 571] width 62 height 38
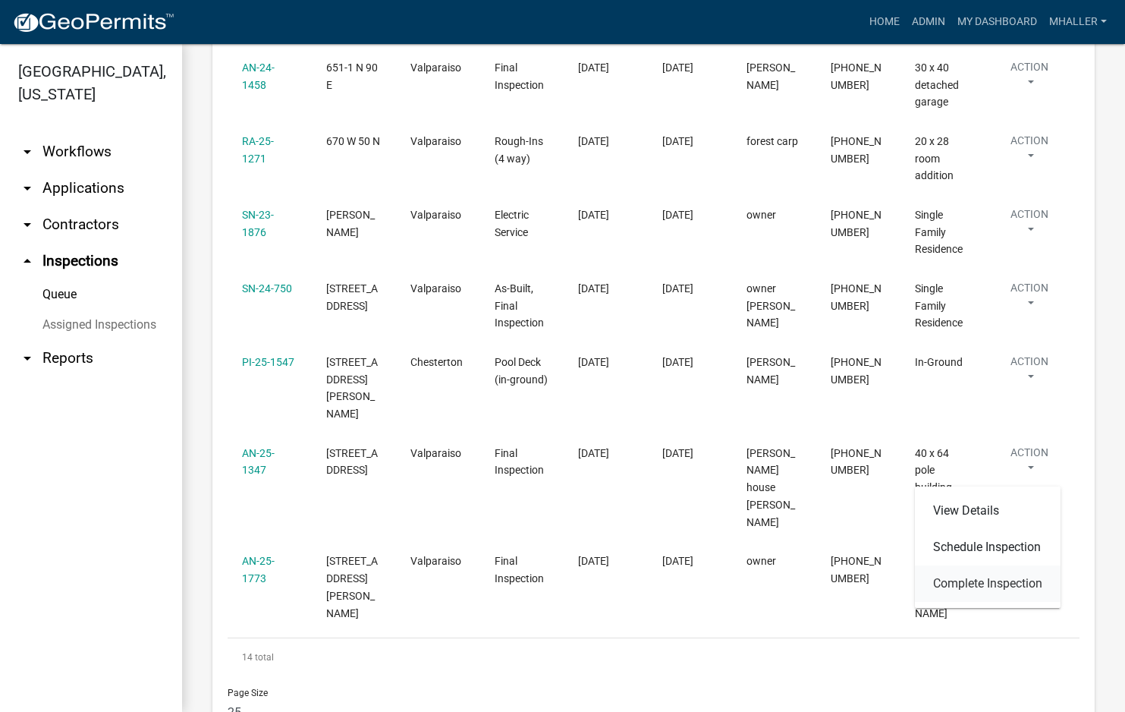
click at [979, 582] on link "Complete Inspection" at bounding box center [988, 583] width 146 height 36
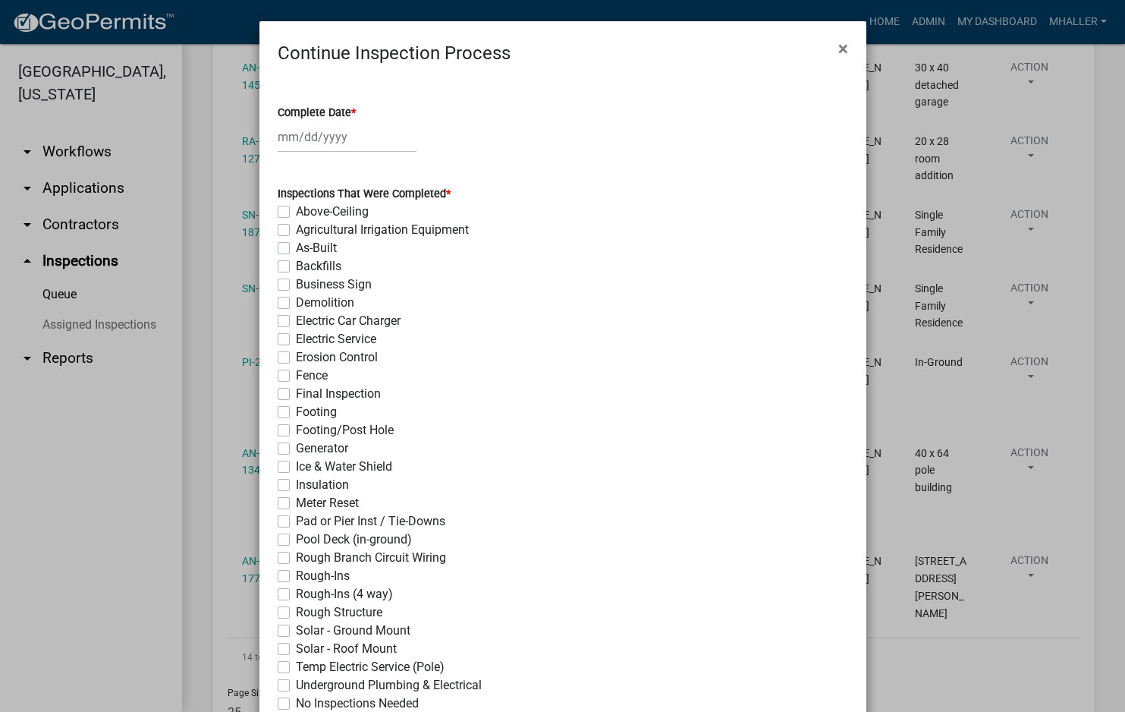
click at [302, 129] on div at bounding box center [347, 136] width 139 height 31
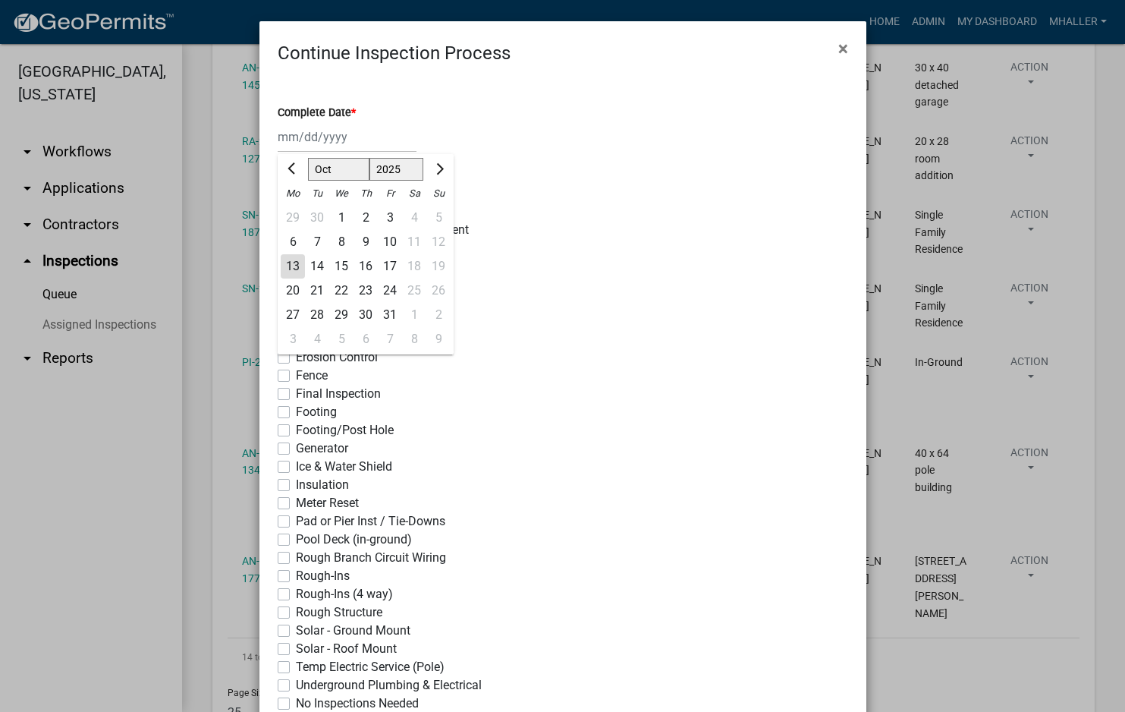
click at [289, 272] on div "13" at bounding box center [293, 266] width 24 height 24
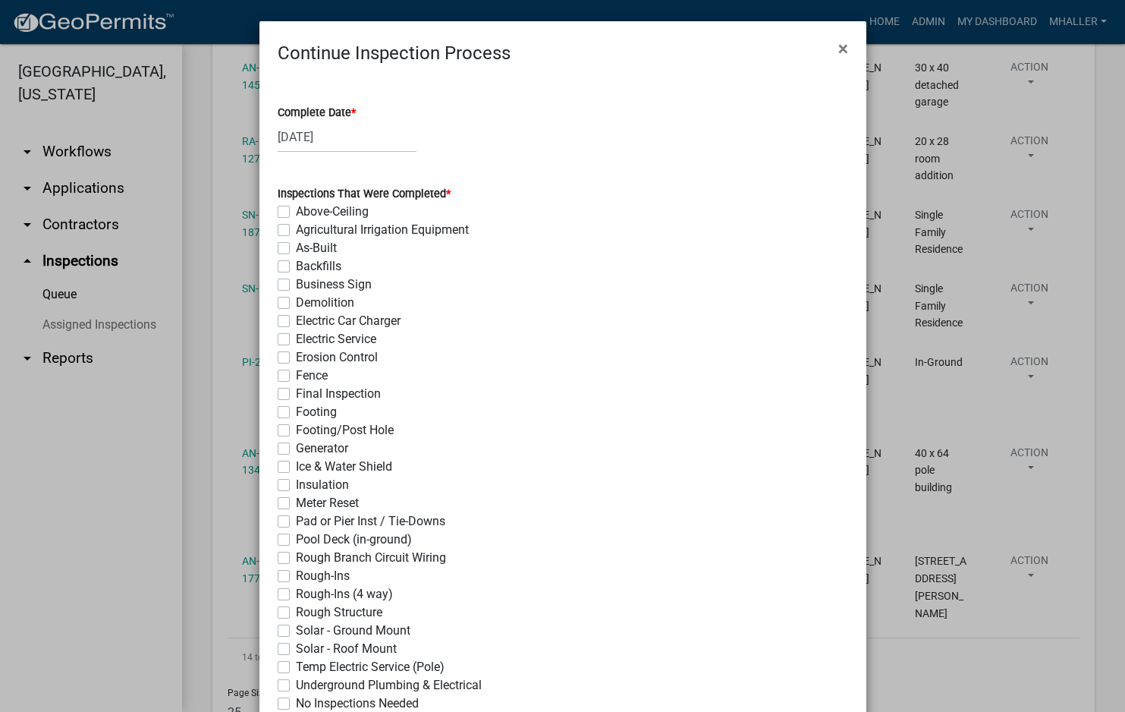
click at [296, 393] on label "Final Inspection" at bounding box center [338, 394] width 85 height 18
click at [296, 393] on input "Final Inspection" at bounding box center [301, 390] width 10 height 10
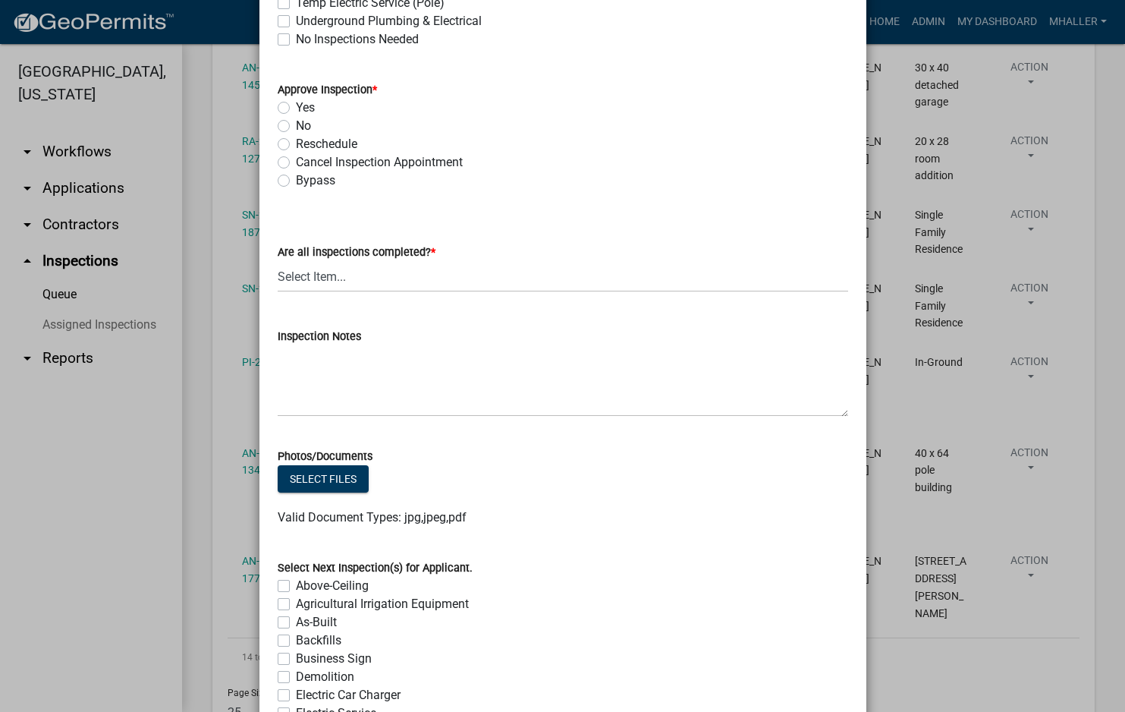
scroll to position [683, 0]
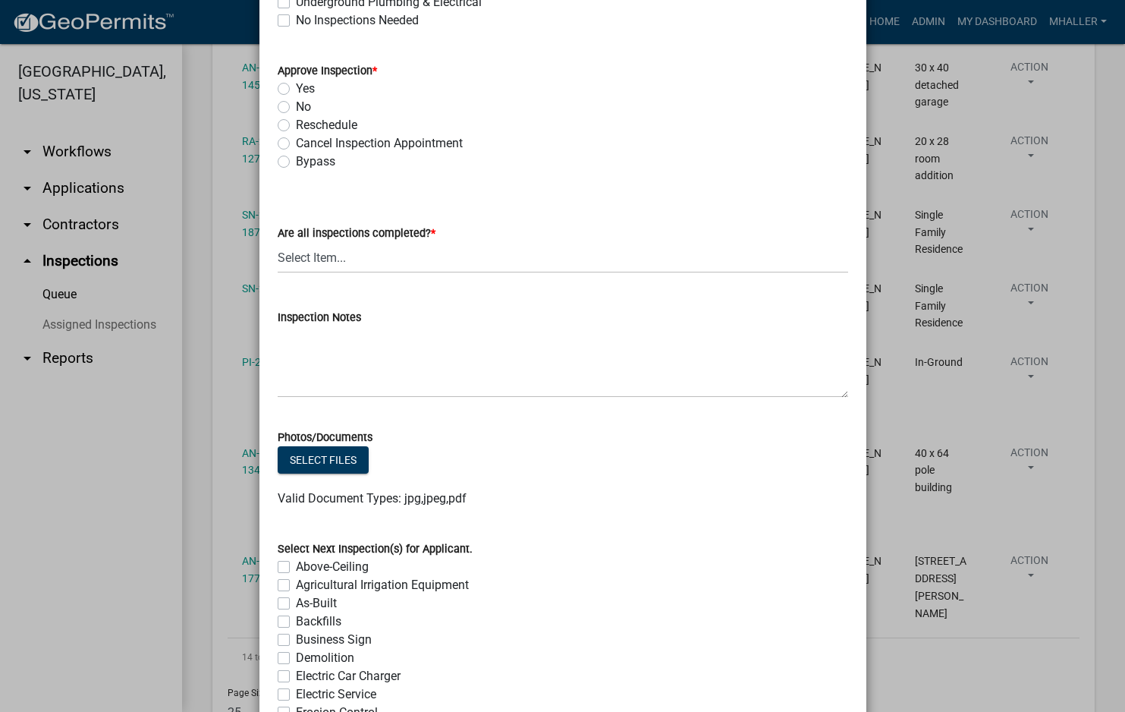
click at [296, 86] on label "Yes" at bounding box center [305, 89] width 19 height 18
click at [296, 86] on input "Yes" at bounding box center [301, 85] width 10 height 10
click at [345, 261] on select "Select Item... Yes - All Inspections Have Been Completed No - More Inspections …" at bounding box center [563, 257] width 570 height 31
click at [278, 242] on select "Select Item... Yes - All Inspections Have Been Completed No - More Inspections …" at bounding box center [563, 257] width 570 height 31
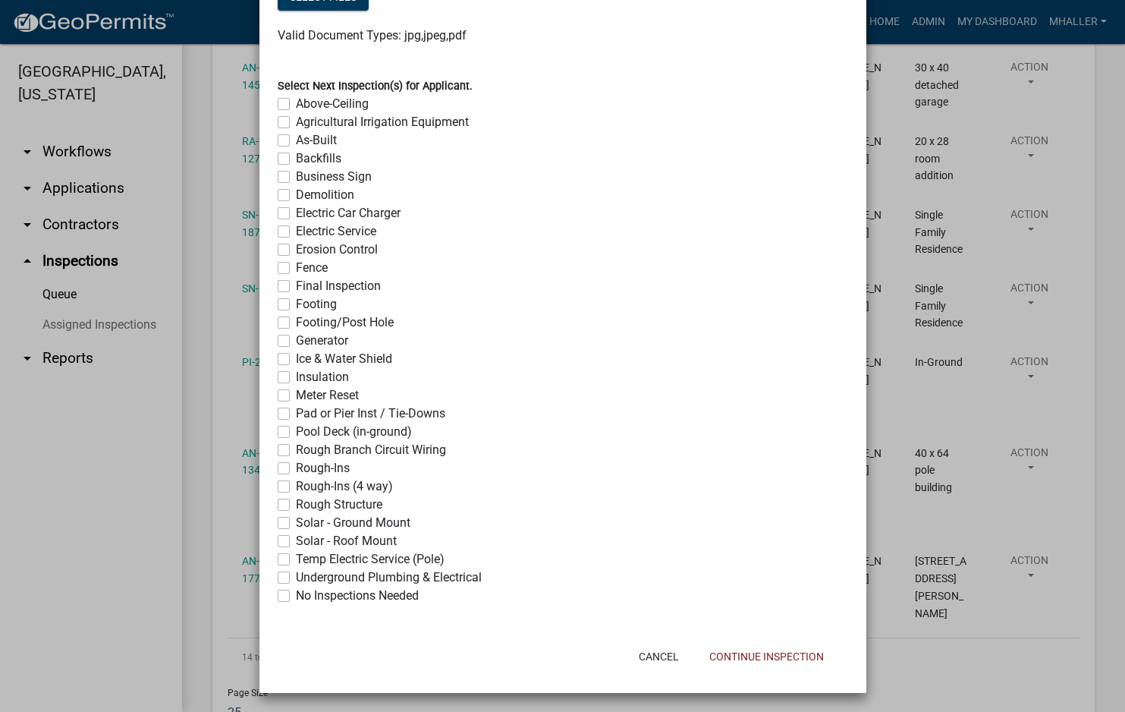
scroll to position [1148, 0]
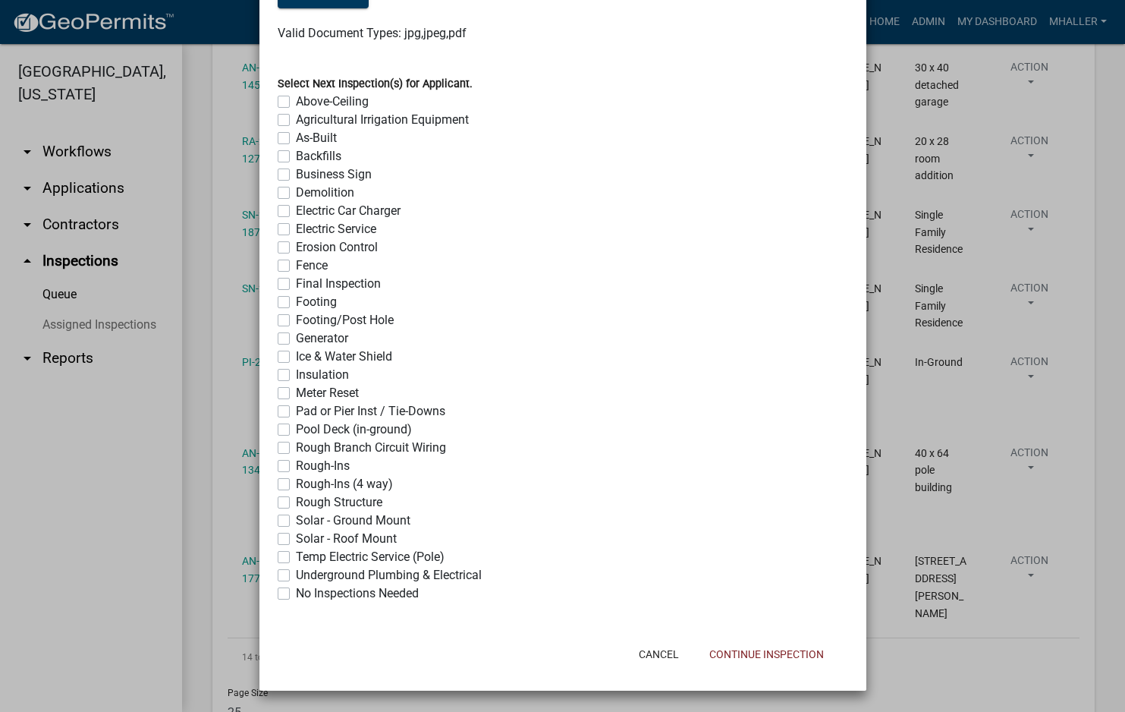
click at [296, 593] on label "No Inspections Needed" at bounding box center [357, 593] width 123 height 18
click at [296, 593] on input "No Inspections Needed" at bounding box center [301, 589] width 10 height 10
click at [730, 655] on button "Continue Inspection" at bounding box center [766, 653] width 139 height 27
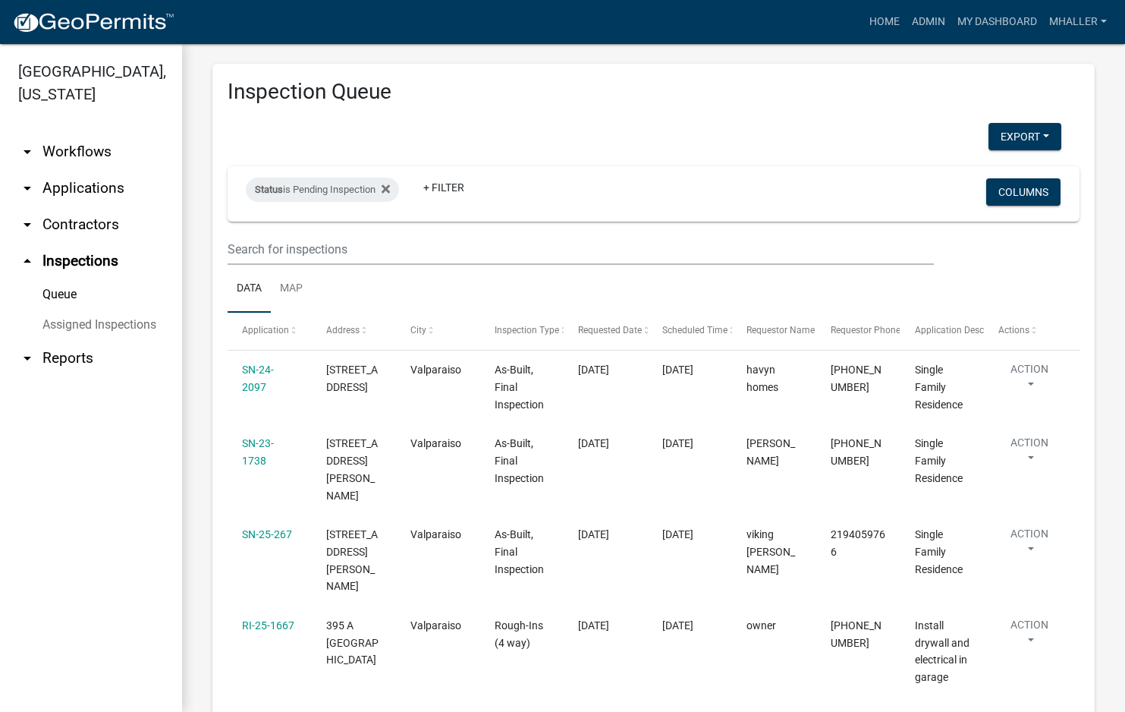
scroll to position [0, 0]
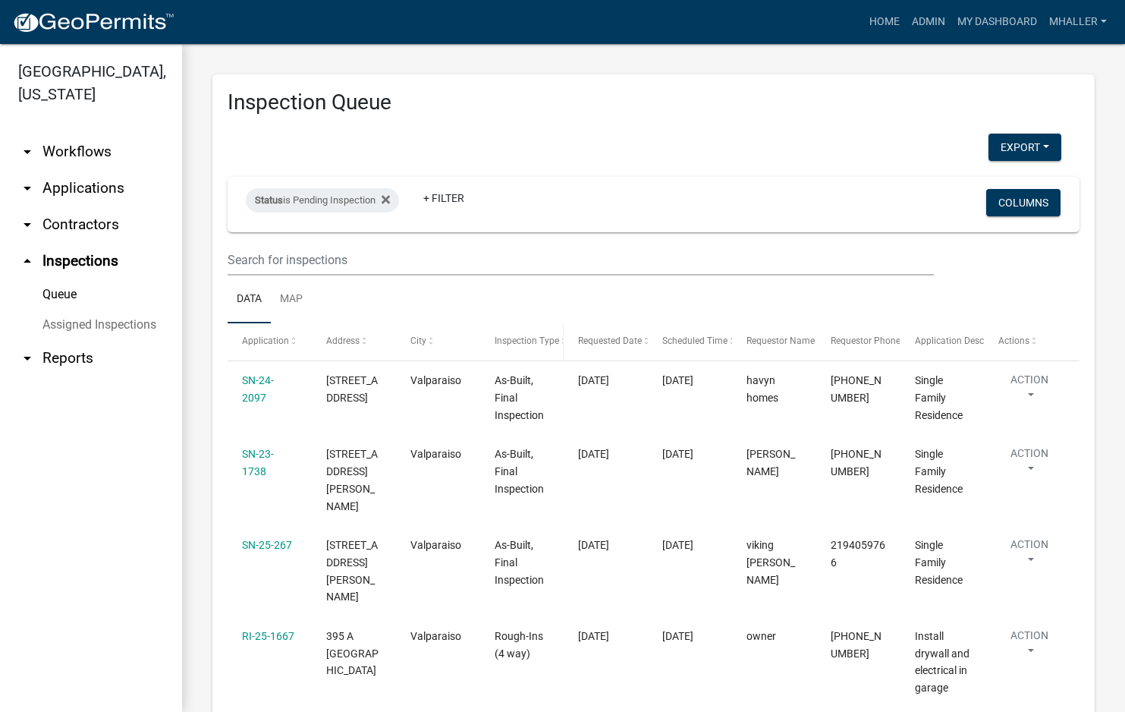
click at [517, 341] on span "Inspection Type" at bounding box center [527, 340] width 64 height 11
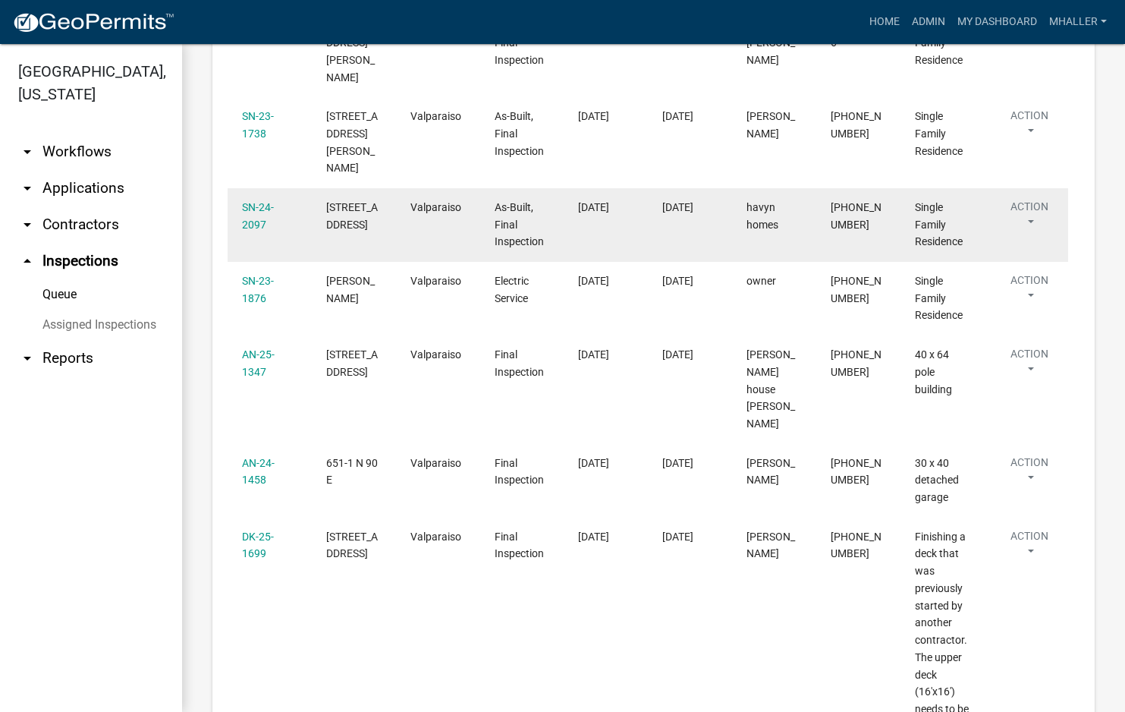
scroll to position [455, 0]
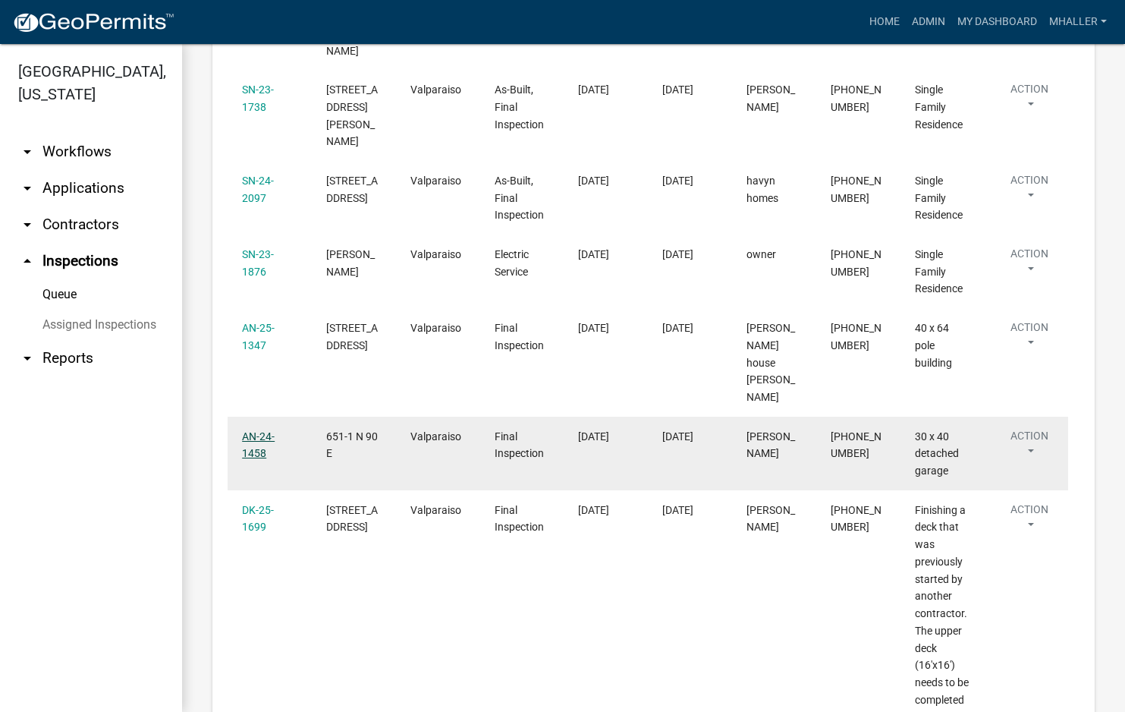
click at [257, 430] on link "AN-24-1458" at bounding box center [258, 445] width 33 height 30
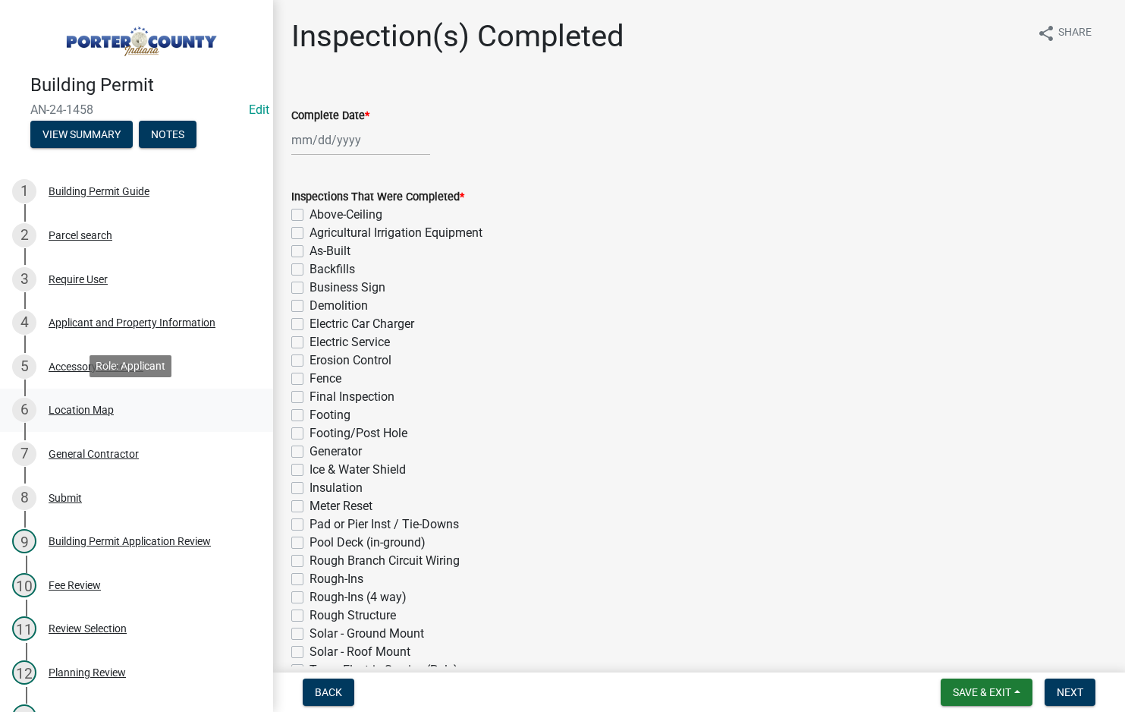
click at [77, 408] on div "Location Map" at bounding box center [81, 409] width 65 height 11
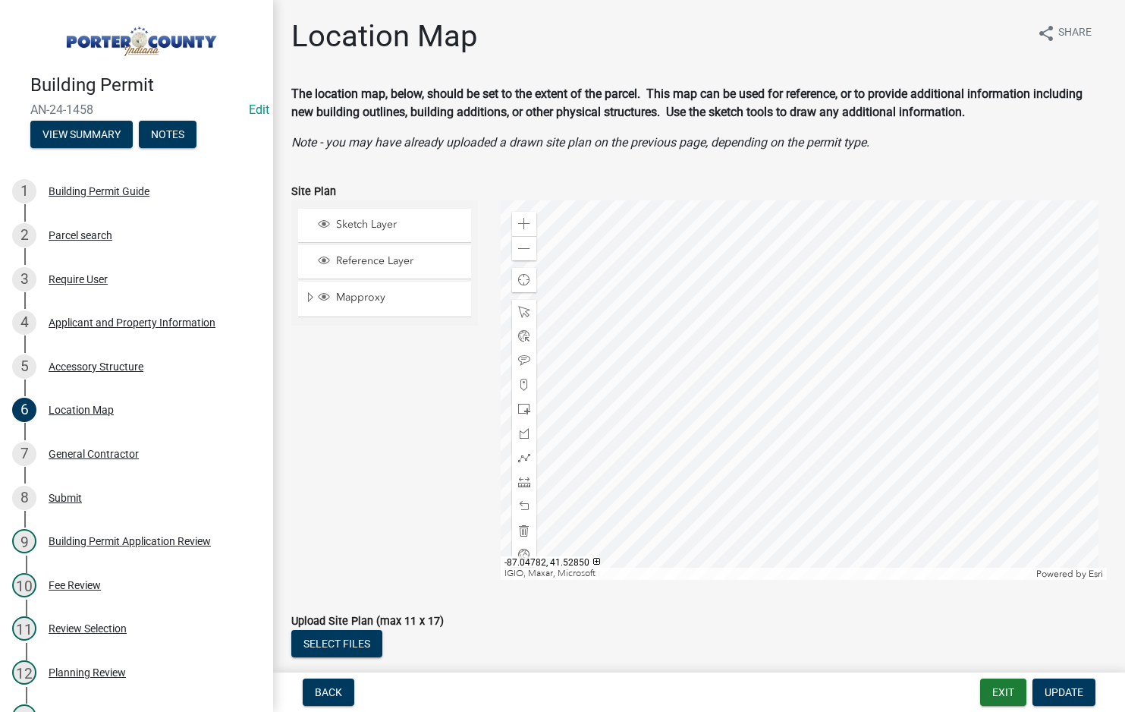
scroll to position [76, 0]
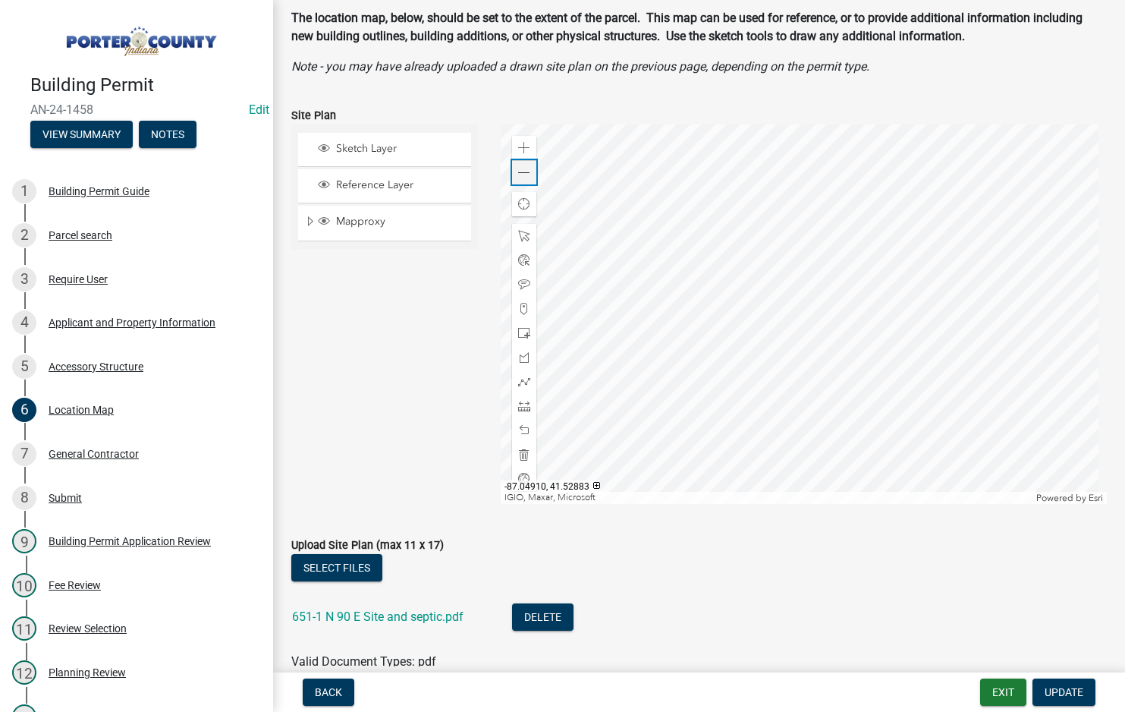
click at [518, 171] on span at bounding box center [524, 173] width 12 height 12
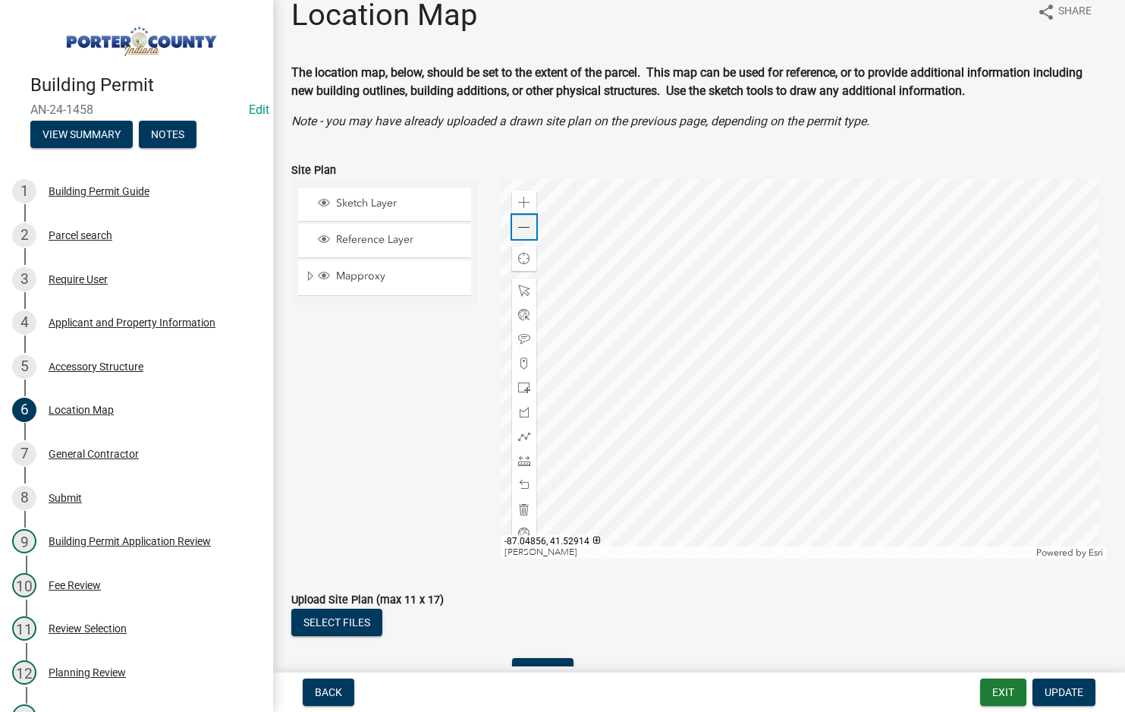
scroll to position [0, 0]
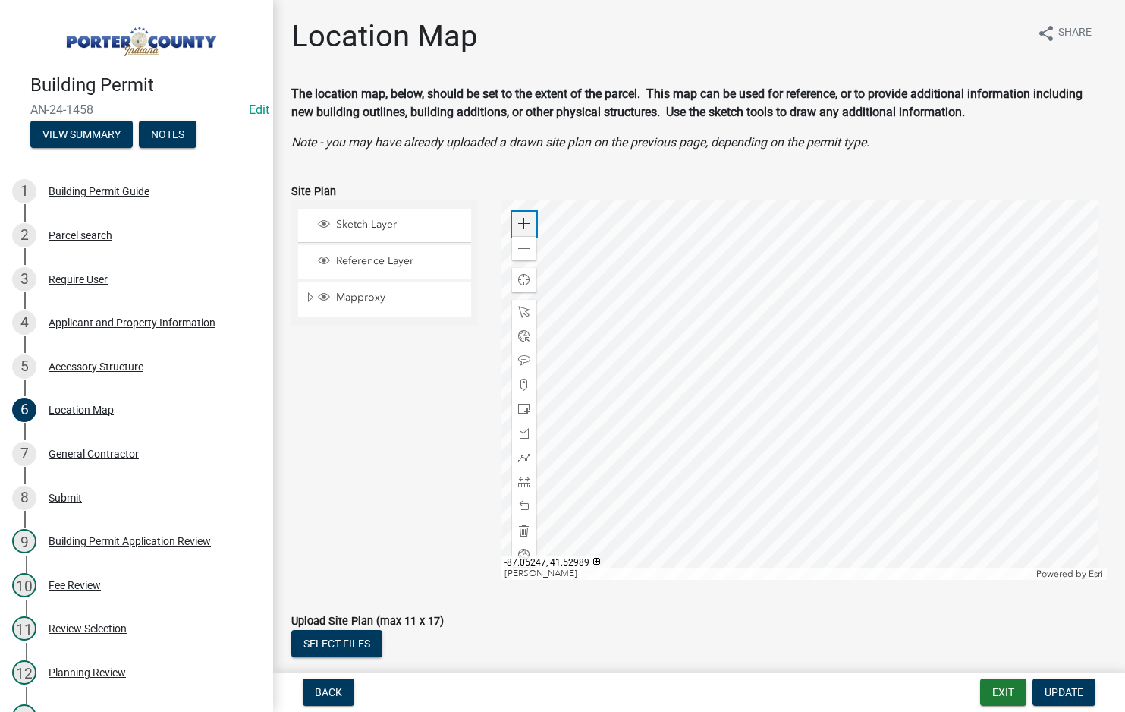
click at [518, 225] on span at bounding box center [524, 224] width 12 height 12
click at [779, 580] on div at bounding box center [804, 389] width 606 height 379
click at [894, 200] on div at bounding box center [804, 389] width 606 height 379
click at [864, 334] on div at bounding box center [804, 389] width 606 height 379
click at [999, 693] on button "Exit" at bounding box center [1003, 691] width 46 height 27
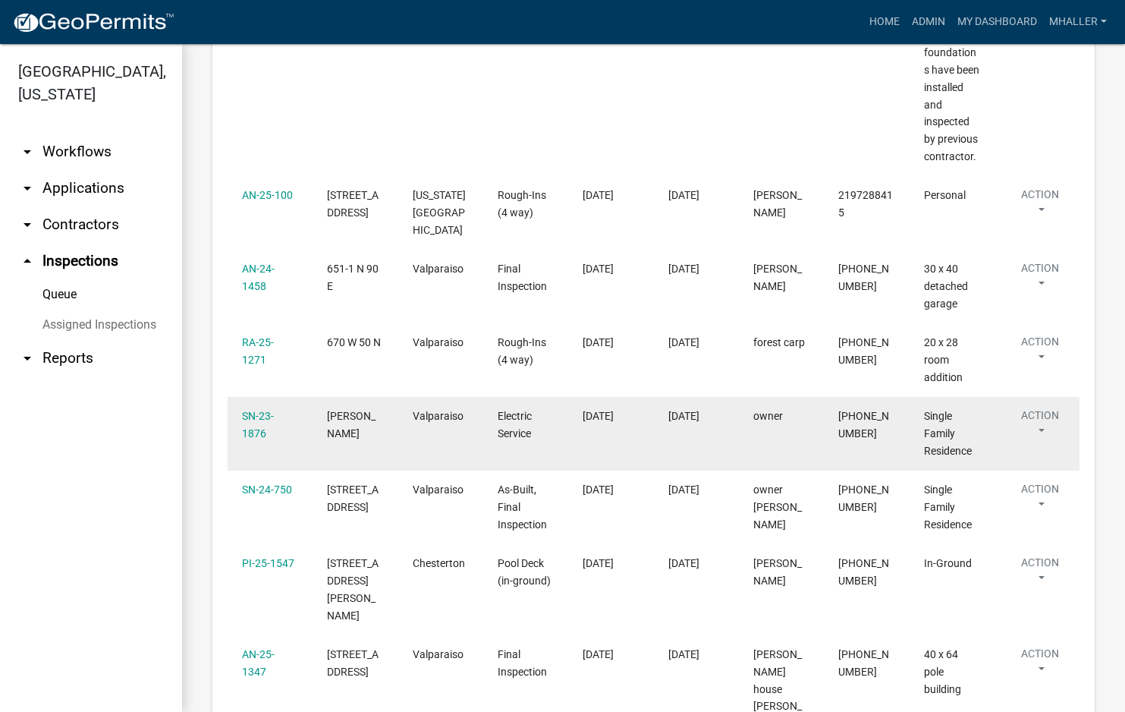
scroll to position [1062, 0]
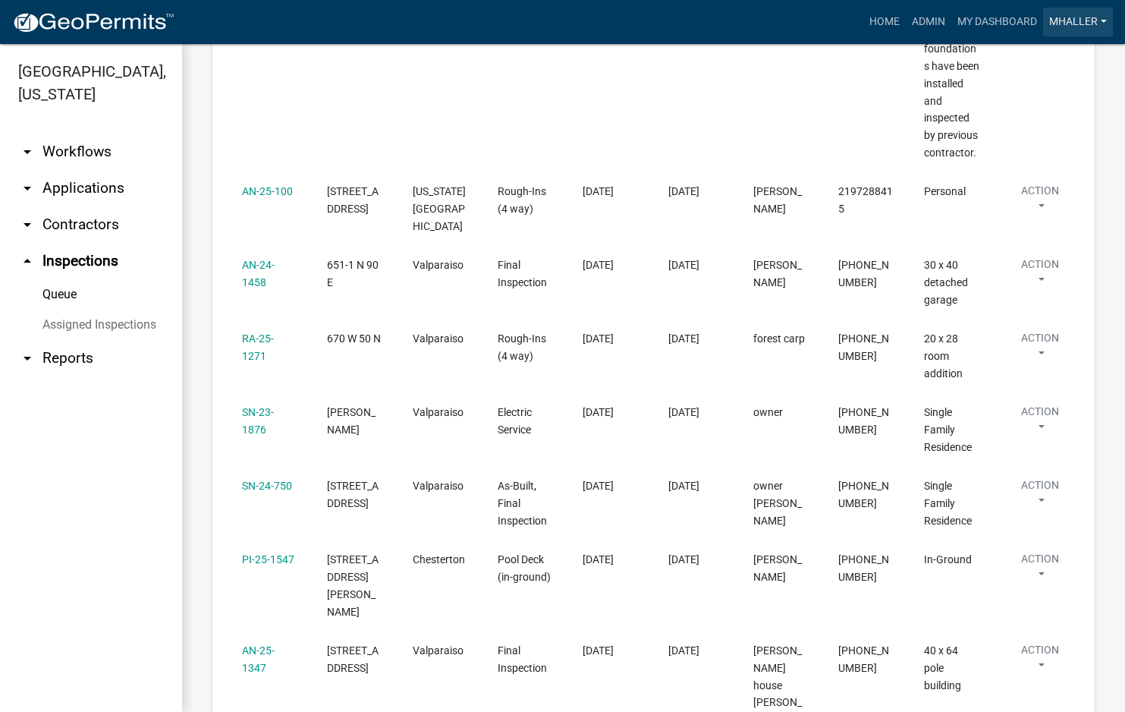
click at [1063, 17] on link "mhaller" at bounding box center [1078, 22] width 70 height 29
click at [1038, 144] on link "Logout" at bounding box center [1051, 148] width 121 height 36
